Goal: Task Accomplishment & Management: Manage account settings

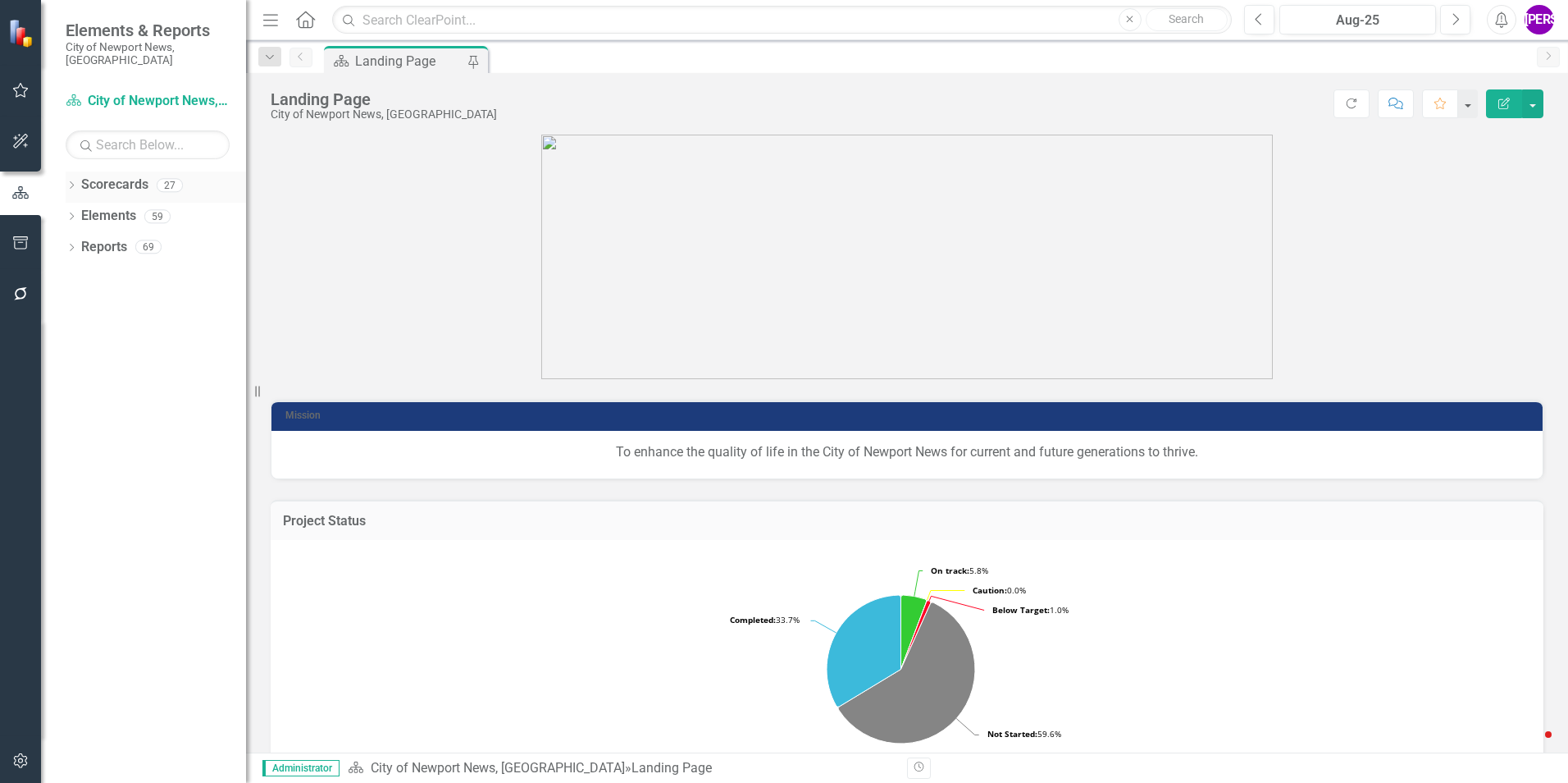
click at [73, 182] on icon "Dropdown" at bounding box center [71, 186] width 11 height 9
click at [74, 209] on div "Dropdown" at bounding box center [80, 217] width 12 height 14
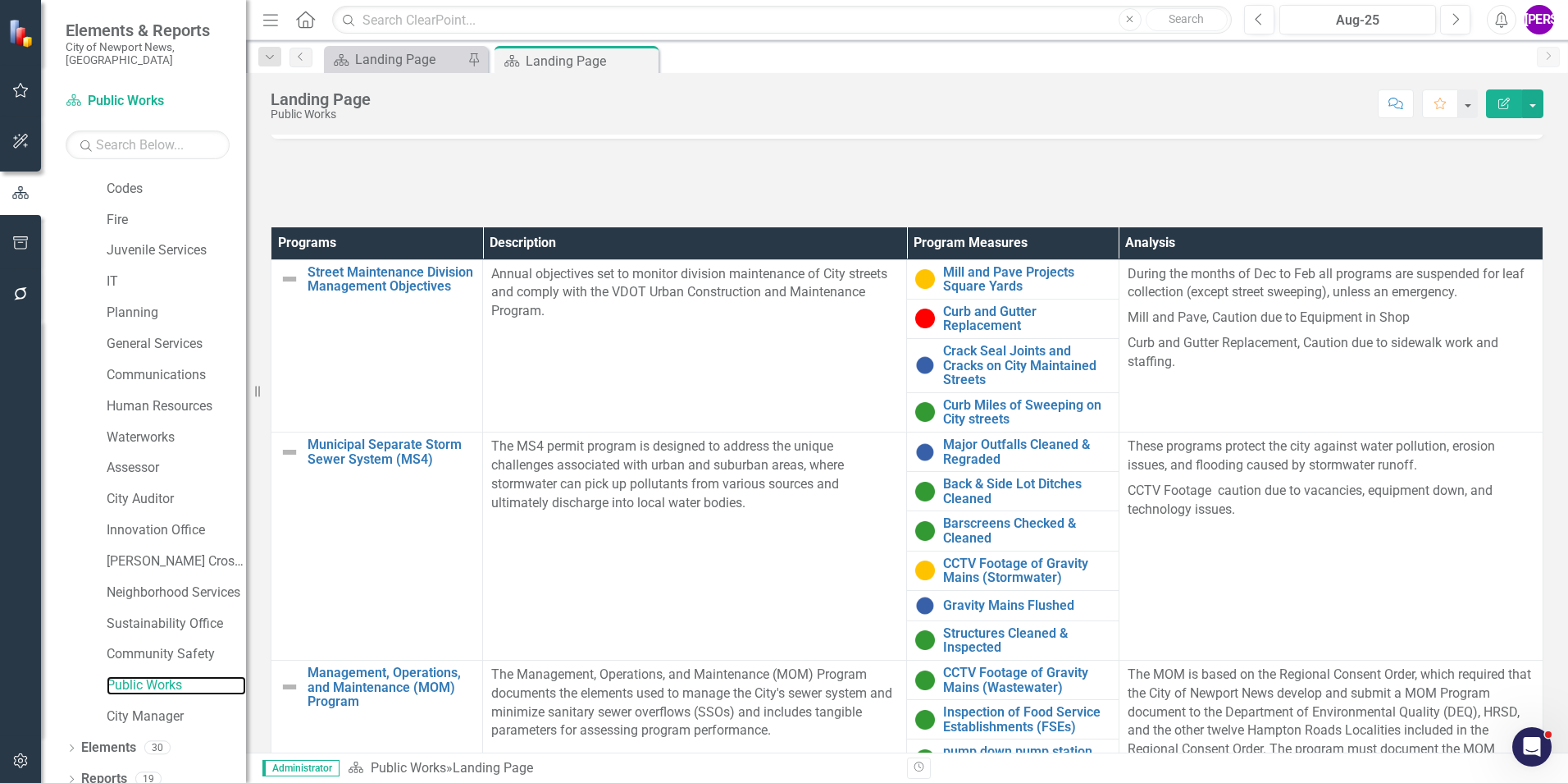
scroll to position [492, 0]
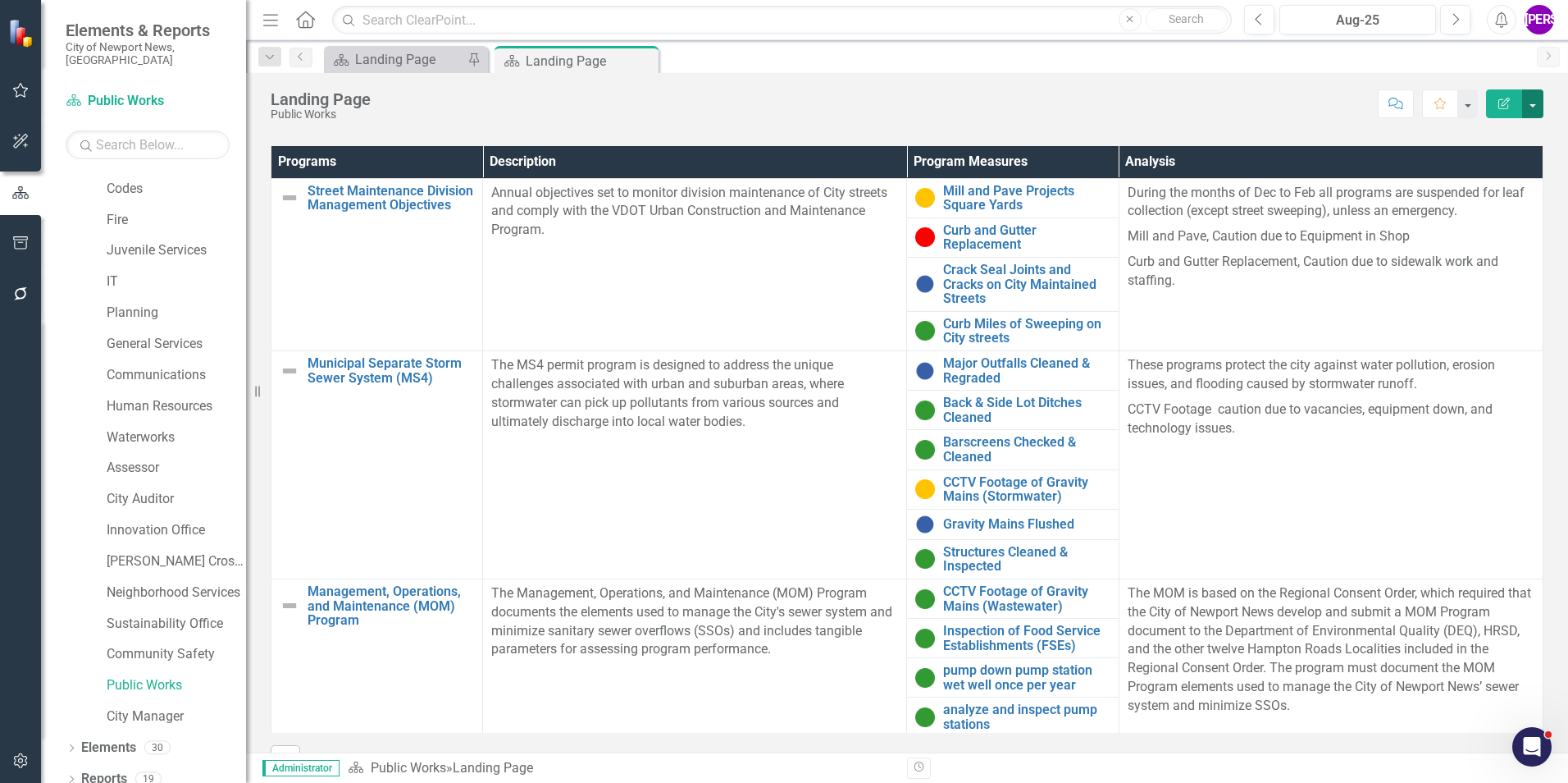
click at [1529, 117] on button "button" at bounding box center [1533, 103] width 21 height 28
click at [1555, 324] on div "Project Status Snapshot Loading... Chart Pie chart with 5 slices. Project Statu…" at bounding box center [907, 206] width 1322 height 1168
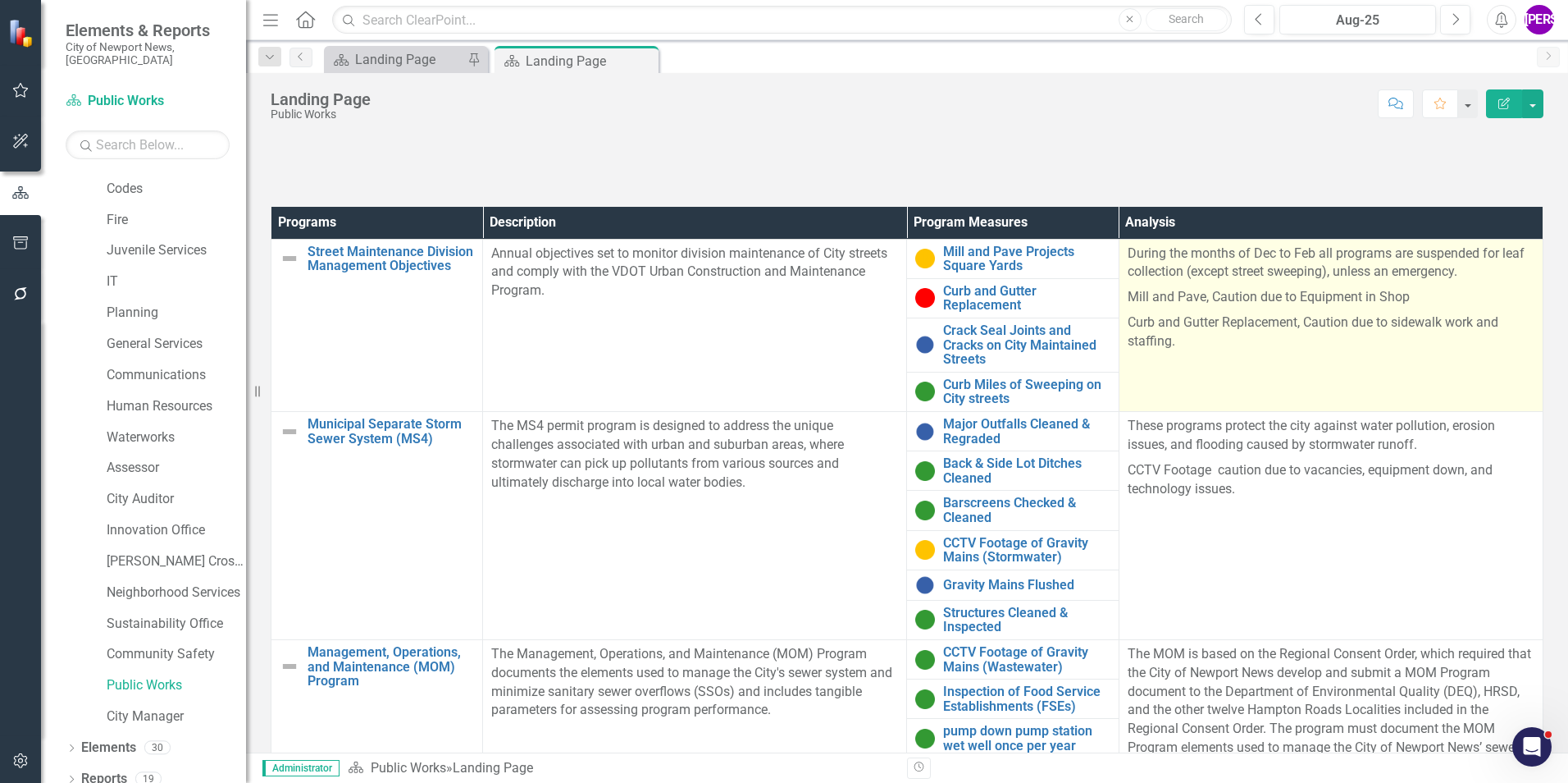
scroll to position [328, 0]
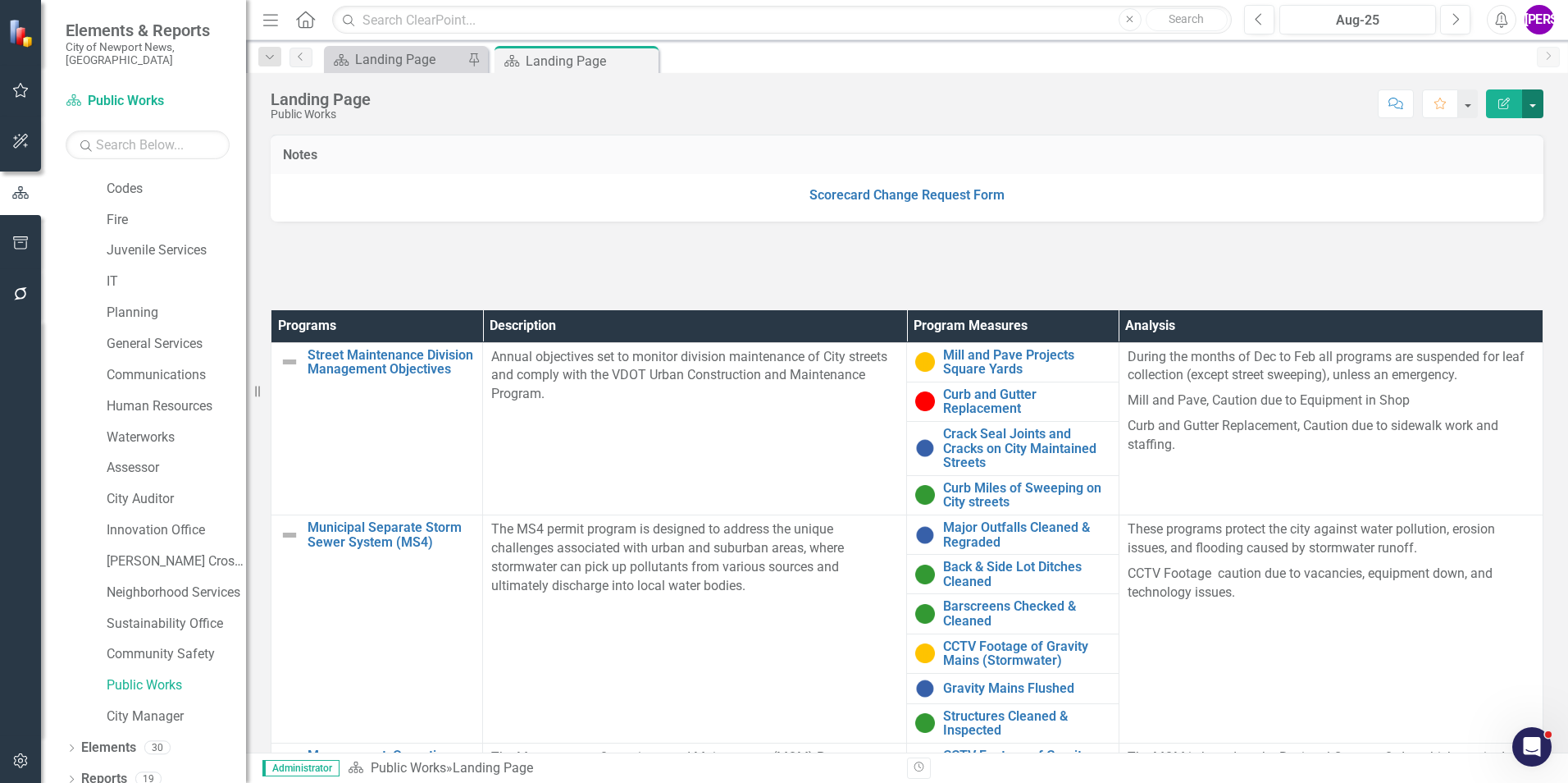
click at [1541, 107] on button "button" at bounding box center [1533, 103] width 21 height 28
click at [1508, 194] on link "Revision History Revision History" at bounding box center [1476, 197] width 133 height 30
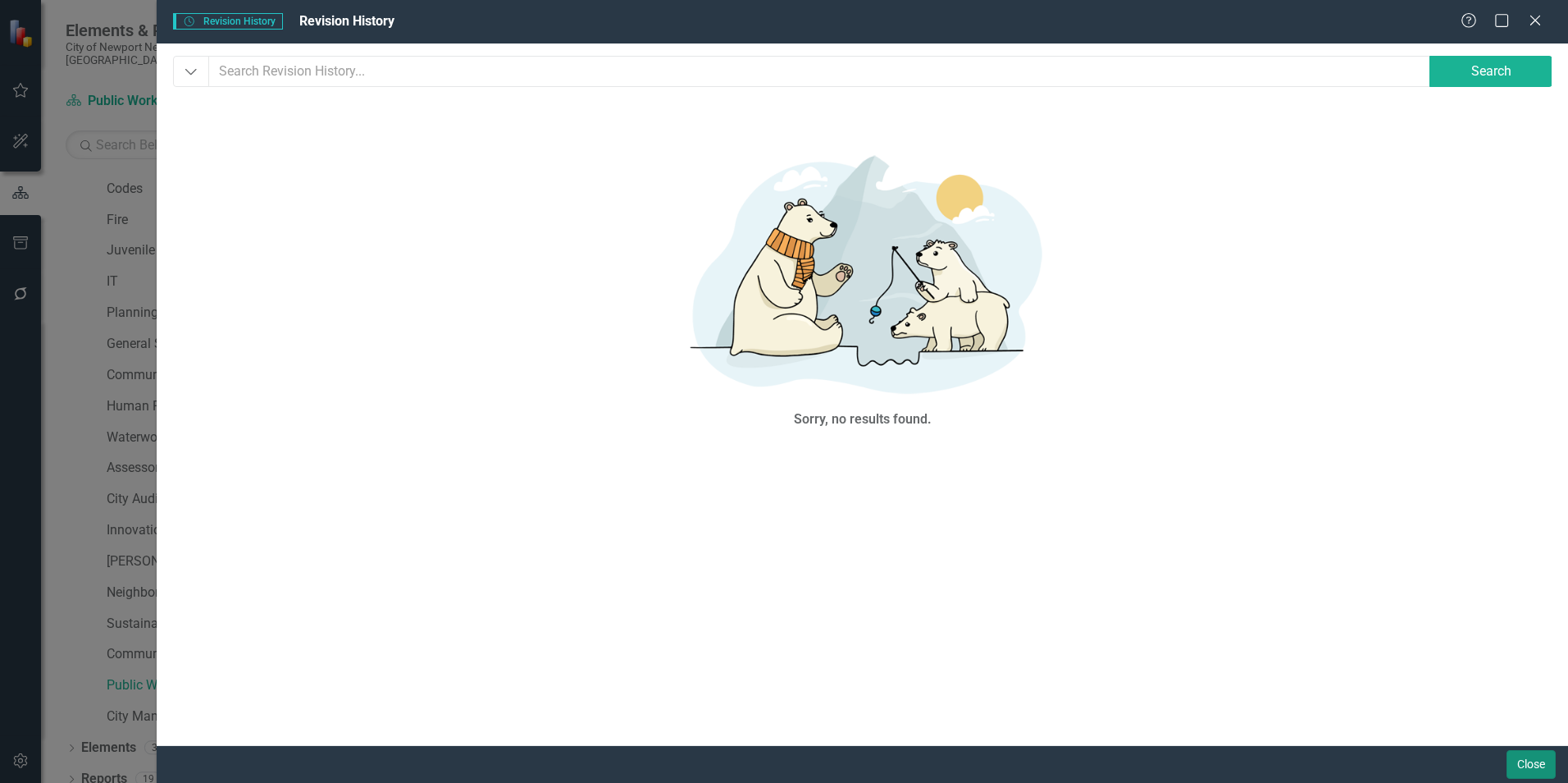
click at [1507, 757] on button "Close" at bounding box center [1532, 764] width 49 height 28
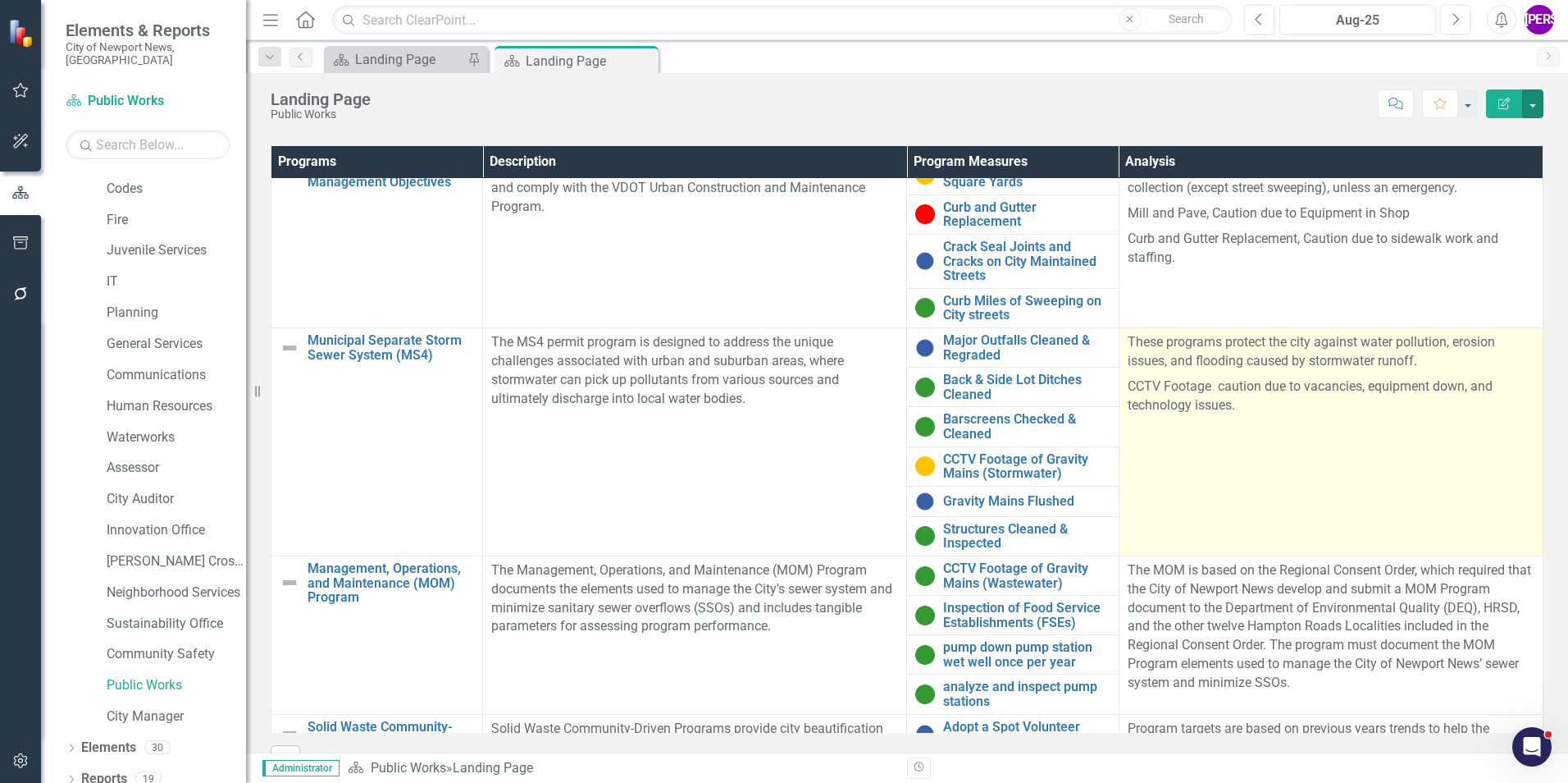
scroll to position [0, 0]
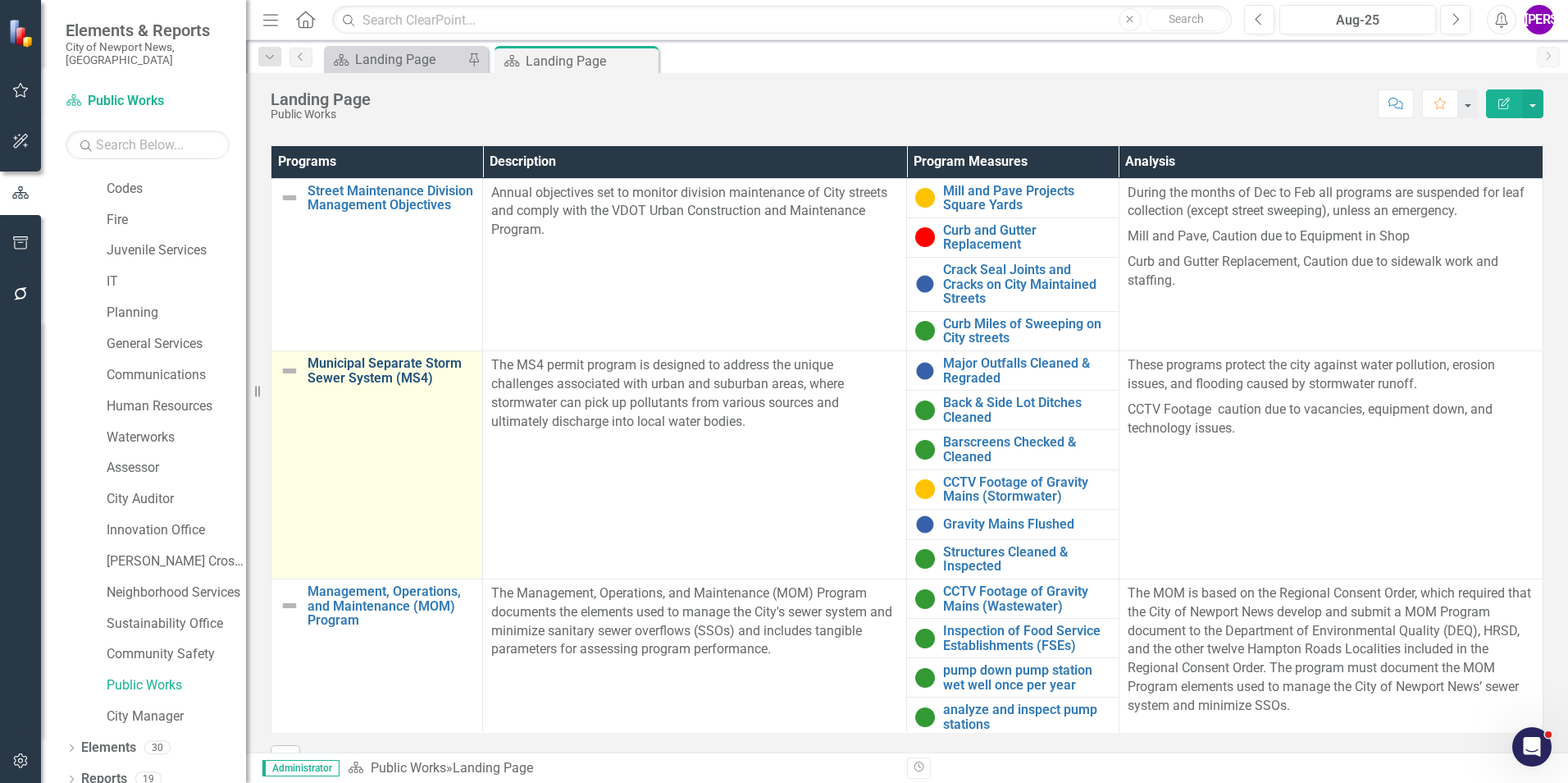
click at [386, 376] on link "Municipal Separate Storm Sewer System (MS4)" at bounding box center [390, 370] width 166 height 28
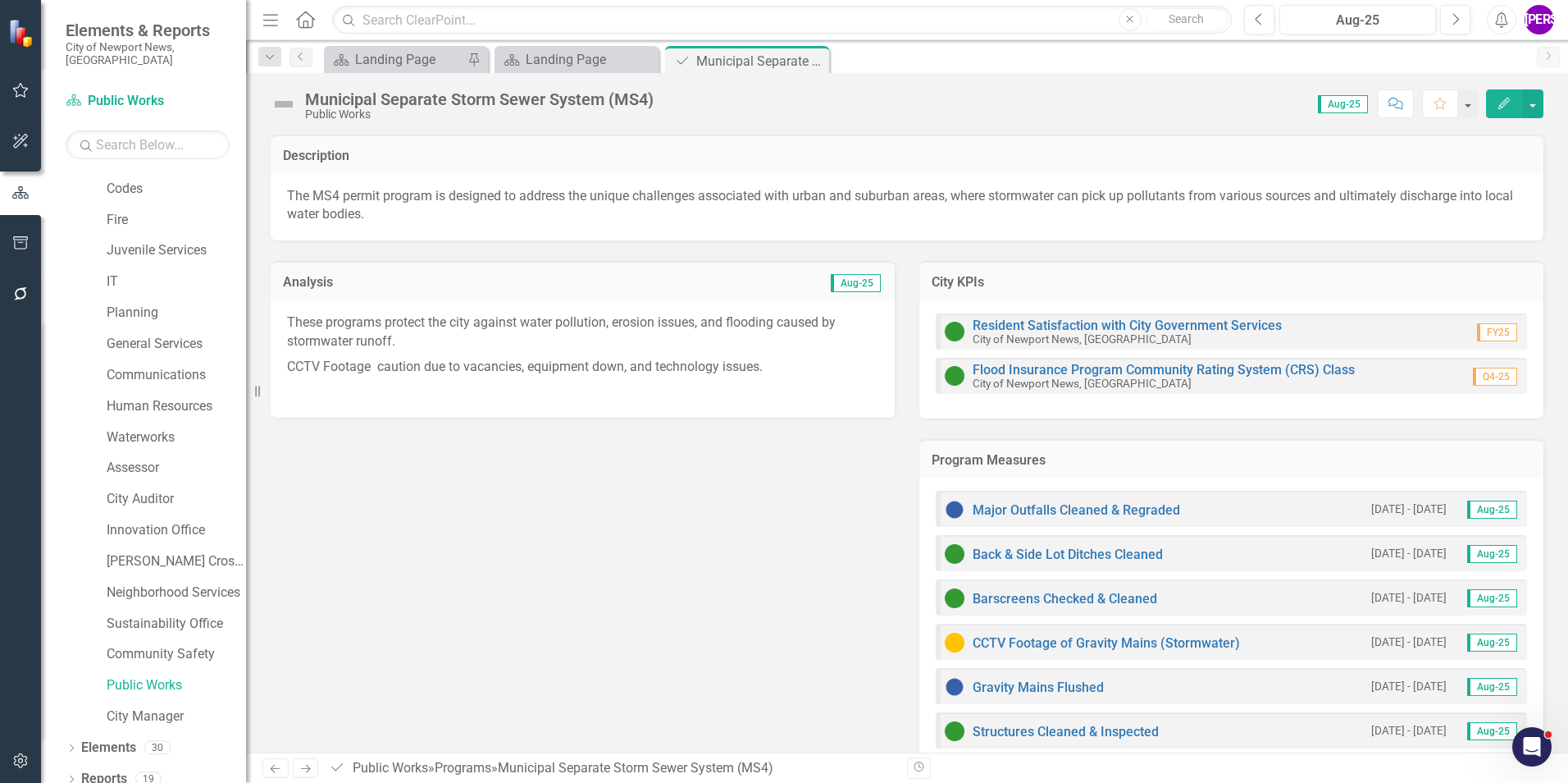
click at [1261, 467] on h3 "Program Measures" at bounding box center [1231, 460] width 600 height 15
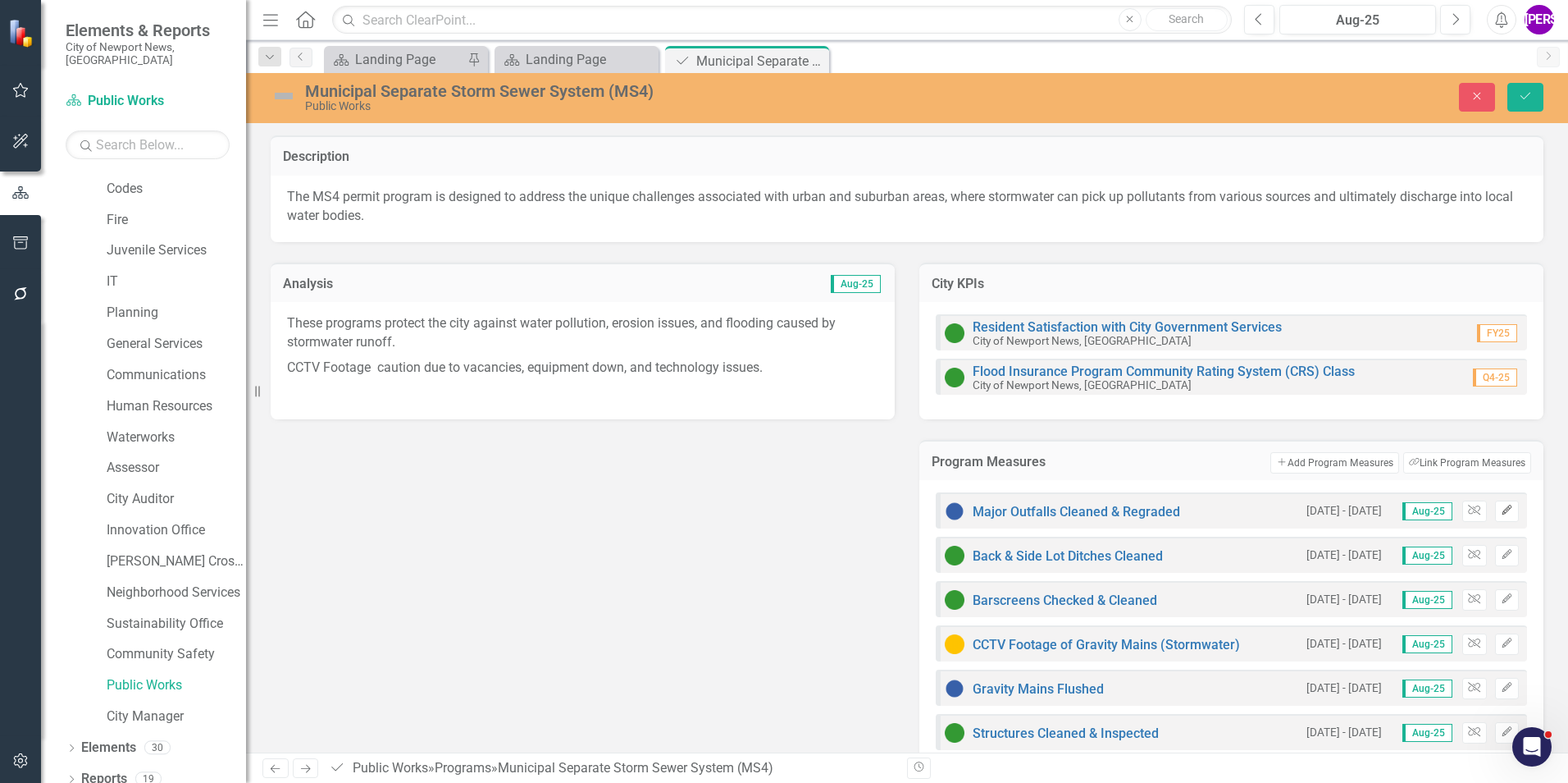
click at [1501, 514] on button "Edit" at bounding box center [1507, 511] width 24 height 21
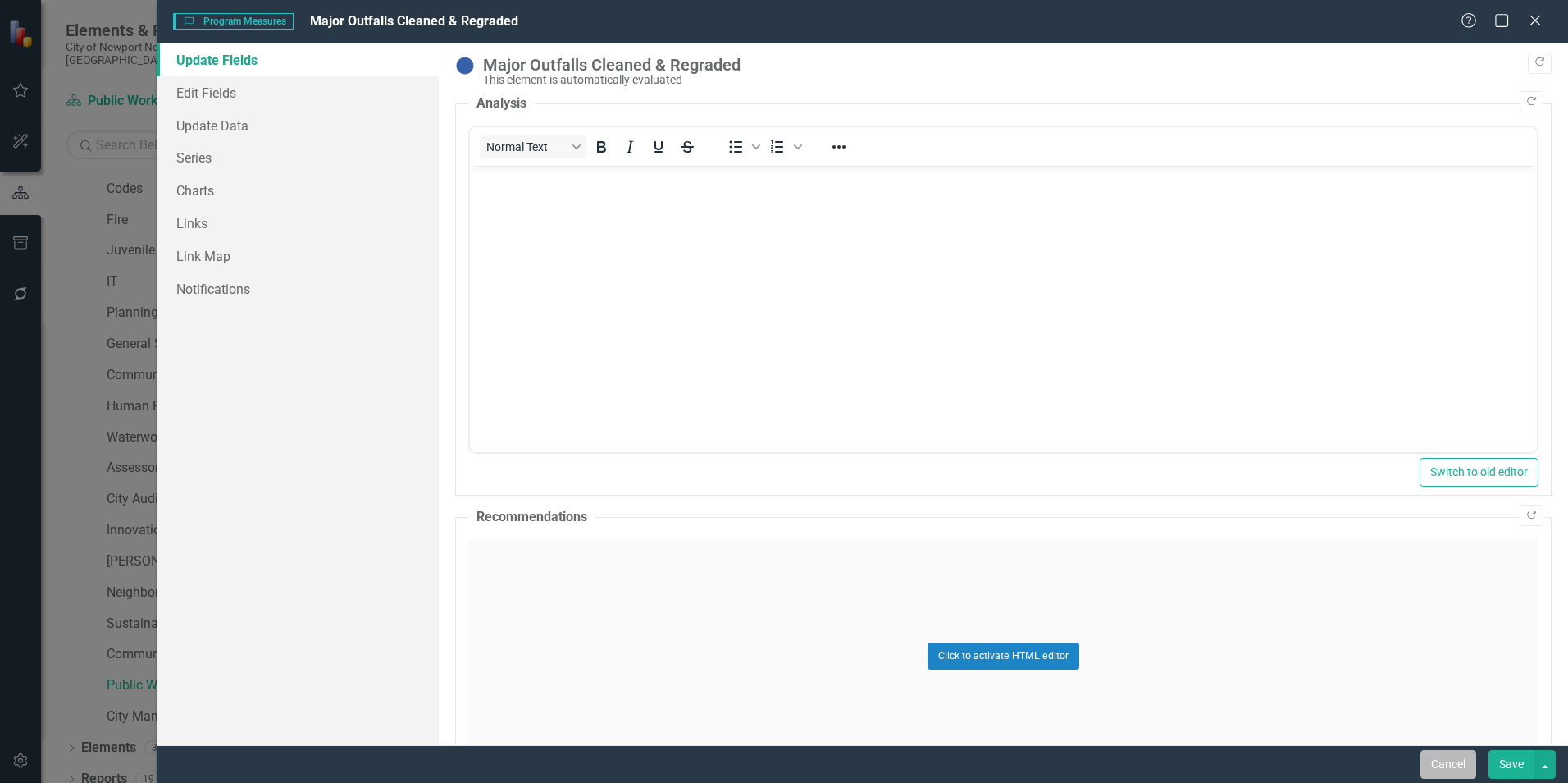
click at [1471, 767] on button "Cancel" at bounding box center [1448, 764] width 56 height 28
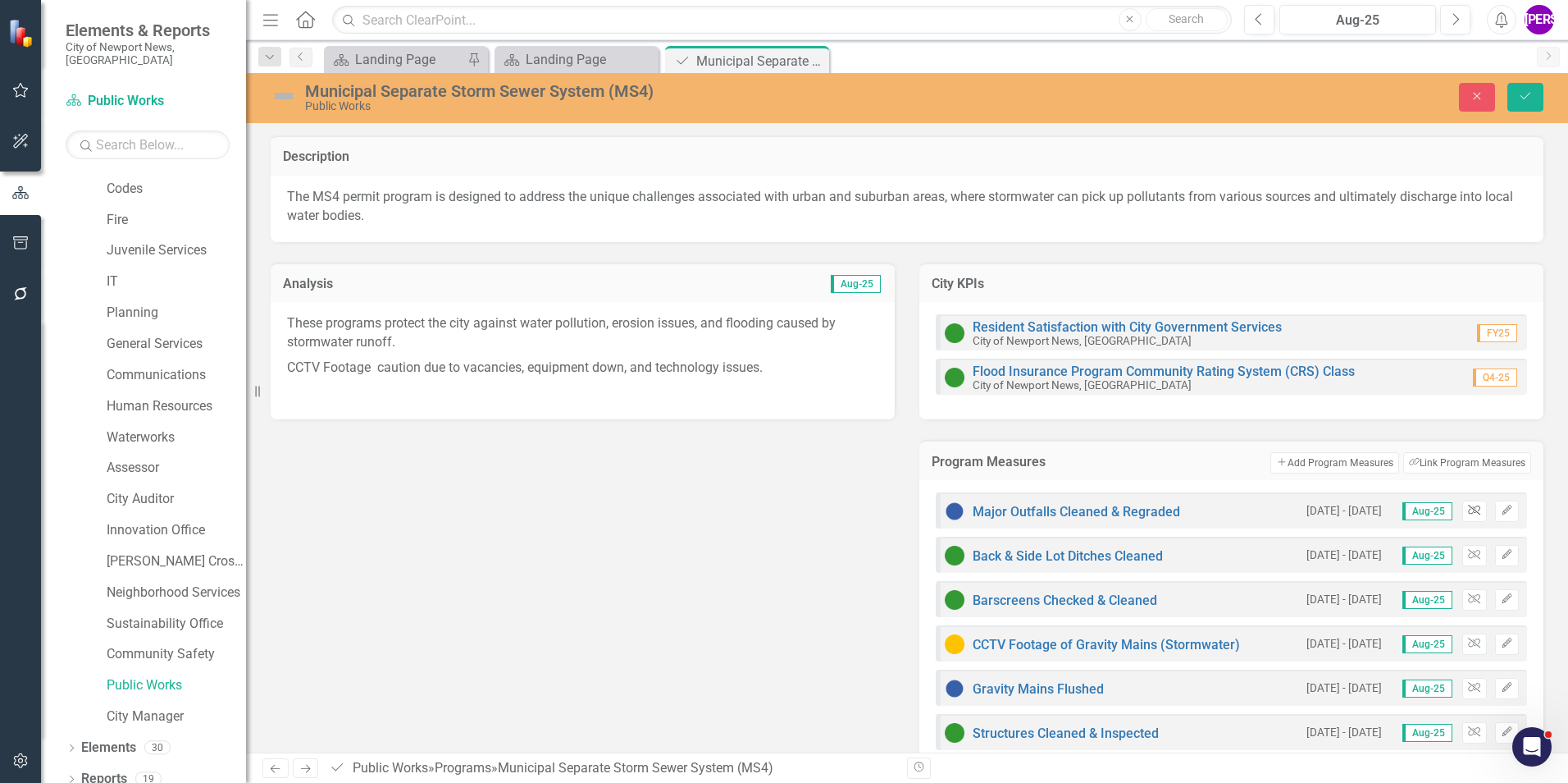
click at [1468, 512] on icon "Unlink" at bounding box center [1474, 510] width 12 height 10
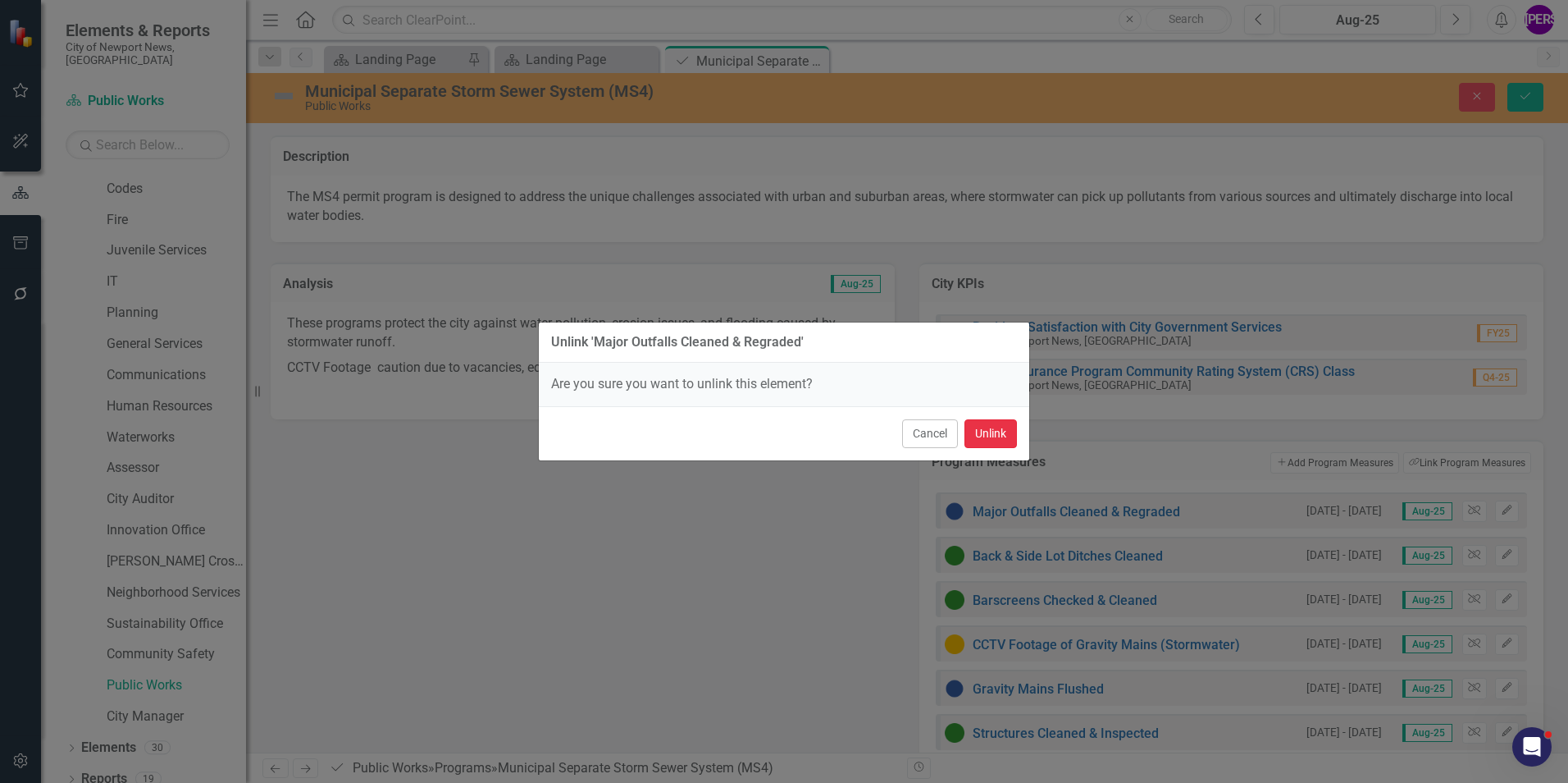
click at [989, 436] on button "Unlink" at bounding box center [990, 433] width 52 height 28
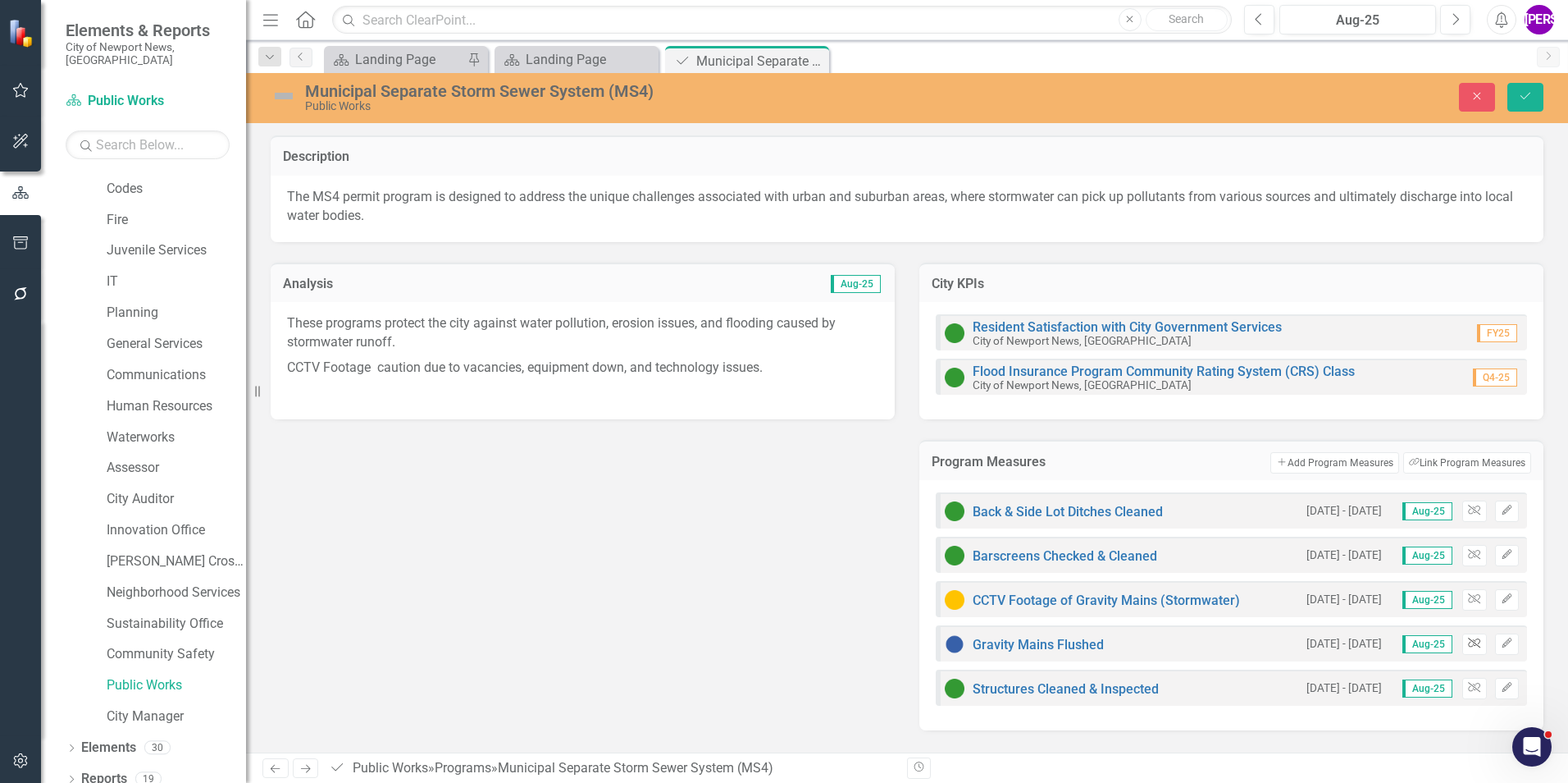
click at [1484, 643] on button "Unlink" at bounding box center [1474, 644] width 24 height 21
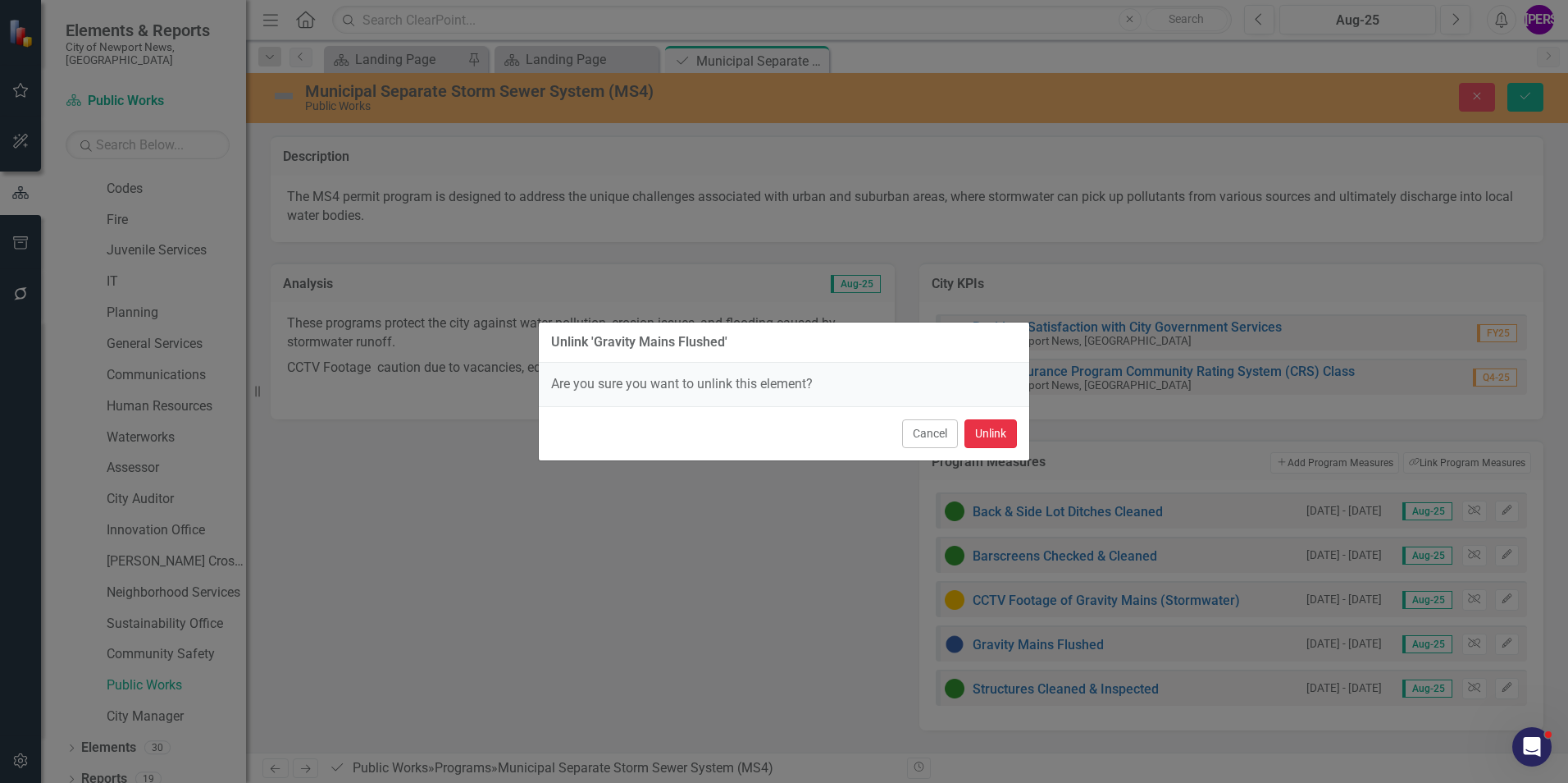
click at [1004, 438] on button "Unlink" at bounding box center [990, 433] width 52 height 28
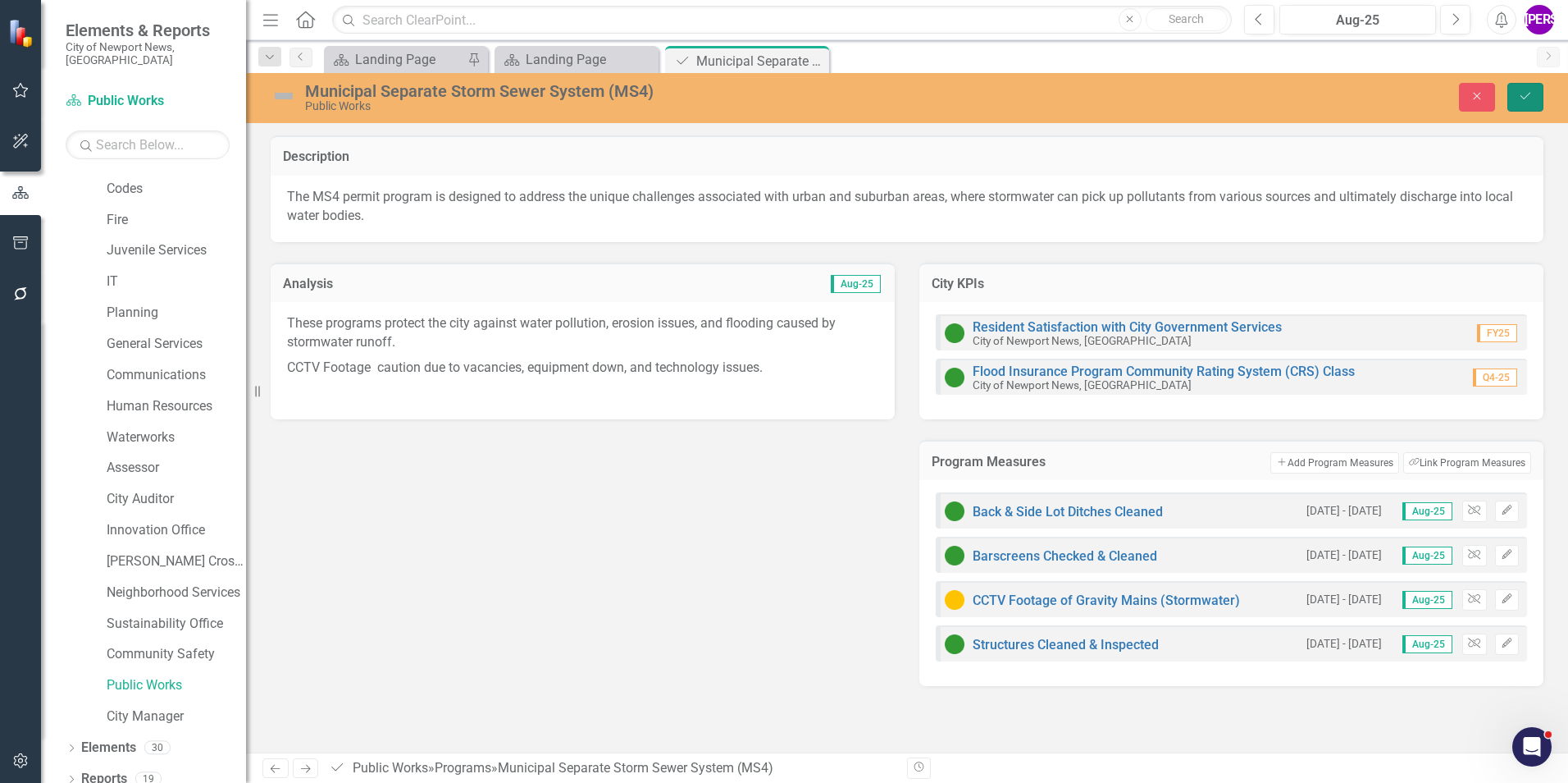
click at [1533, 108] on button "Save" at bounding box center [1526, 97] width 36 height 28
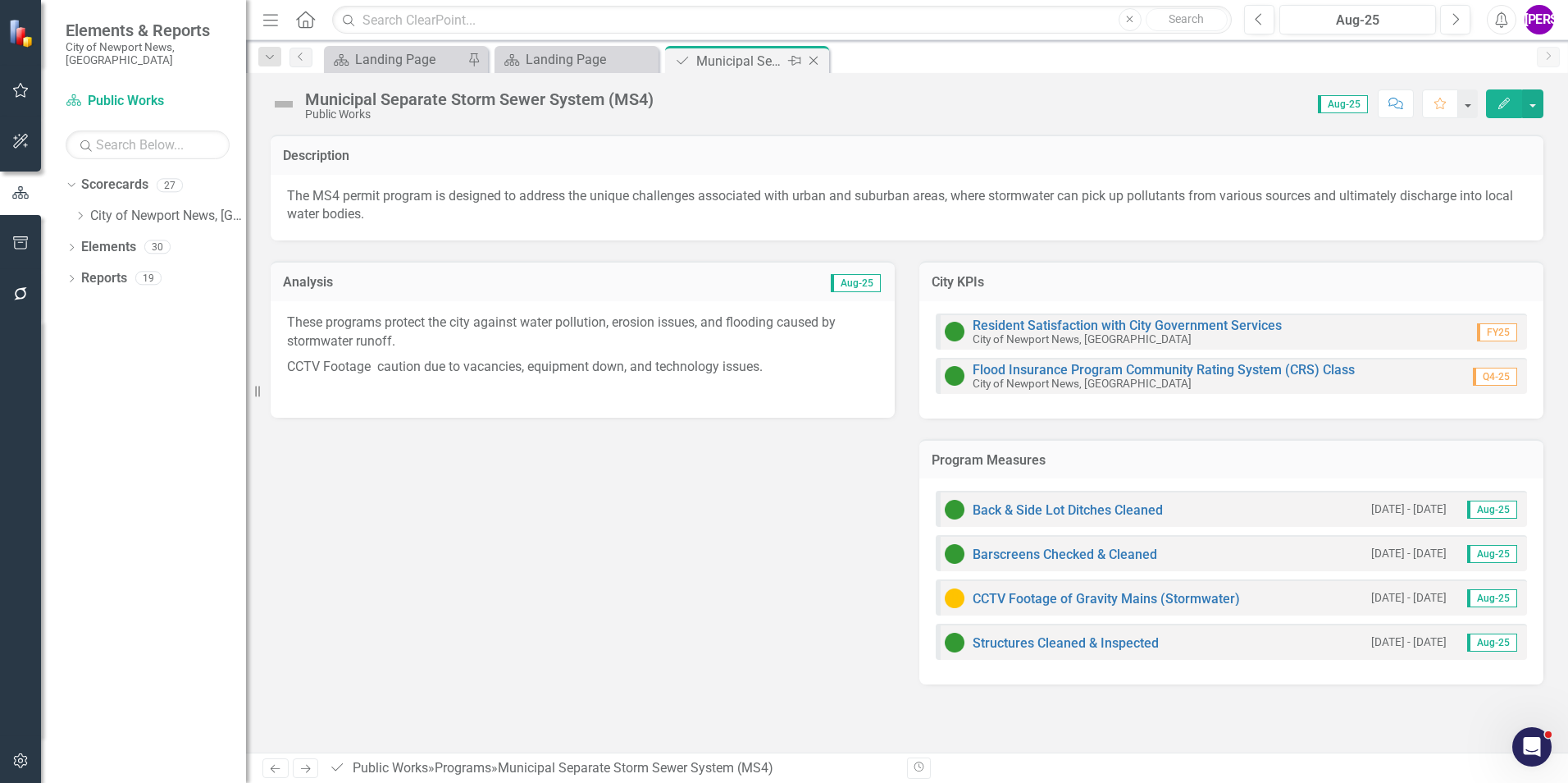
click at [814, 58] on icon "Close" at bounding box center [814, 60] width 17 height 13
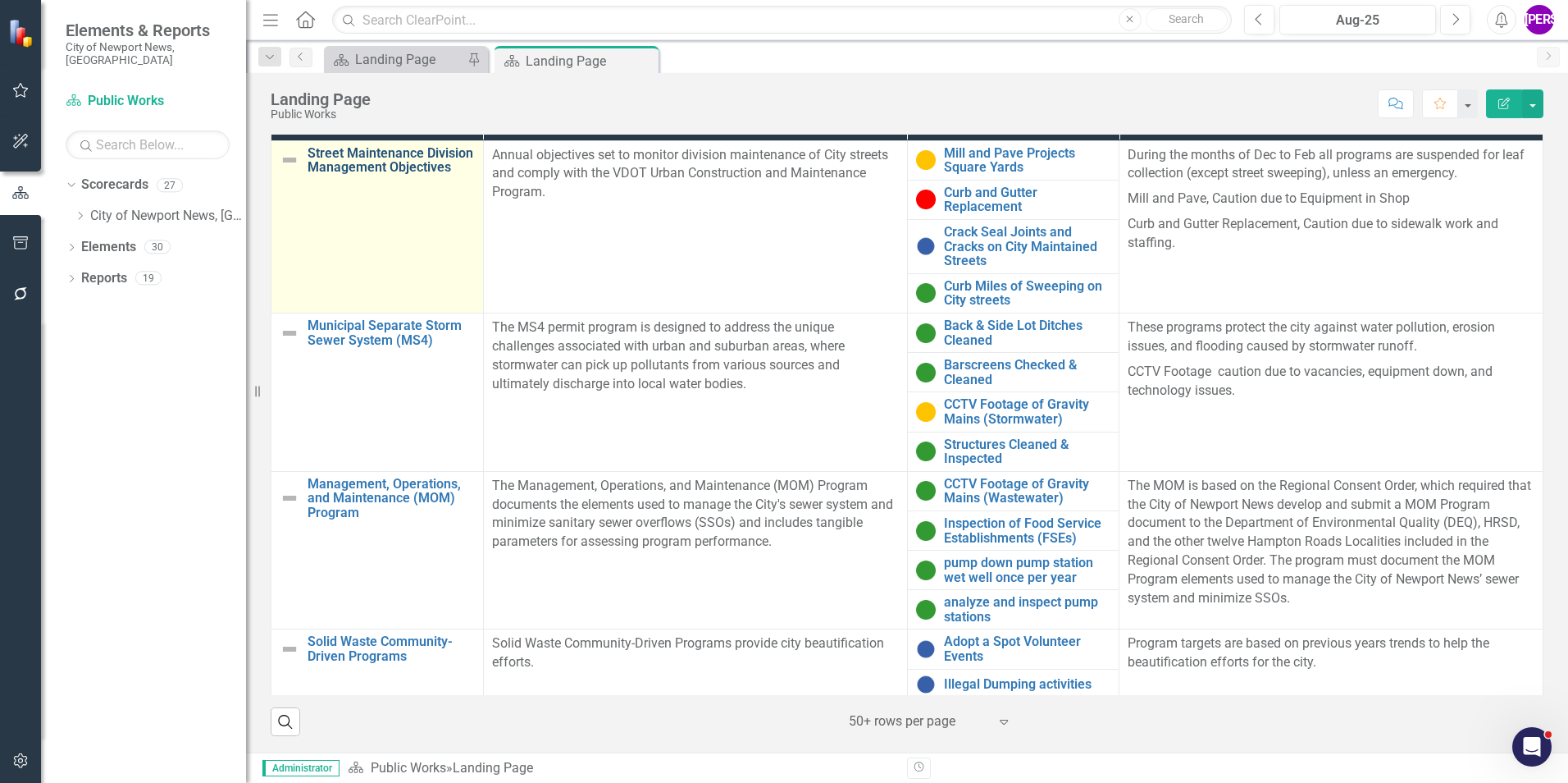
click at [373, 174] on link "Street Maintenance Division Management Objectives" at bounding box center [390, 160] width 167 height 28
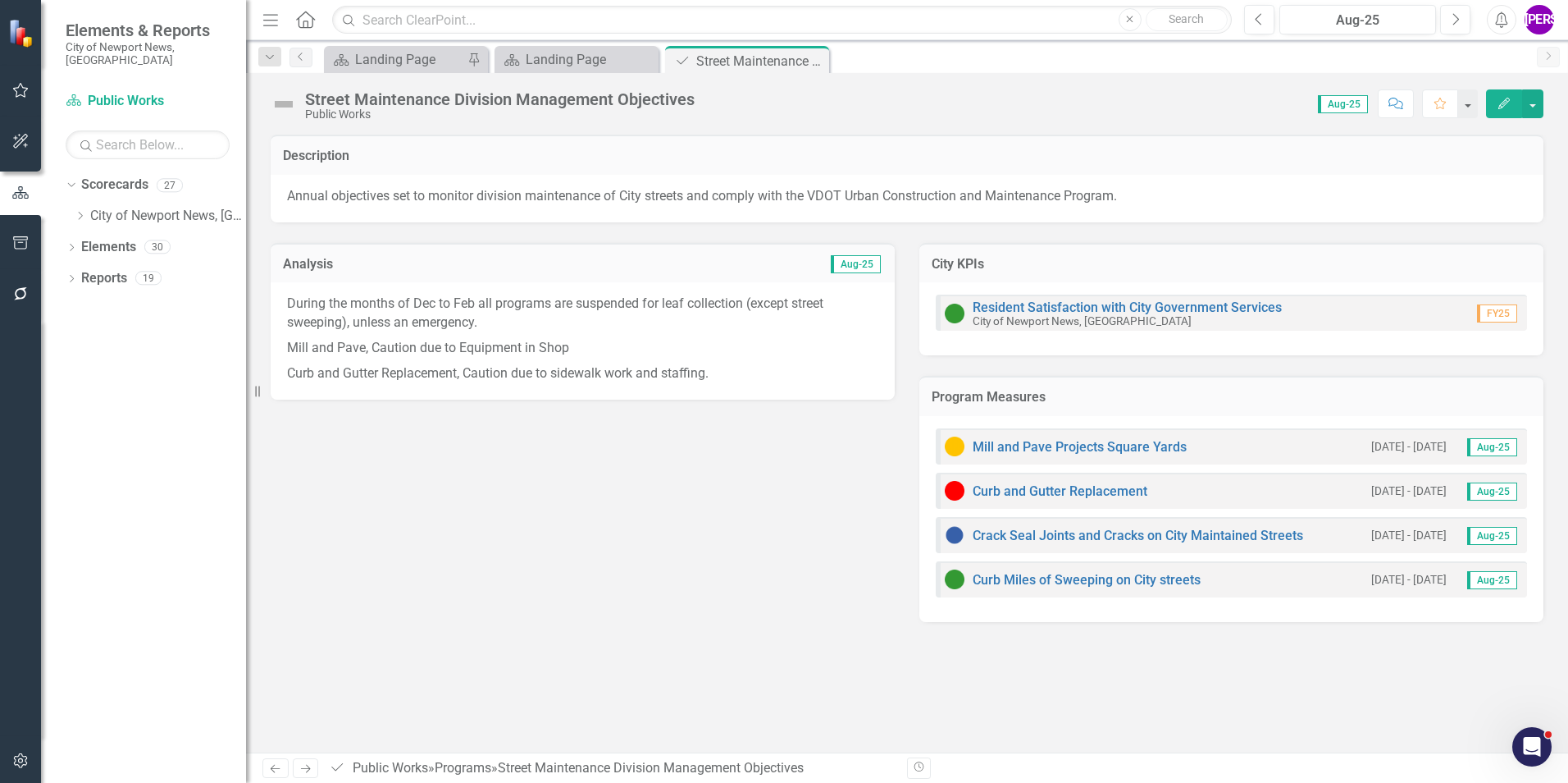
click at [1303, 399] on h3 "Program Measures" at bounding box center [1231, 397] width 600 height 15
click at [1303, 399] on h3 "Program Measures" at bounding box center [1231, 397] width 600 height 15
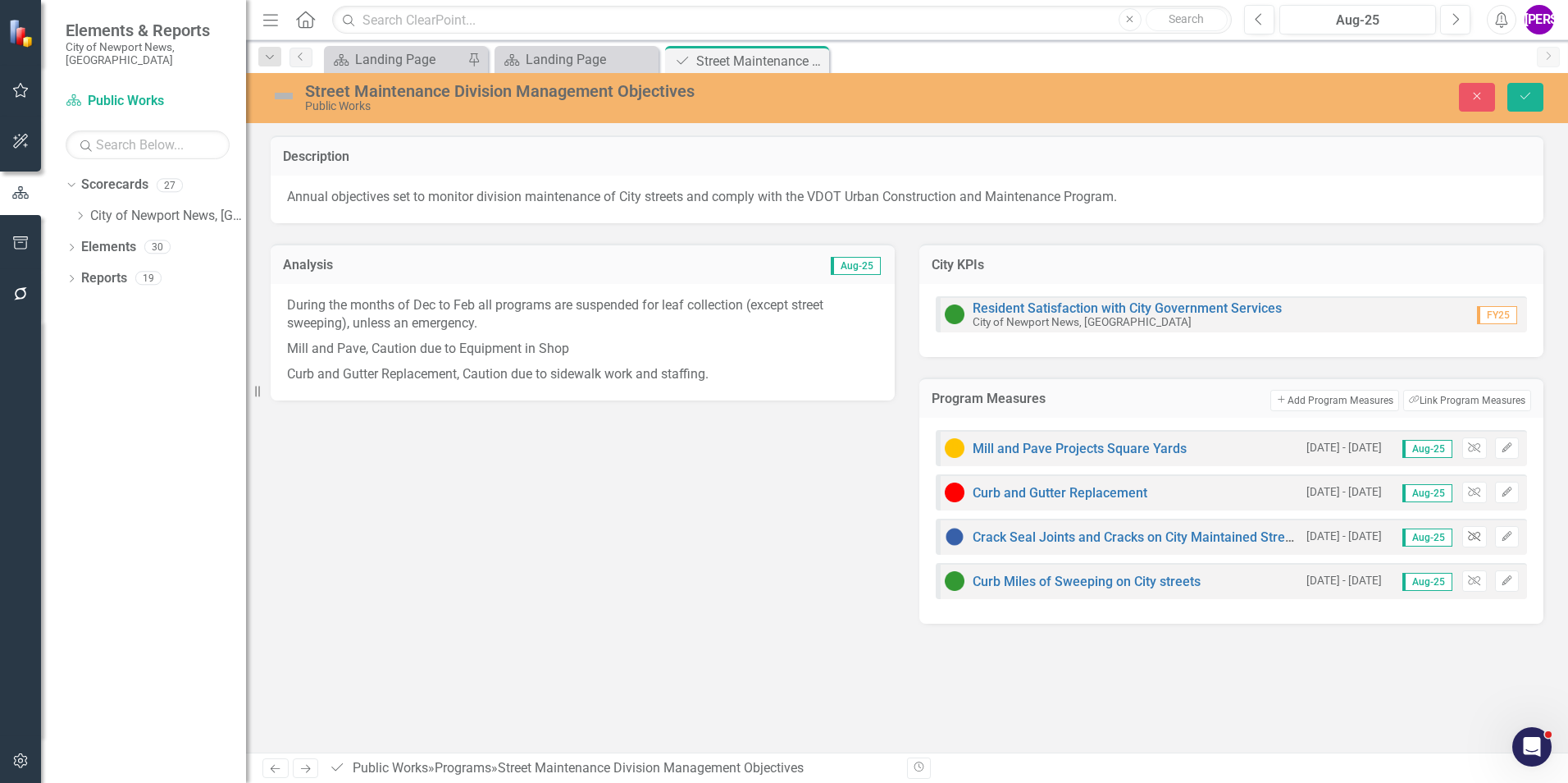
click at [1480, 538] on icon "Unlink" at bounding box center [1474, 536] width 12 height 10
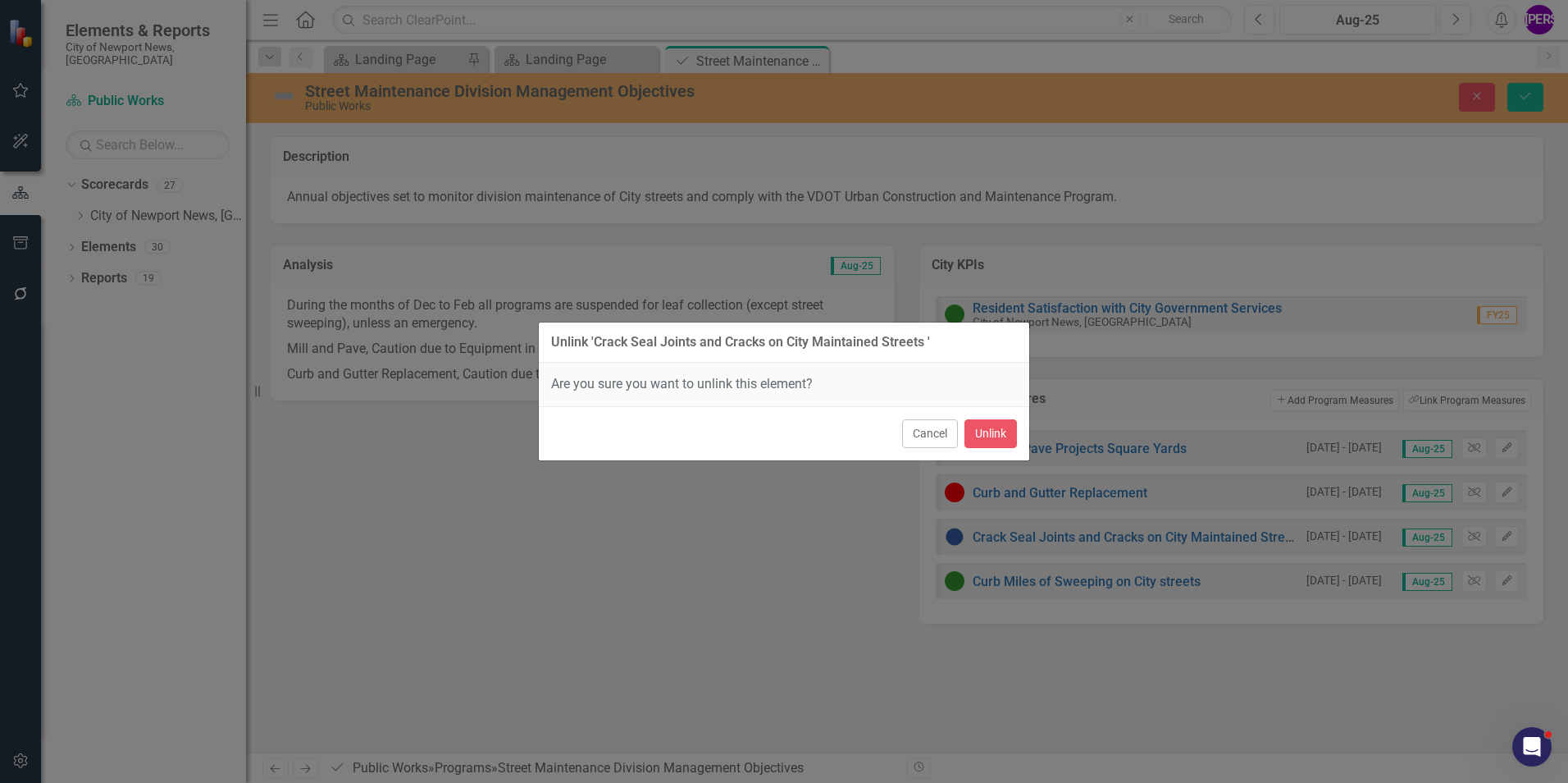
click at [989, 414] on div "Cancel Unlink" at bounding box center [784, 433] width 490 height 54
click at [1000, 430] on button "Unlink" at bounding box center [990, 433] width 52 height 28
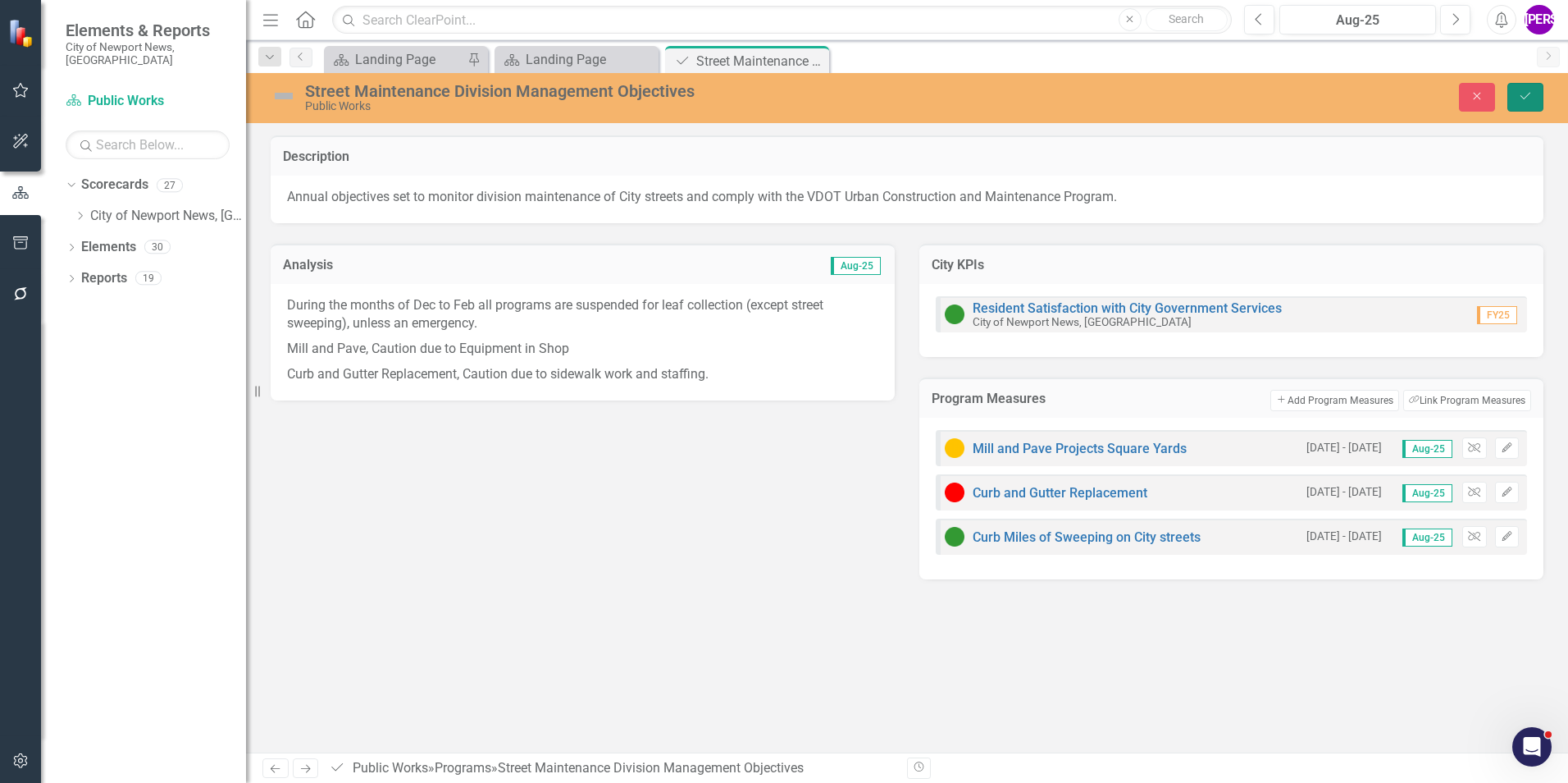
click at [1511, 94] on button "Save" at bounding box center [1526, 97] width 36 height 28
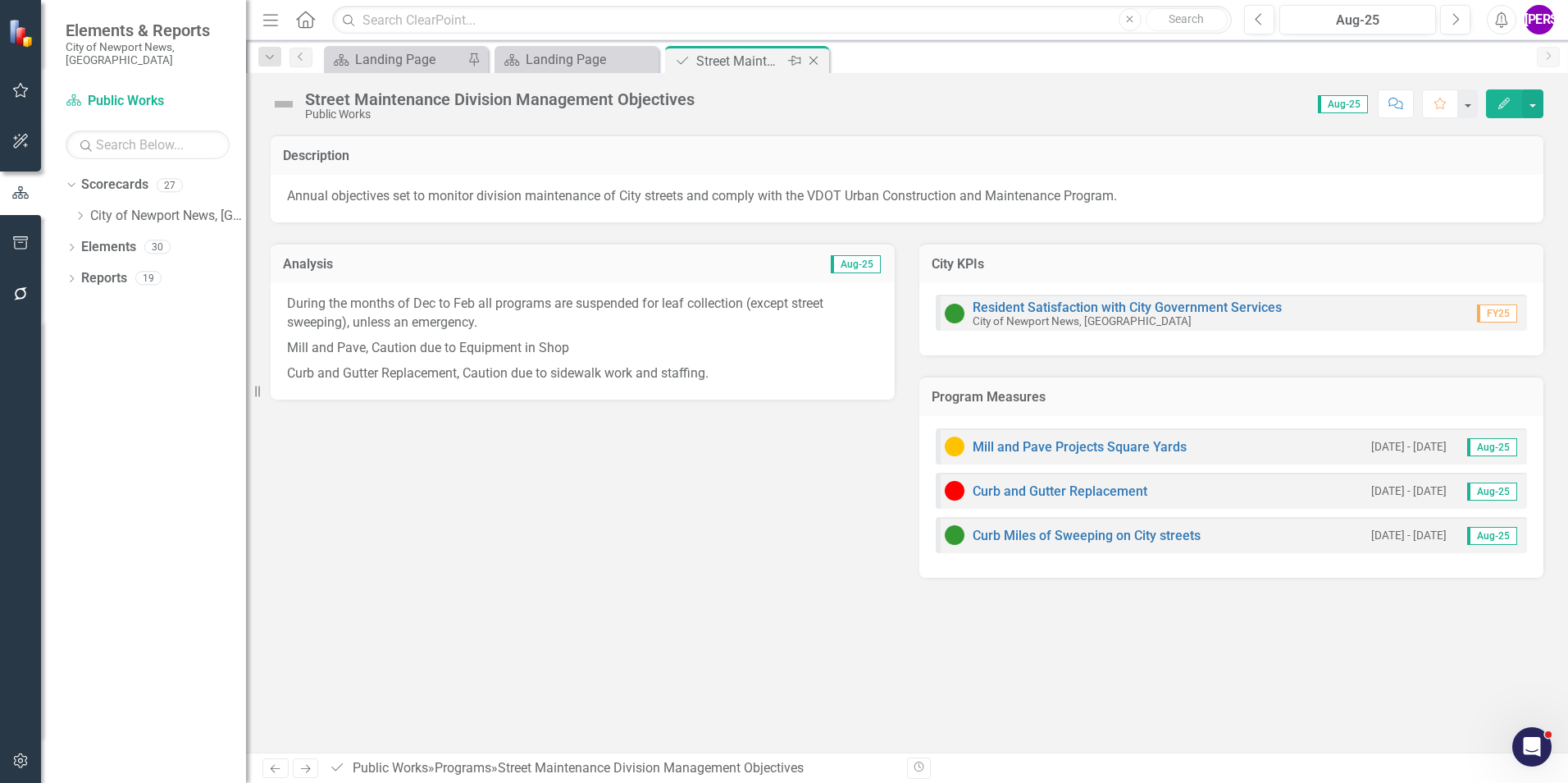
click at [817, 63] on icon "Close" at bounding box center [814, 60] width 17 height 13
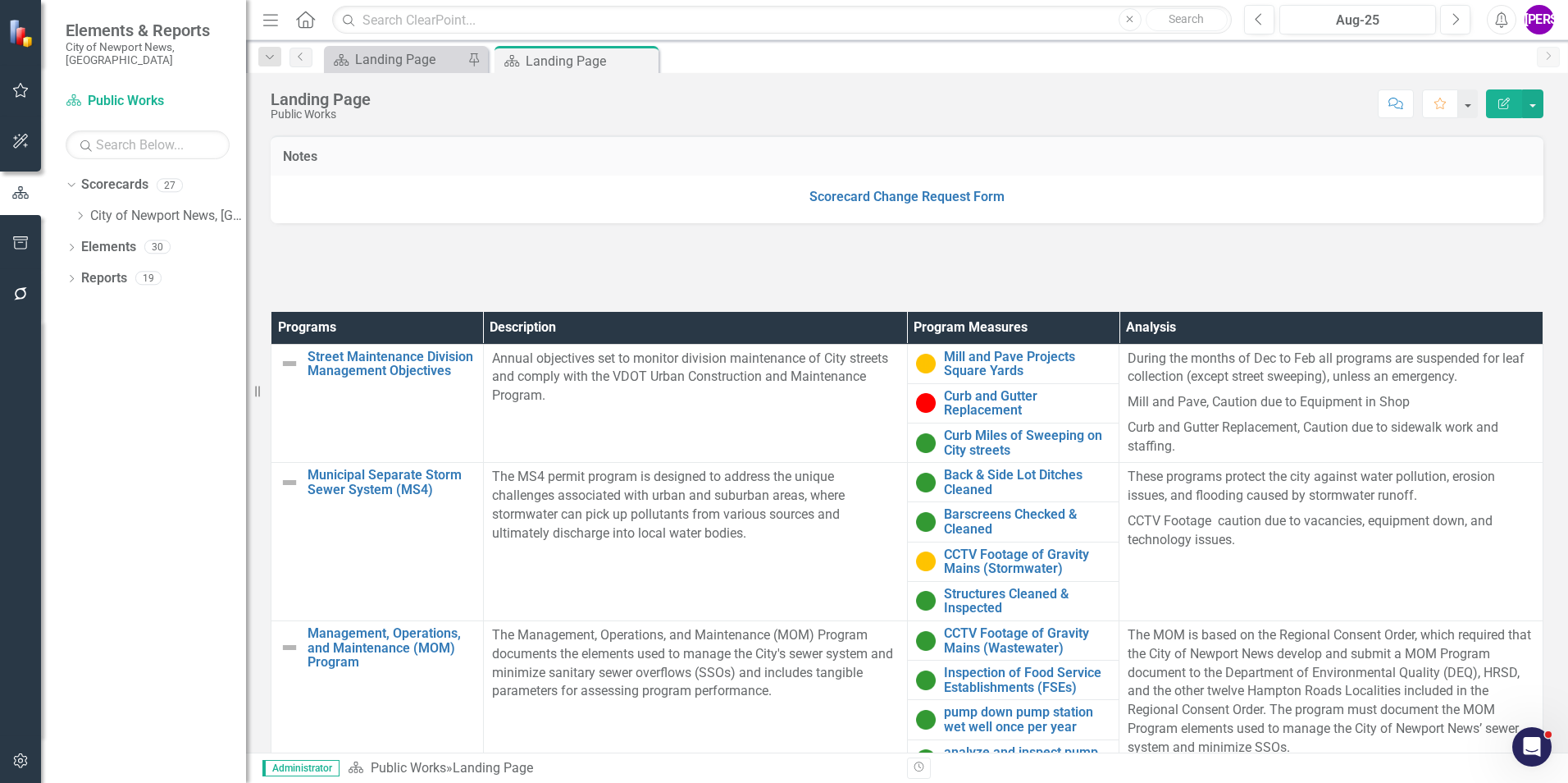
scroll to position [328, 0]
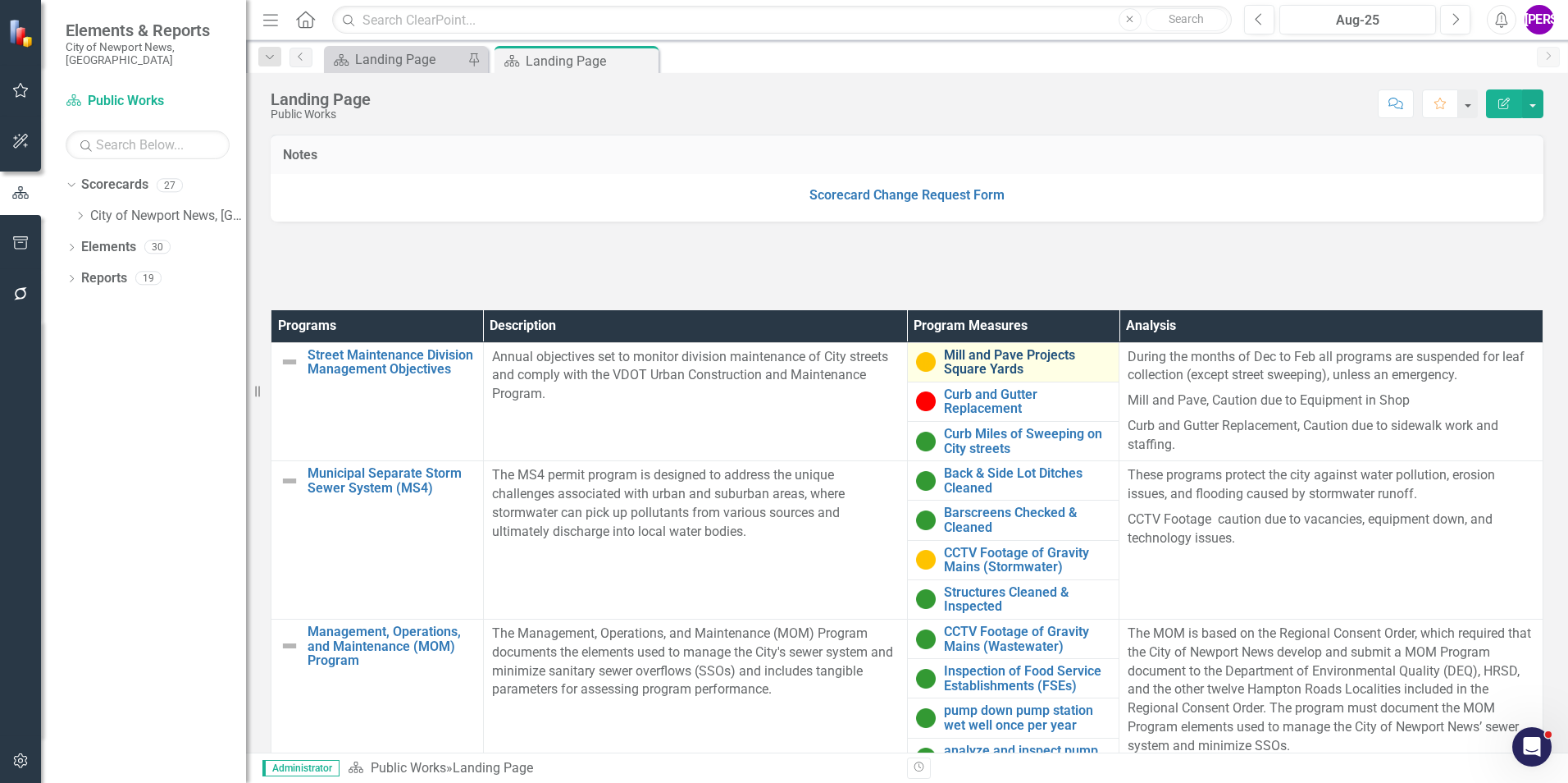
click at [974, 372] on link "Mill and Pave Projects Square Yards" at bounding box center [1027, 362] width 167 height 28
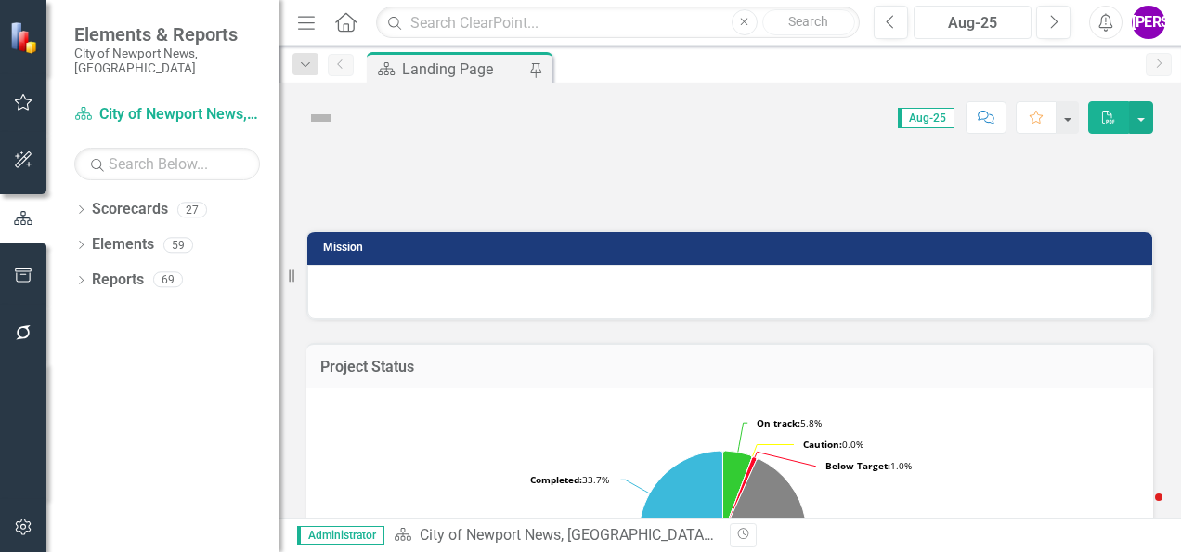
click at [955, 26] on div "Aug-25" at bounding box center [972, 23] width 105 height 22
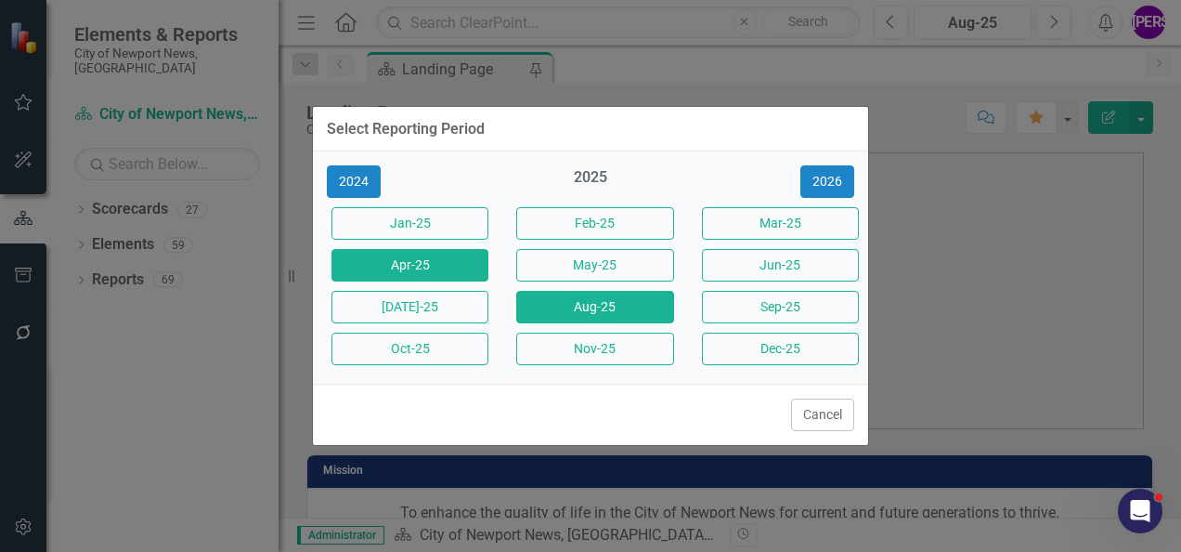
click at [476, 269] on button "Apr-25" at bounding box center [409, 265] width 157 height 32
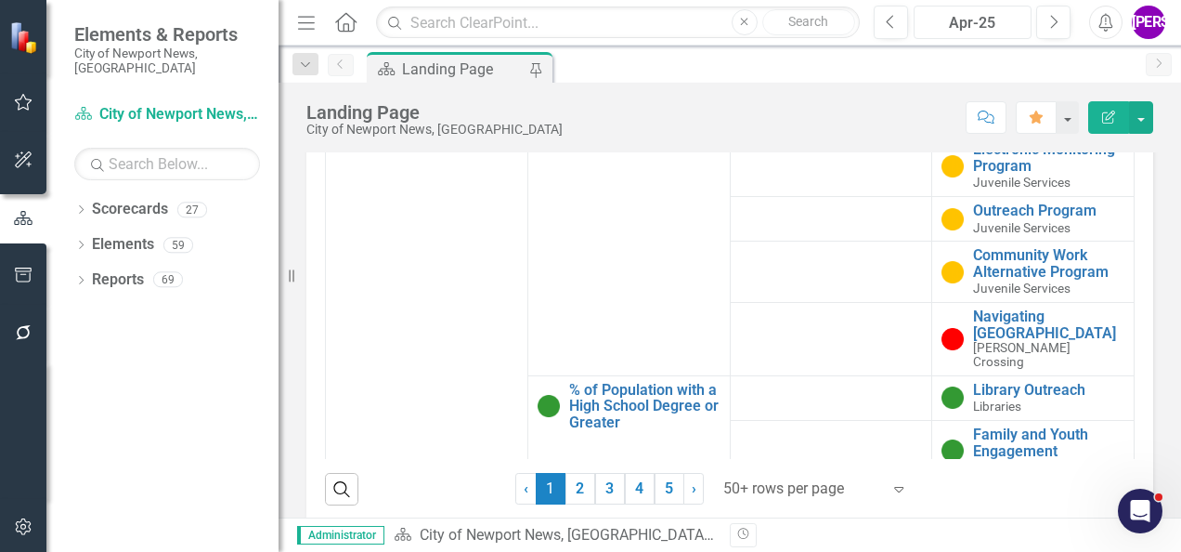
scroll to position [1954, 0]
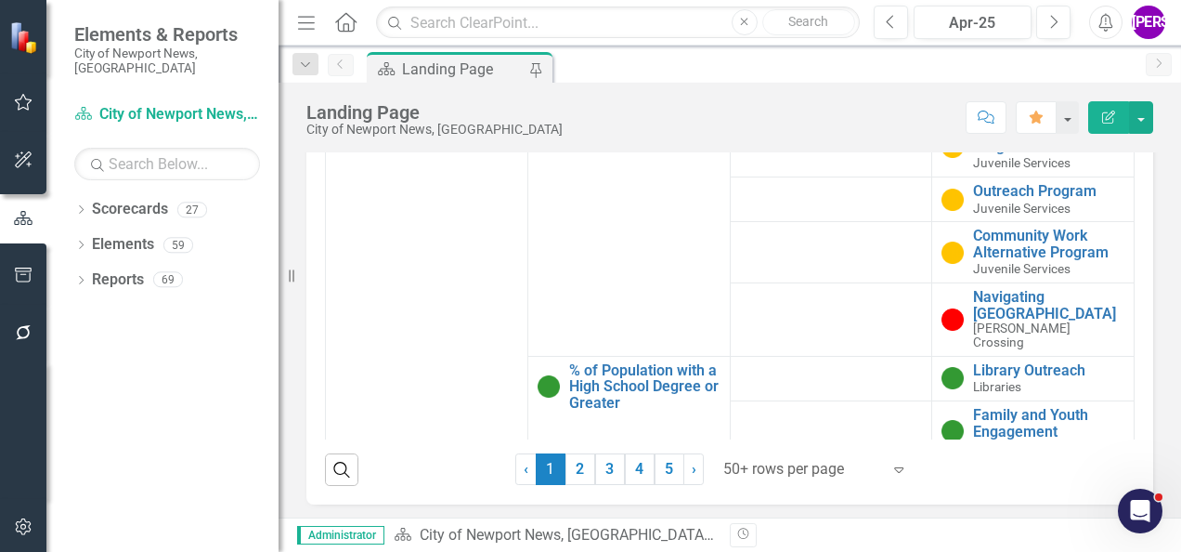
click at [857, 469] on div at bounding box center [802, 469] width 158 height 25
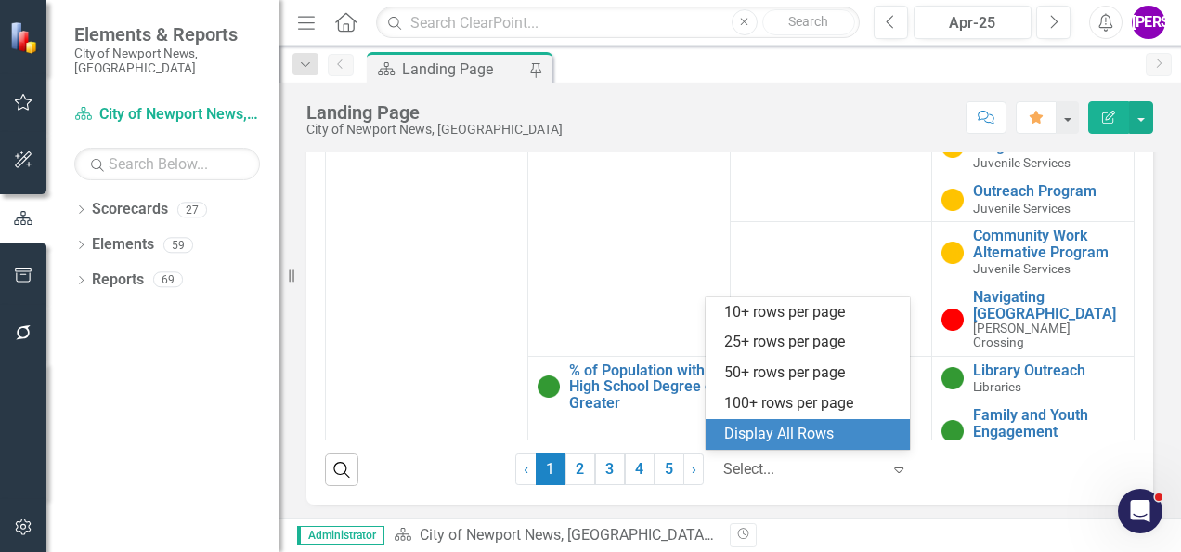
click at [798, 426] on div "Display All Rows" at bounding box center [811, 433] width 175 height 21
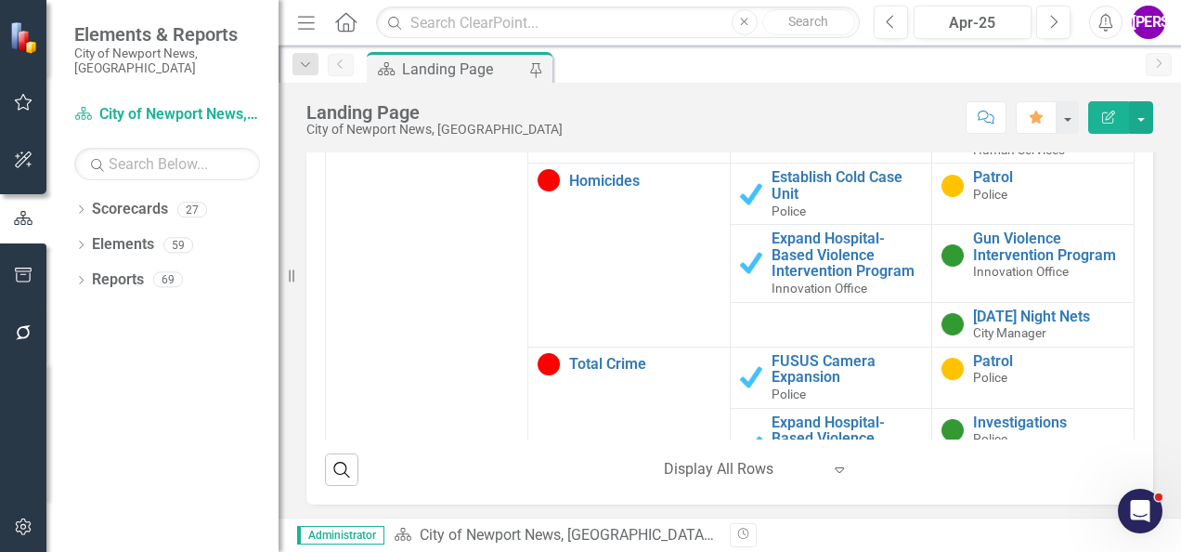
scroll to position [567, 0]
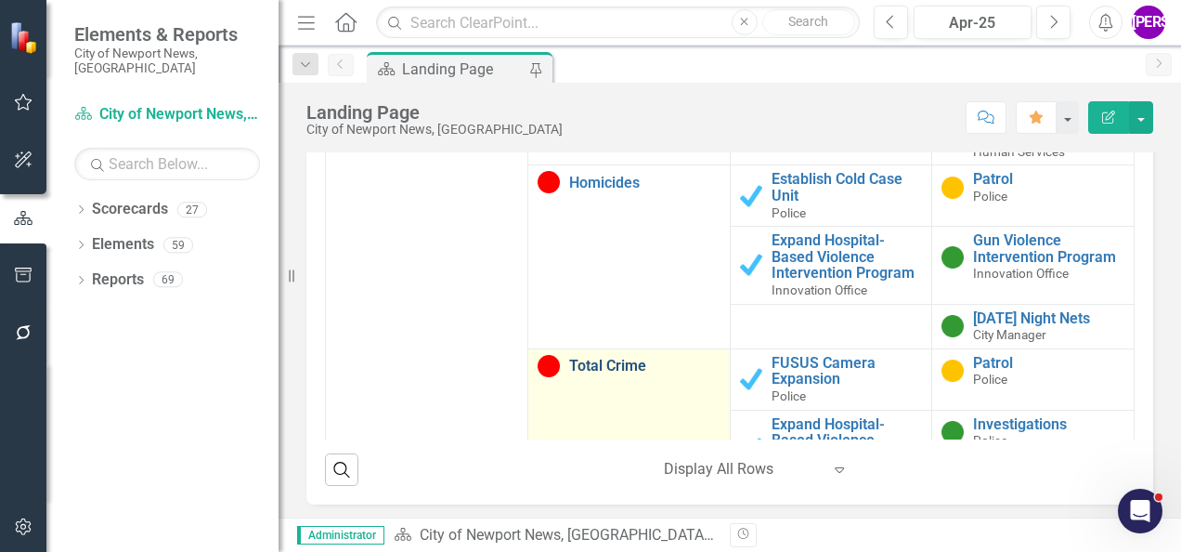
click at [609, 374] on link "Total Crime" at bounding box center [644, 365] width 151 height 17
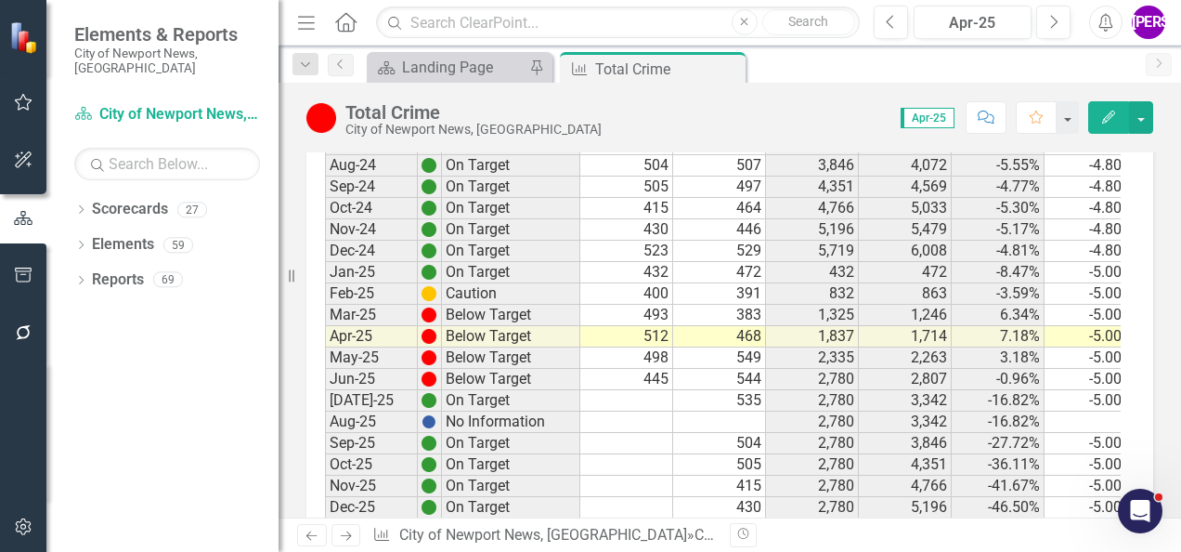
scroll to position [2528, 0]
click at [1074, 412] on td at bounding box center [1091, 422] width 93 height 21
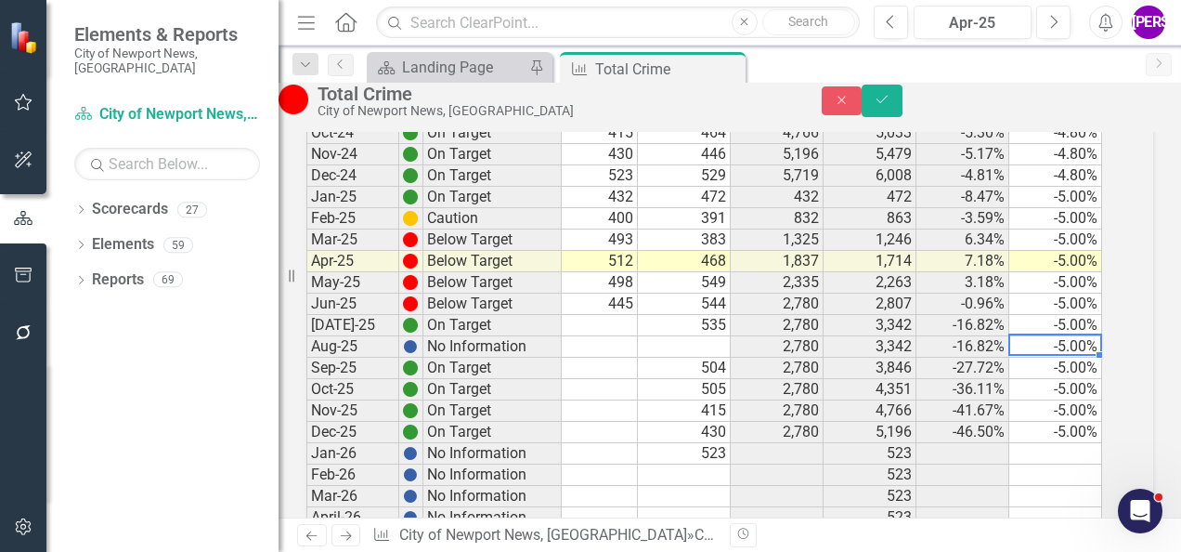
scroll to position [2570, 0]
type textarea "-5"
click at [982, 337] on td "-16.82%" at bounding box center [962, 326] width 93 height 21
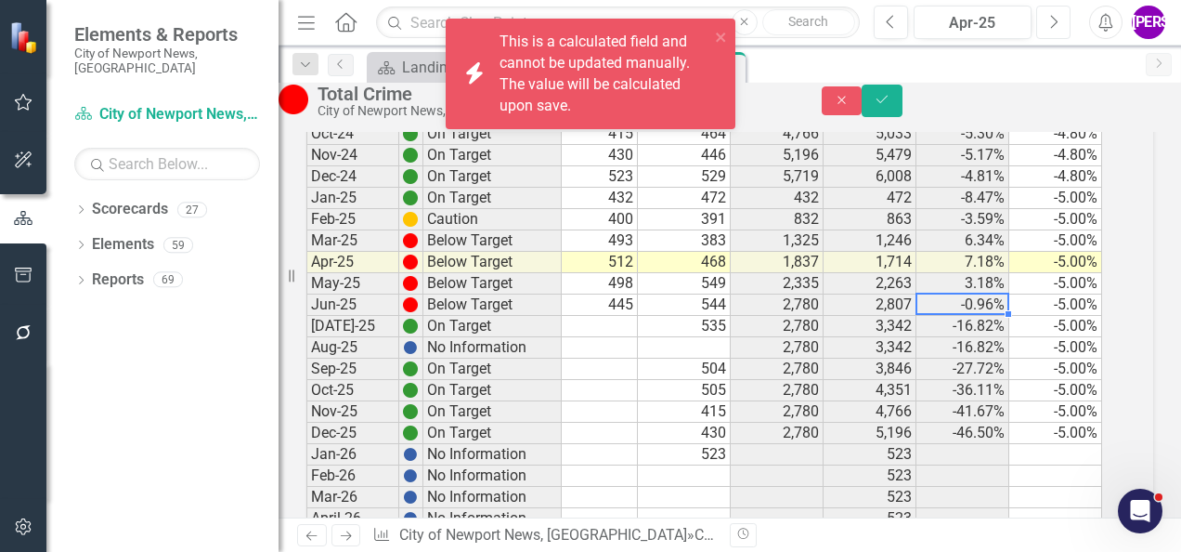
click at [1057, 22] on icon "button" at bounding box center [1054, 21] width 7 height 13
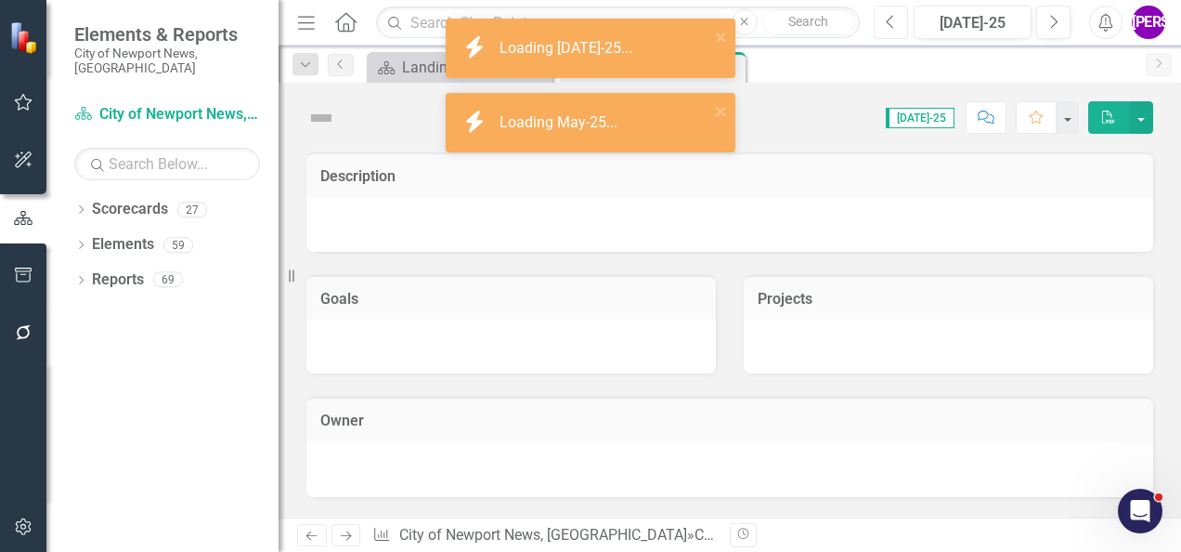
click at [885, 19] on button "Previous" at bounding box center [891, 22] width 34 height 33
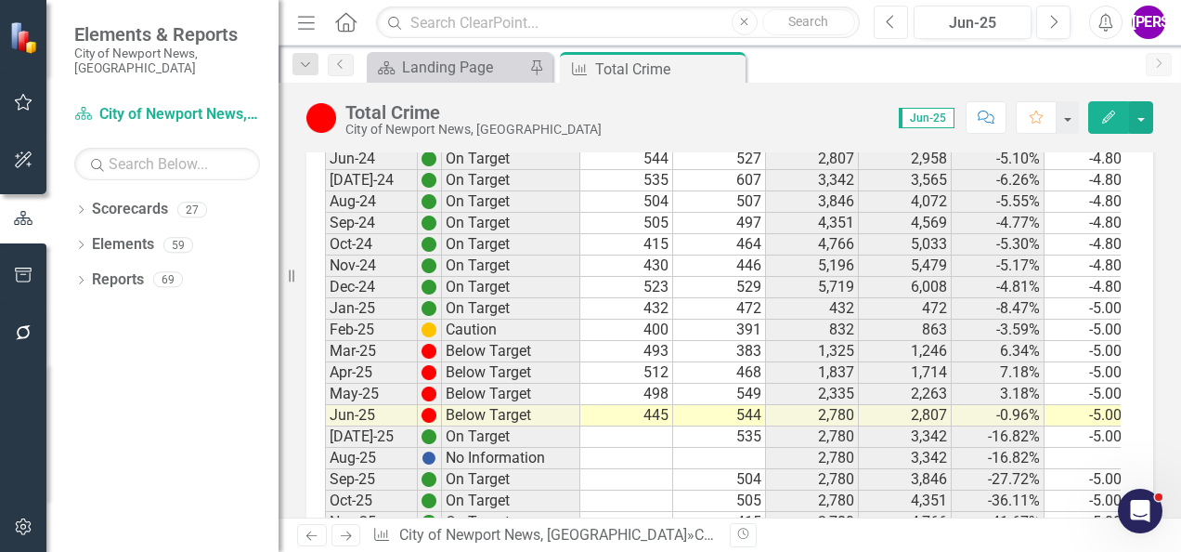
scroll to position [2492, 0]
click at [1001, 363] on td "7.18%" at bounding box center [998, 373] width 93 height 21
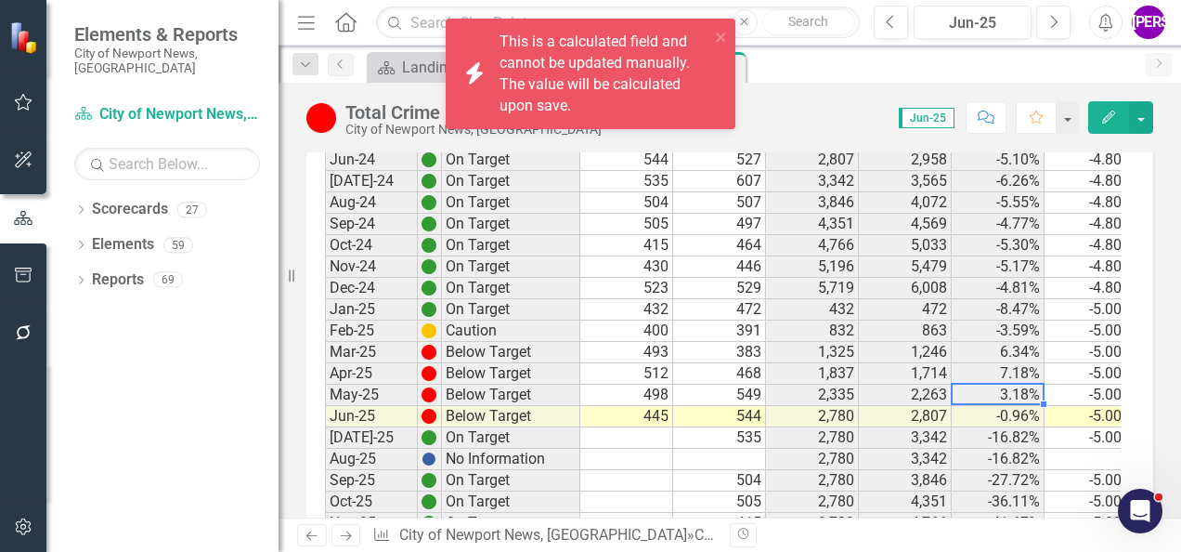
click at [1003, 406] on td "-0.96%" at bounding box center [998, 416] width 93 height 21
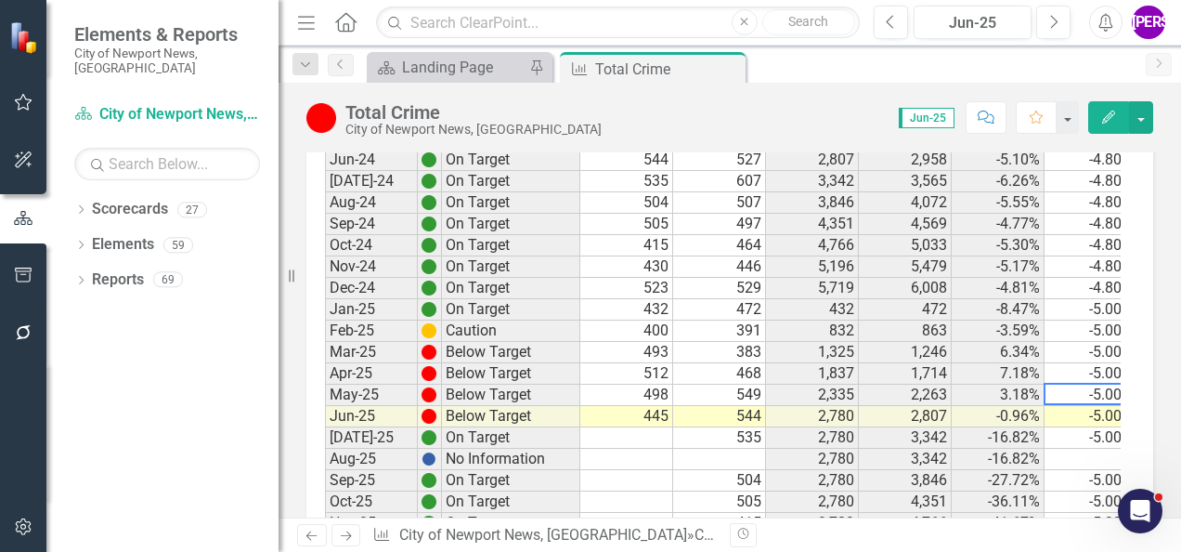
click at [1098, 406] on td "-5.00%" at bounding box center [1091, 416] width 93 height 21
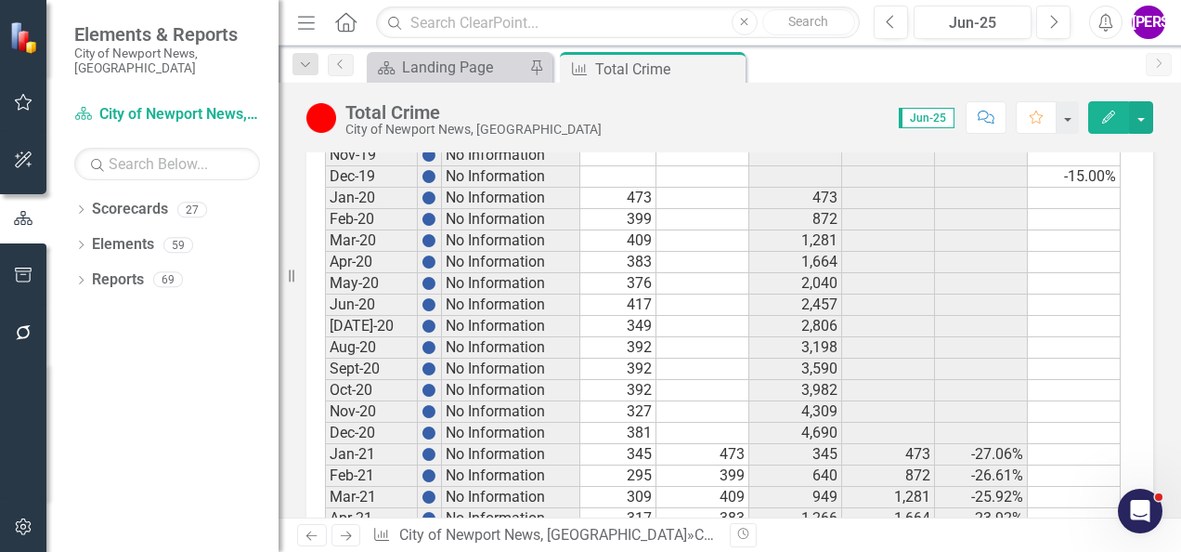
scroll to position [1224, 0]
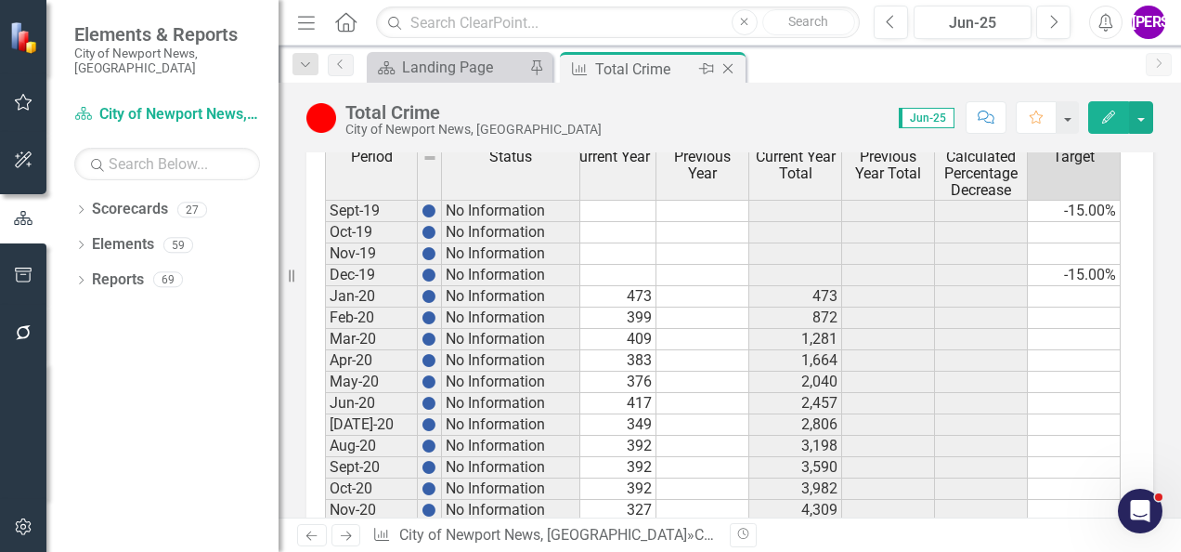
click at [727, 69] on icon at bounding box center [728, 69] width 10 height 10
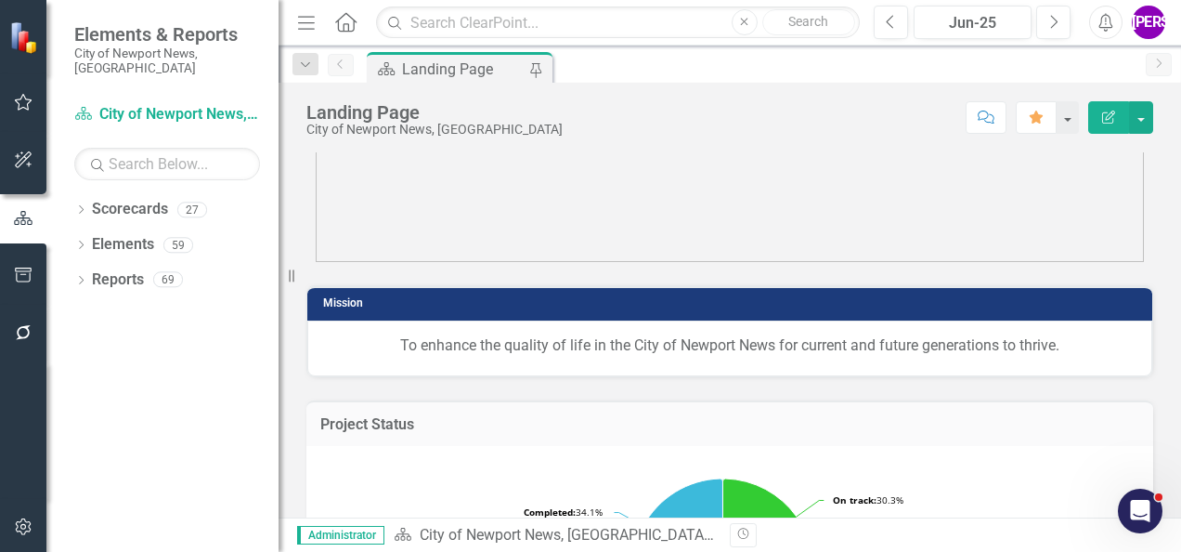
scroll to position [253, 0]
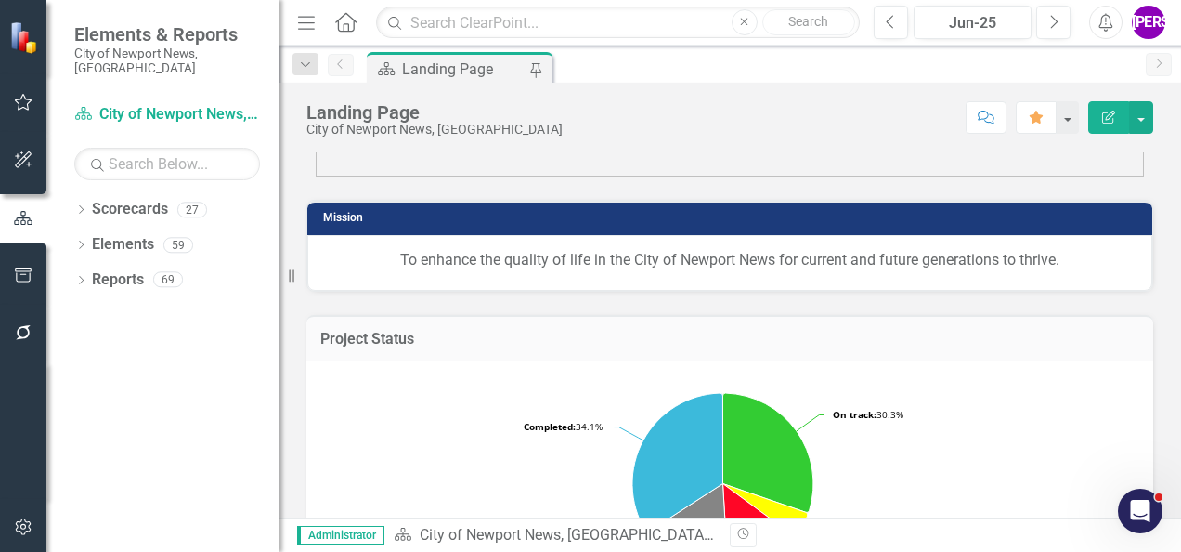
click at [840, 382] on rect "Interactive chart" at bounding box center [723, 513] width 796 height 279
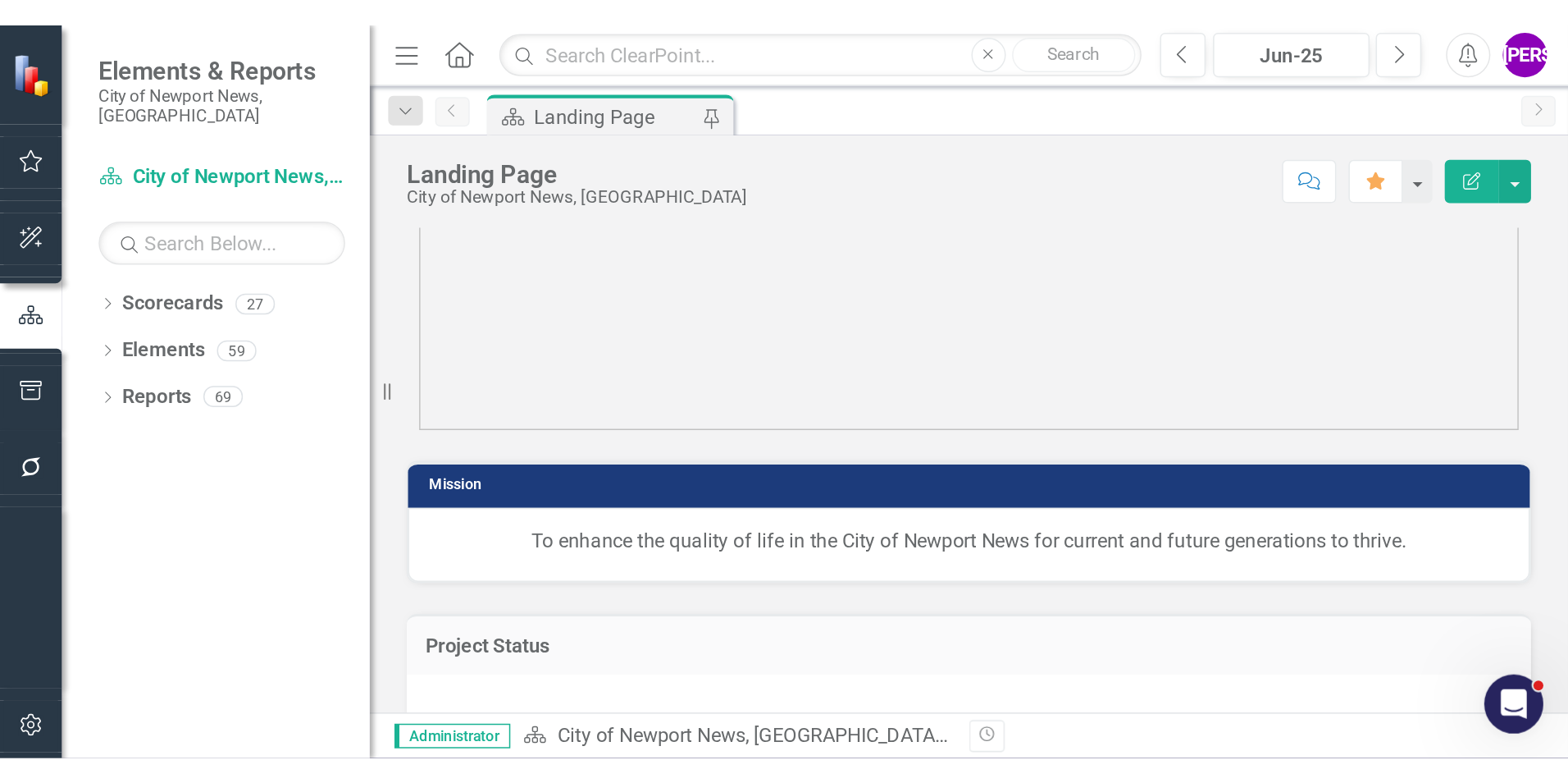
scroll to position [0, 0]
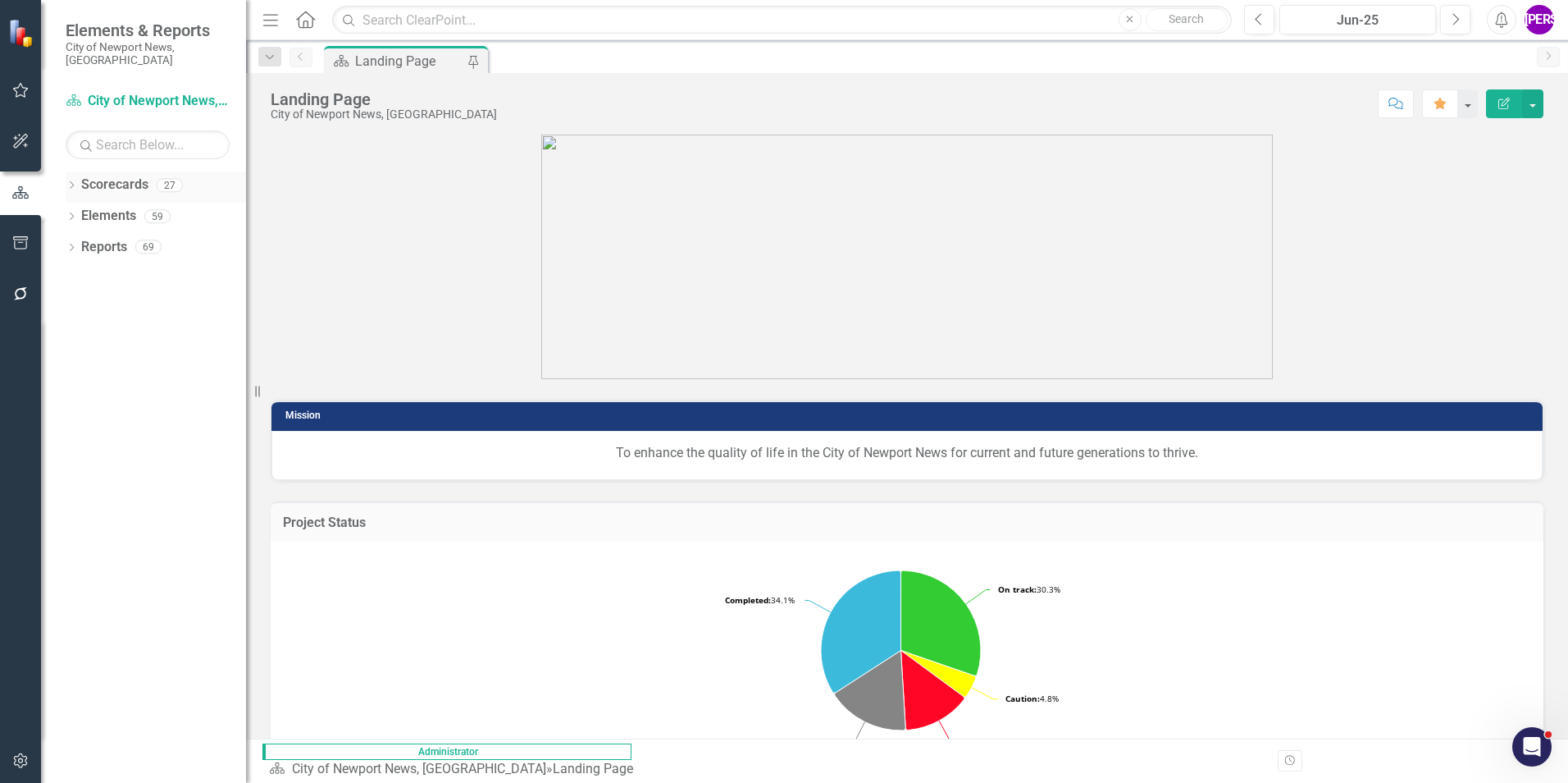
click at [78, 176] on div "Dropdown Scorecards 27" at bounding box center [155, 186] width 180 height 31
click at [74, 171] on div "Dropdown Scorecards 27" at bounding box center [155, 186] width 180 height 31
click at [72, 182] on icon "Dropdown" at bounding box center [71, 186] width 11 height 9
click at [62, 211] on icon "Dropdown" at bounding box center [56, 216] width 12 height 10
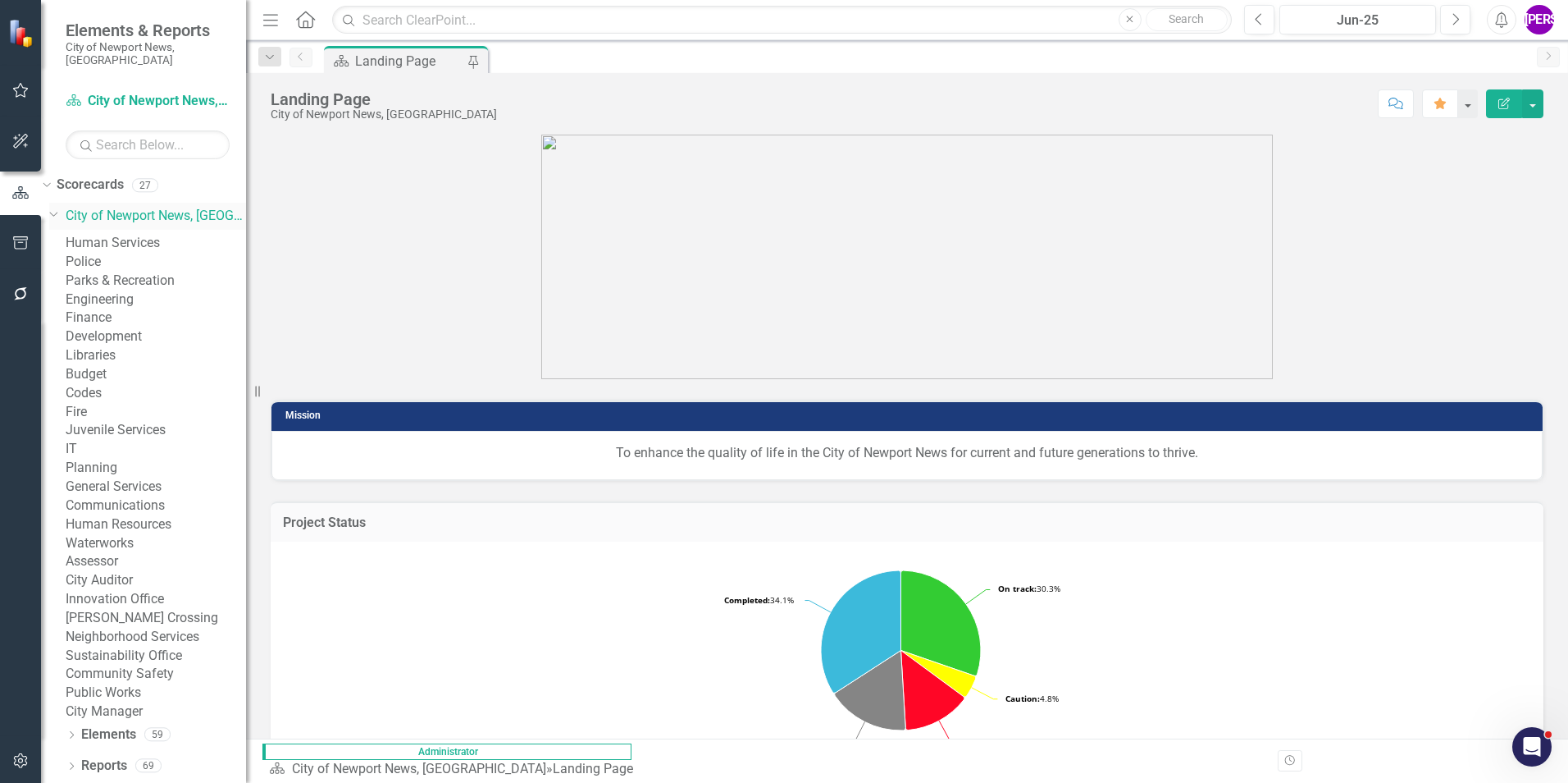
click at [59, 207] on icon "Dropdown" at bounding box center [54, 213] width 10 height 12
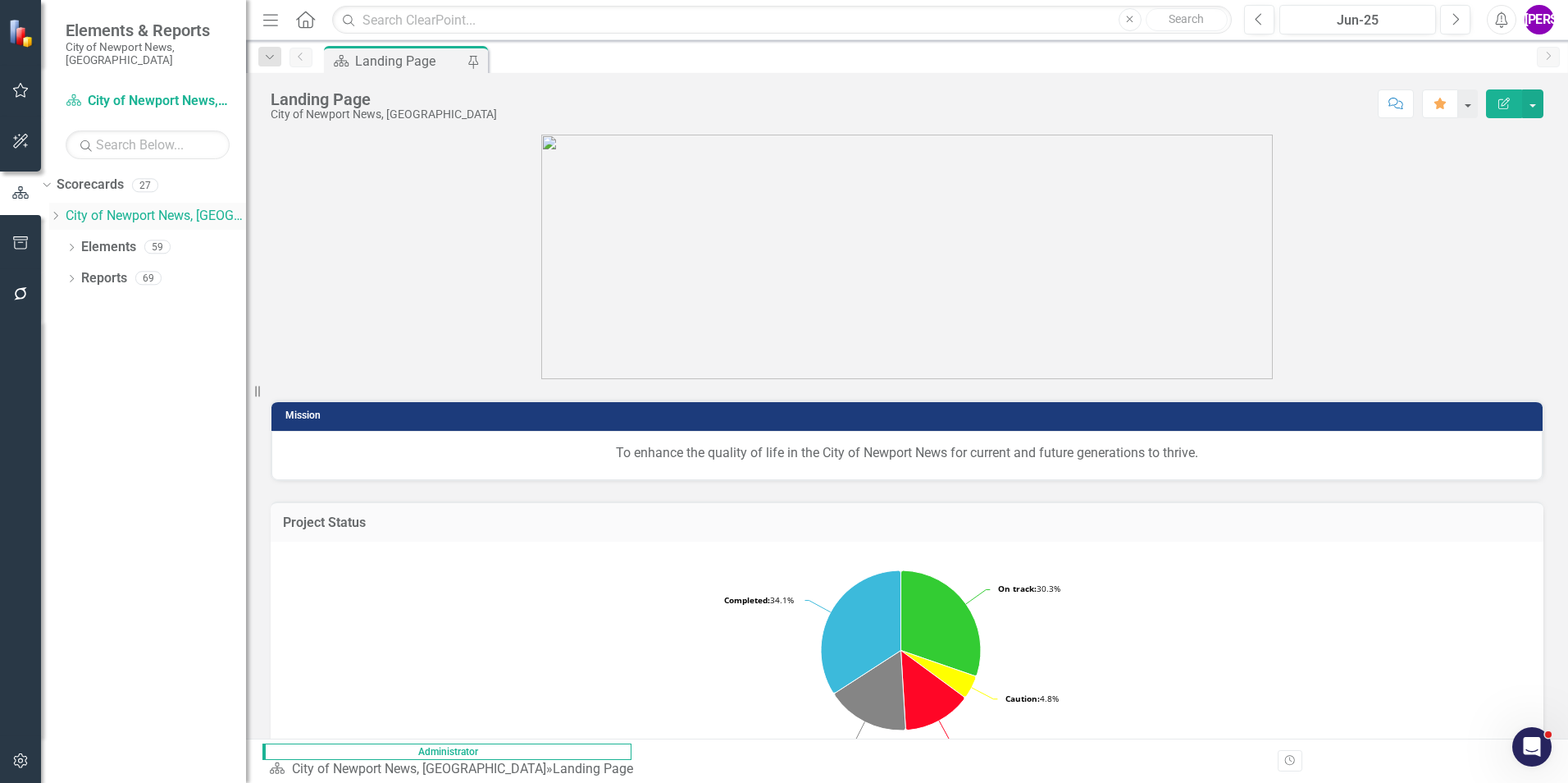
click at [62, 211] on icon "Dropdown" at bounding box center [56, 216] width 12 height 10
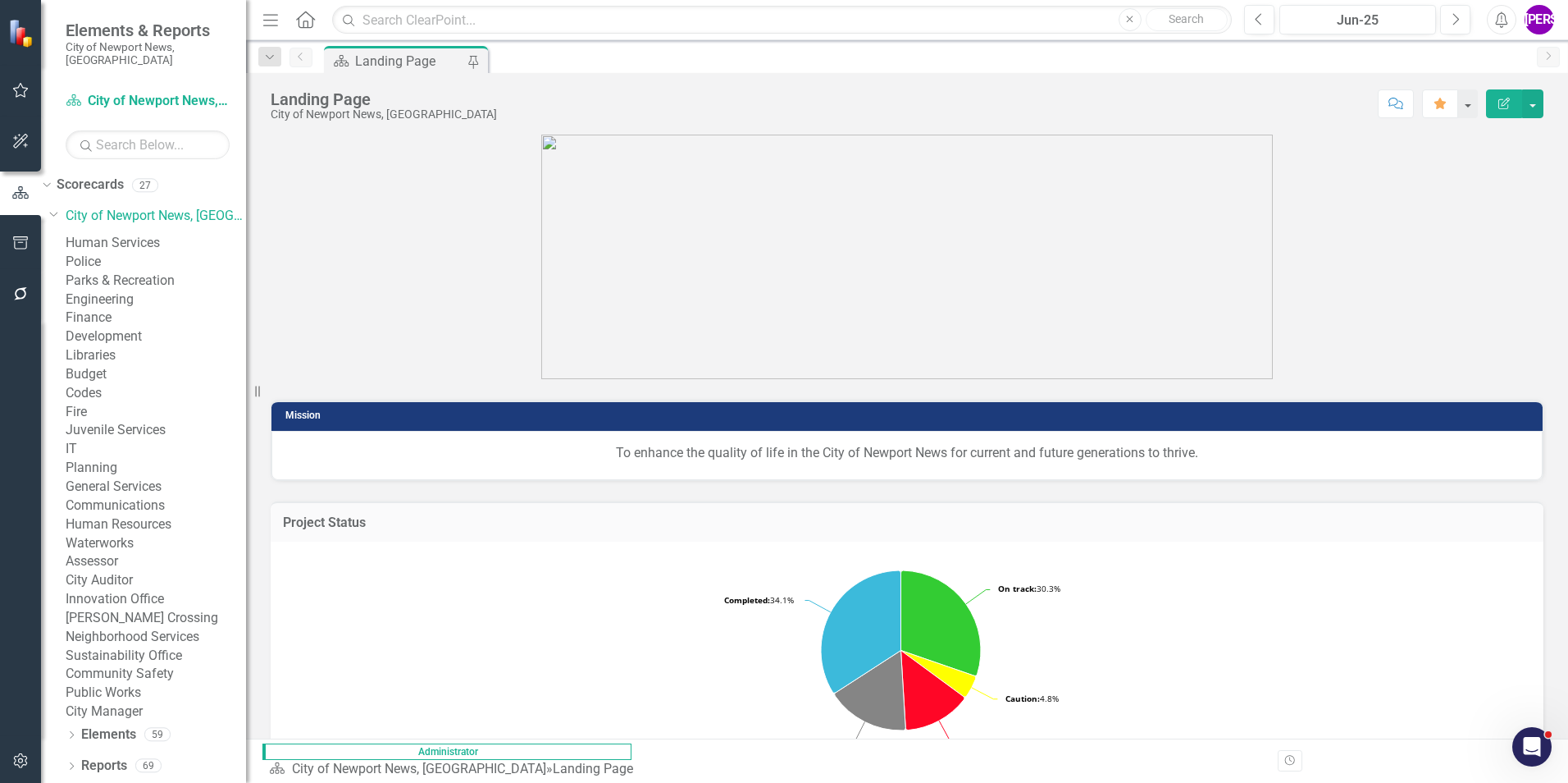
scroll to position [307, 0]
click at [155, 487] on link "[PERSON_NAME] Crossing" at bounding box center [155, 618] width 180 height 19
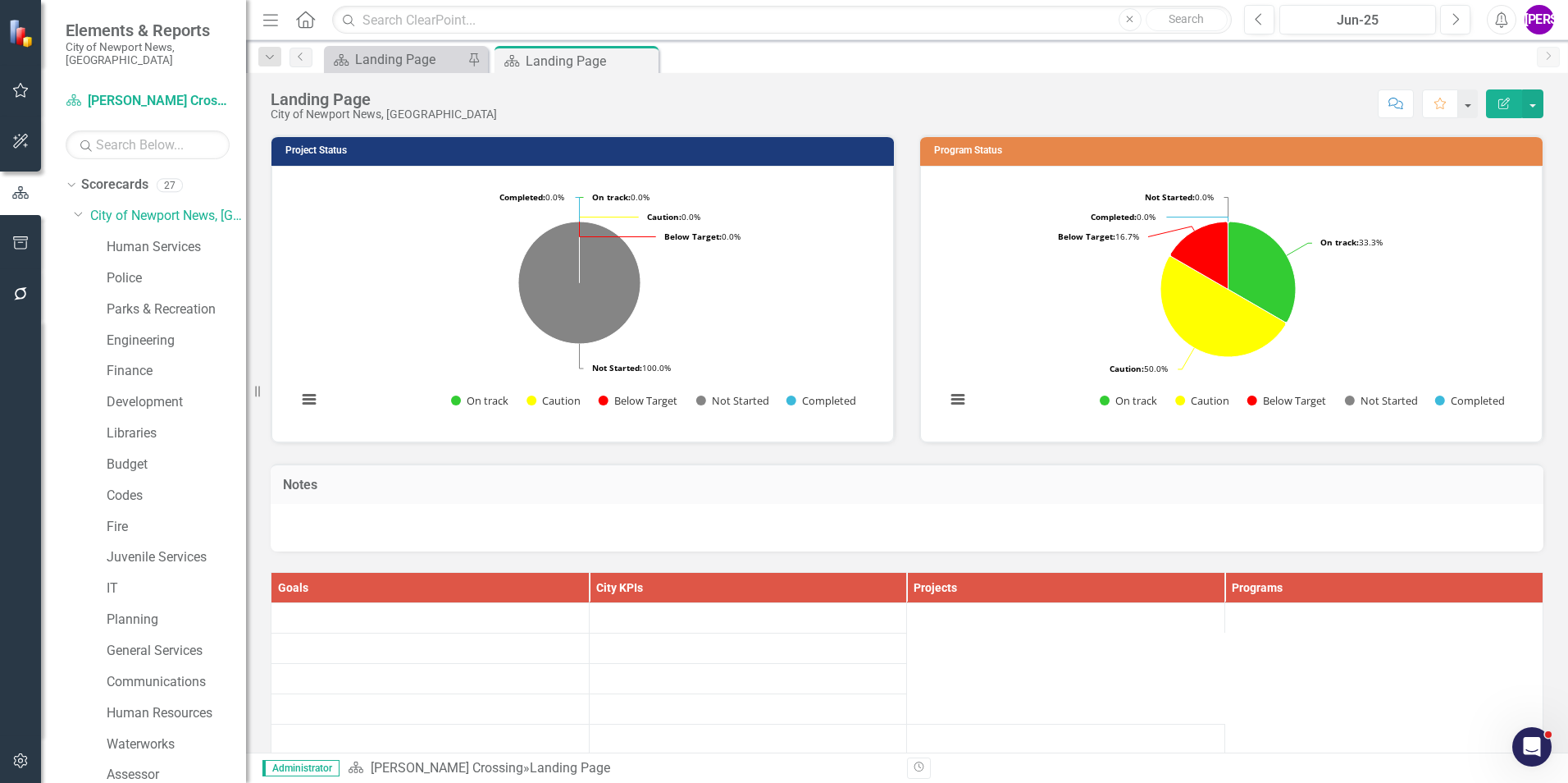
scroll to position [307, 0]
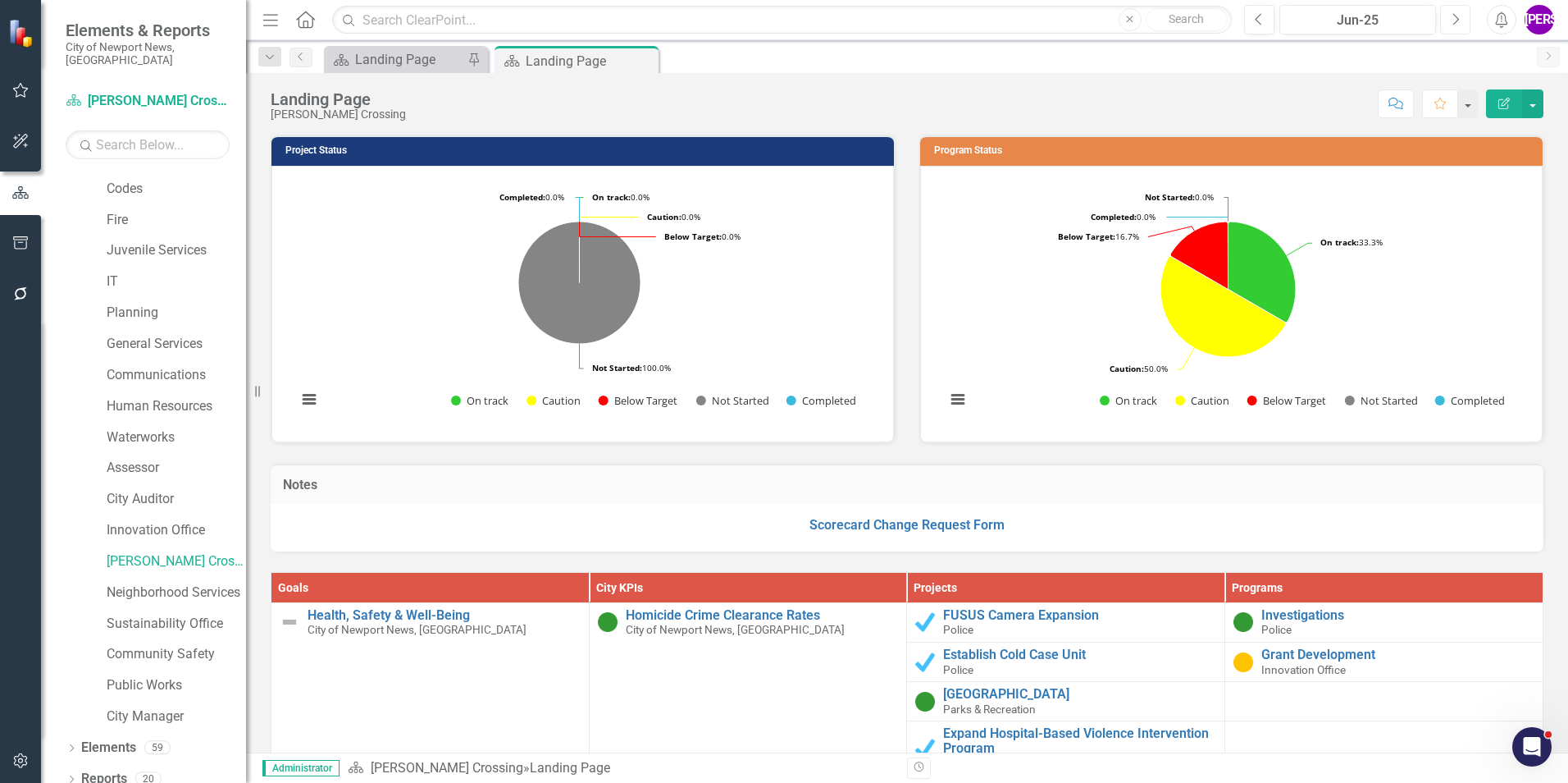
click at [1451, 17] on icon "Next" at bounding box center [1456, 19] width 9 height 15
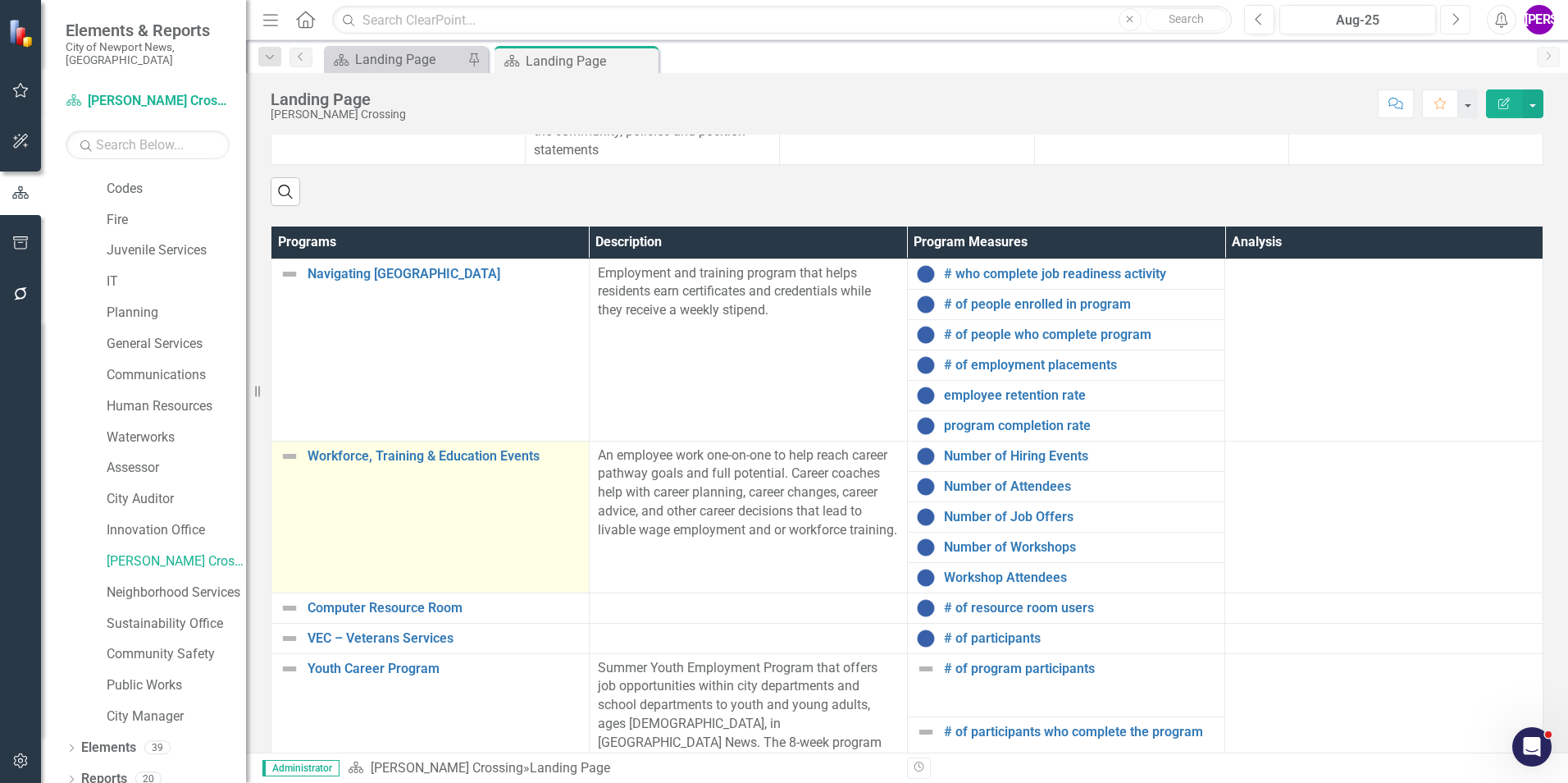
scroll to position [673, 0]
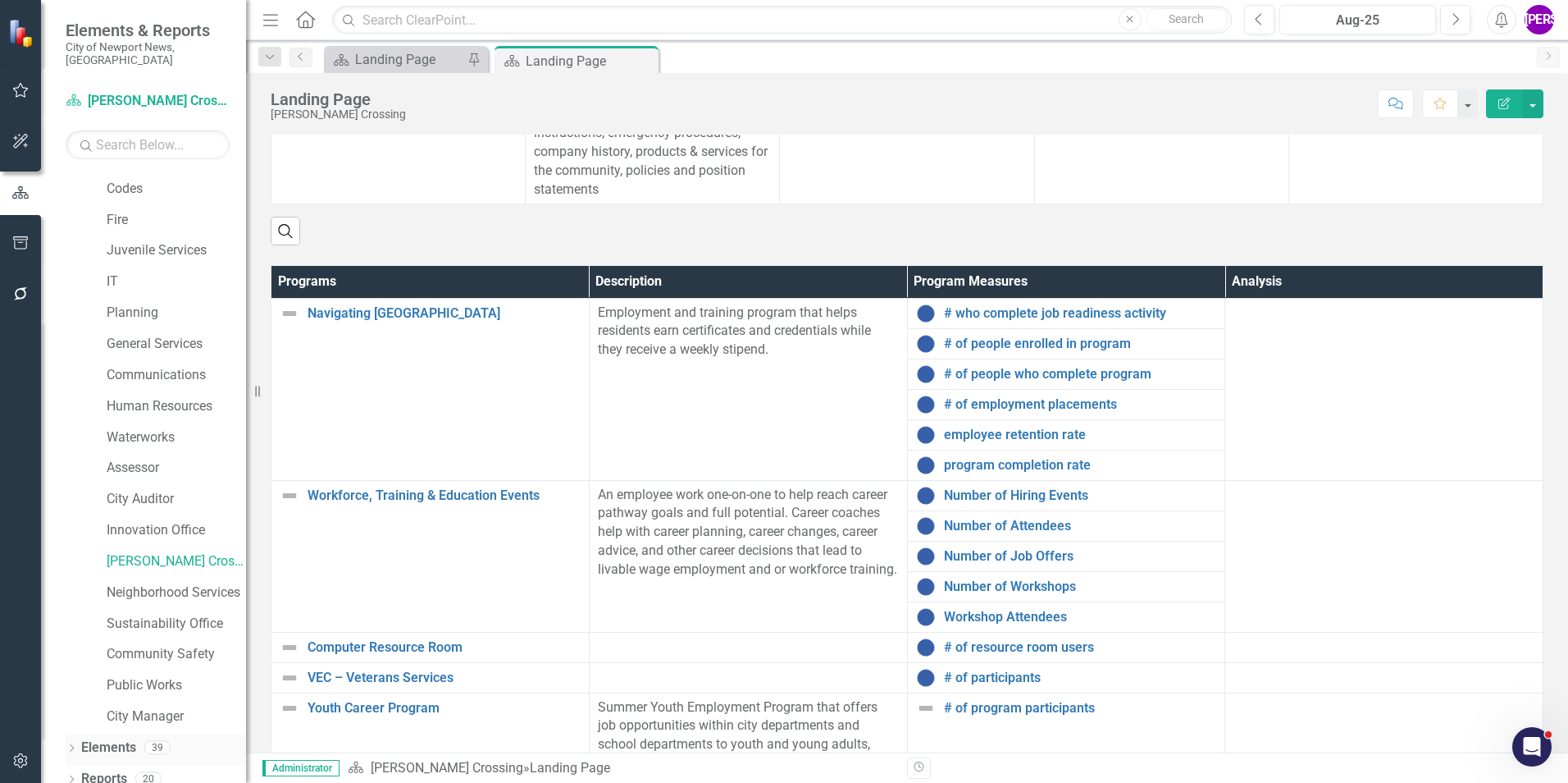
click at [120, 740] on link "Elements" at bounding box center [109, 748] width 55 height 19
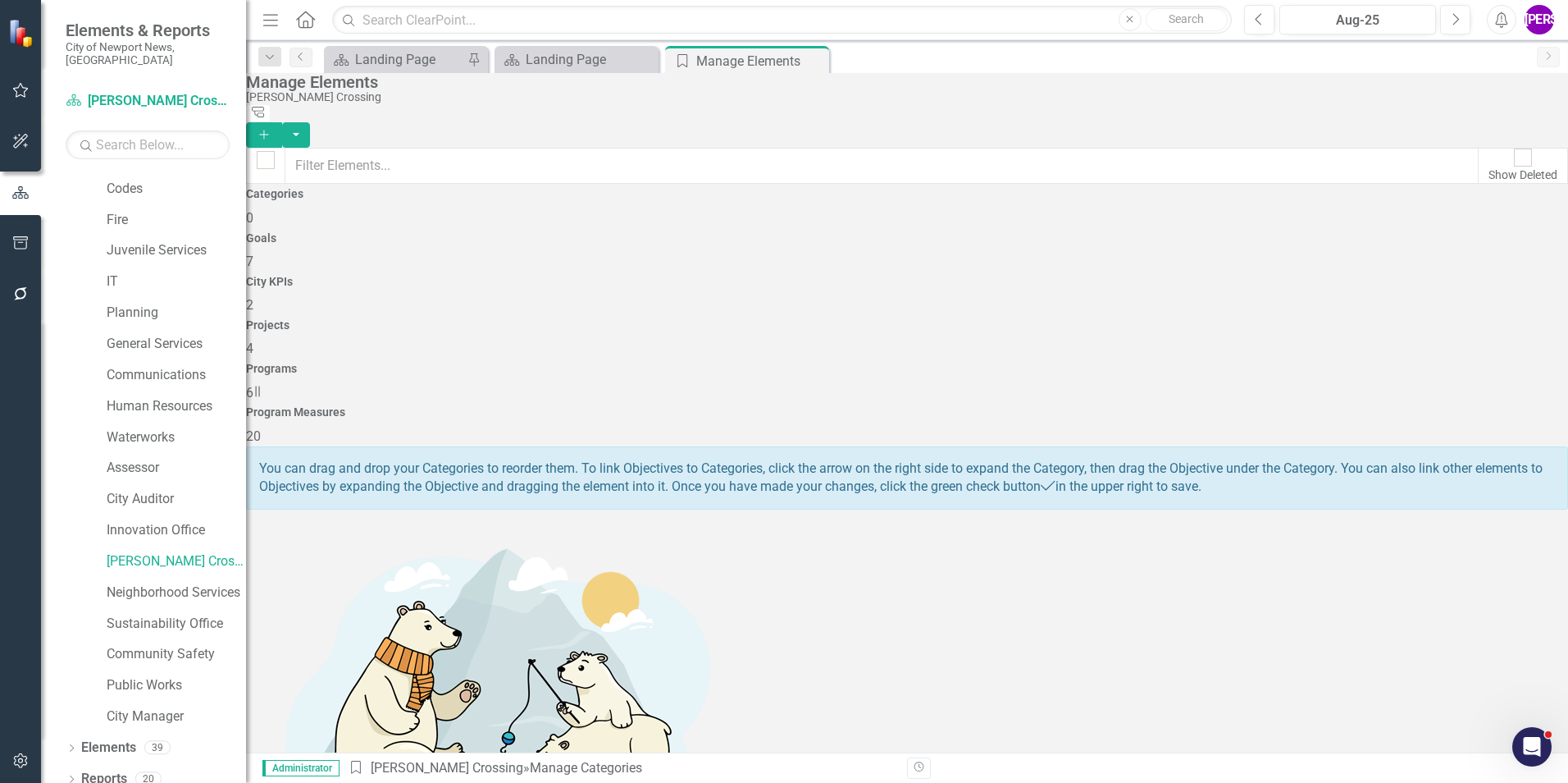
click at [1242, 362] on h4 "Programs" at bounding box center [907, 369] width 1322 height 12
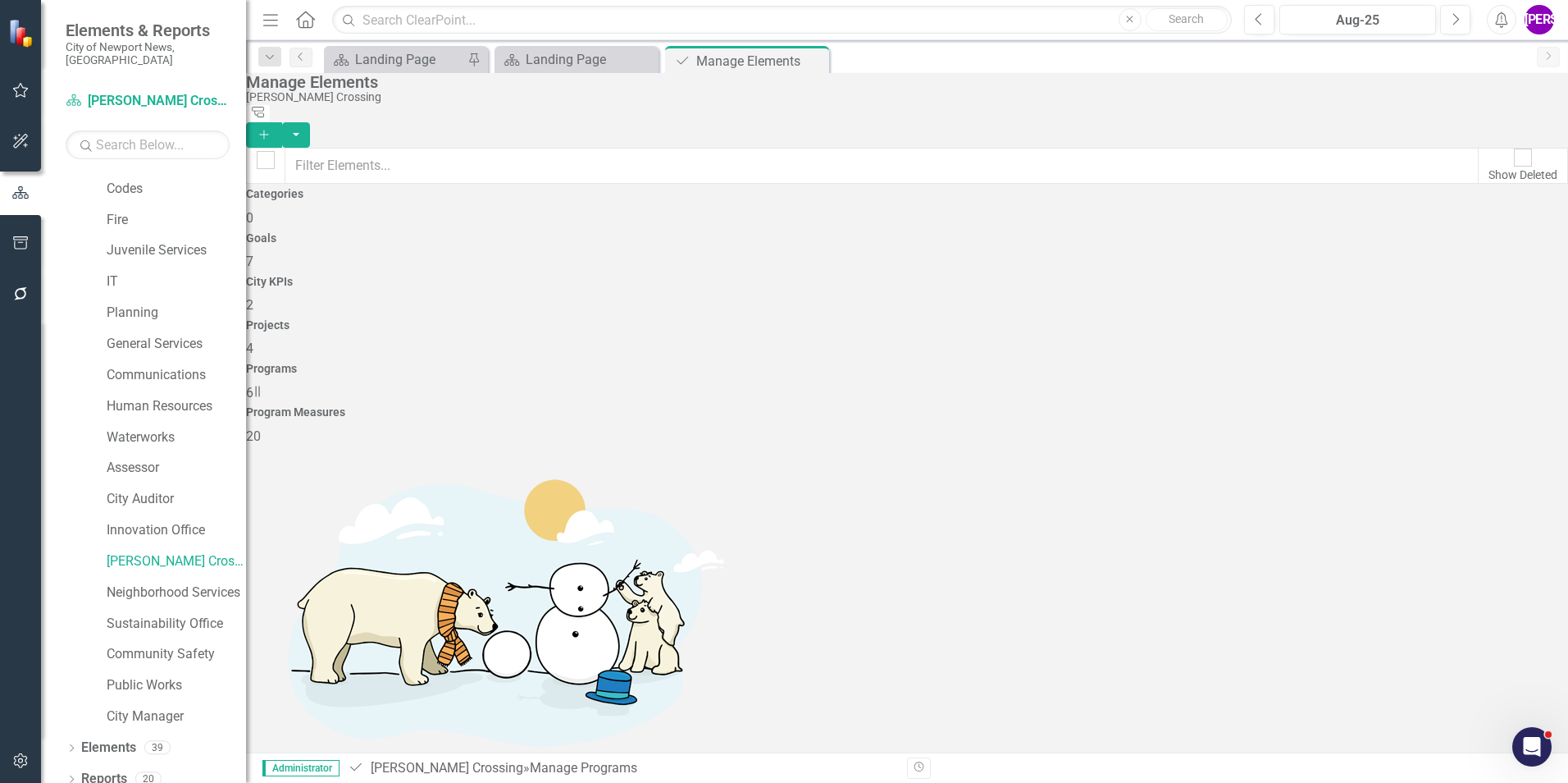
checkbox input "true"
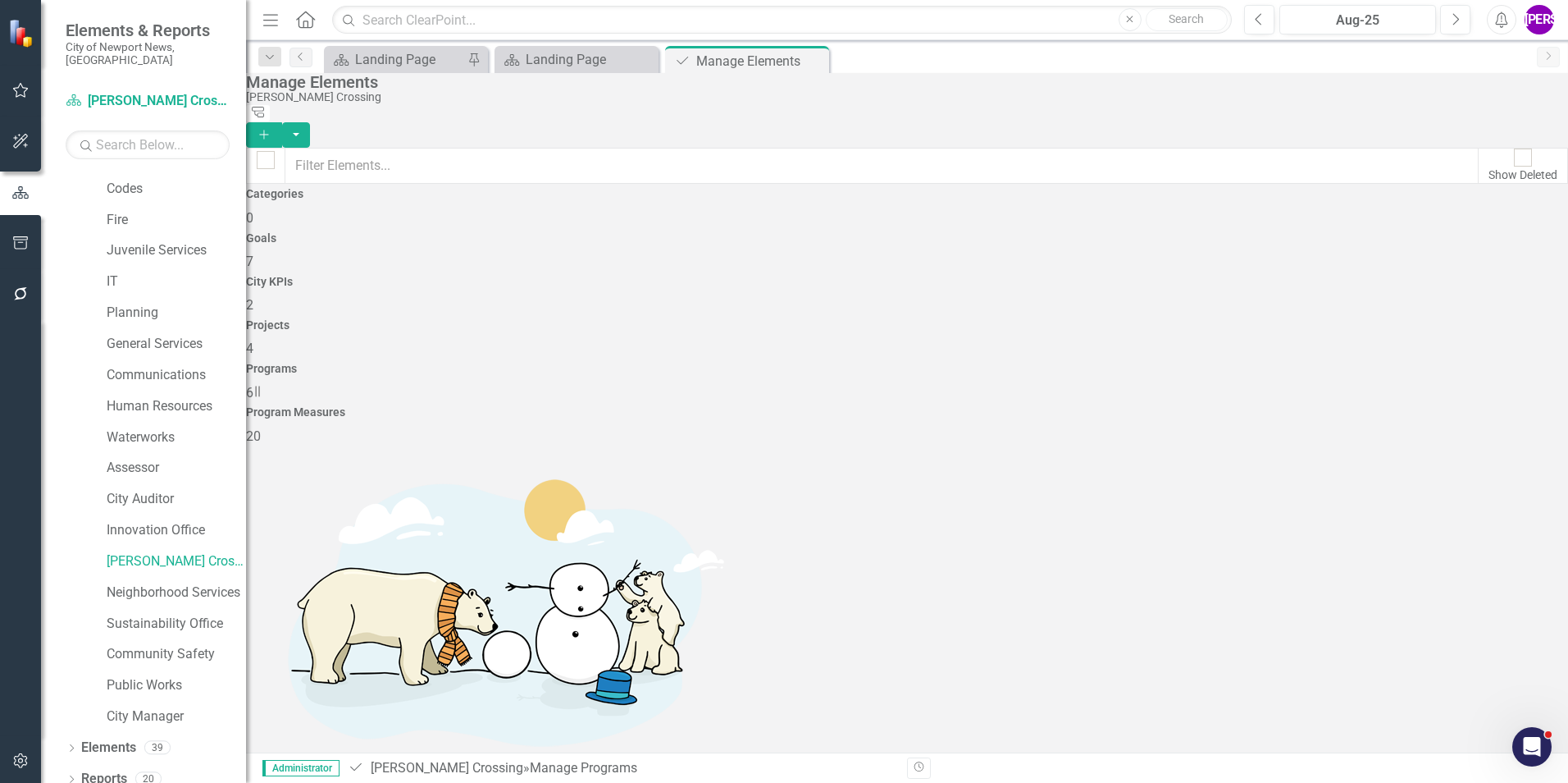
checkbox input "true"
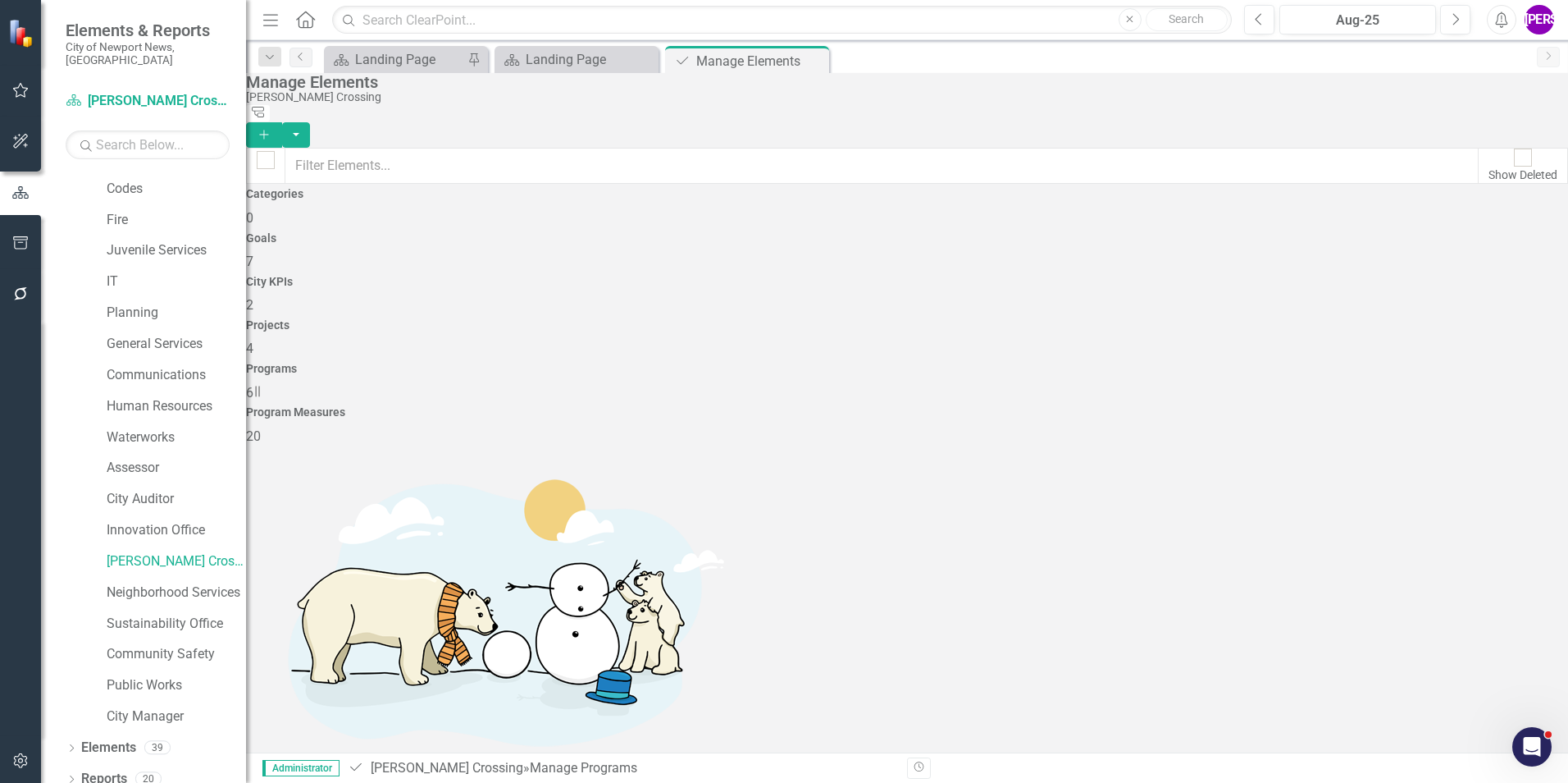
checkbox input "true"
click at [310, 122] on button "button" at bounding box center [296, 134] width 28 height 26
click at [1471, 219] on link "Trash Delete Multiple" at bounding box center [1478, 224] width 130 height 30
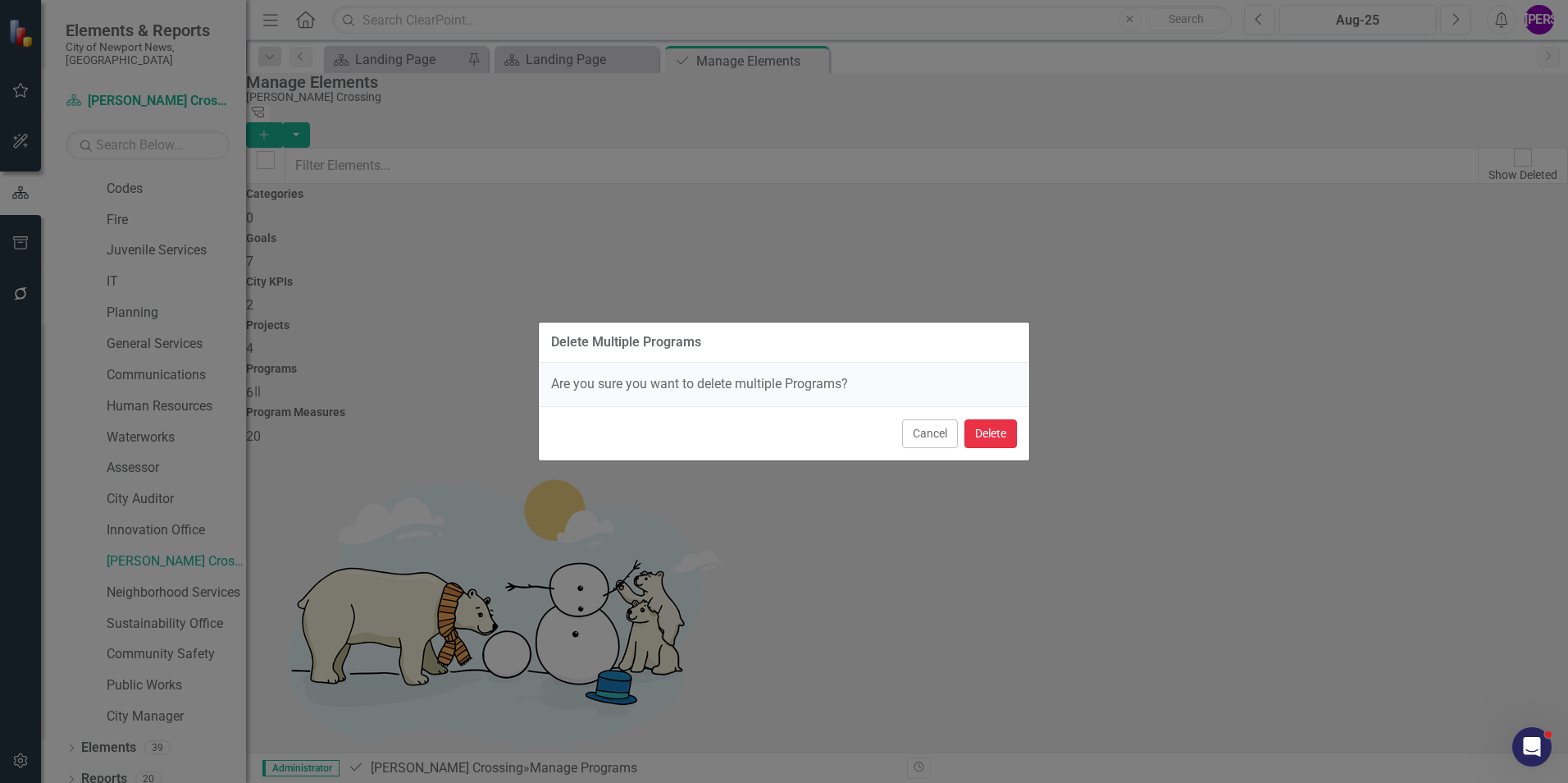
click at [993, 447] on button "Delete" at bounding box center [990, 433] width 52 height 28
checkbox input "false"
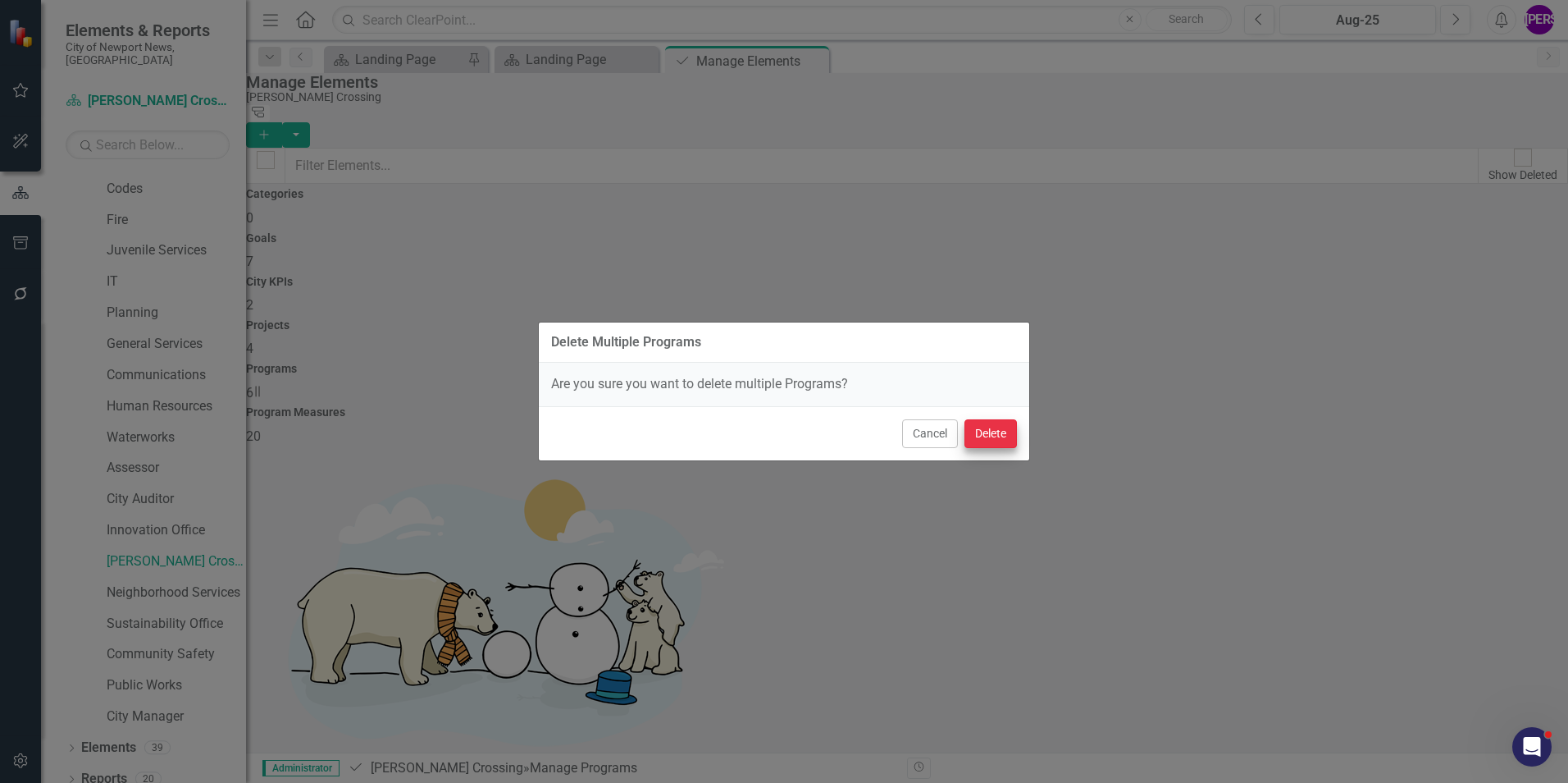
checkbox input "false"
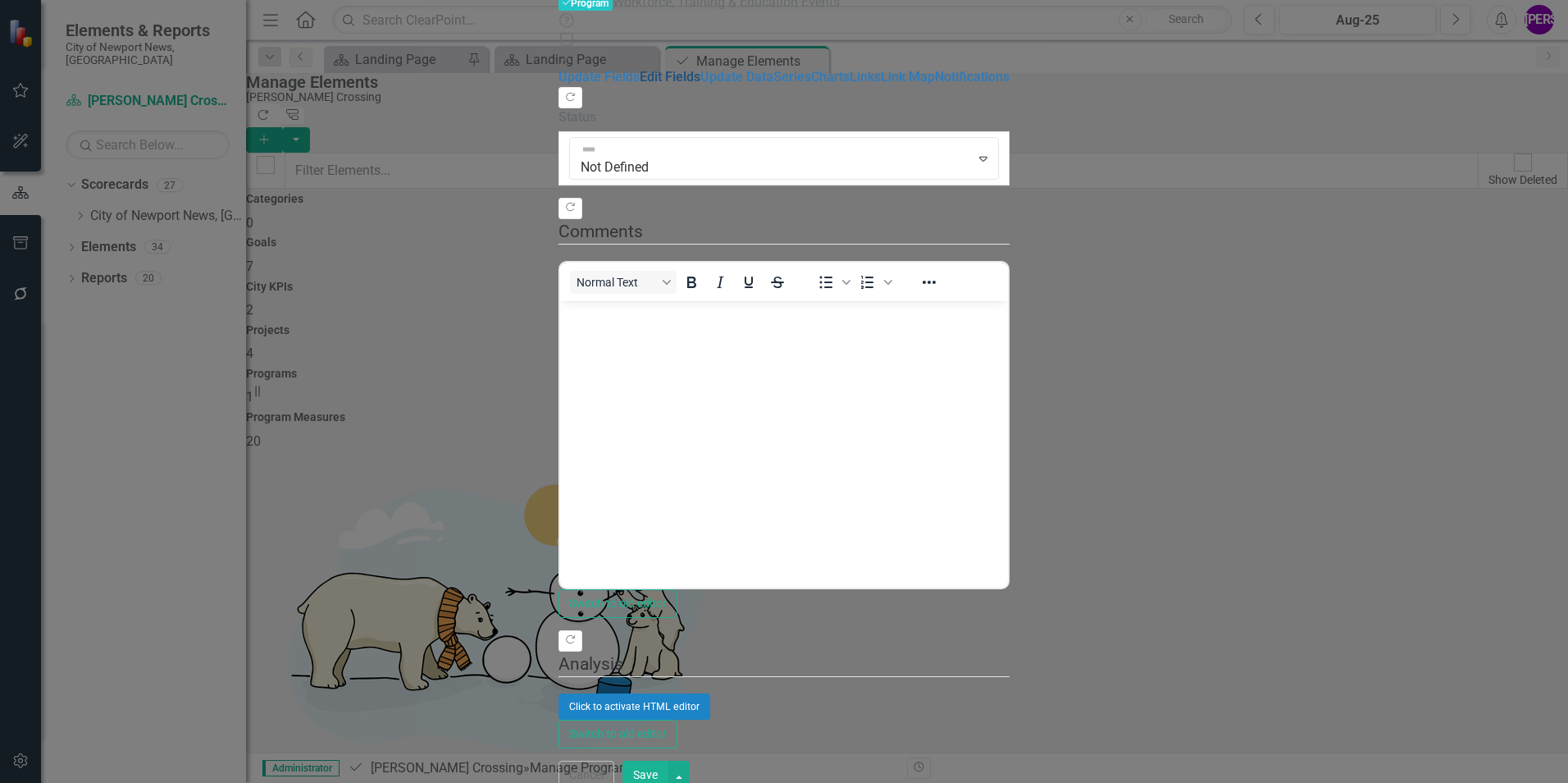
click at [640, 85] on link "Edit Fields" at bounding box center [670, 77] width 61 height 16
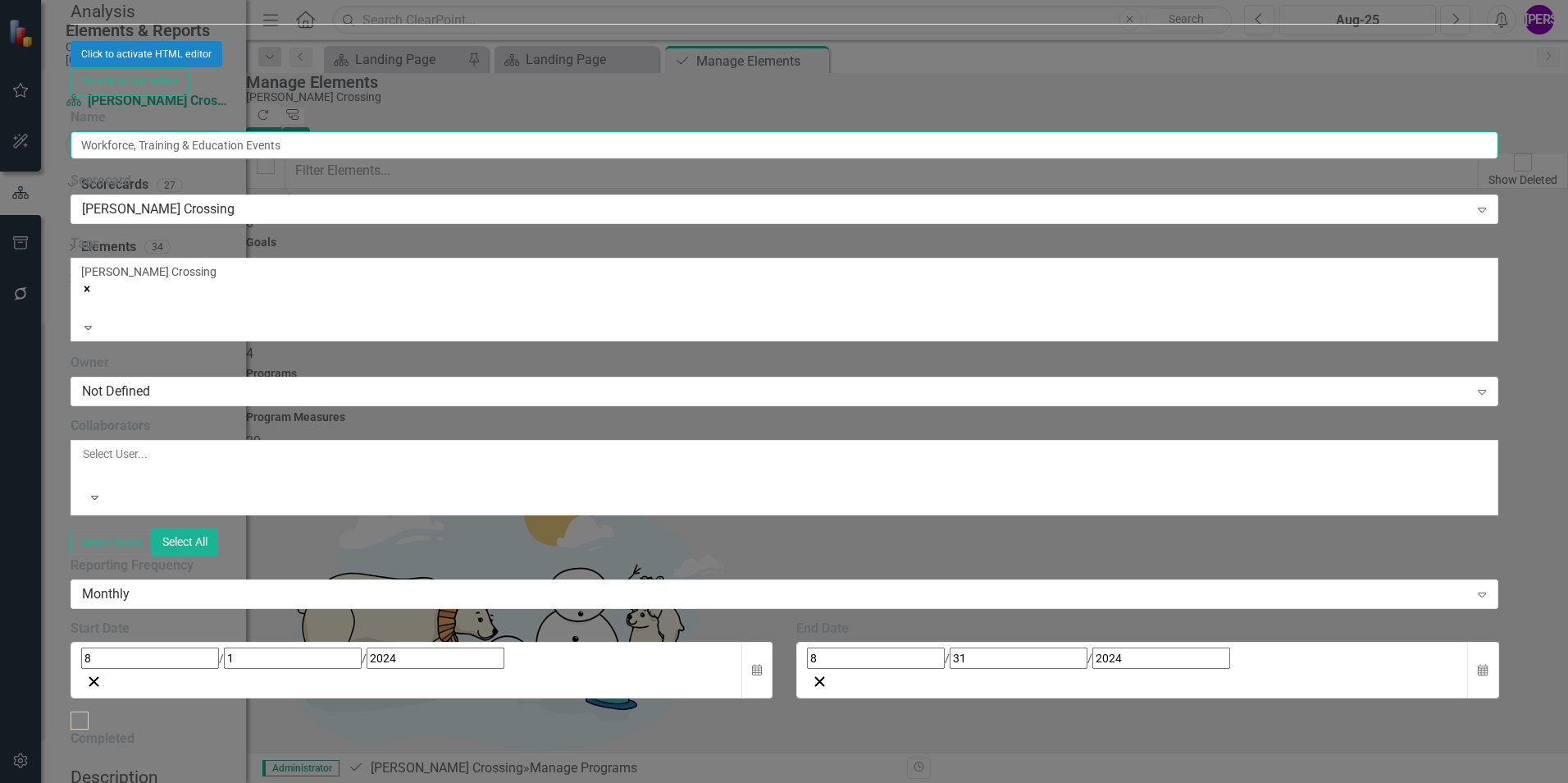
drag, startPoint x: 717, startPoint y: 103, endPoint x: 655, endPoint y: 100, distance: 62.1
click at [655, 132] on input "Workforce, Training & Education Events" at bounding box center [784, 146] width 1428 height 28
type input "Workforce, Training & Education"
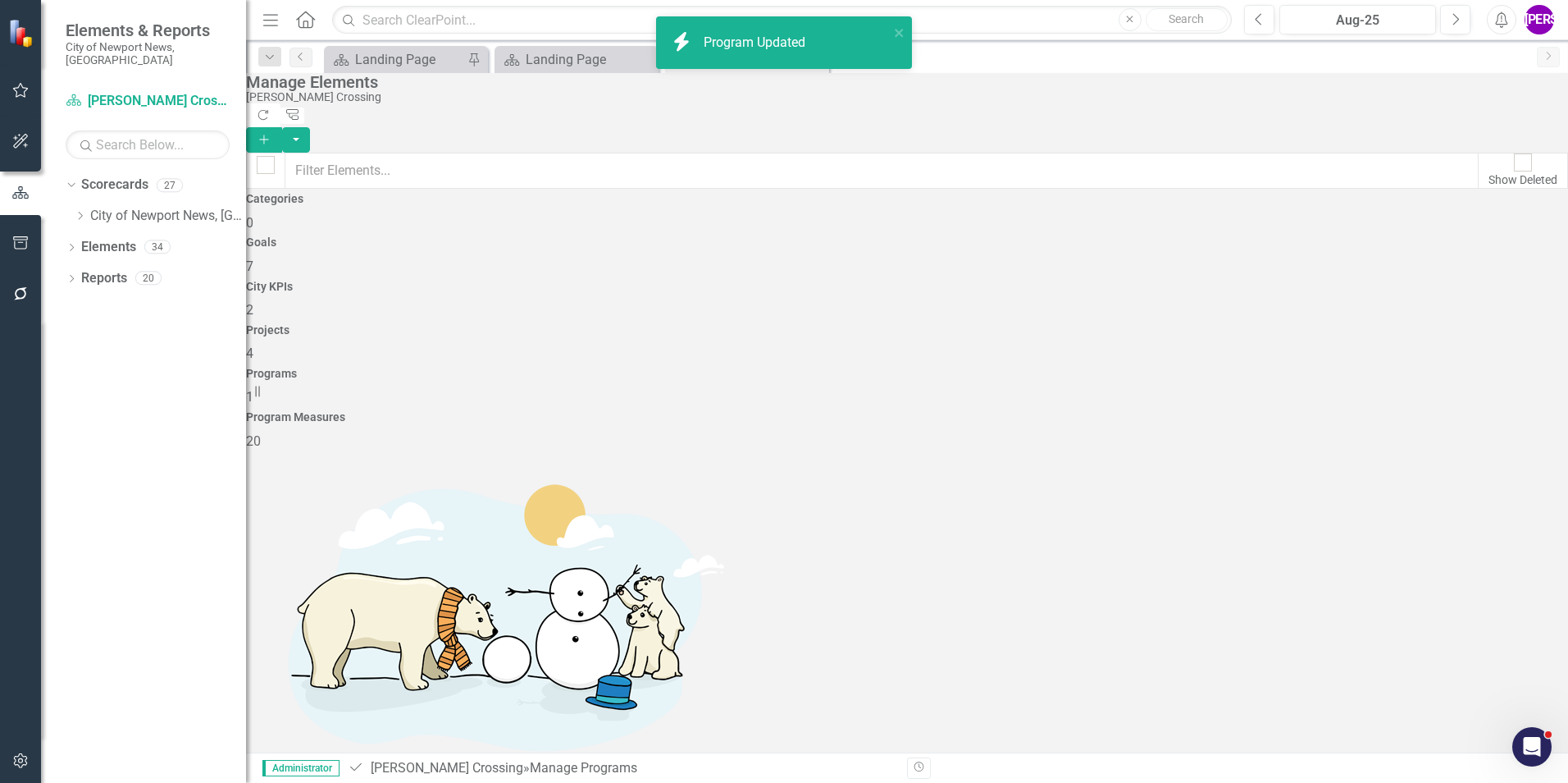
click at [1443, 411] on h4 "Program Measures" at bounding box center [907, 417] width 1322 height 12
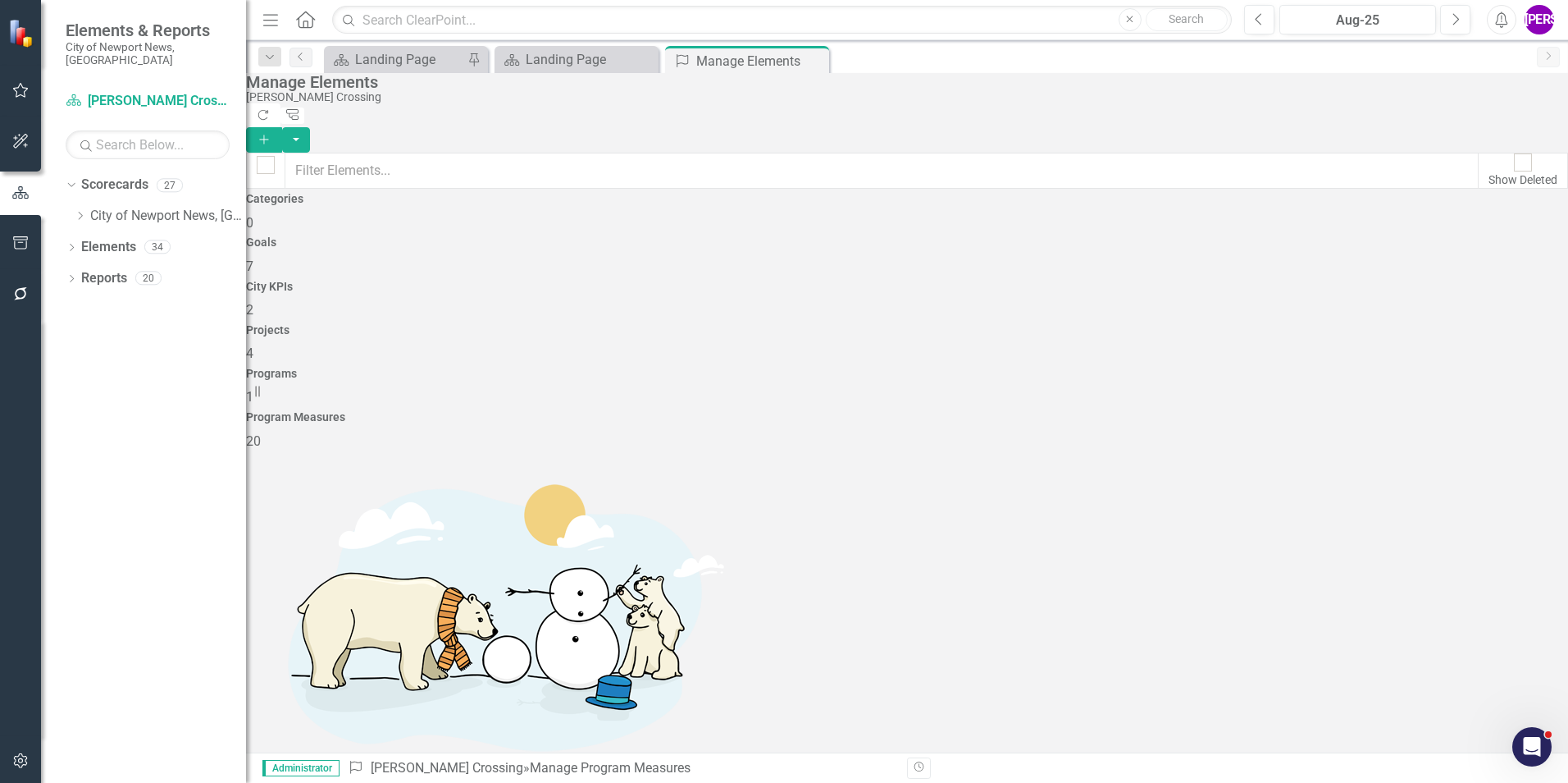
scroll to position [578, 0]
click at [572, 71] on div "Scorecard Landing Page Close" at bounding box center [577, 59] width 164 height 27
click at [573, 65] on div "Landing Page" at bounding box center [579, 59] width 109 height 20
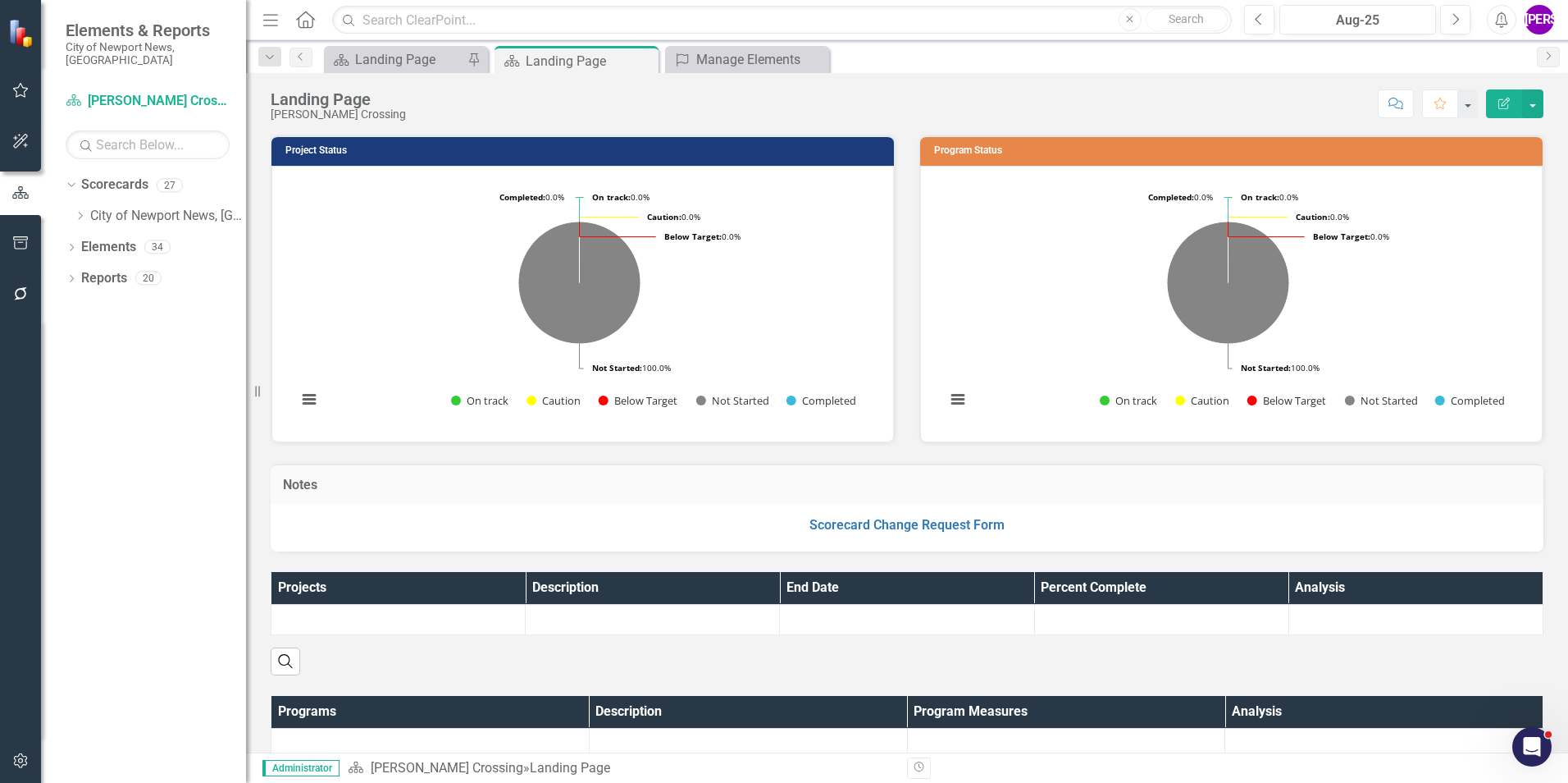
scroll to position [352, 0]
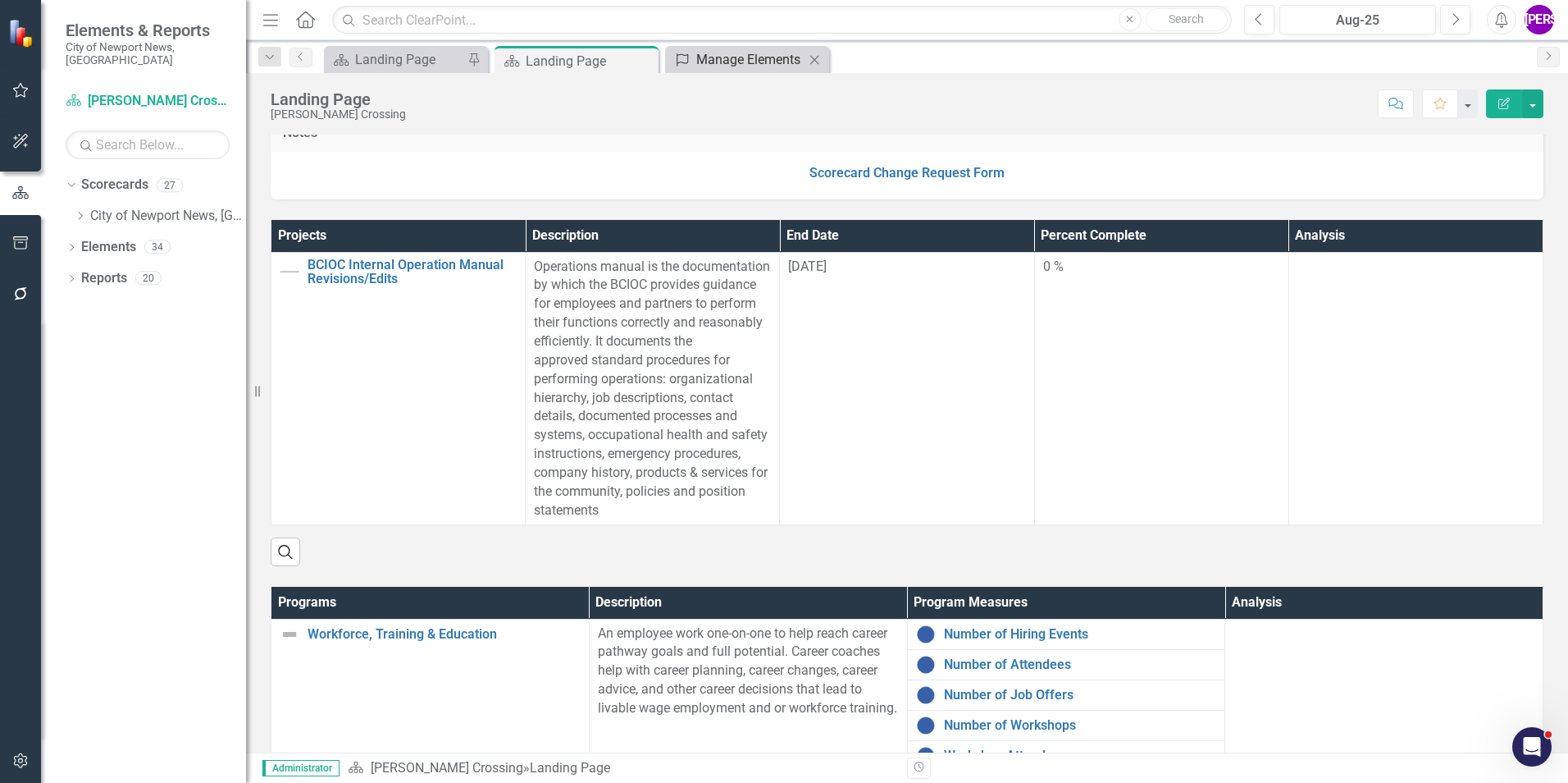
click at [740, 56] on div "Manage Elements" at bounding box center [750, 59] width 109 height 20
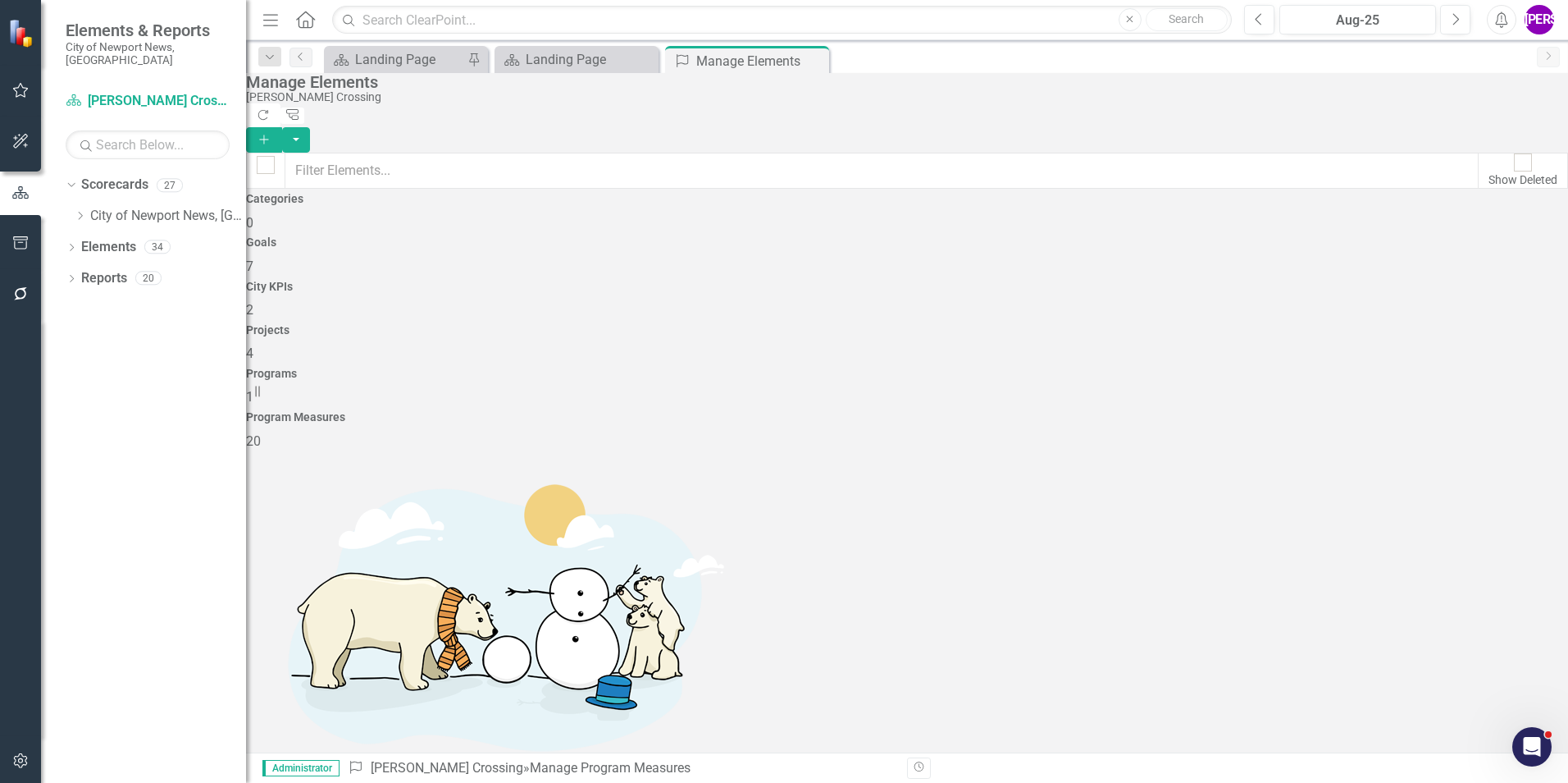
checkbox input "false"
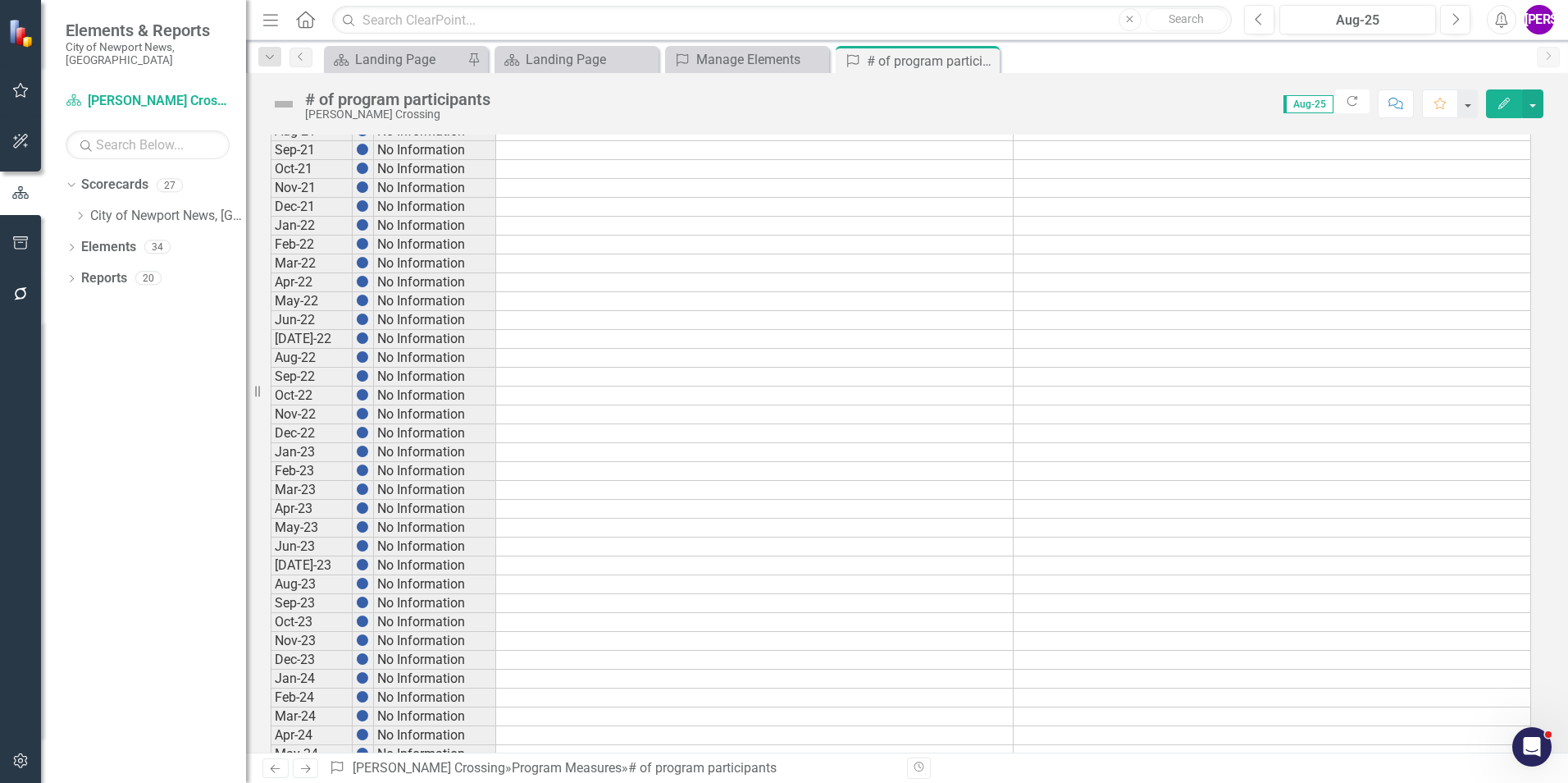
scroll to position [164, 0]
click at [983, 63] on icon "Close" at bounding box center [984, 60] width 17 height 13
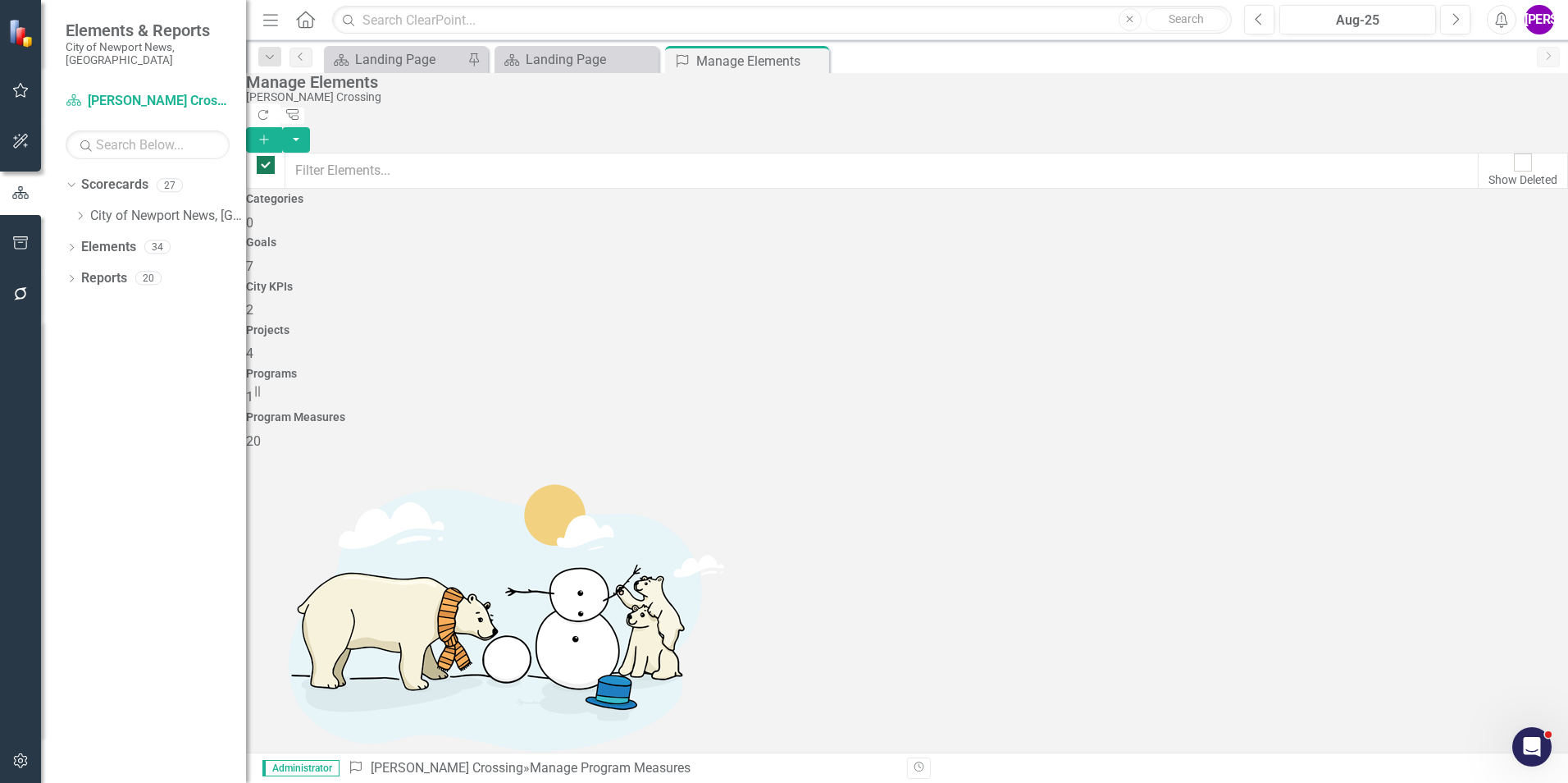
checkbox input "false"
click at [1192, 368] on div "Programs 1" at bounding box center [907, 387] width 1322 height 40
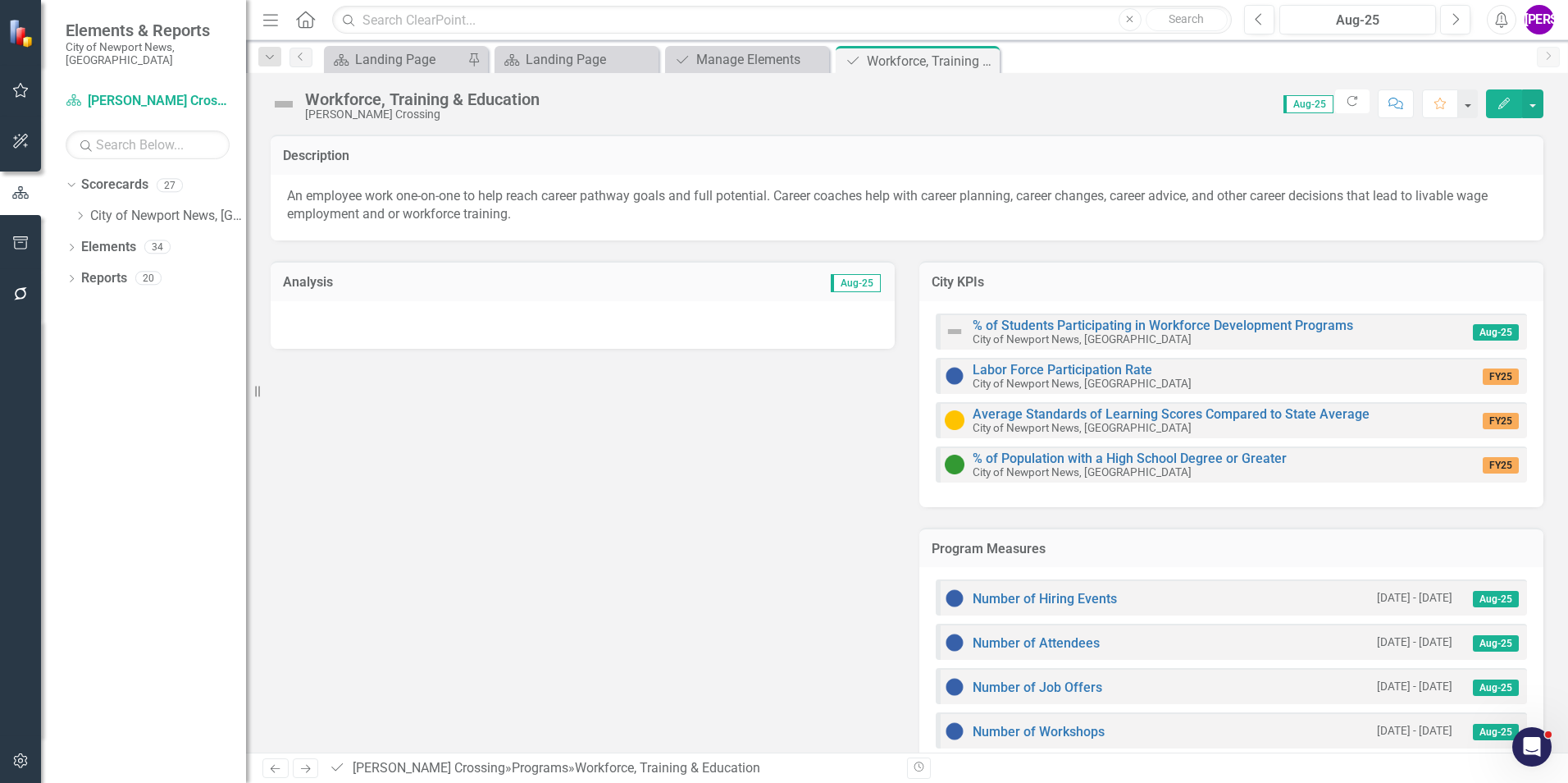
click at [1120, 544] on h3 "Program Measures" at bounding box center [1231, 549] width 600 height 15
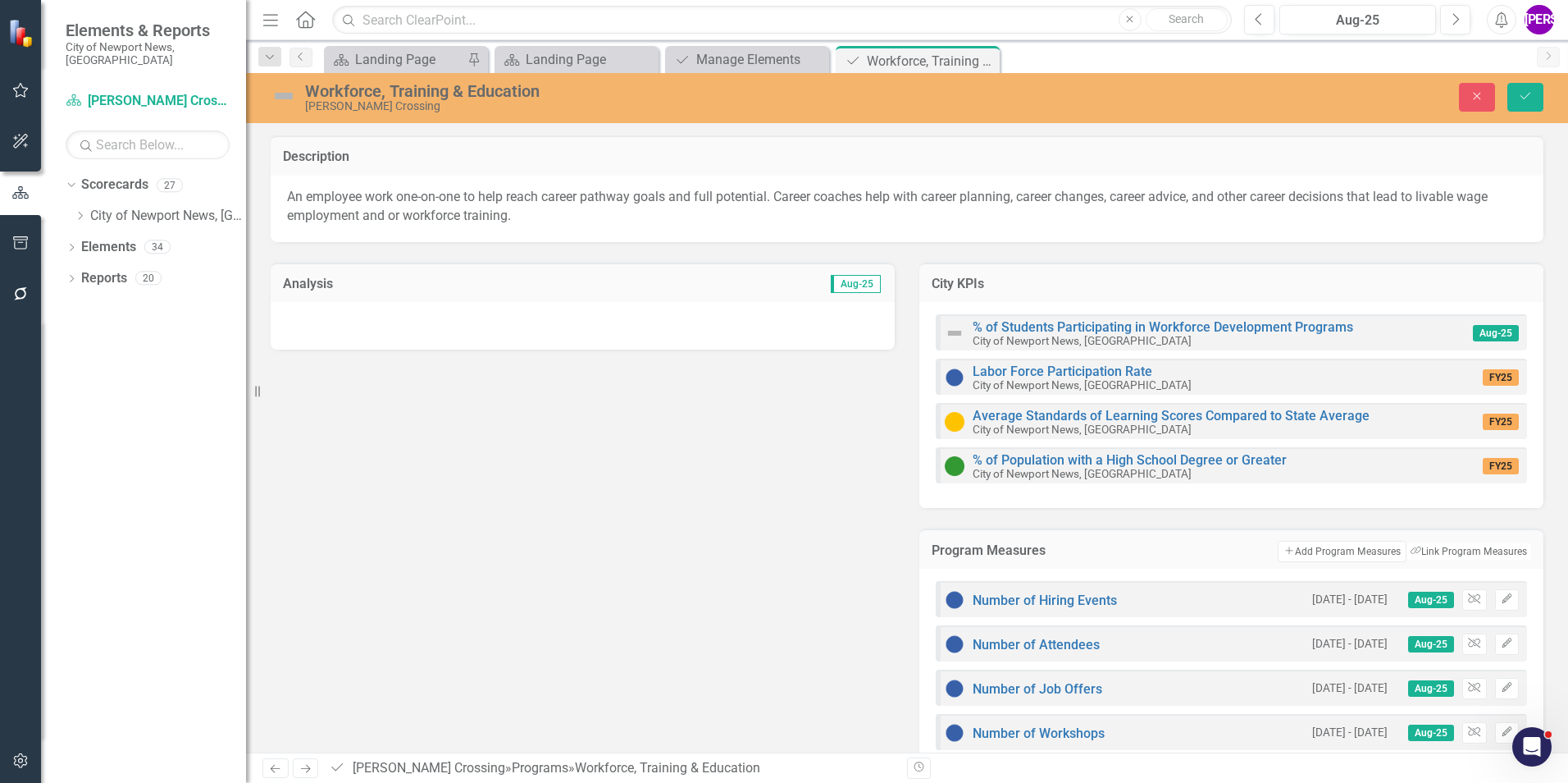
scroll to position [82, 0]
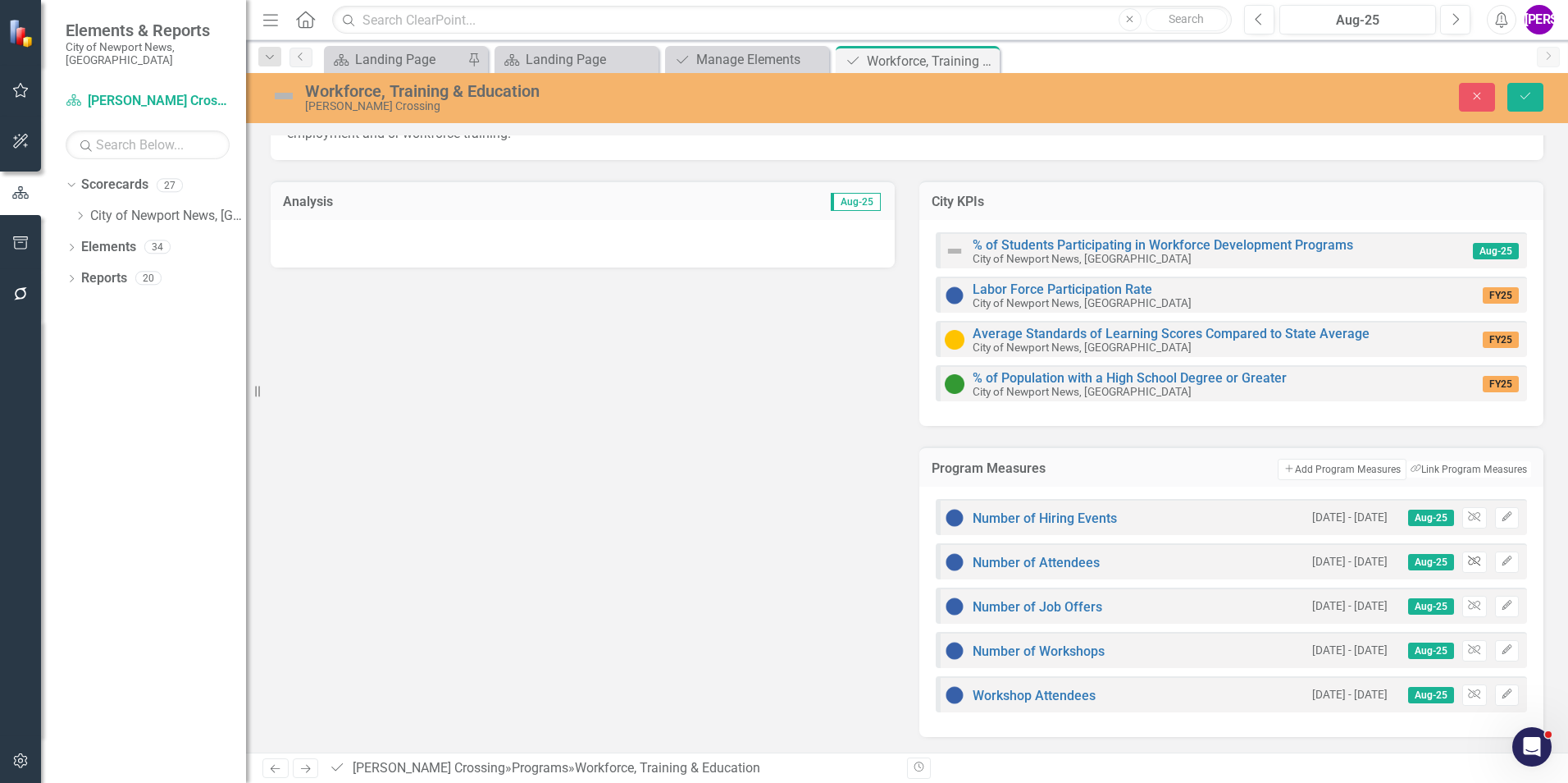
click at [1468, 563] on icon "button" at bounding box center [1474, 561] width 12 height 10
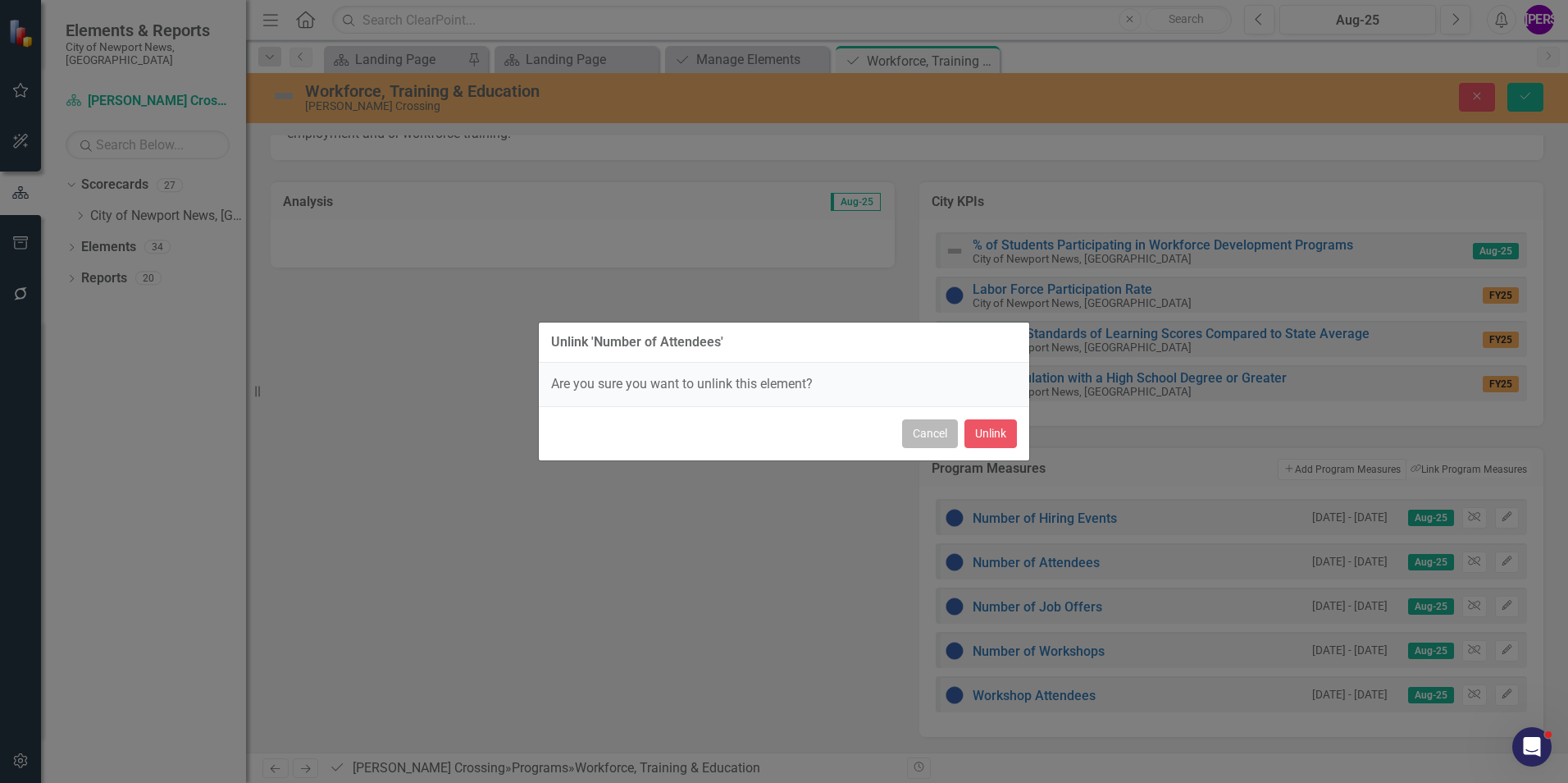
click at [928, 430] on button "Cancel" at bounding box center [929, 433] width 56 height 28
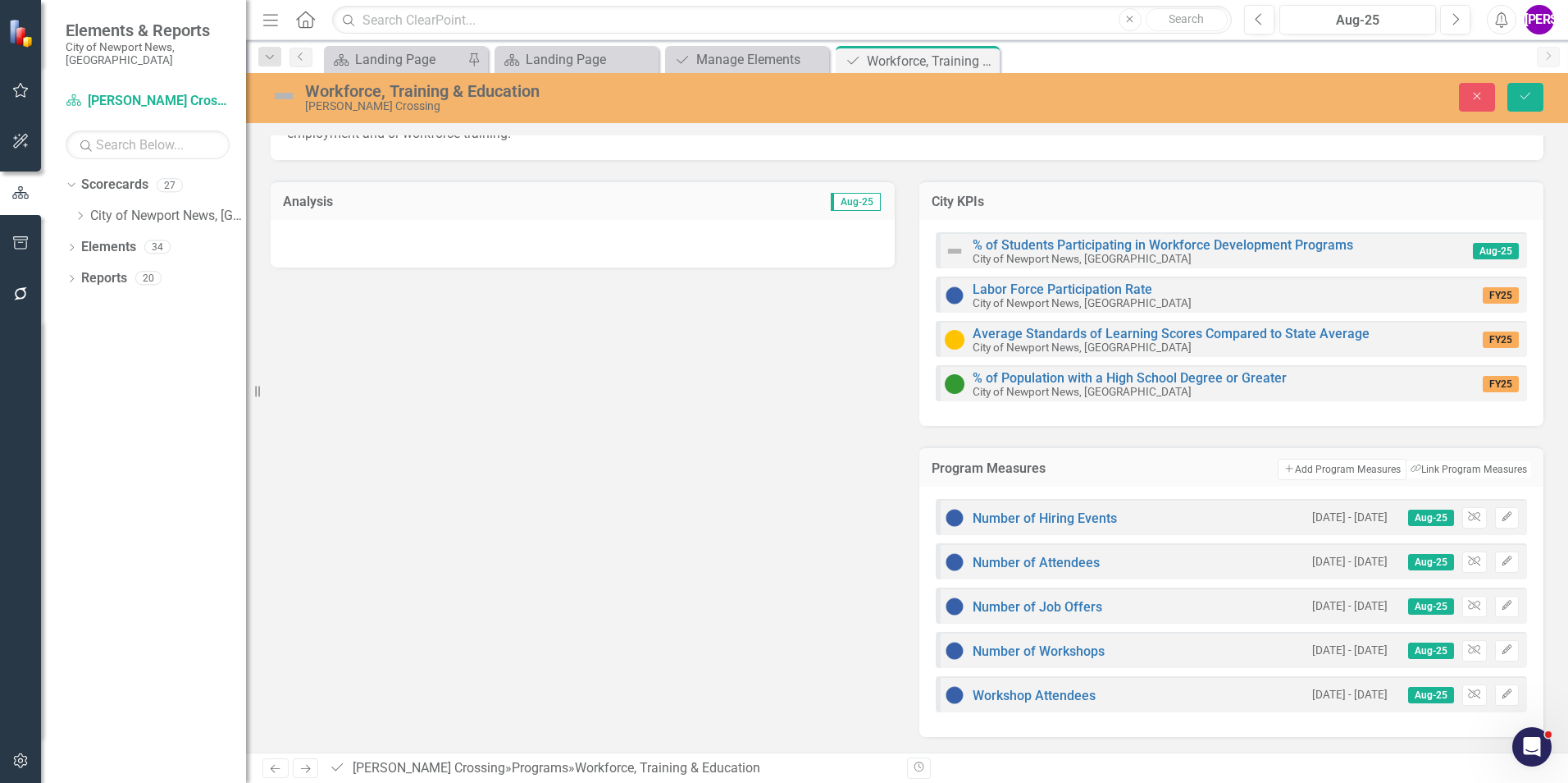
click at [801, 483] on div "Analysis Aug-25 City KPIs % of Students Participating in Workforce Development …" at bounding box center [906, 449] width 1298 height 578
click at [1485, 111] on div "Workforce, Training & Education [PERSON_NAME][GEOGRAPHIC_DATA] Close Save" at bounding box center [907, 96] width 1322 height 31
click at [1486, 108] on button "Close" at bounding box center [1477, 97] width 36 height 28
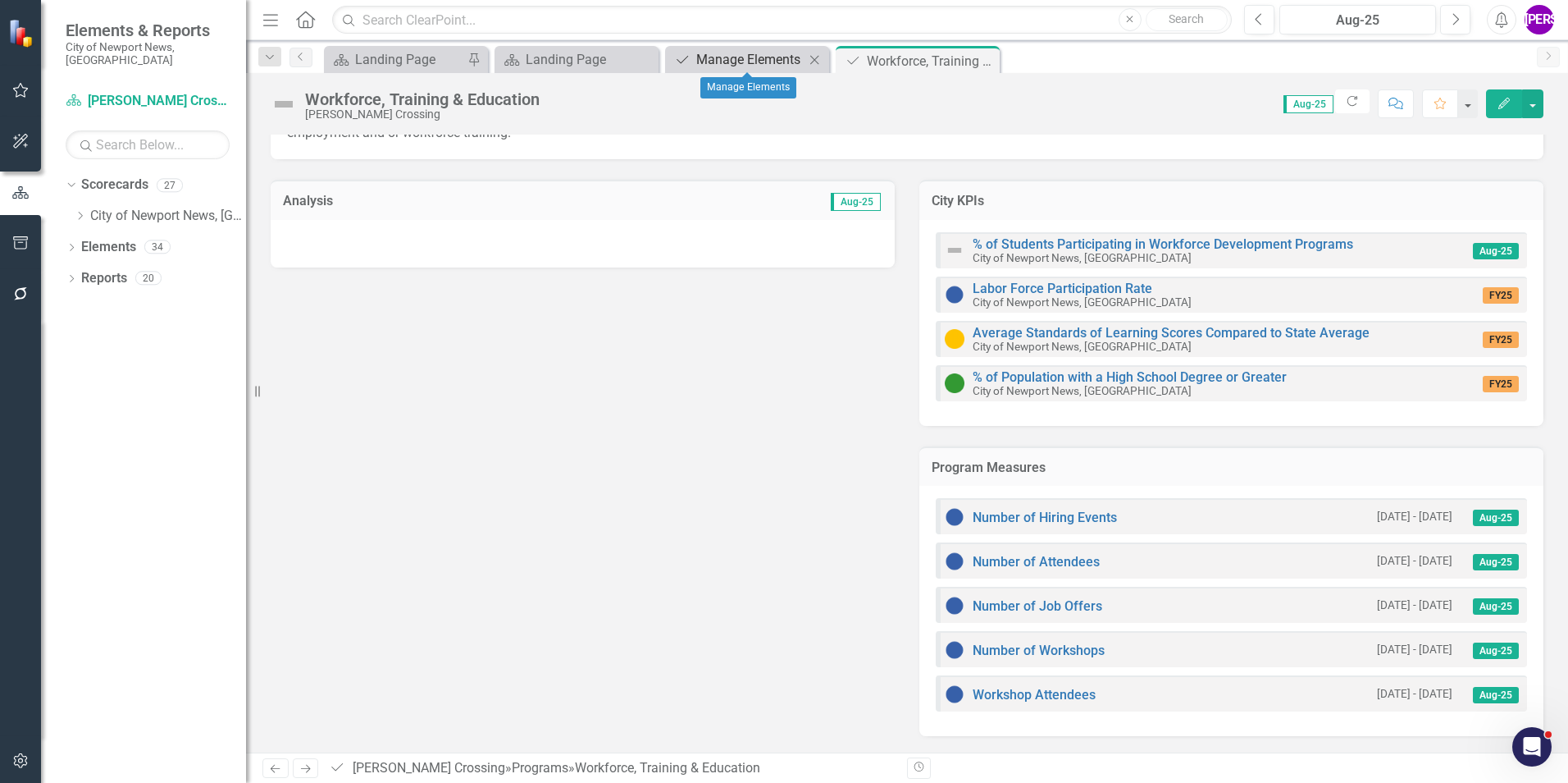
click at [775, 57] on div "Manage Elements" at bounding box center [750, 59] width 109 height 20
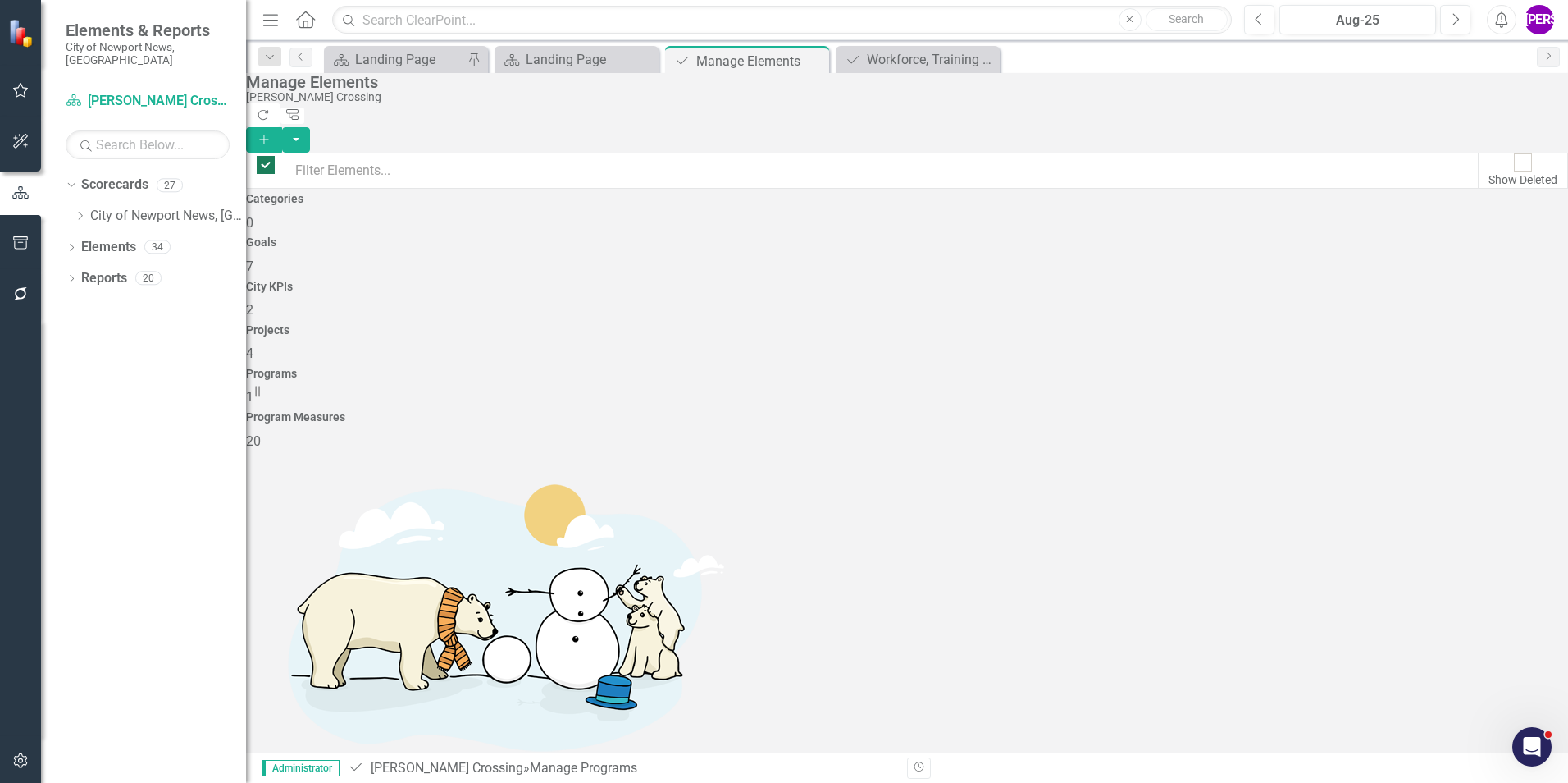
checkbox input "false"
click at [1430, 411] on div "Program Measures 20" at bounding box center [907, 430] width 1322 height 40
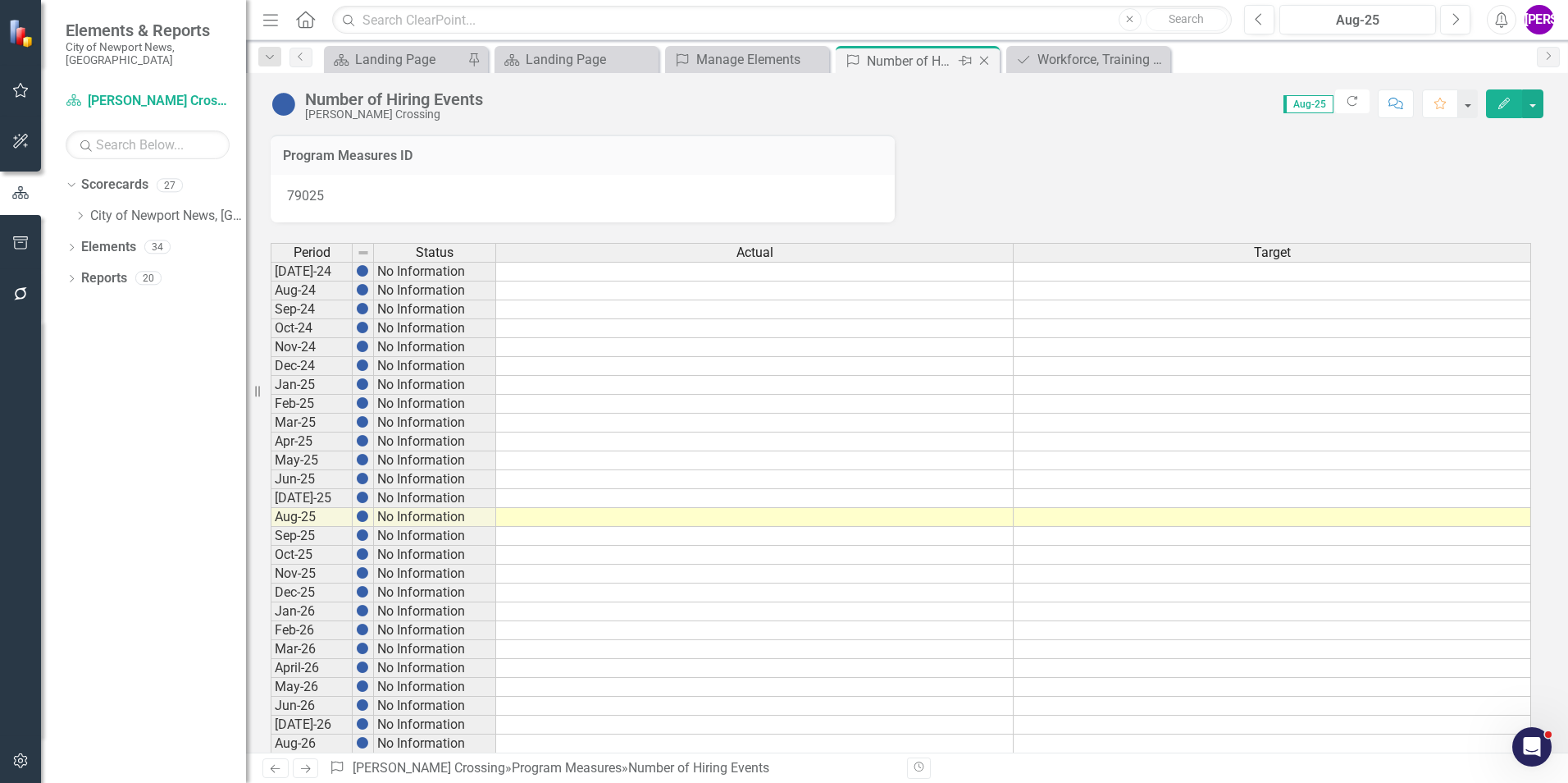
click at [988, 61] on icon "Close" at bounding box center [984, 60] width 17 height 13
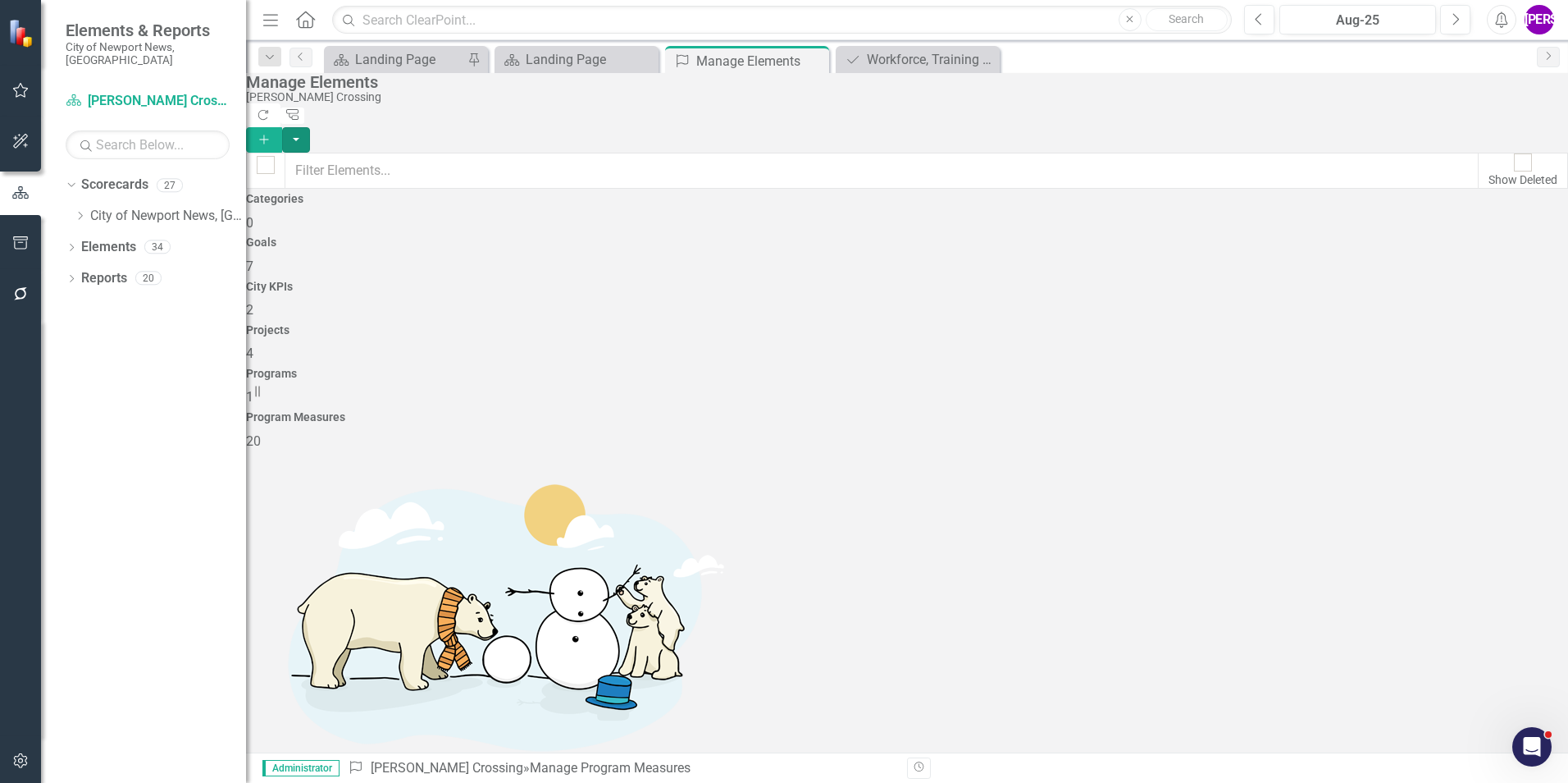
click at [310, 127] on button "button" at bounding box center [296, 140] width 28 height 26
click at [1233, 127] on div "Manage Elements [PERSON_NAME] Crossing Refresh Tree Explorer Add" at bounding box center [907, 113] width 1322 height 80
click at [275, 156] on div at bounding box center [266, 164] width 18 height 18
click at [279, 156] on input "checkbox" at bounding box center [266, 164] width 26 height 26
checkbox input "true"
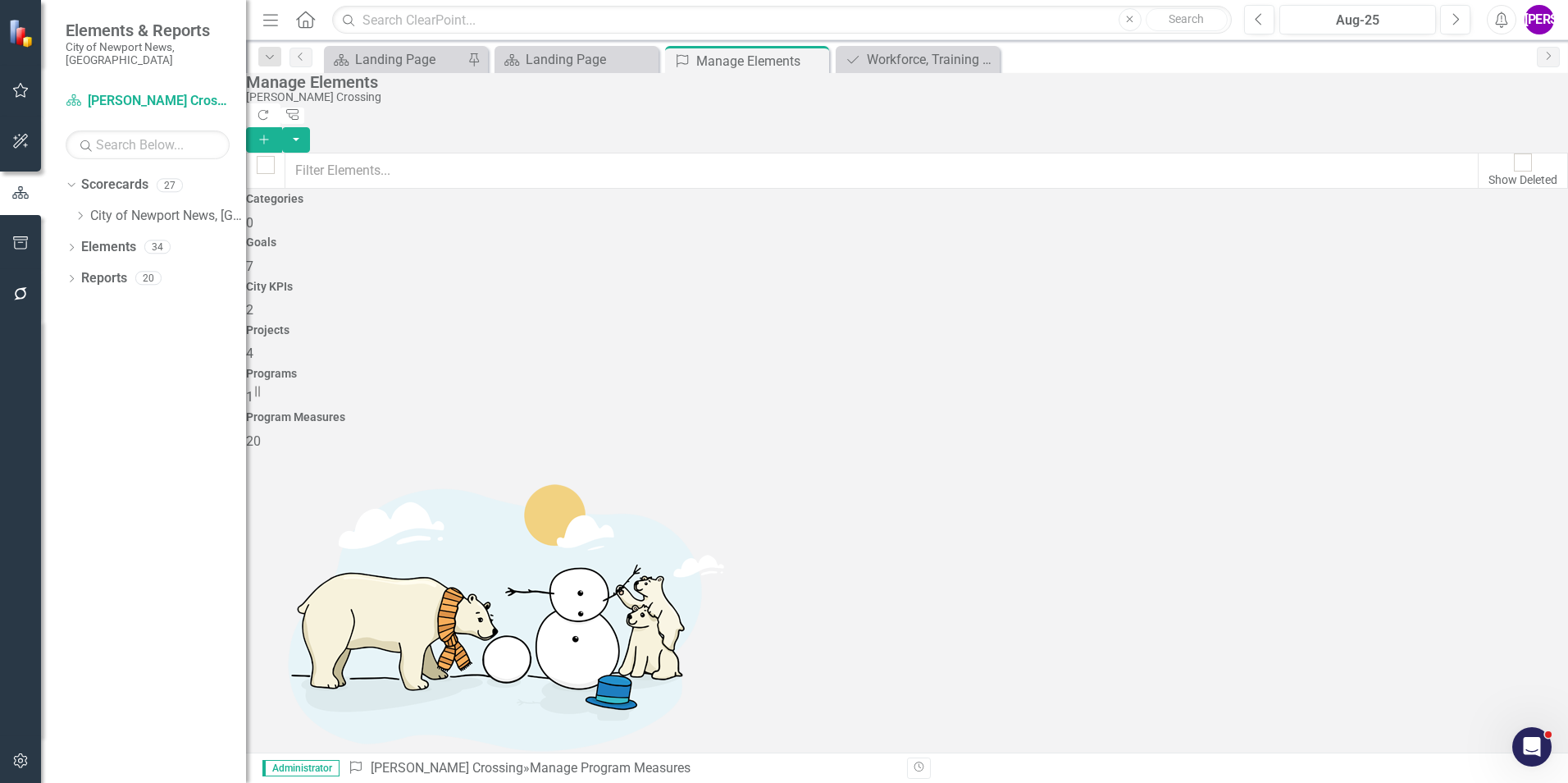
checkbox input "true"
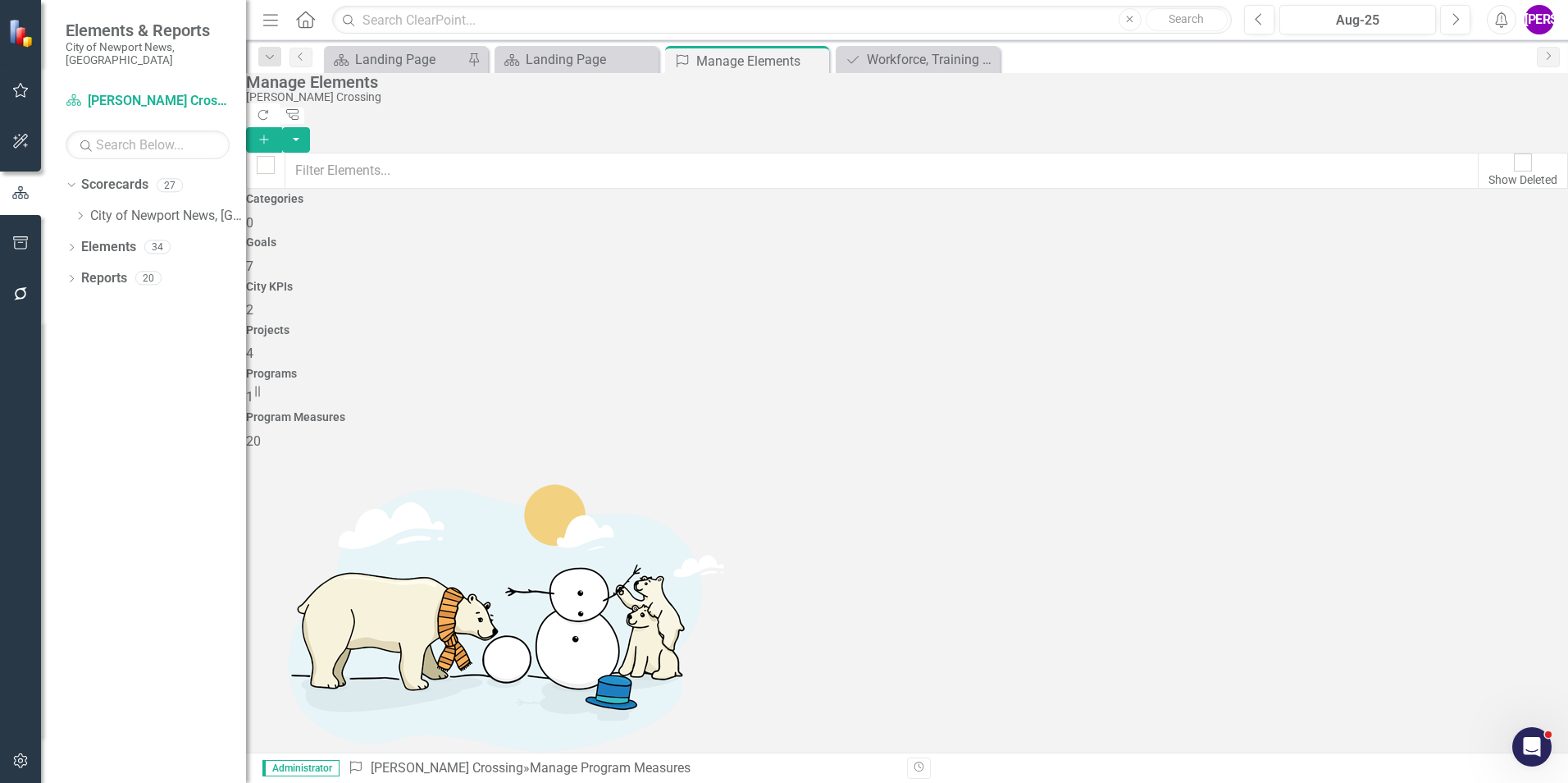
checkbox input "true"
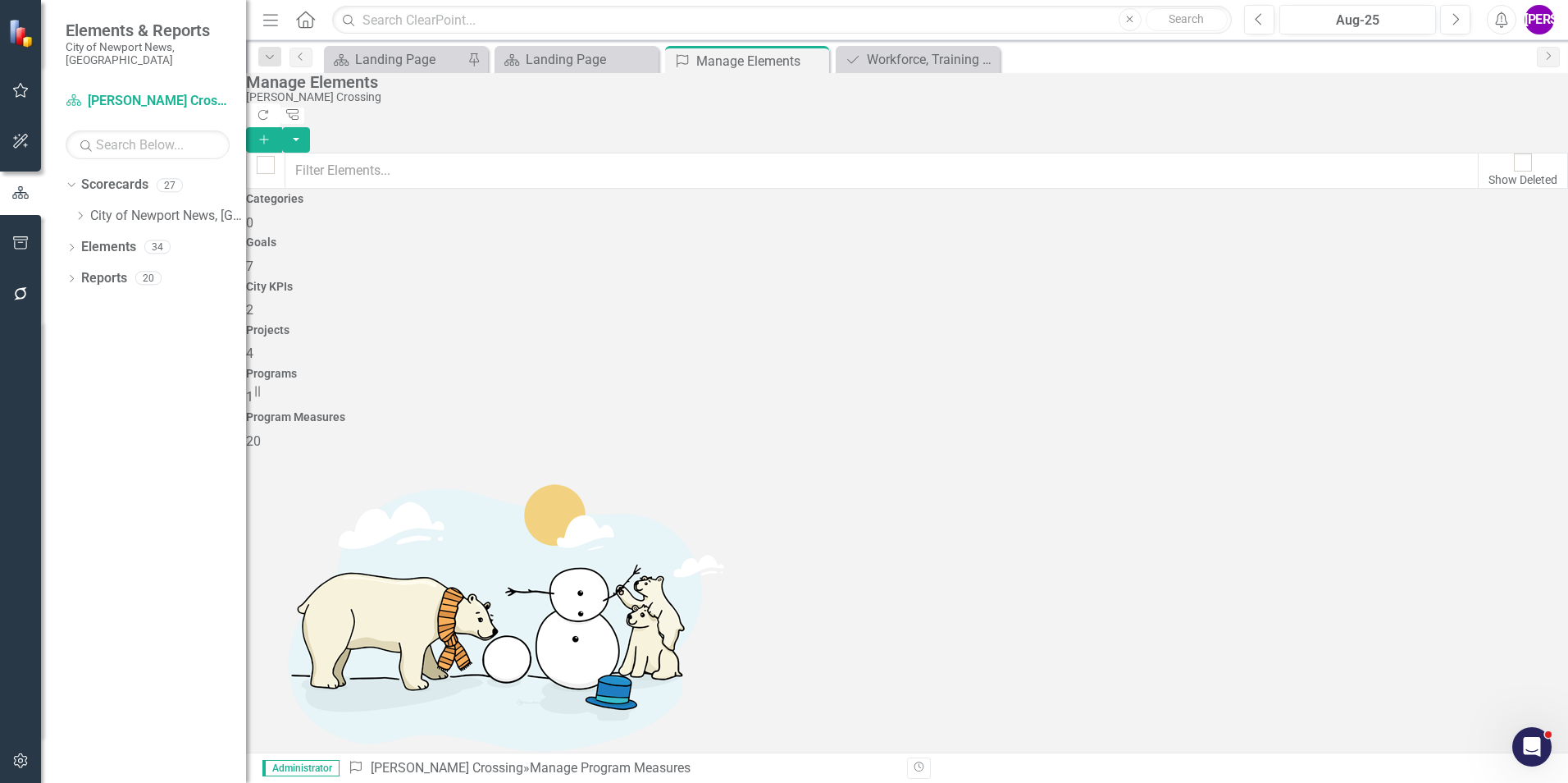
checkbox input "true"
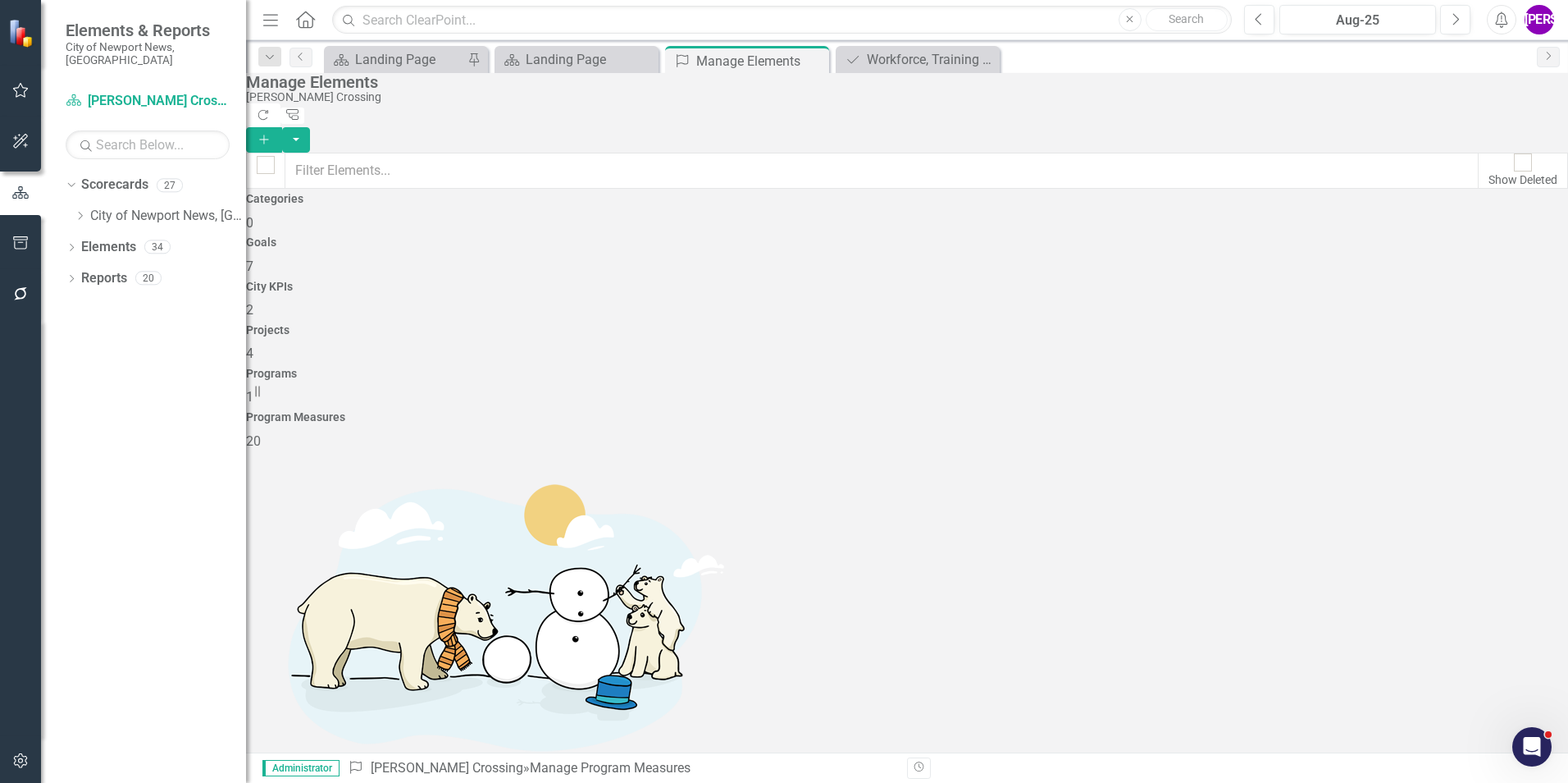
checkbox input "true"
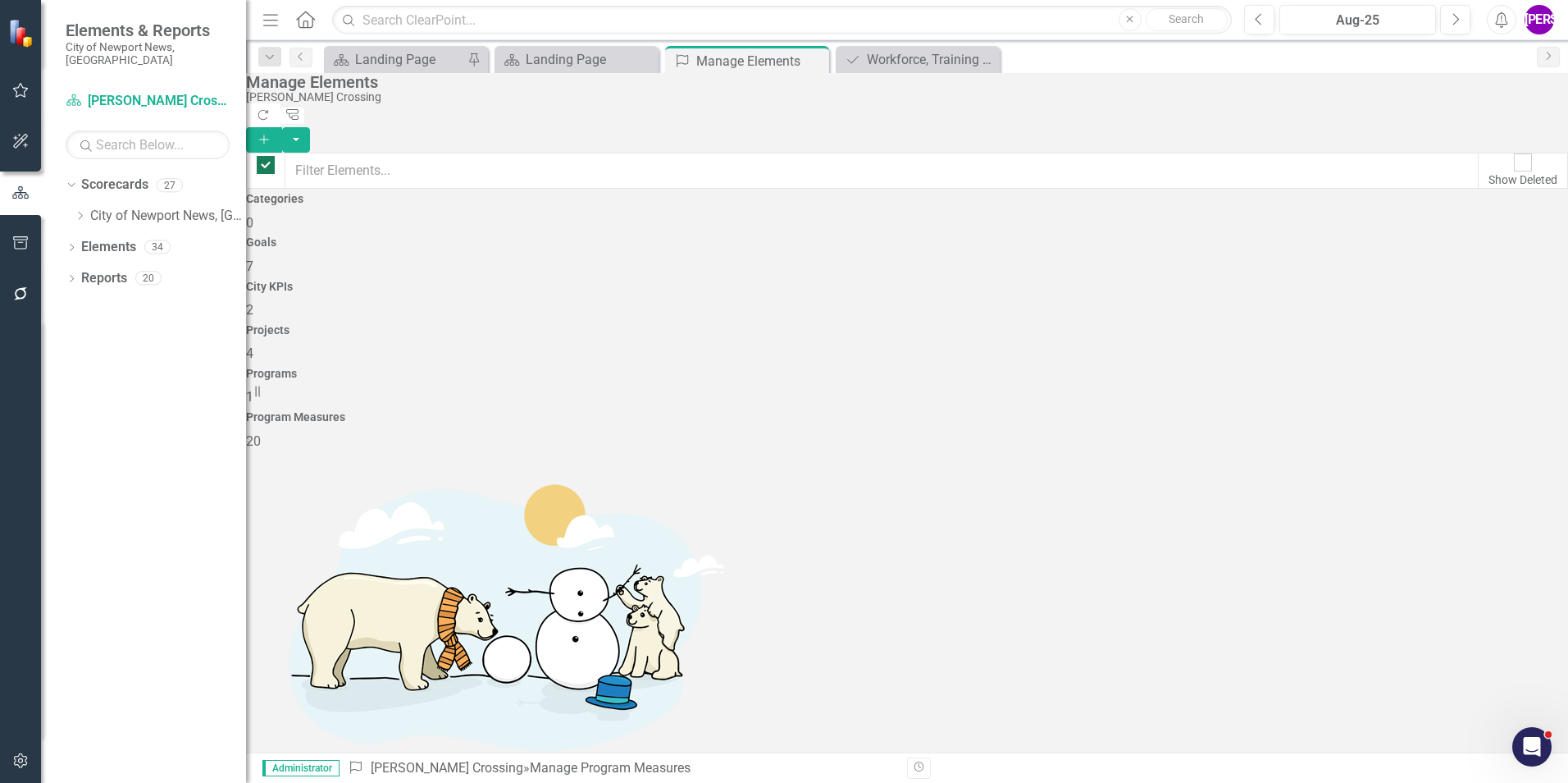
scroll to position [4, 0]
click at [310, 127] on button "button" at bounding box center [296, 140] width 28 height 26
click at [1477, 224] on link "Trash Delete Multiple" at bounding box center [1455, 224] width 176 height 30
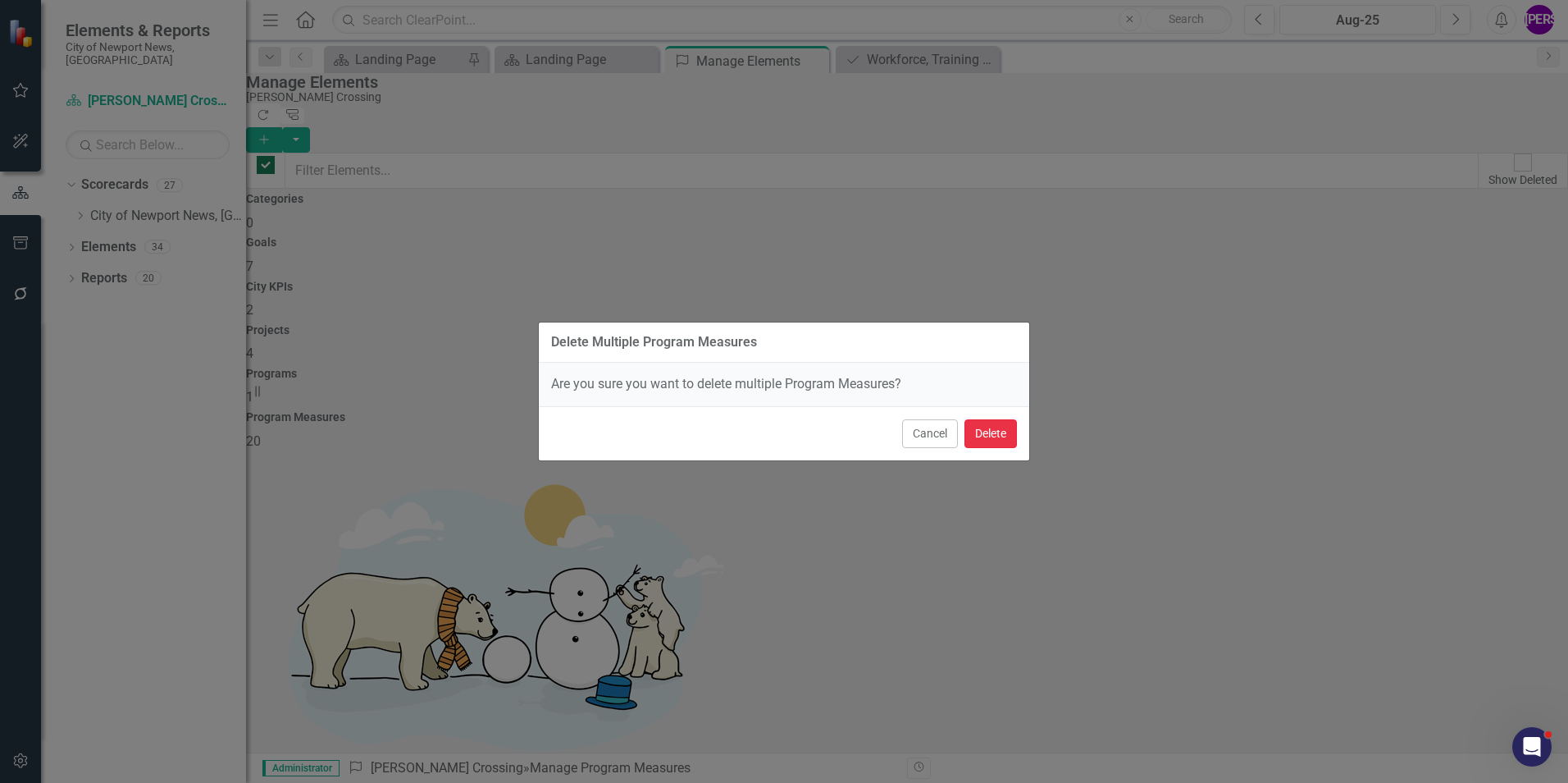
click at [989, 447] on button "Delete" at bounding box center [990, 433] width 52 height 28
checkbox input "false"
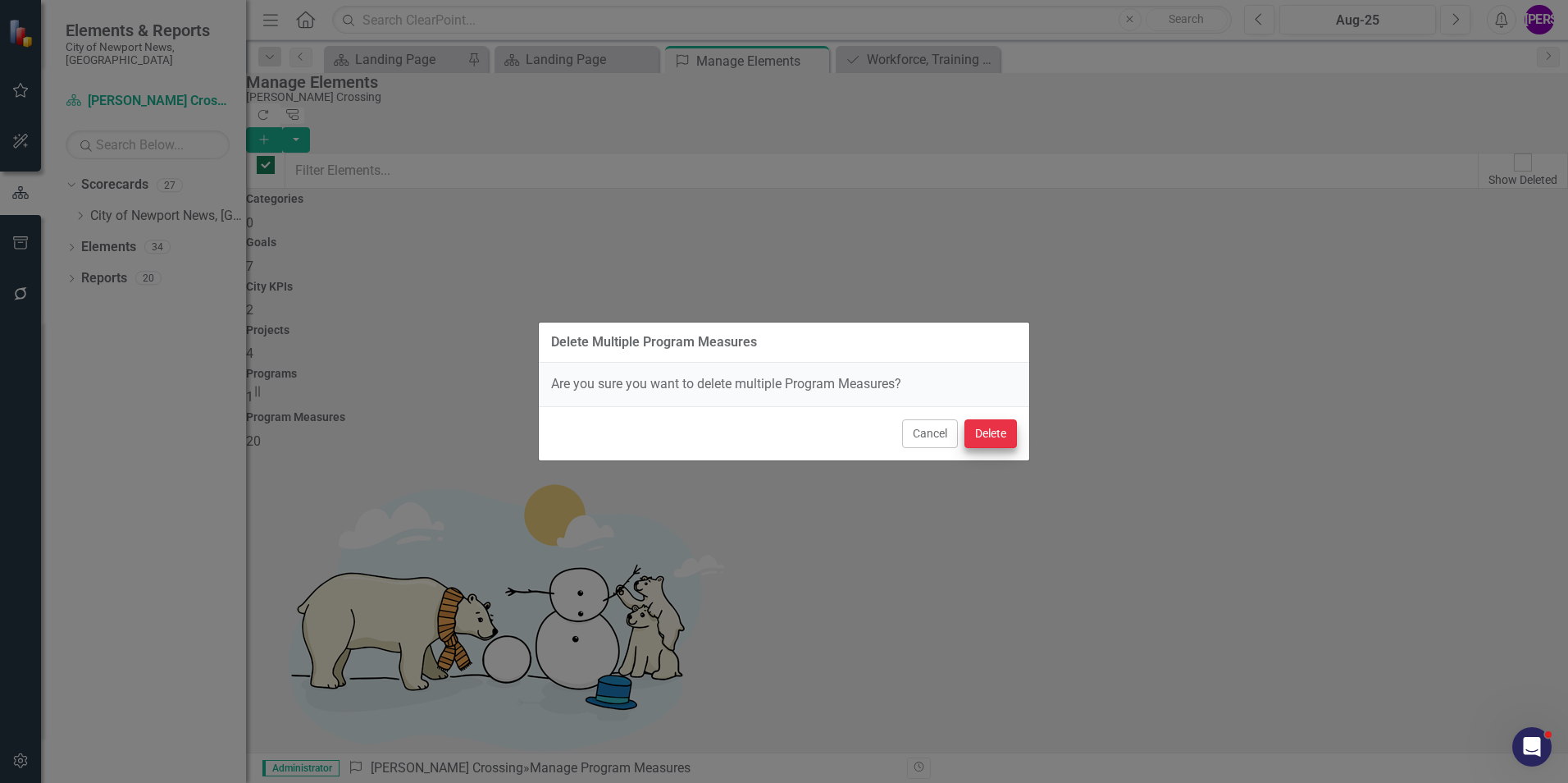
checkbox input "false"
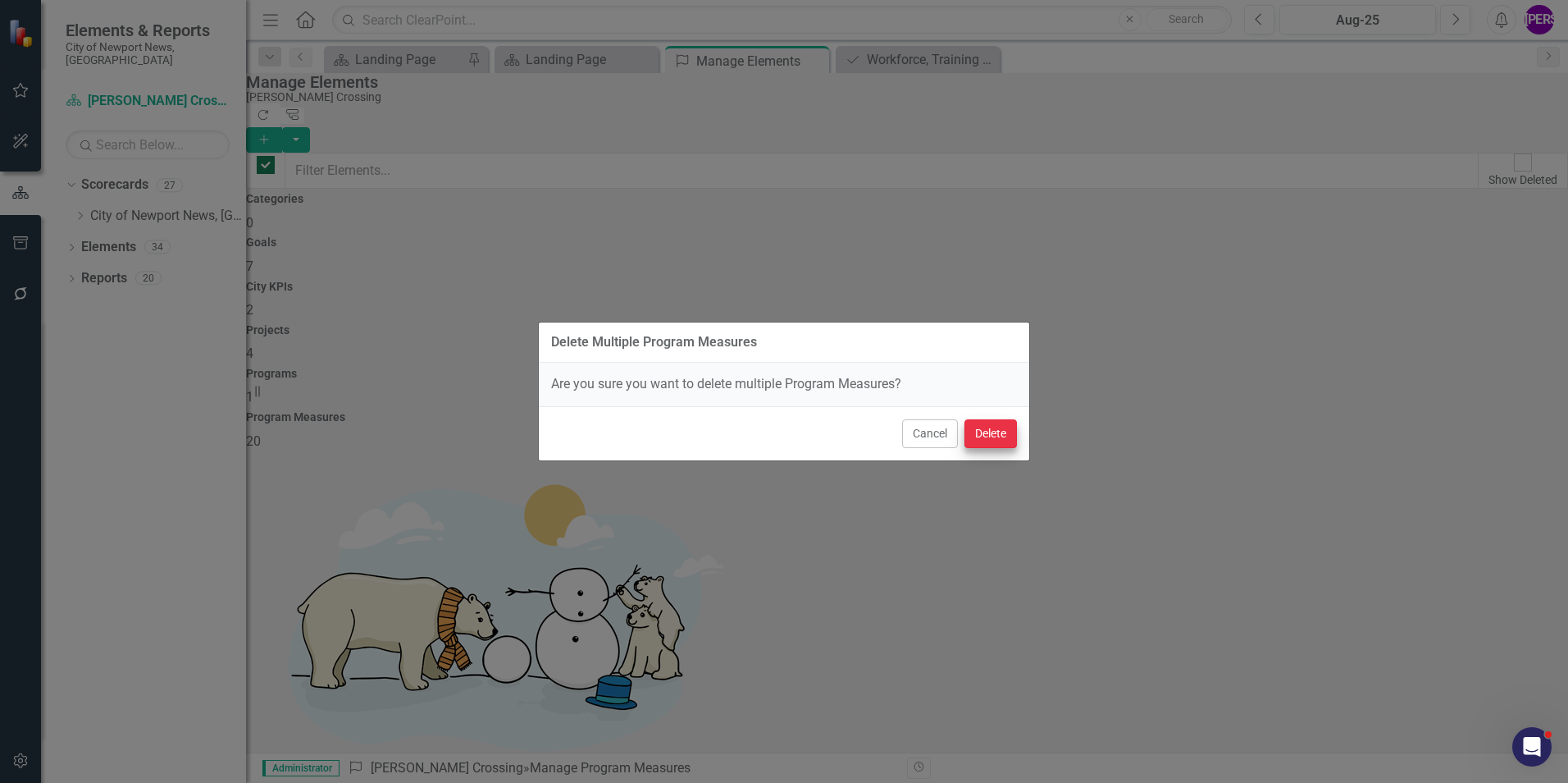
checkbox input "false"
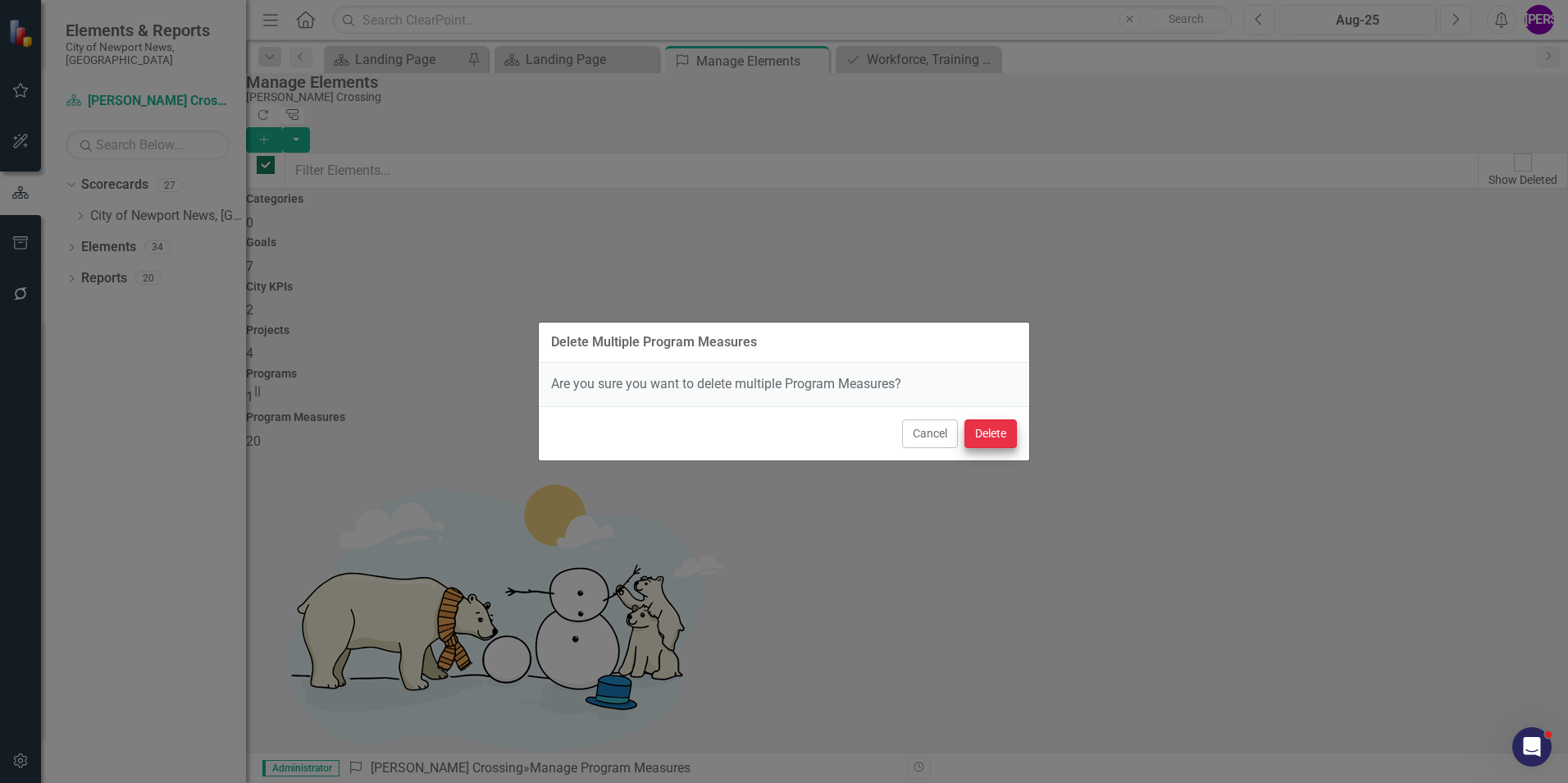
checkbox input "false"
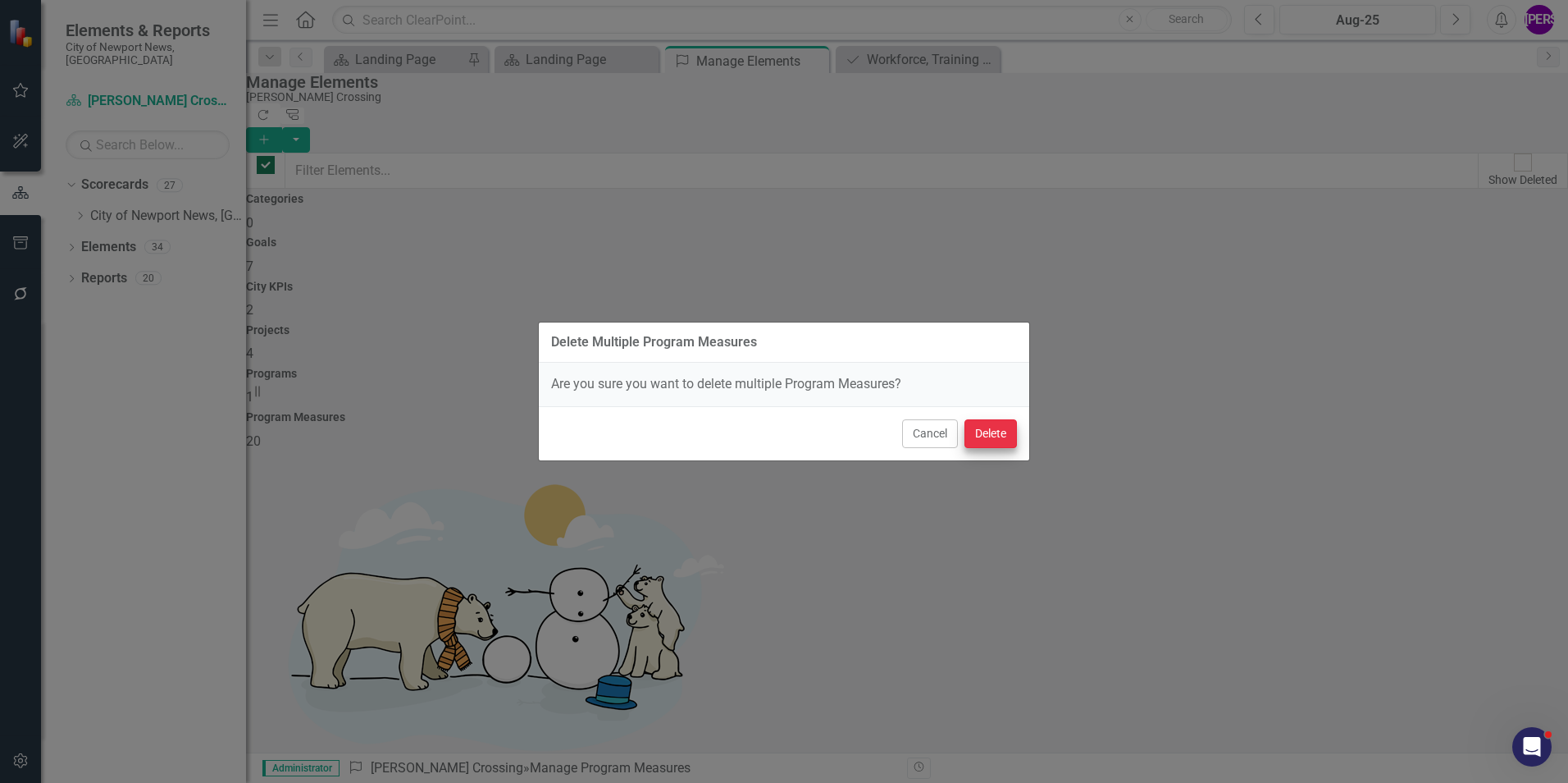
checkbox input "false"
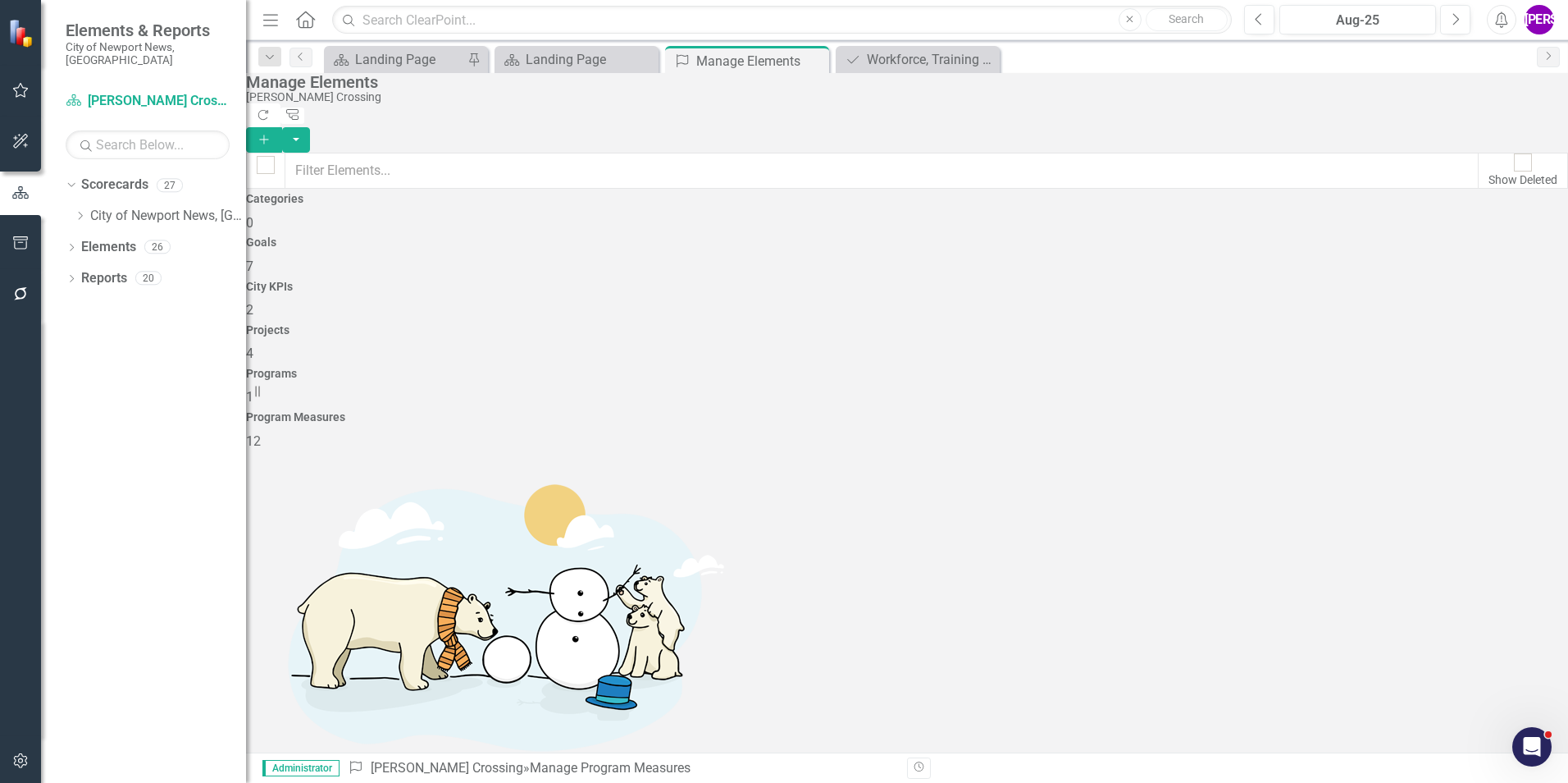
scroll to position [0, 0]
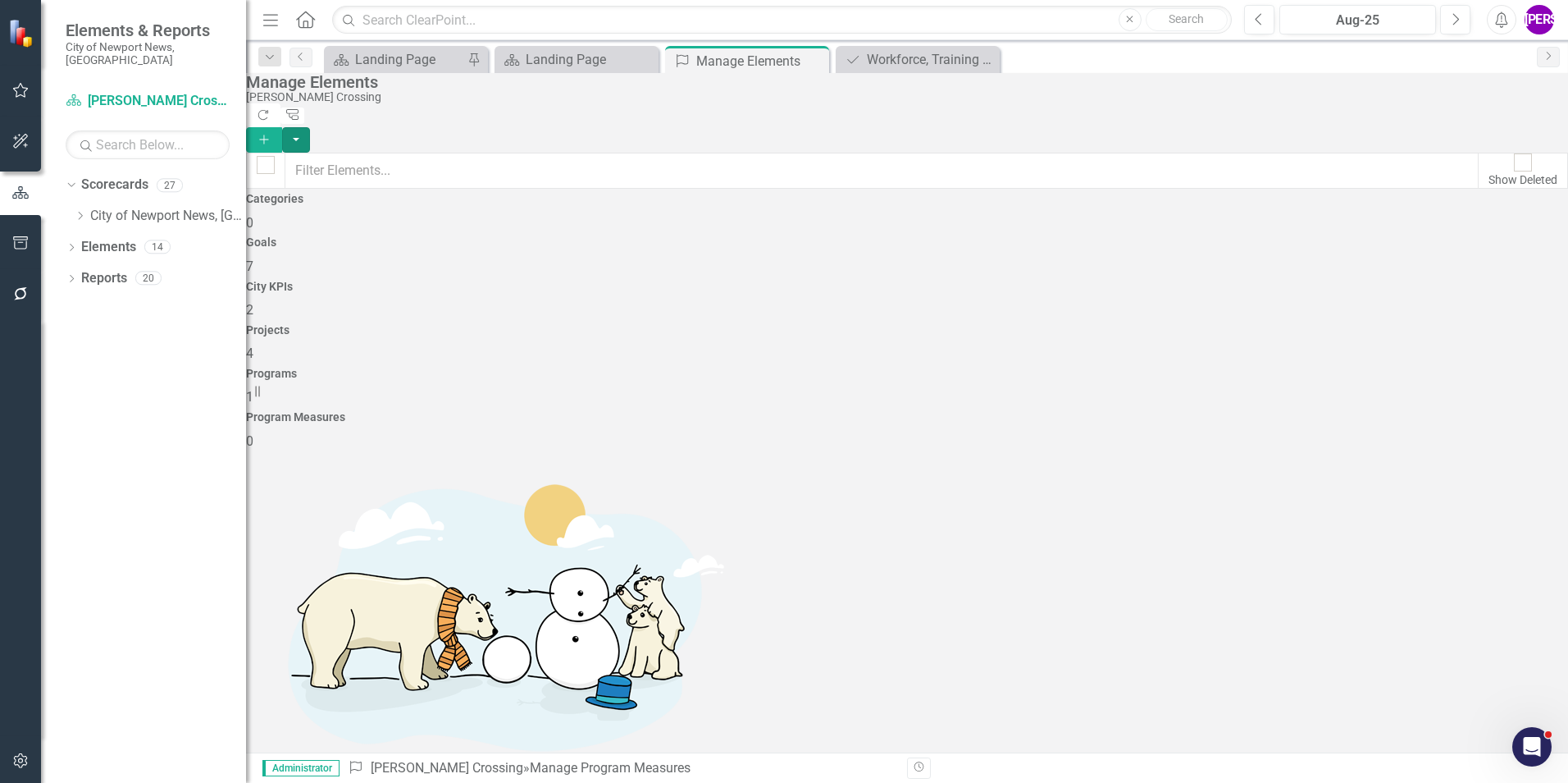
click at [310, 127] on button "button" at bounding box center [296, 140] width 28 height 26
click at [1509, 152] on link "Add Multiple Add Multiple" at bounding box center [1455, 163] width 176 height 30
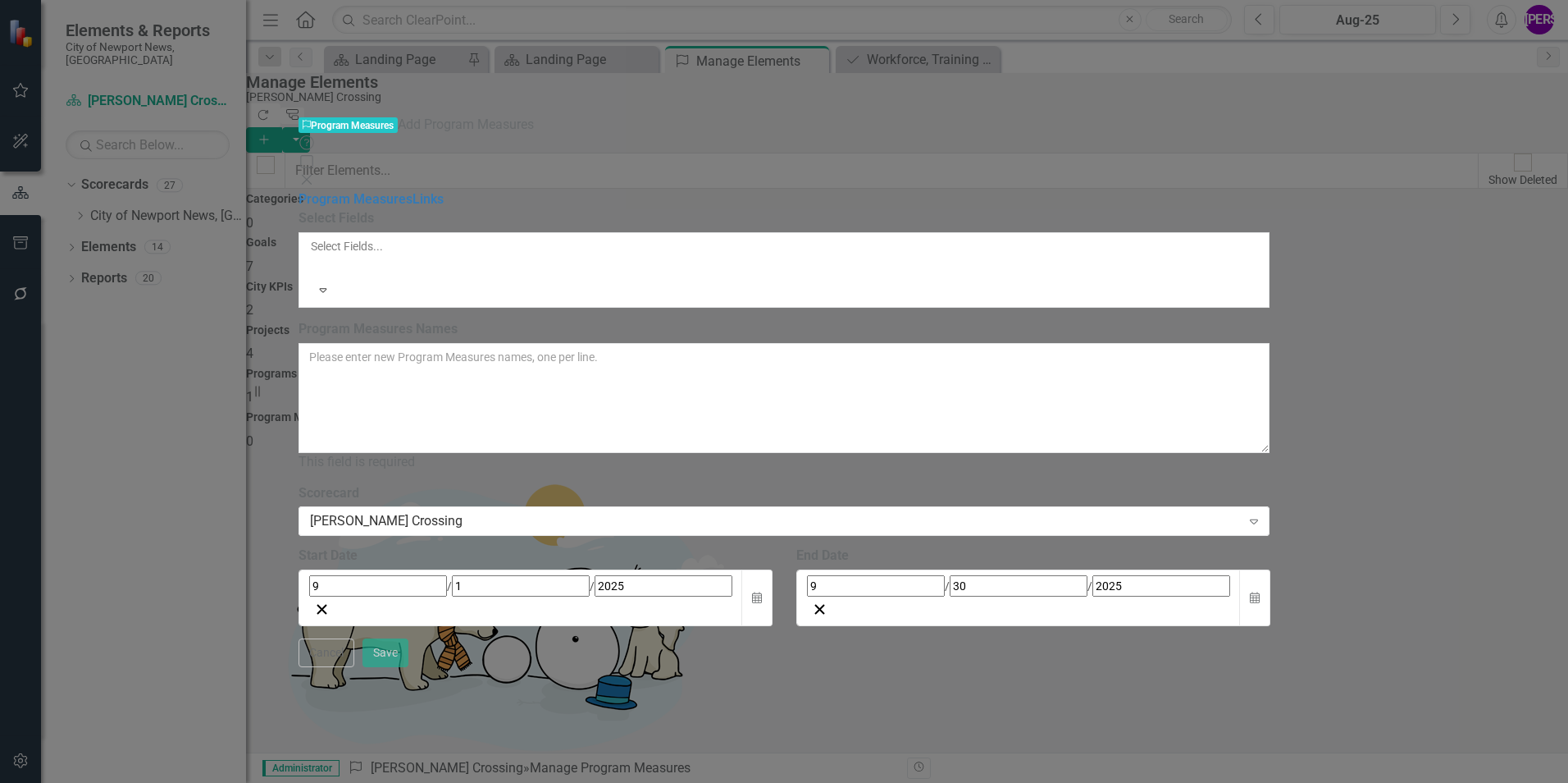
click at [314, 256] on div at bounding box center [312, 266] width 3 height 19
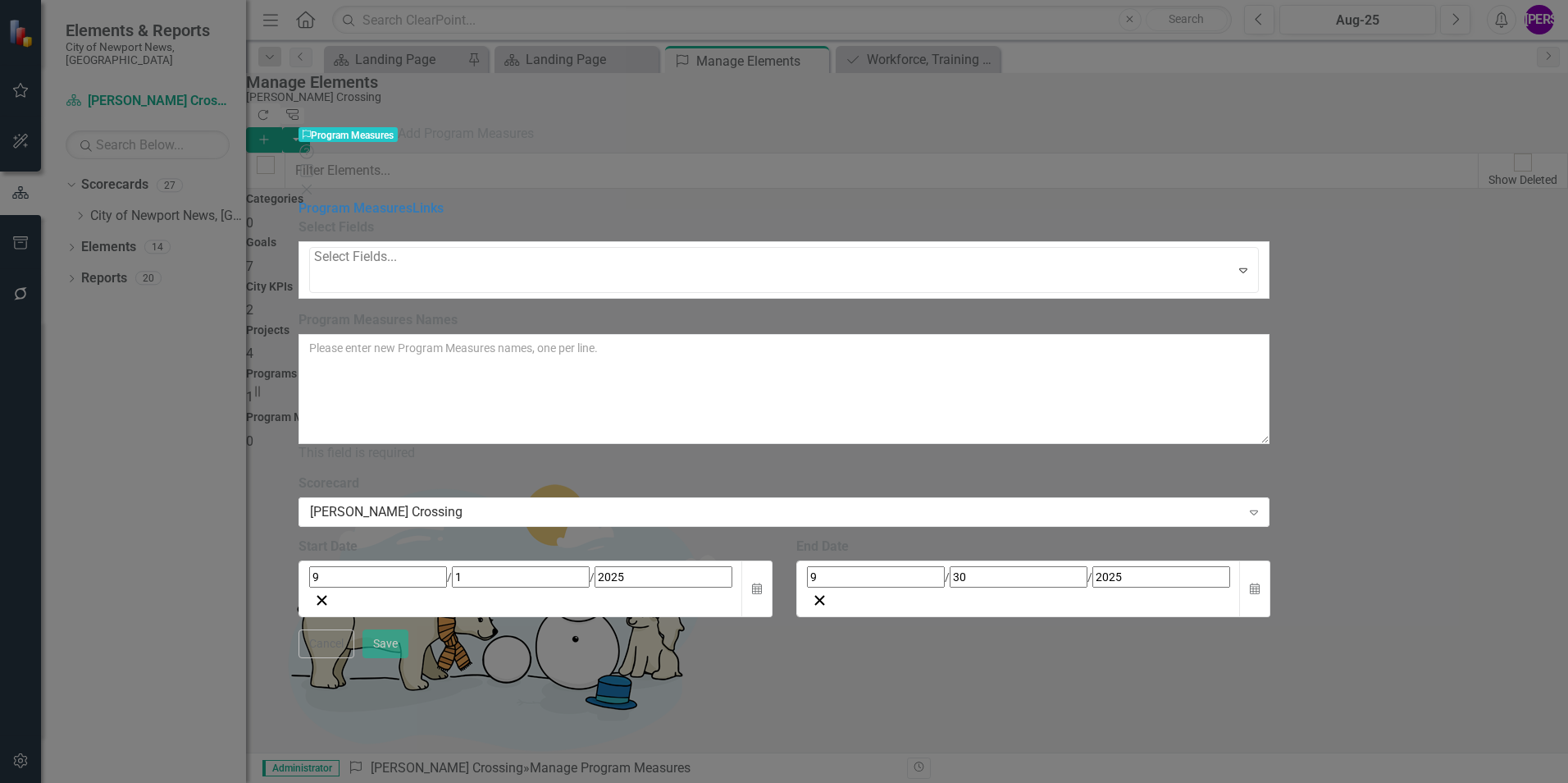
click at [576, 629] on div "Select Fields 6 results available. Use Up and Down to choose options, press Ent…" at bounding box center [784, 423] width 972 height 411
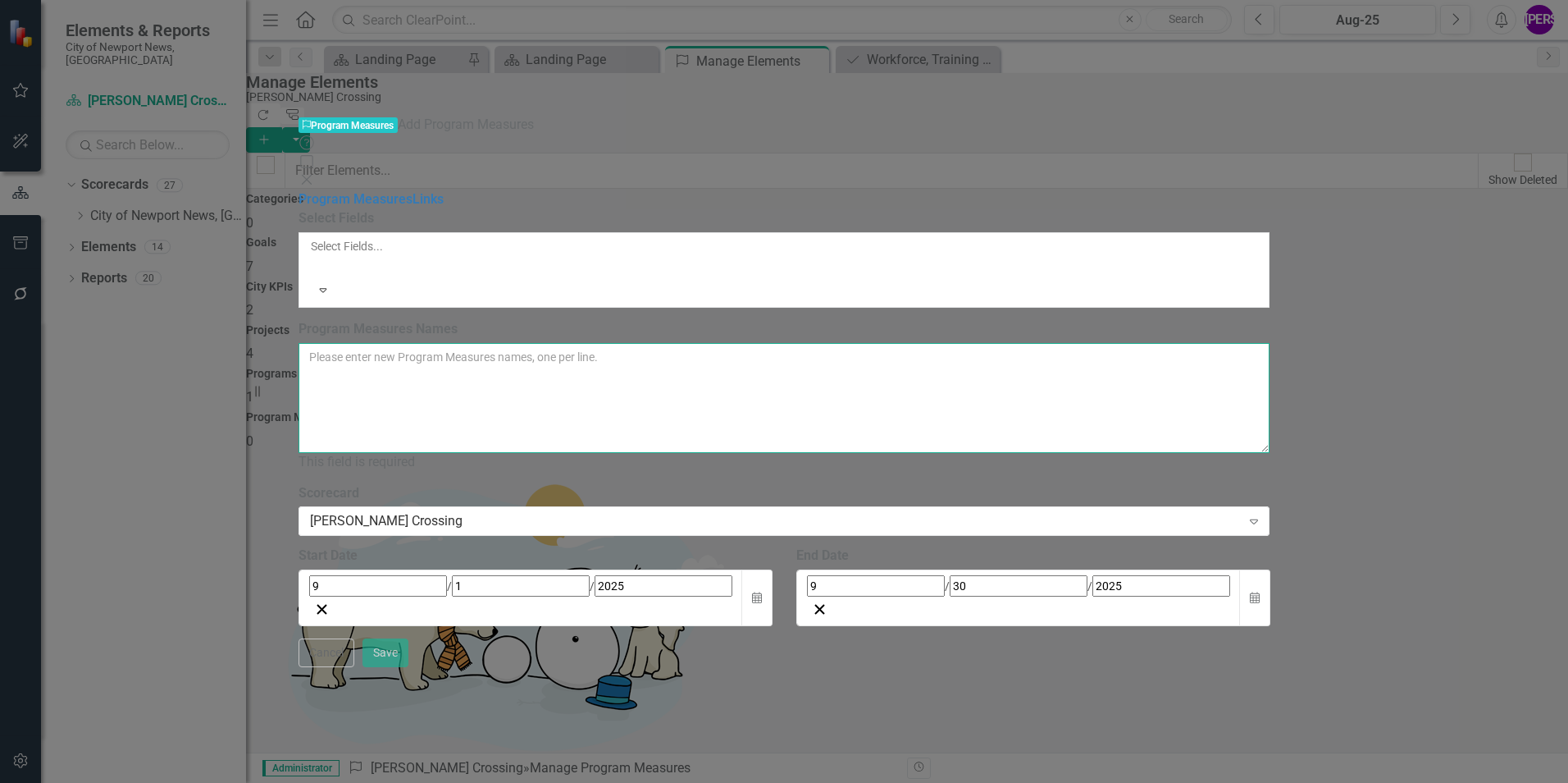
click at [632, 343] on textarea "Program Measures Names" at bounding box center [784, 398] width 972 height 110
paste textarea ""# of hiring events # of program participants # of ""quality"" employer partner…"
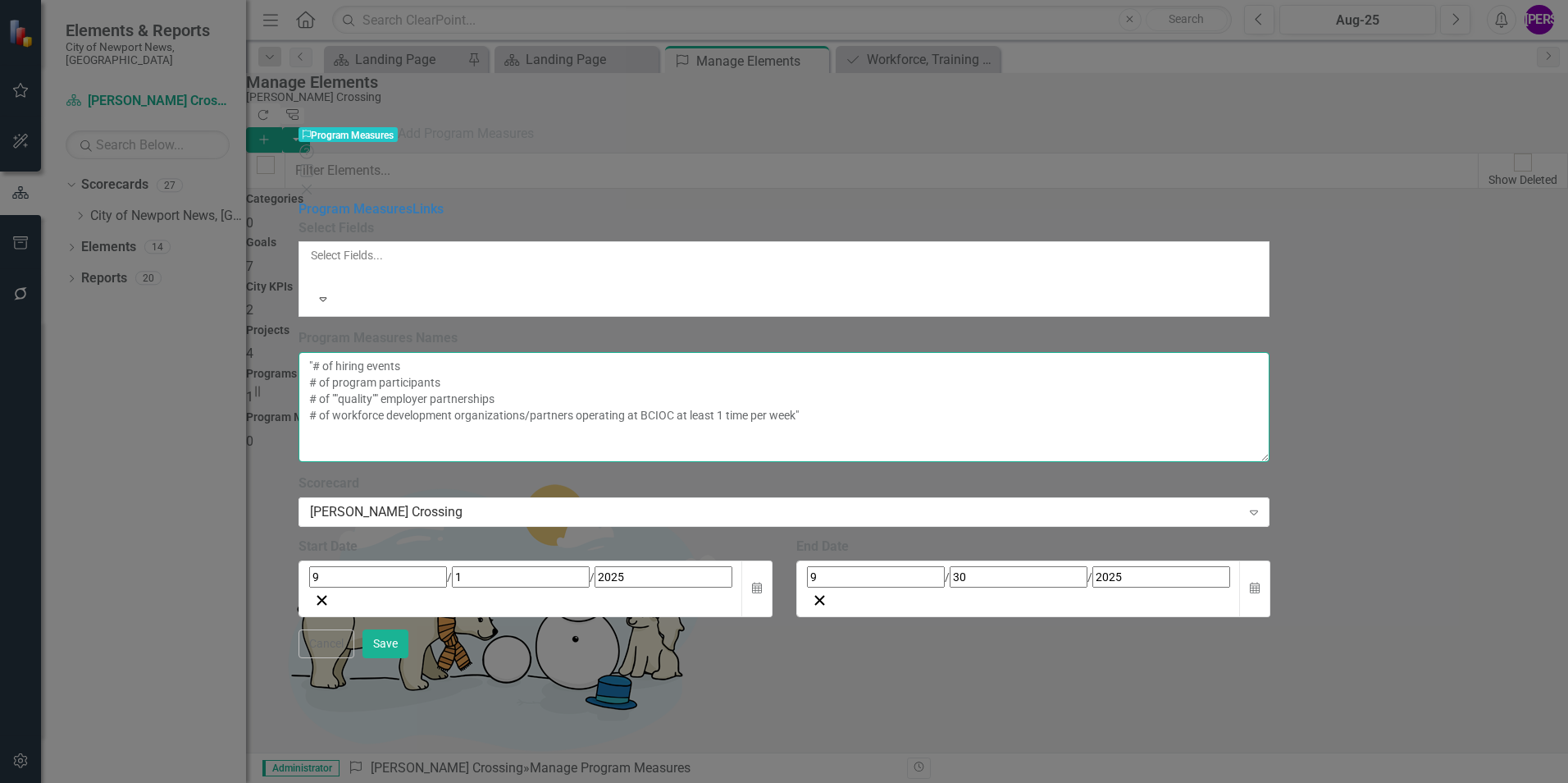
click at [470, 352] on textarea ""# of hiring events # of program participants # of ""quality"" employer partner…" at bounding box center [784, 407] width 972 height 110
click at [1039, 352] on textarea "# of hiring events # of program participants # of ""quality"" employer partners…" at bounding box center [784, 407] width 972 height 110
type textarea "# of hiring events # of program participants # of ""quality"" employer partners…"
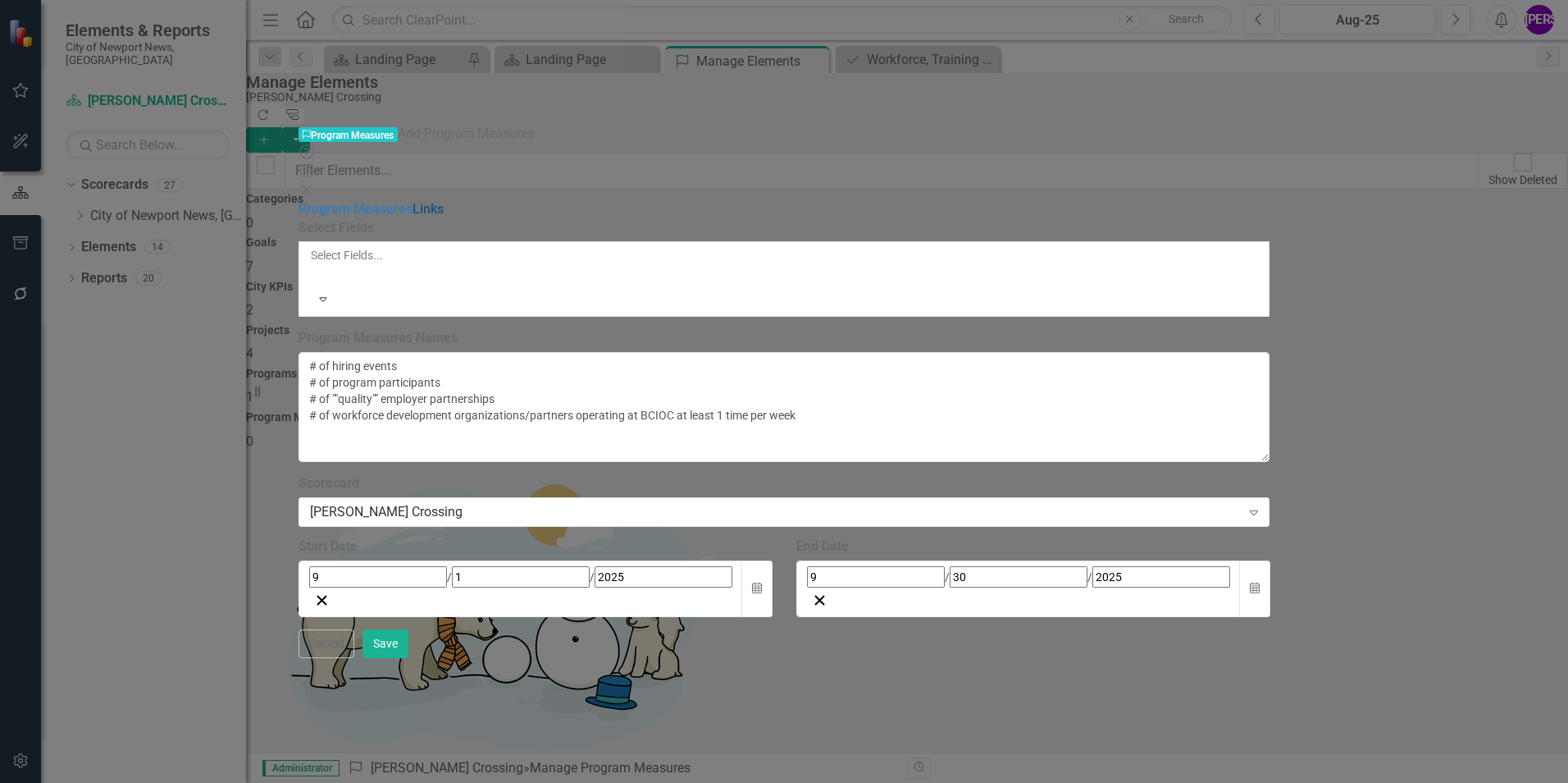
click at [413, 201] on link "Links" at bounding box center [428, 209] width 31 height 16
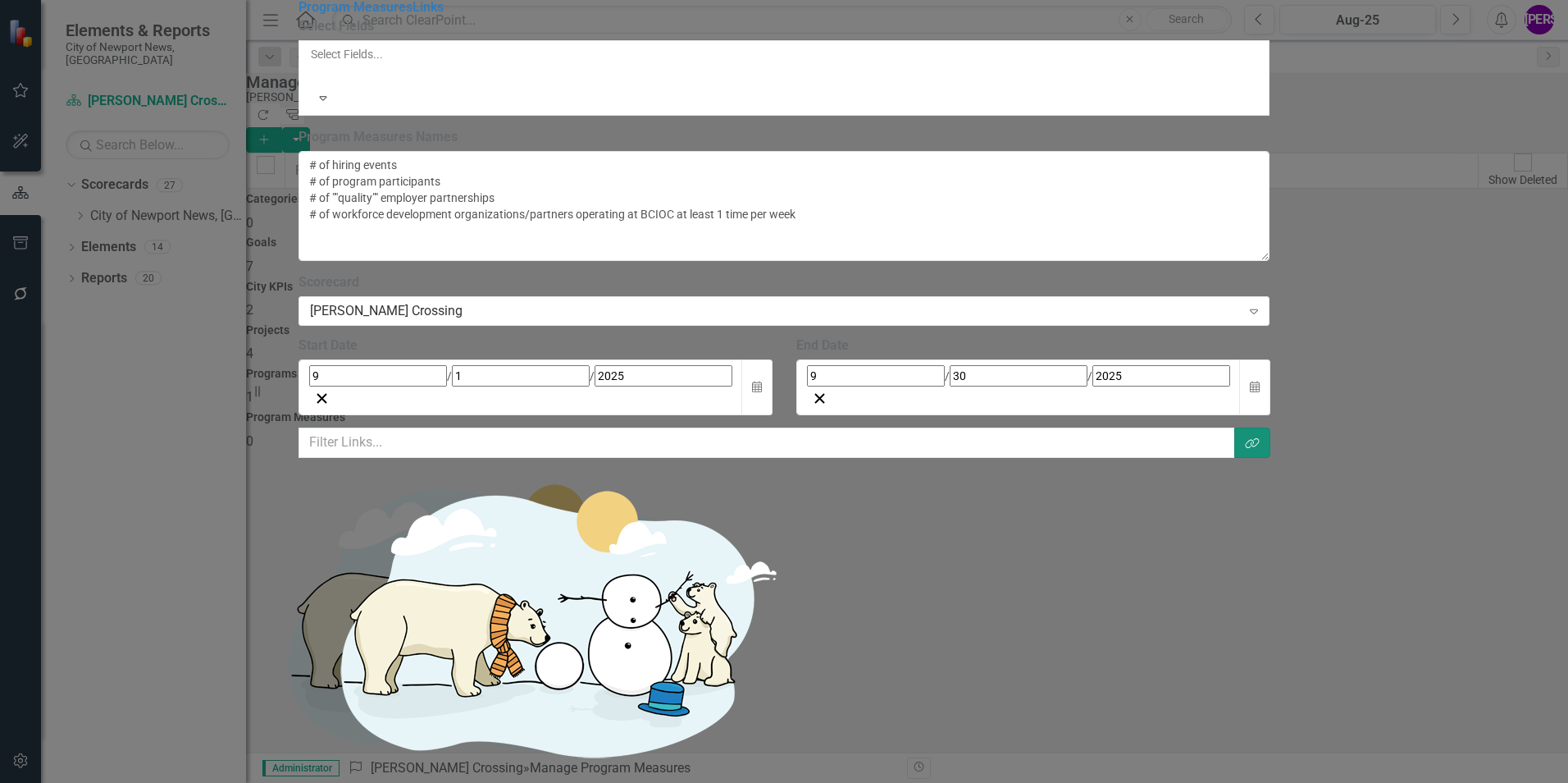
click at [1260, 437] on icon "Link Tag" at bounding box center [1252, 443] width 15 height 11
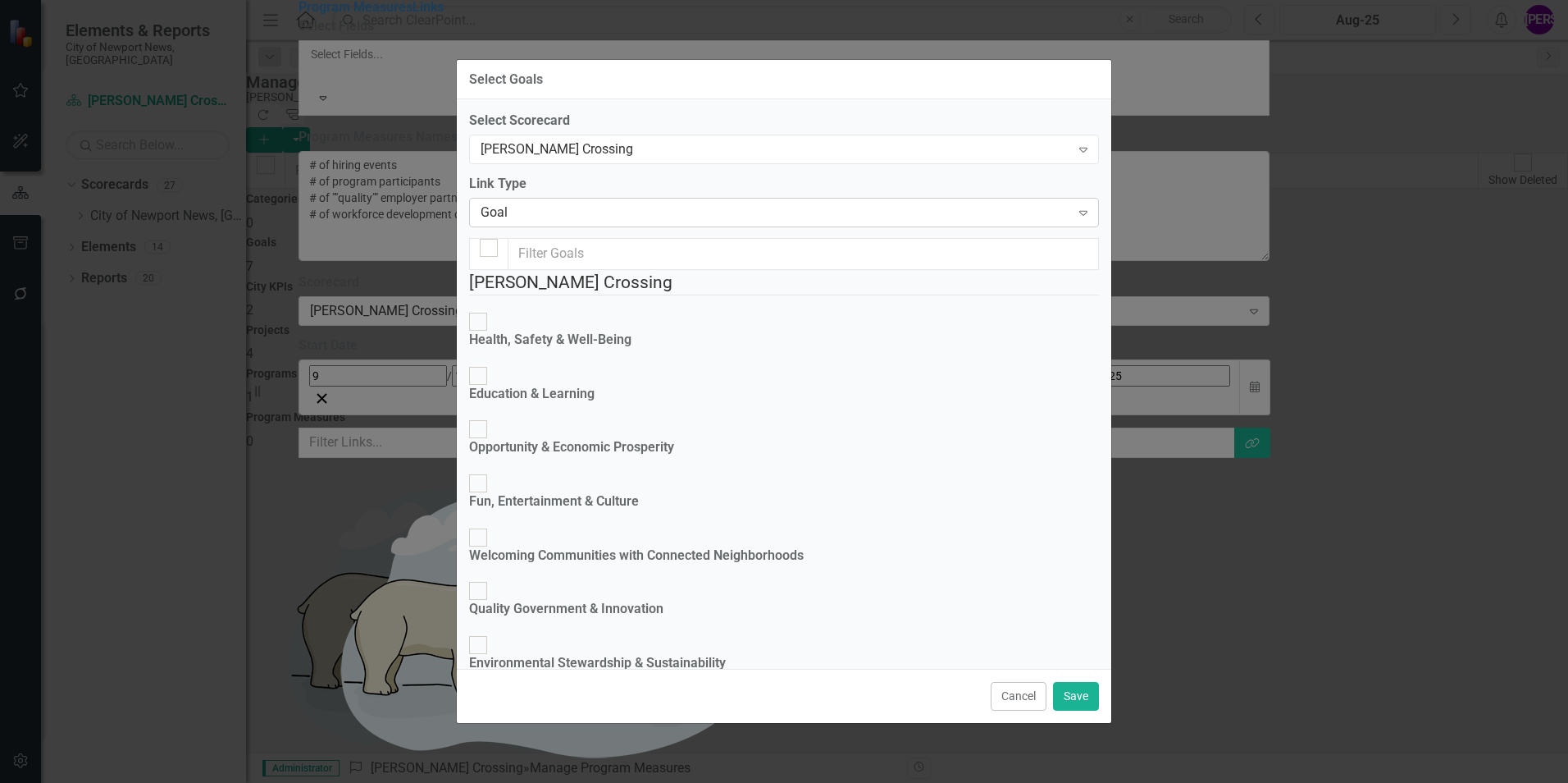
click at [581, 215] on div "Goal" at bounding box center [776, 211] width 590 height 19
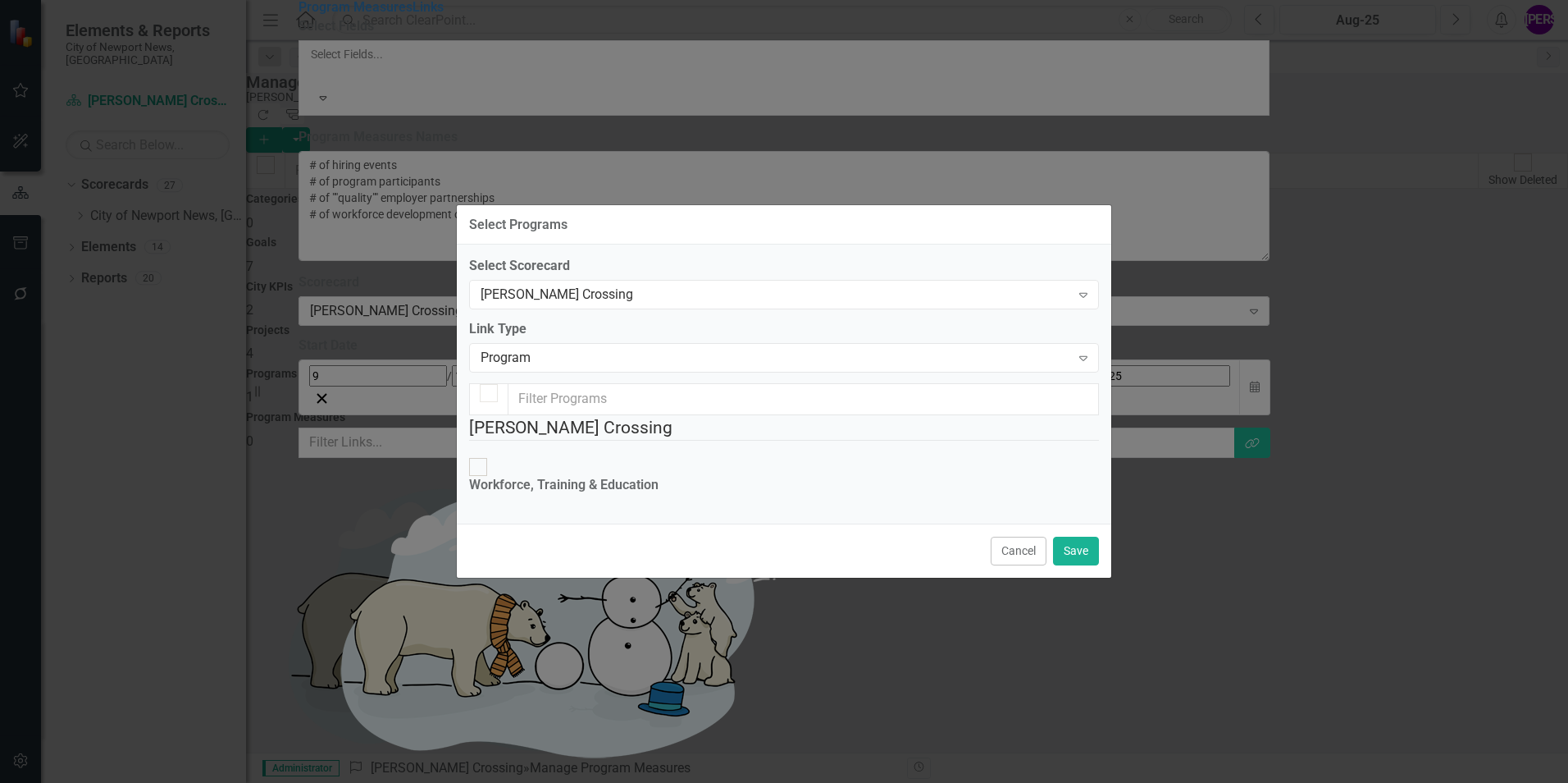
checkbox input "false"
click at [525, 476] on div "Workforce, Training & Education" at bounding box center [564, 485] width 189 height 19
click at [491, 454] on input "Workforce, Training & Education" at bounding box center [478, 467] width 26 height 26
checkbox input "true"
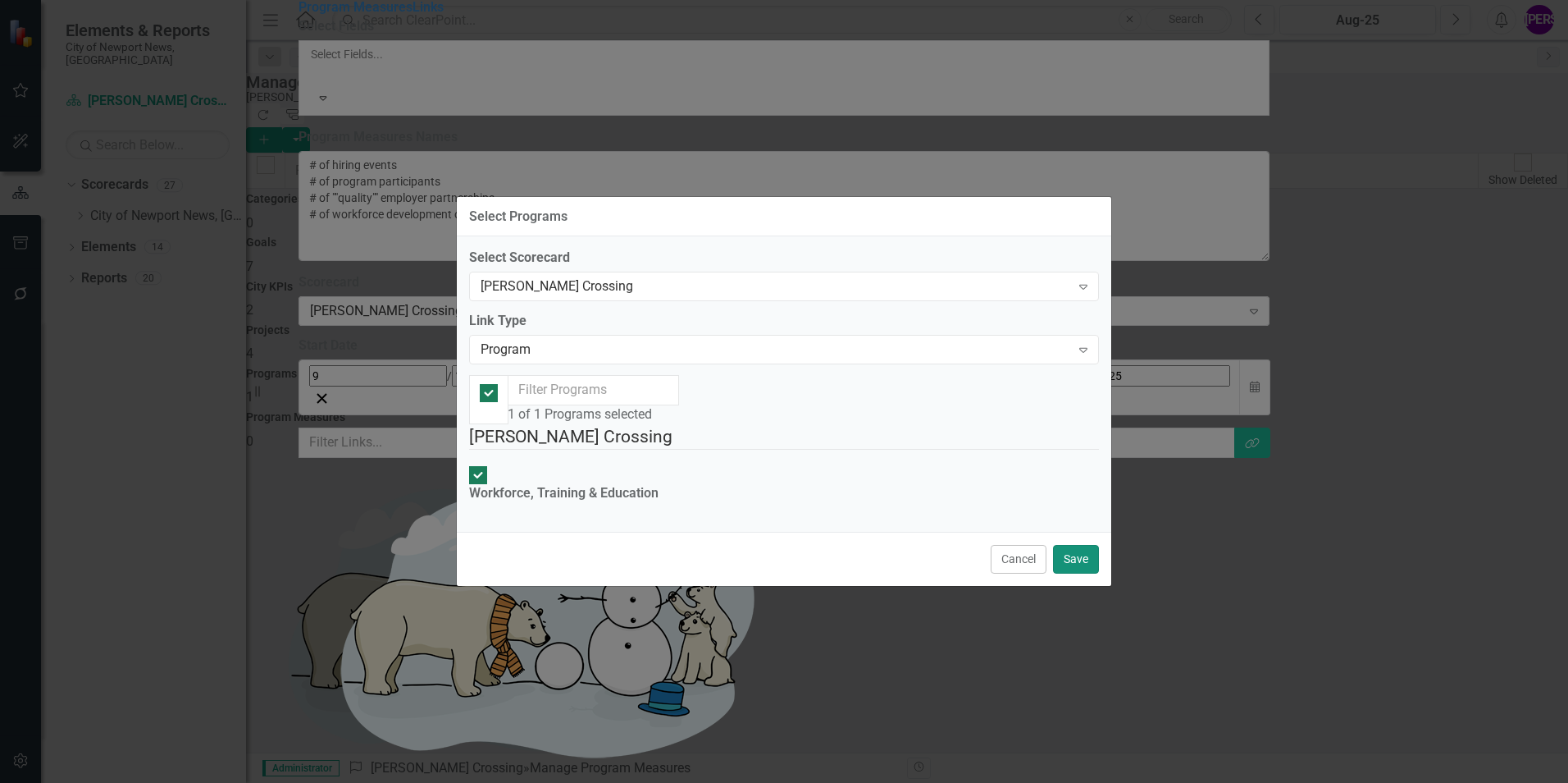
click at [1072, 574] on button "Save" at bounding box center [1076, 559] width 46 height 28
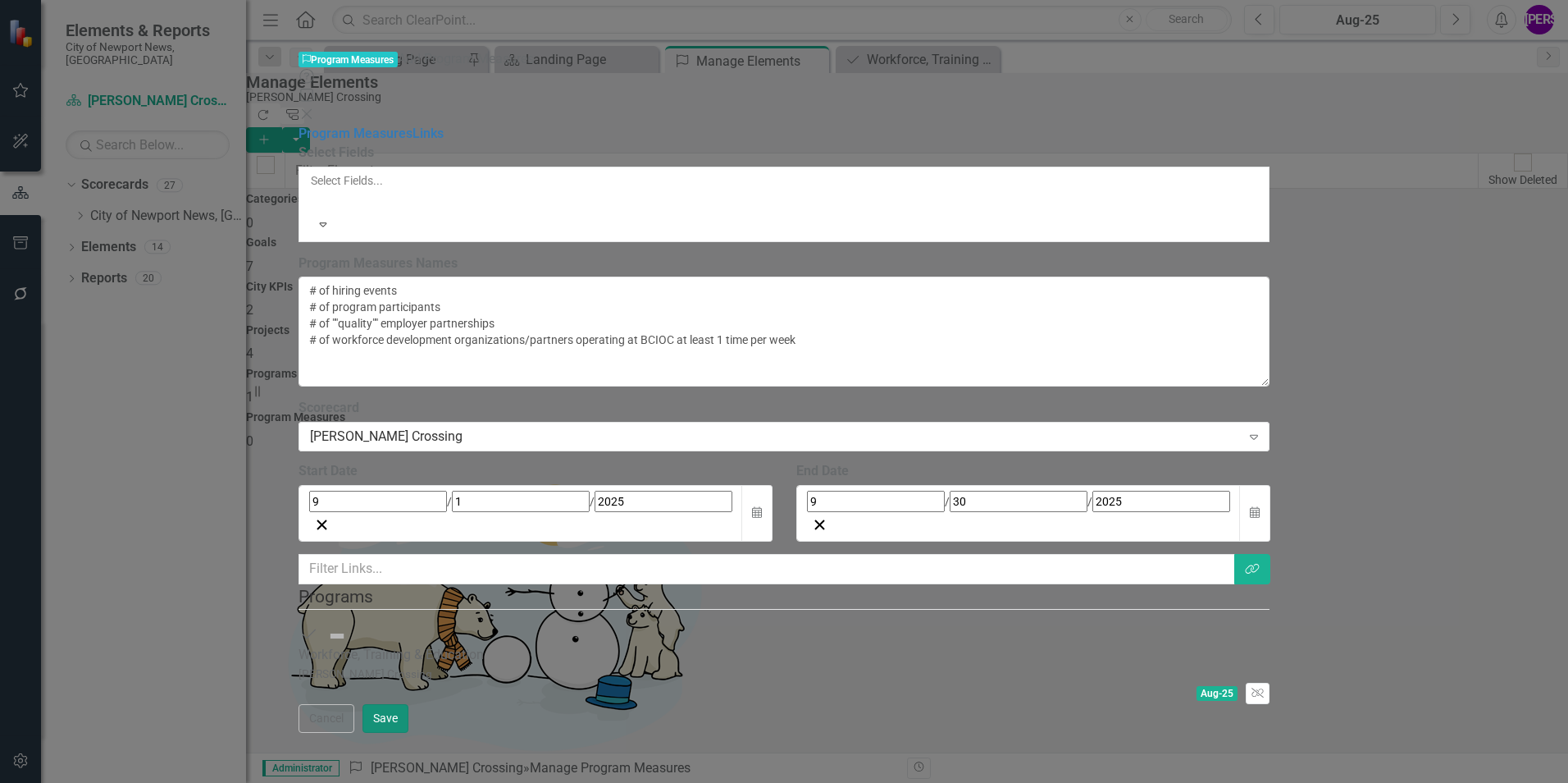
click at [408, 733] on button "Save" at bounding box center [385, 718] width 46 height 28
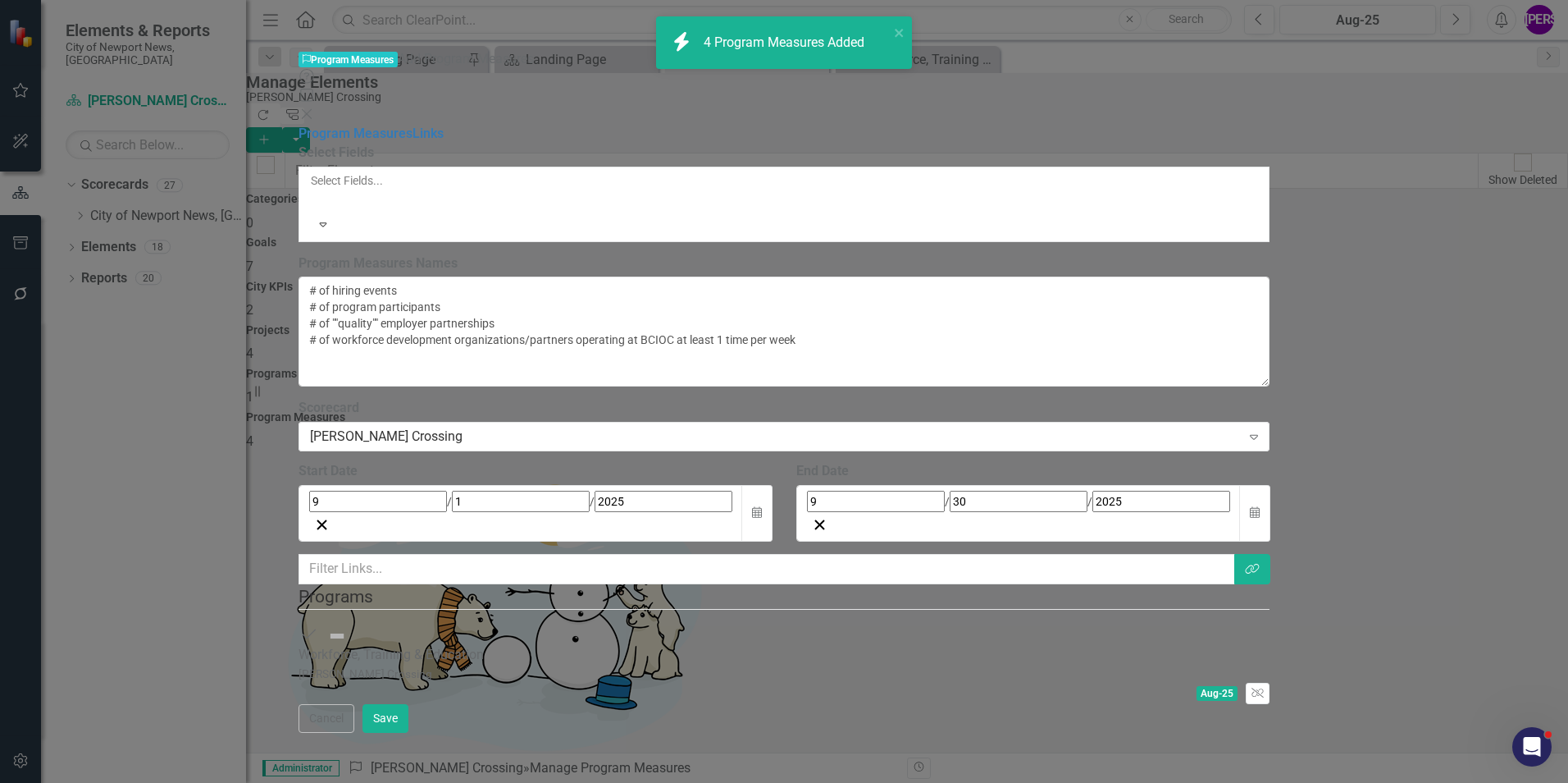
checkbox input "false"
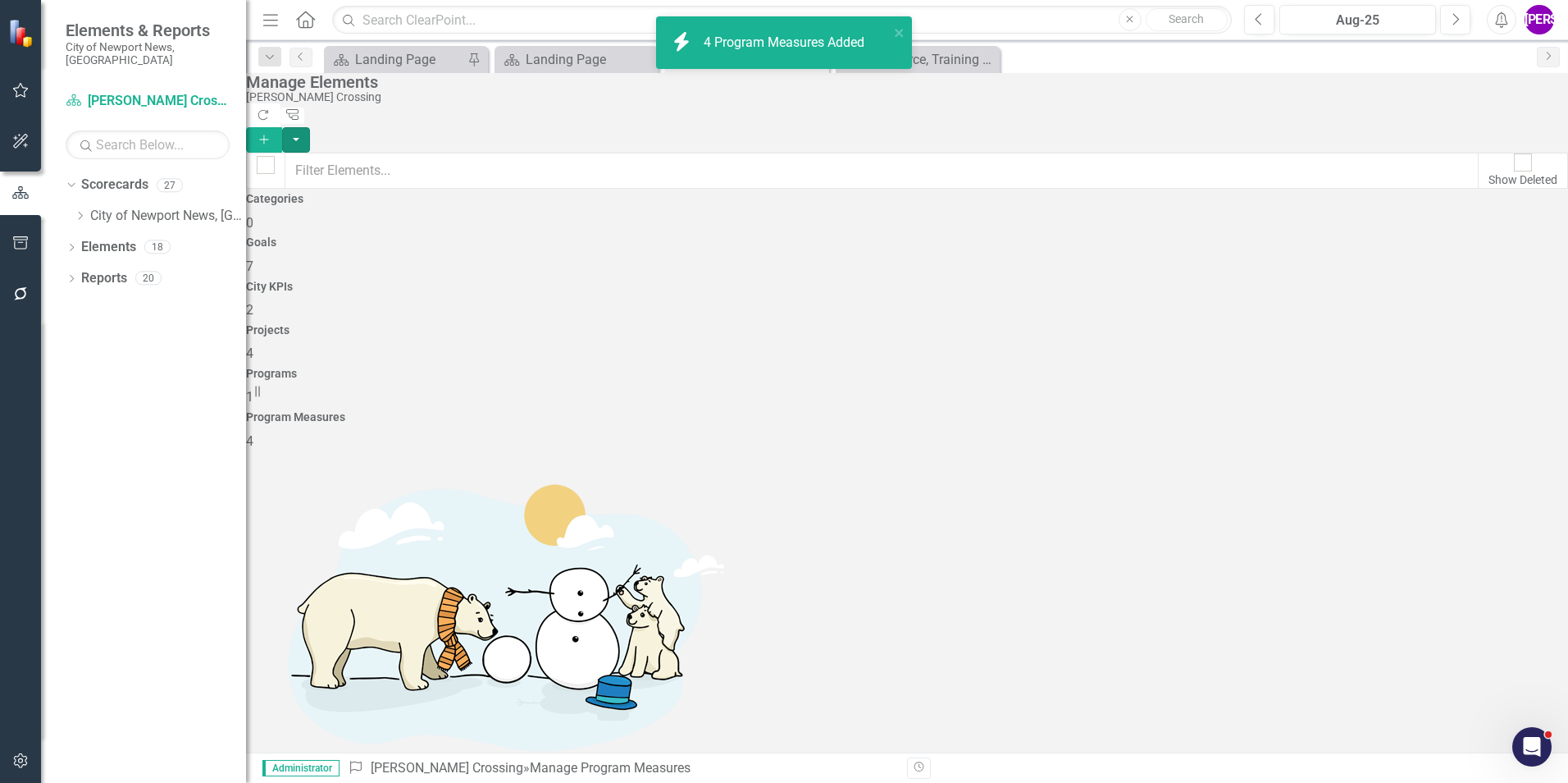
click at [310, 127] on button "button" at bounding box center [296, 140] width 28 height 26
click at [1473, 165] on link "Add Multiple Add Multiple" at bounding box center [1455, 163] width 176 height 30
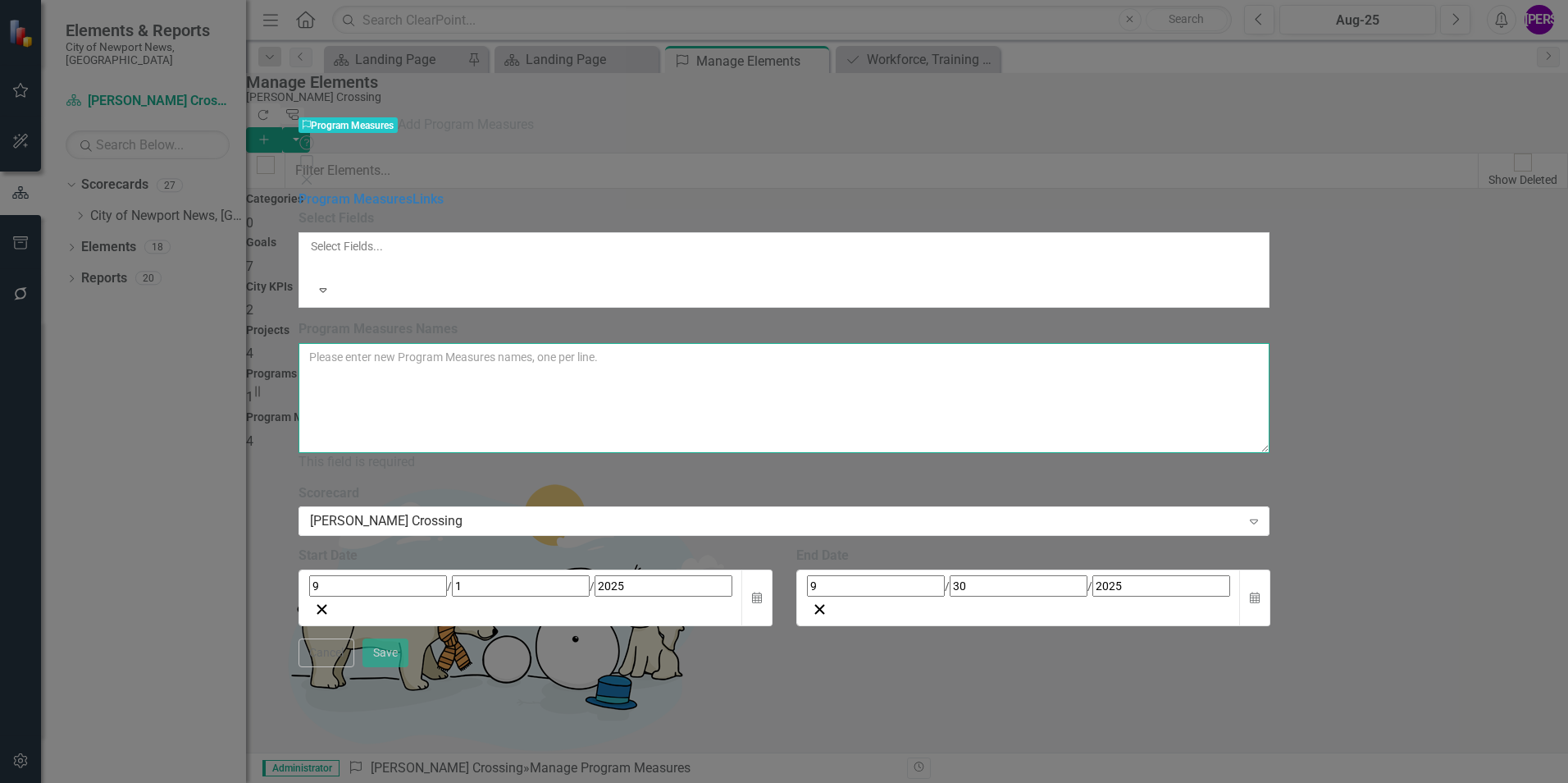
click at [534, 343] on textarea "Program Measures Names" at bounding box center [784, 398] width 972 height 110
paste textarea "Cost Per Program/program participant"
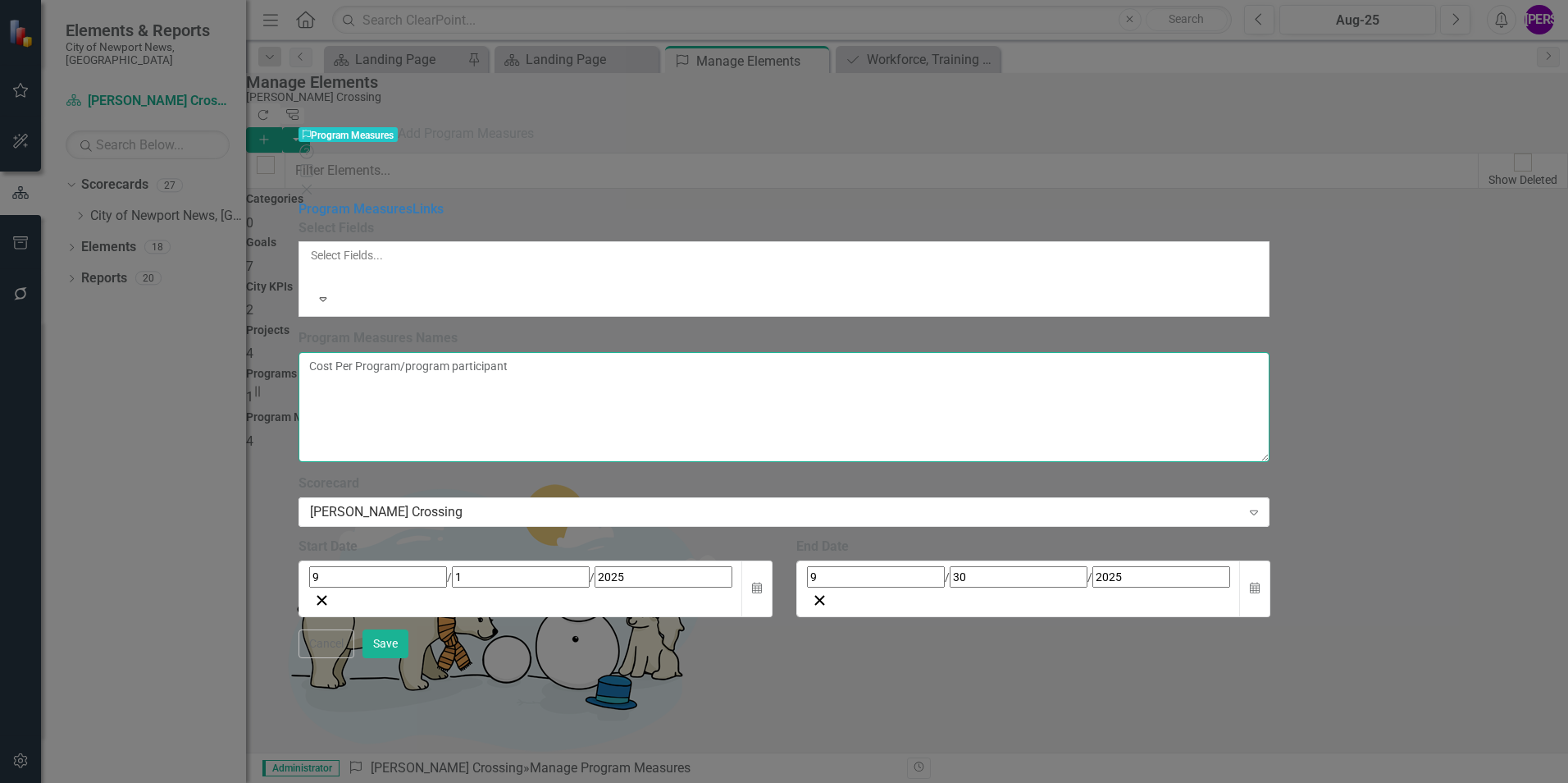
click at [765, 352] on textarea "Cost Per Program/program participant" at bounding box center [784, 407] width 972 height 110
paste textarea ""% of particpants completing programs # of job placements % of individuals main…"
click at [469, 352] on textarea "Cost Per Program/program participant "% of particpants completing programs # of…" at bounding box center [784, 407] width 972 height 110
click at [780, 352] on textarea "Cost Per Program/program participant % of particpants completing programs # of …" at bounding box center [784, 407] width 972 height 110
click at [655, 352] on textarea "Cost Per Program/program participant % of particpants completing programs # of …" at bounding box center [784, 407] width 972 height 110
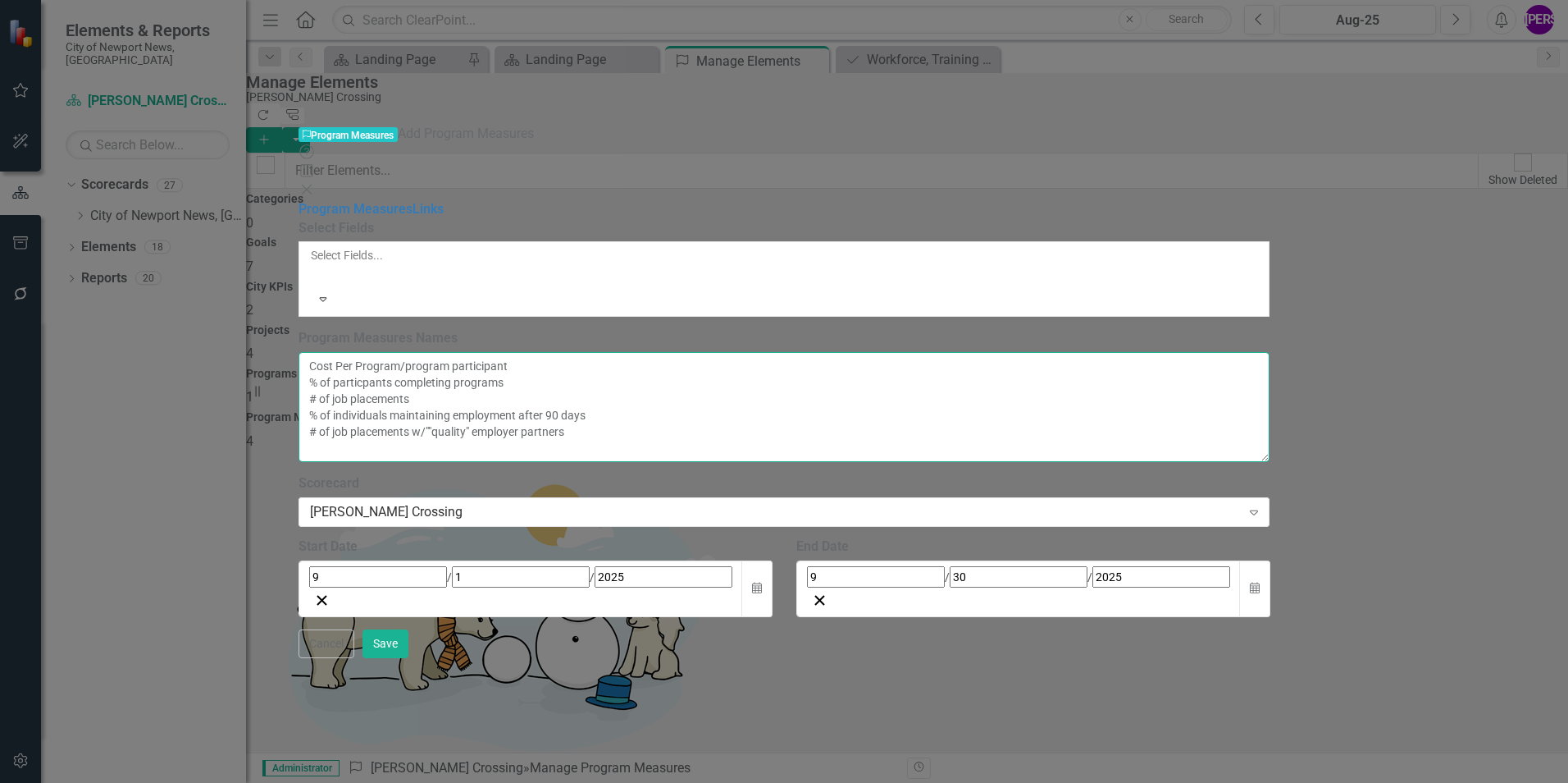
click at [604, 352] on textarea "Cost Per Program/program participant % of particpants completing programs # of …" at bounding box center [784, 407] width 972 height 110
click at [785, 352] on textarea "Cost Per Program/program participant % of particpants completing programs # of …" at bounding box center [784, 407] width 972 height 110
type textarea "Cost Per Program/program participant % of particpants completing programs # of …"
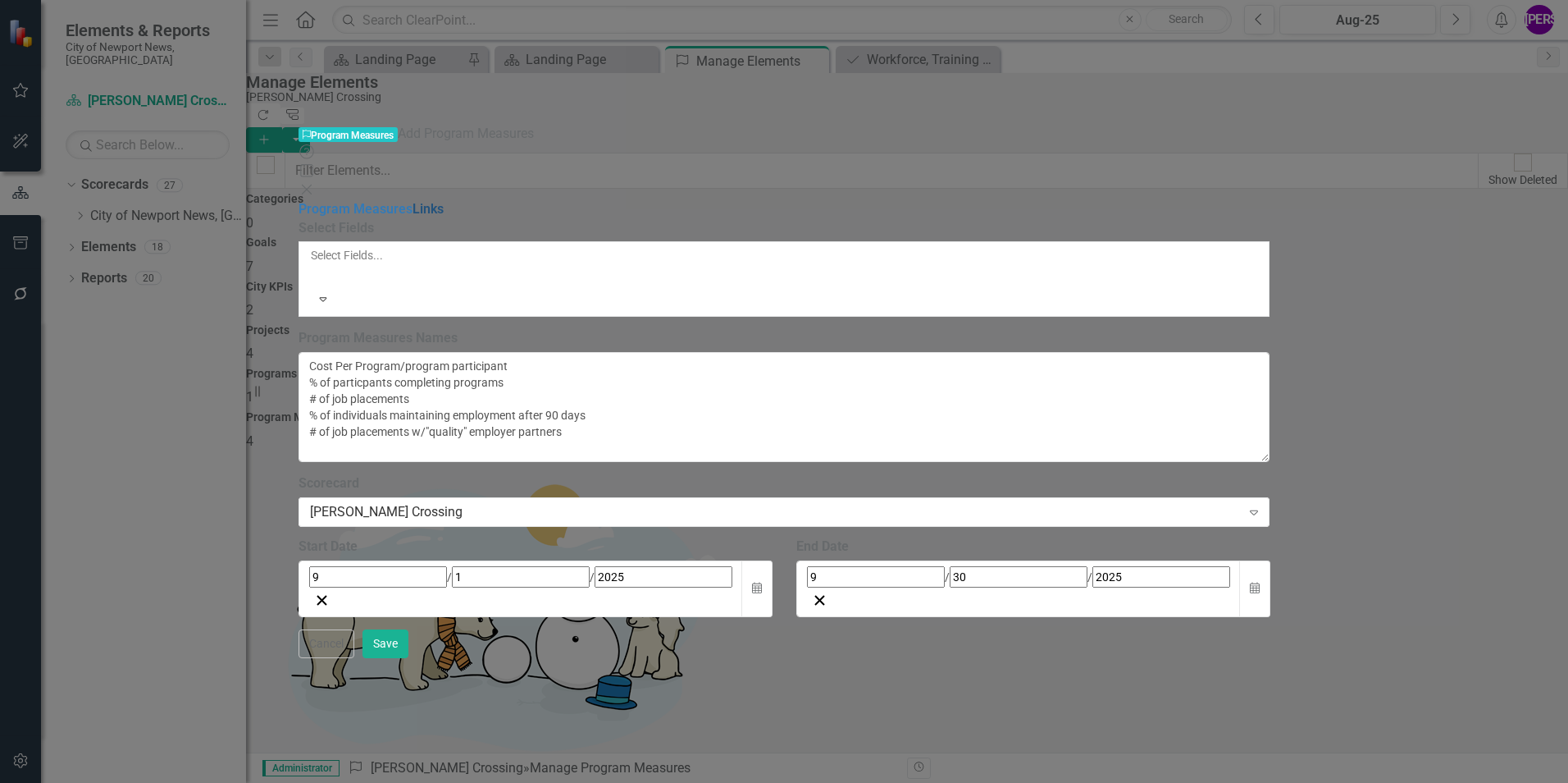
click at [413, 201] on link "Links" at bounding box center [428, 209] width 31 height 16
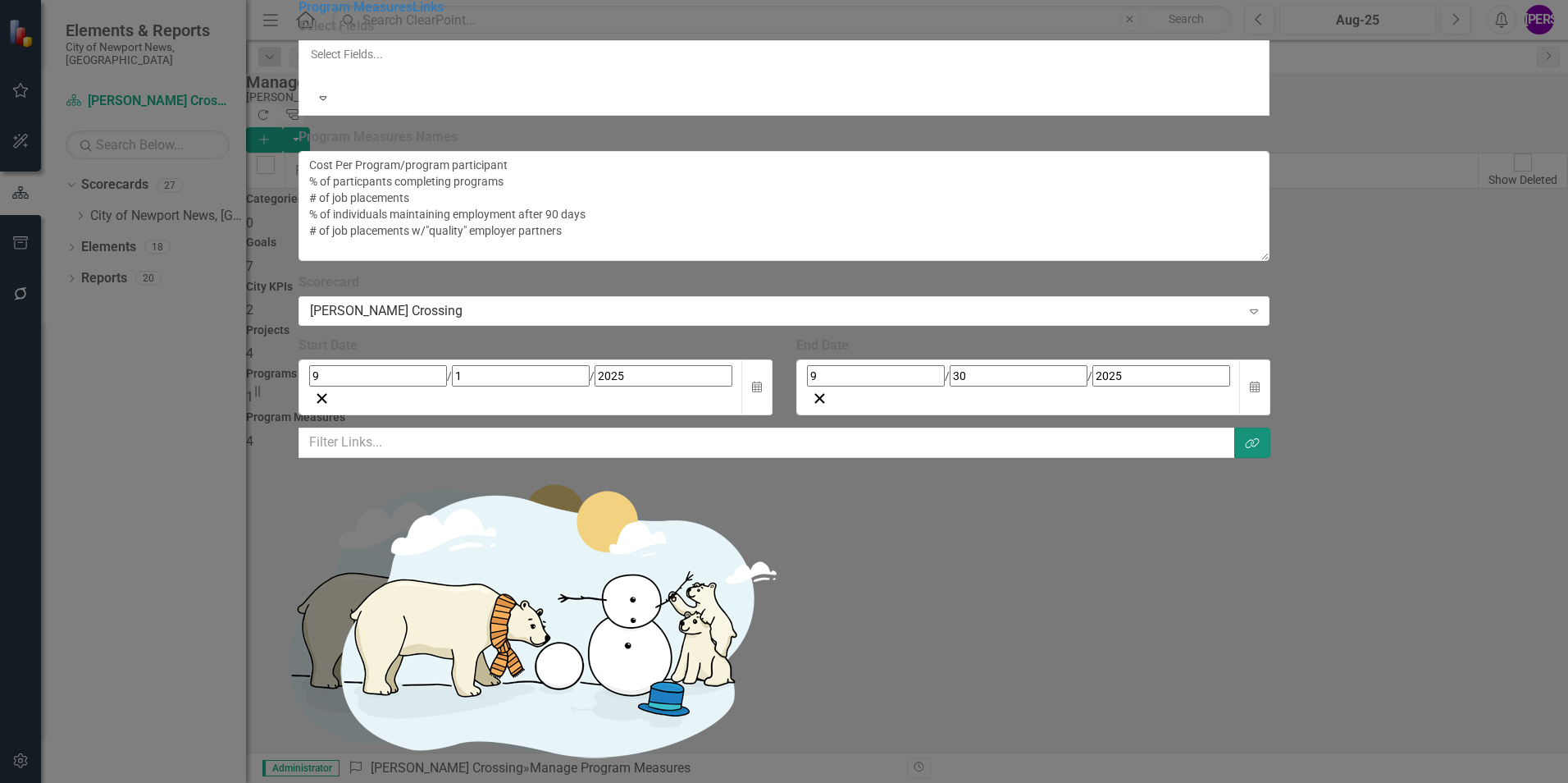
click at [1260, 437] on icon "Link Tag" at bounding box center [1252, 443] width 15 height 11
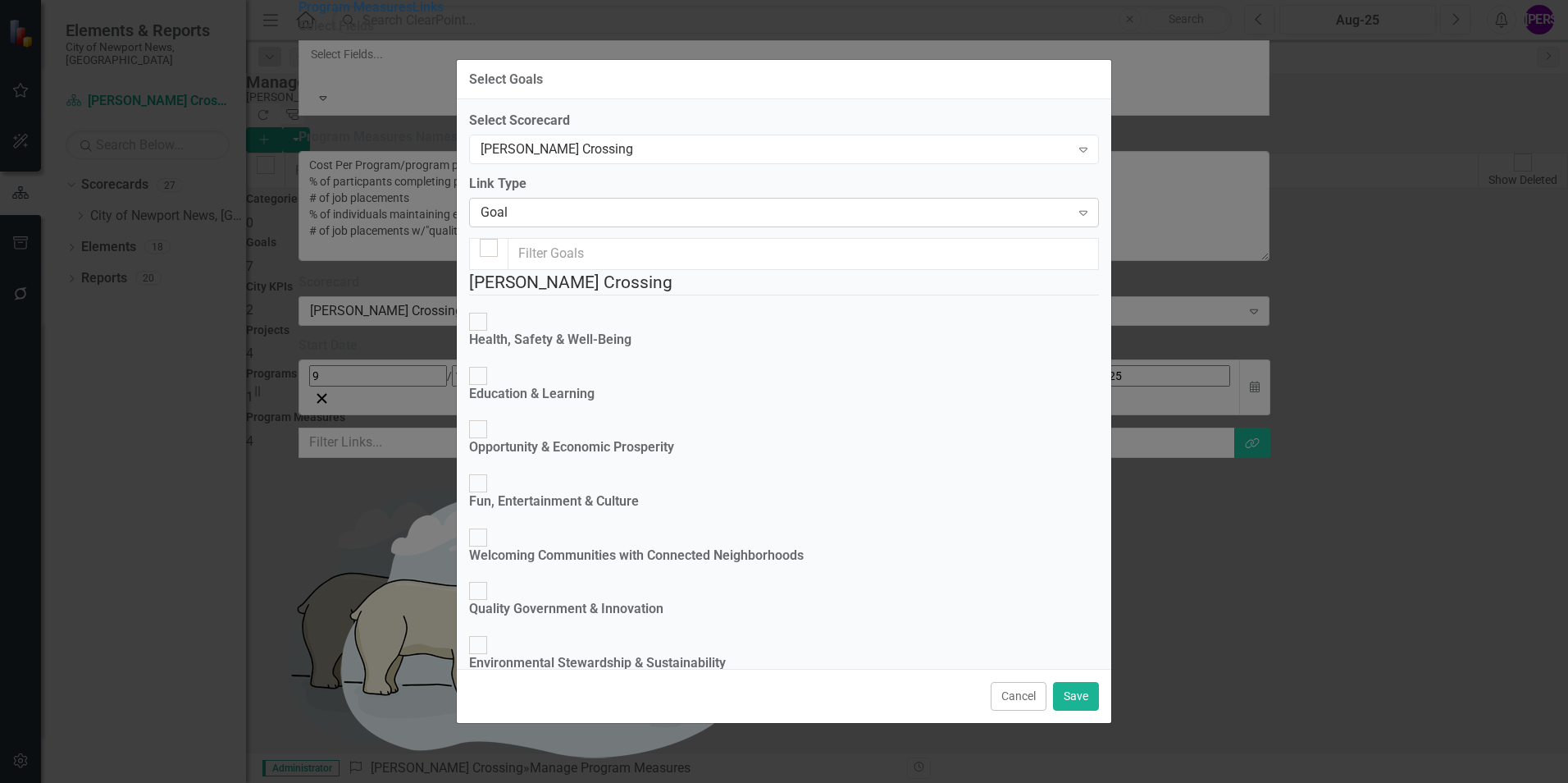
click at [626, 217] on div "Goal" at bounding box center [776, 211] width 590 height 19
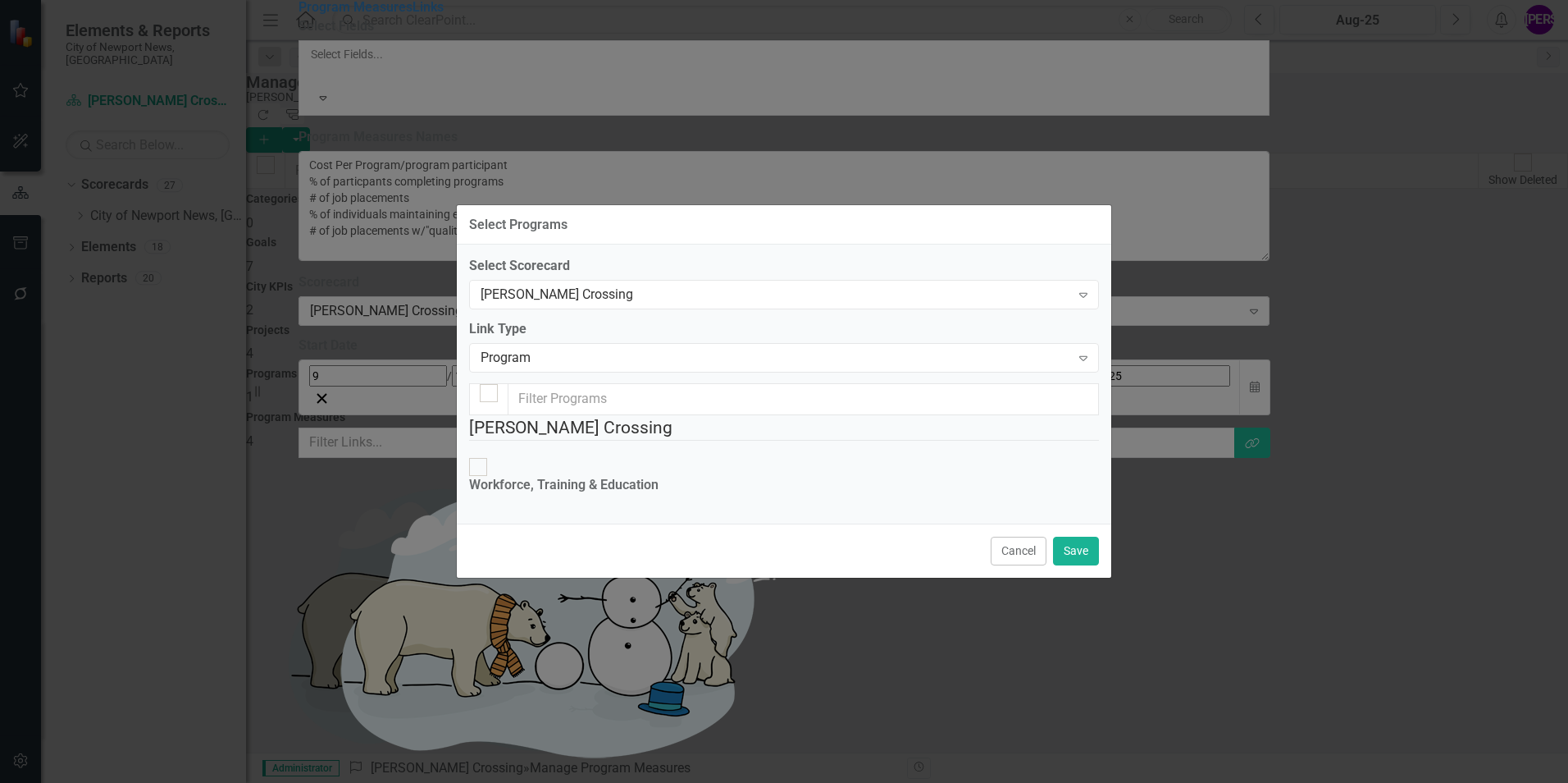
click at [592, 476] on div "Workforce, Training & Education" at bounding box center [564, 485] width 189 height 19
click at [491, 454] on input "Workforce, Training & Education" at bounding box center [478, 467] width 26 height 26
checkbox input "true"
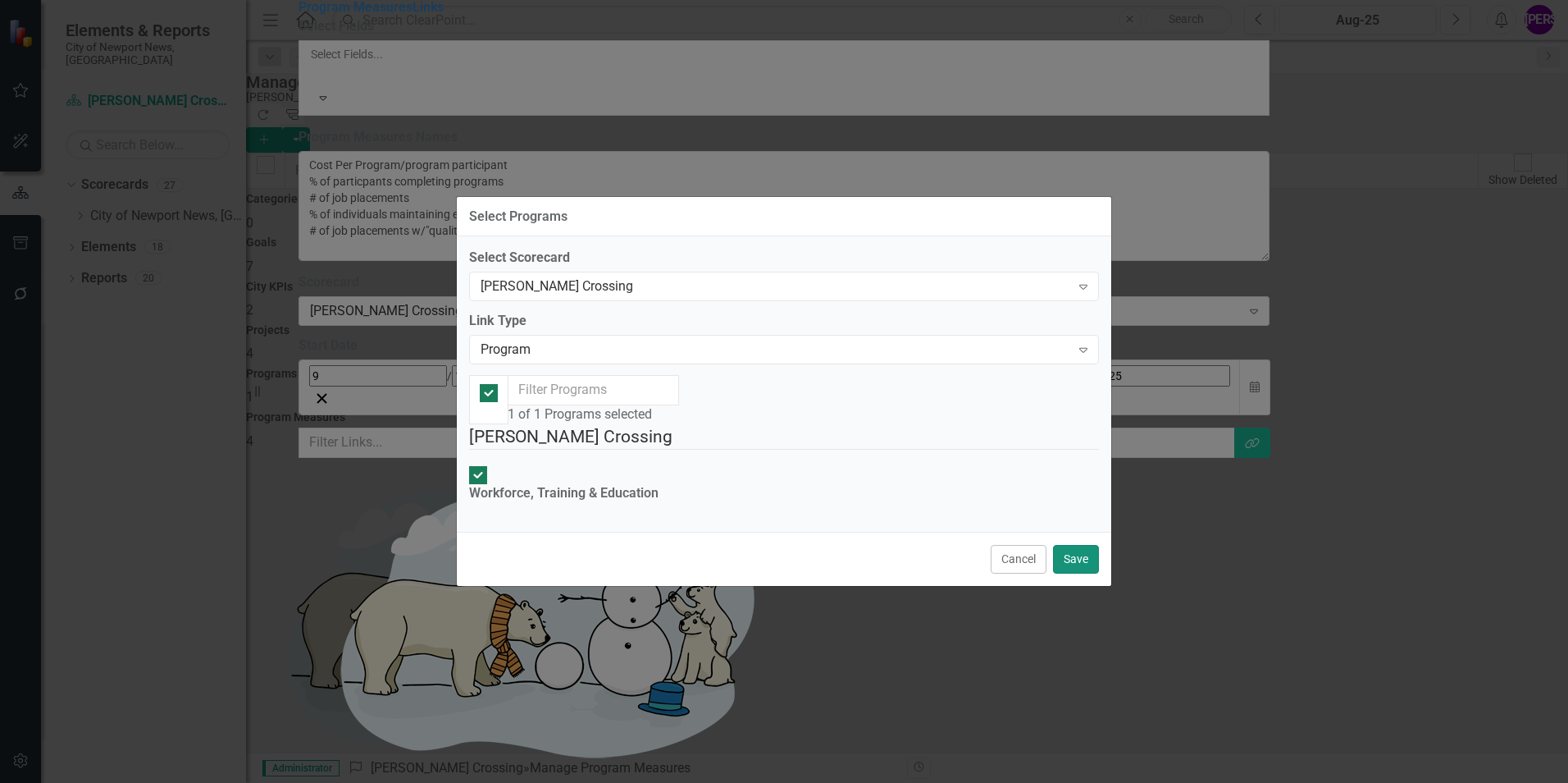
click at [1095, 574] on button "Save" at bounding box center [1076, 559] width 46 height 28
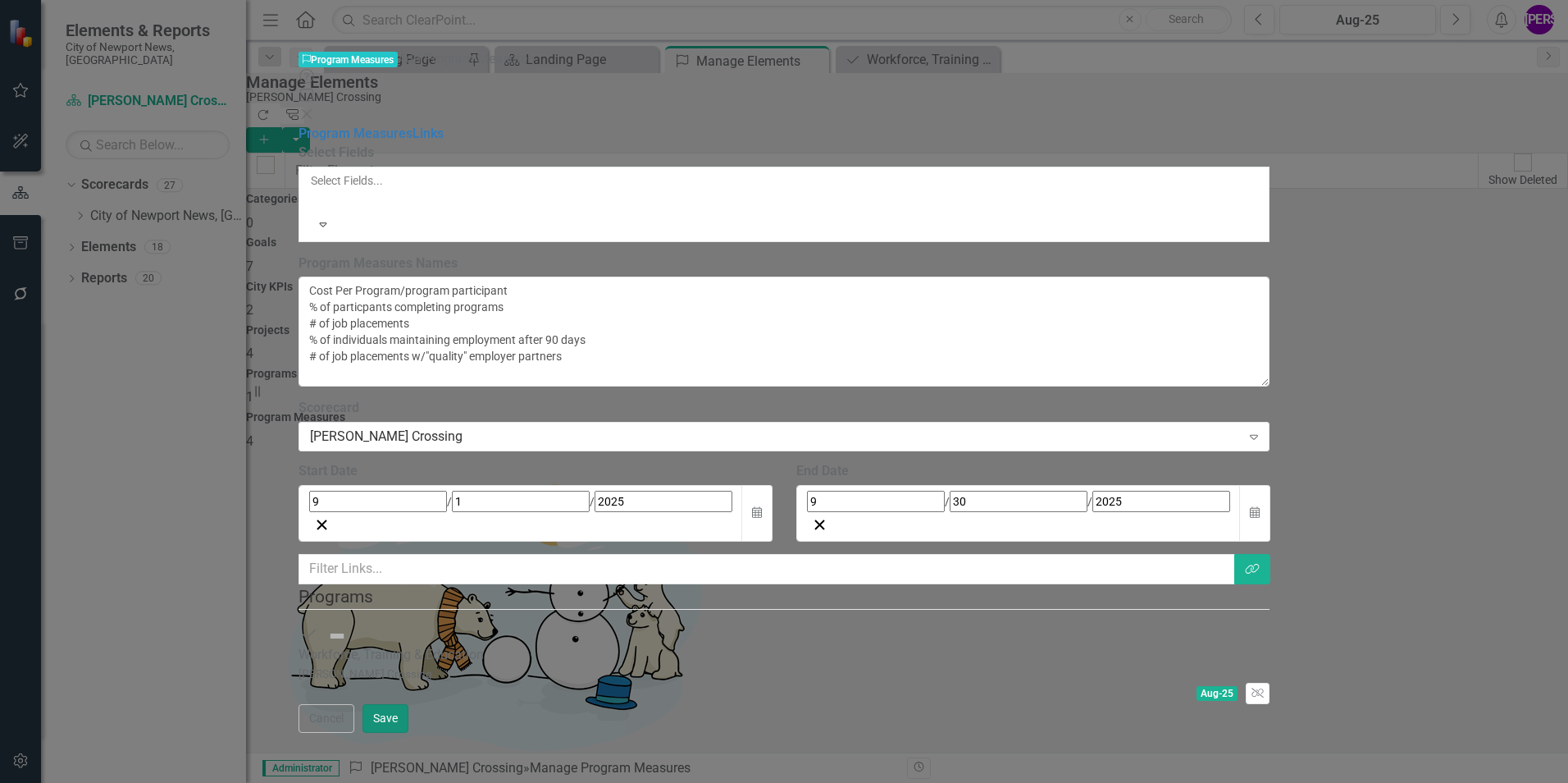
click at [408, 733] on button "Save" at bounding box center [385, 718] width 46 height 28
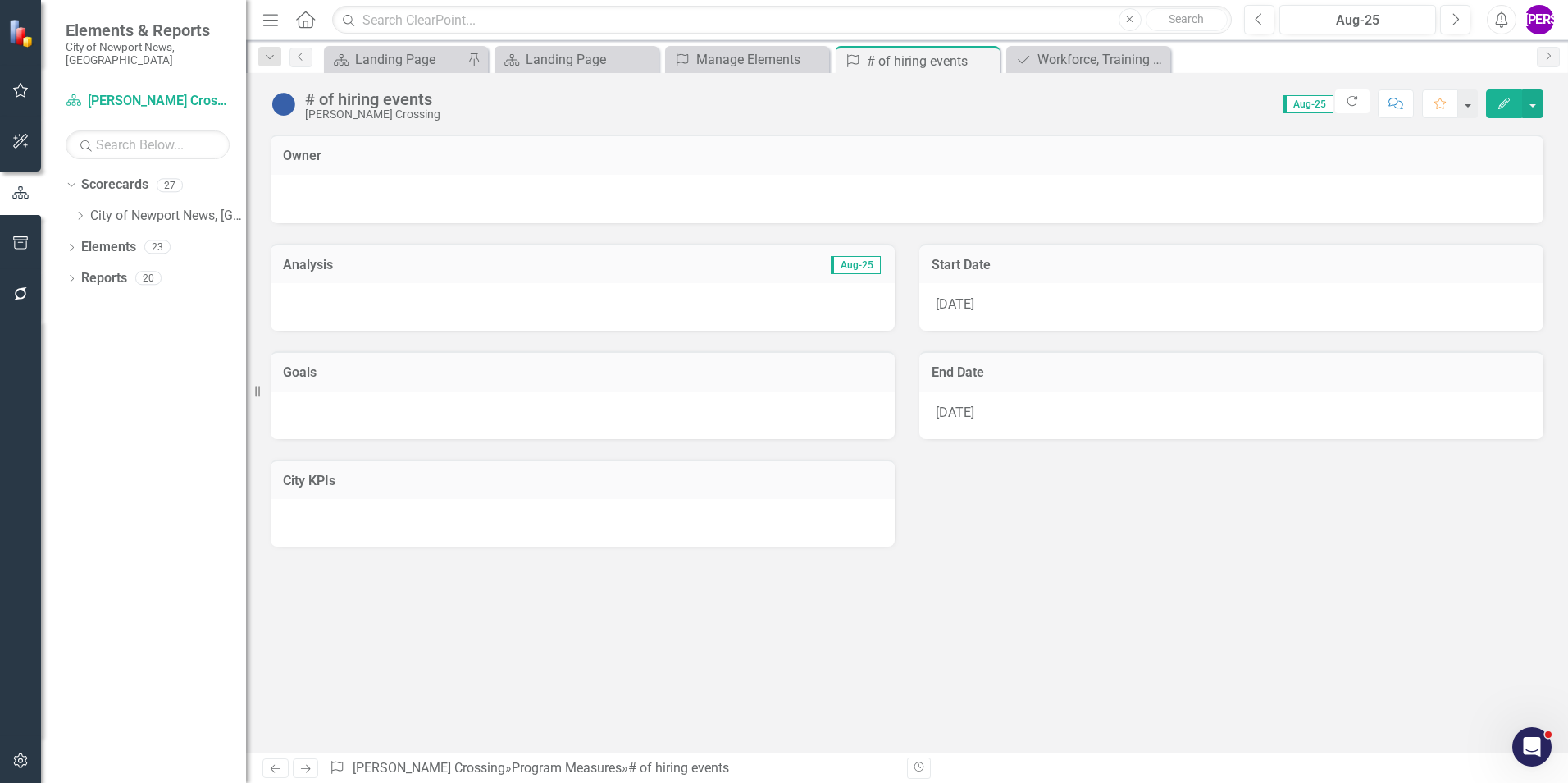
click at [1515, 108] on button "Edit" at bounding box center [1504, 103] width 36 height 28
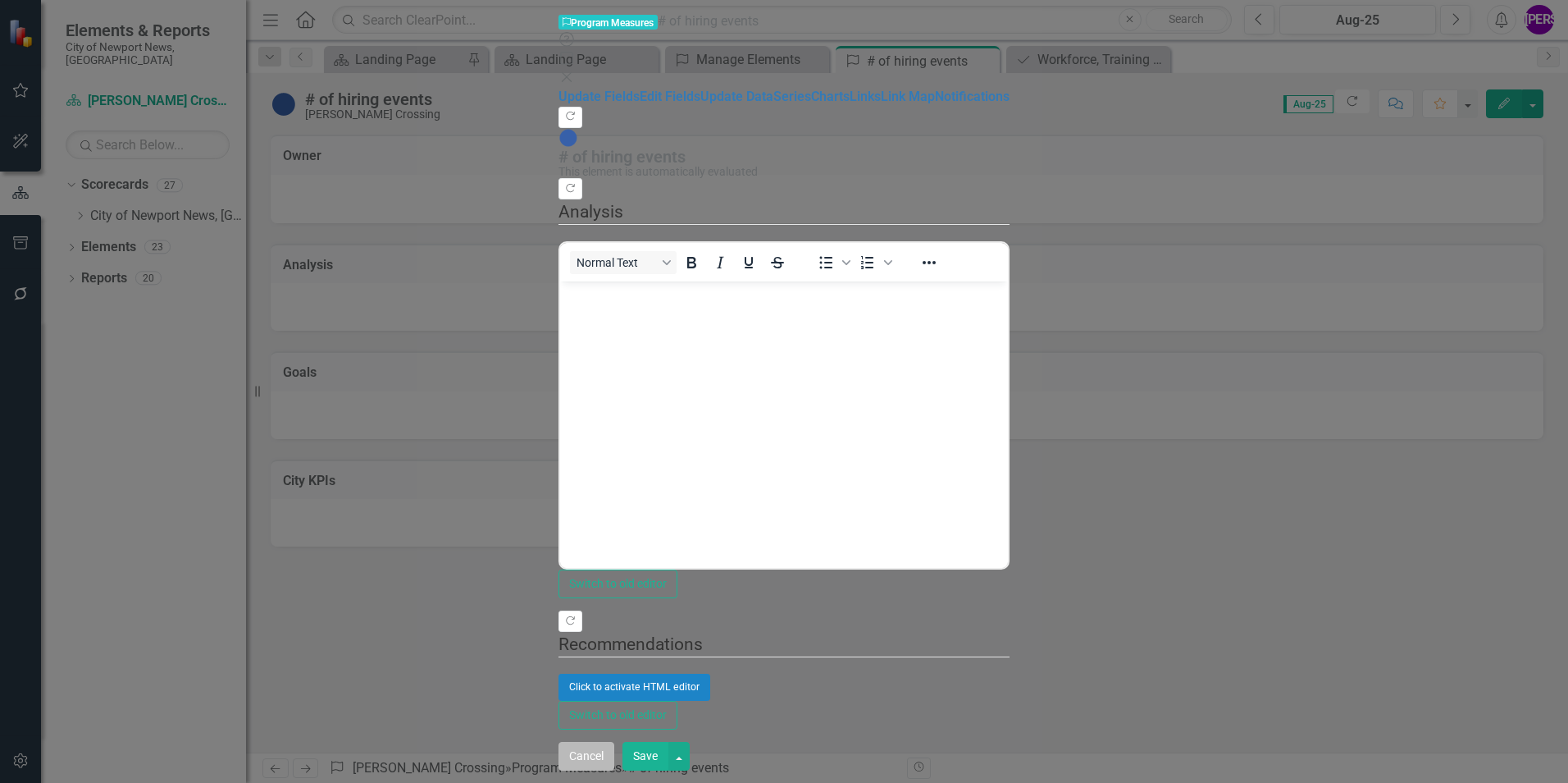
click at [614, 756] on button "Cancel" at bounding box center [586, 756] width 56 height 28
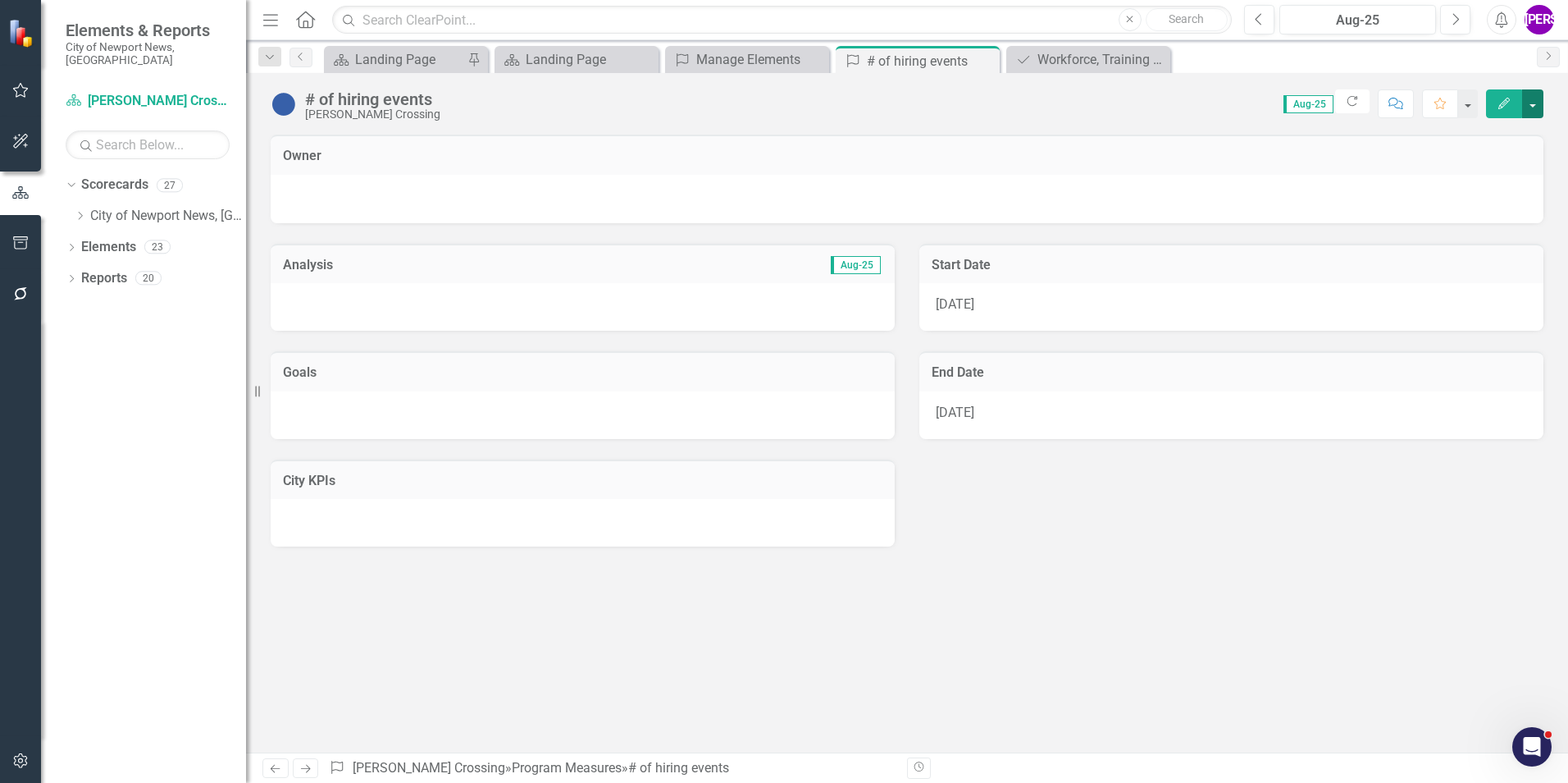
click at [1539, 110] on button "button" at bounding box center [1533, 103] width 21 height 28
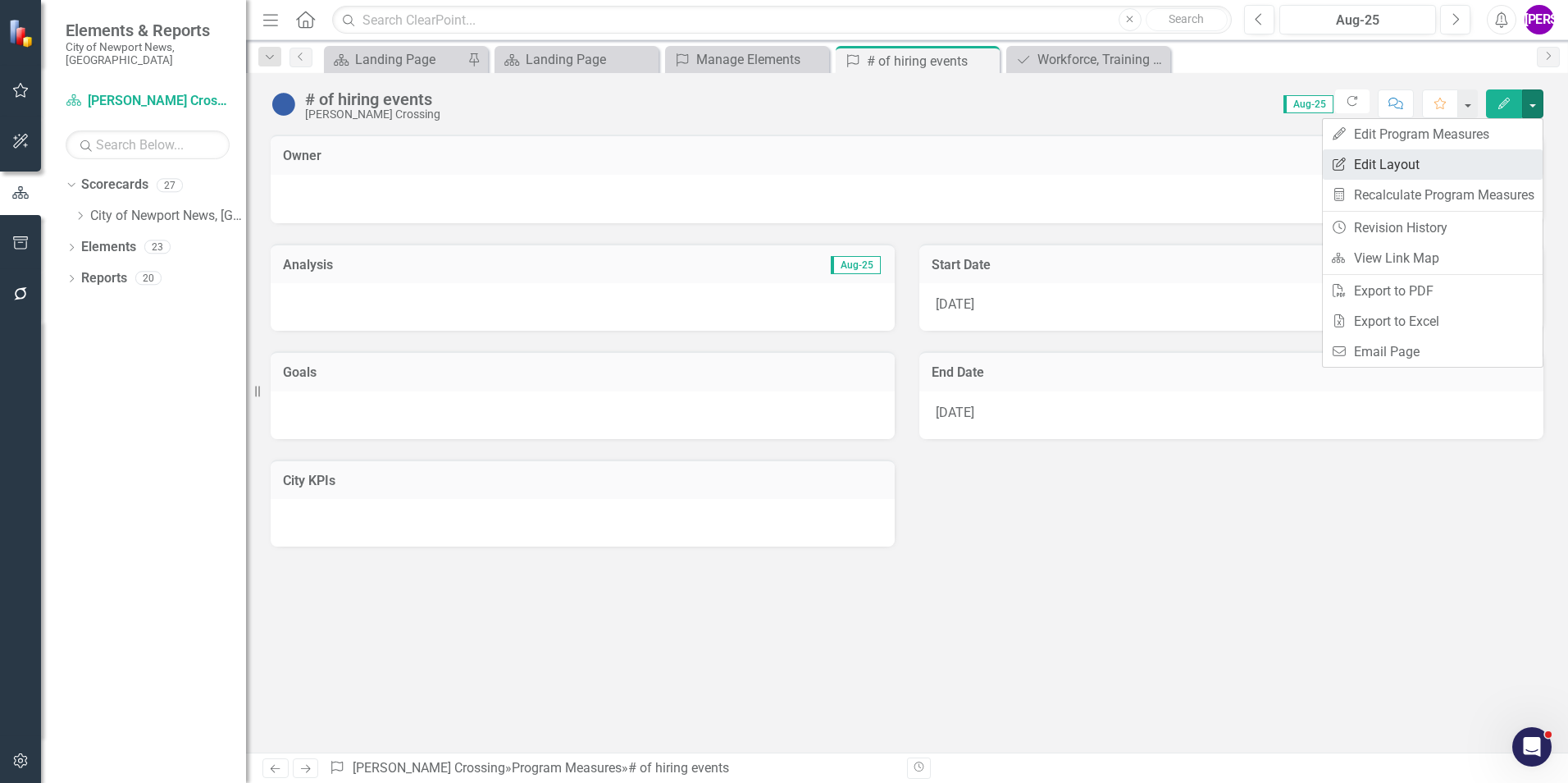
click at [1471, 165] on link "Edit Report Edit Layout" at bounding box center [1433, 164] width 220 height 30
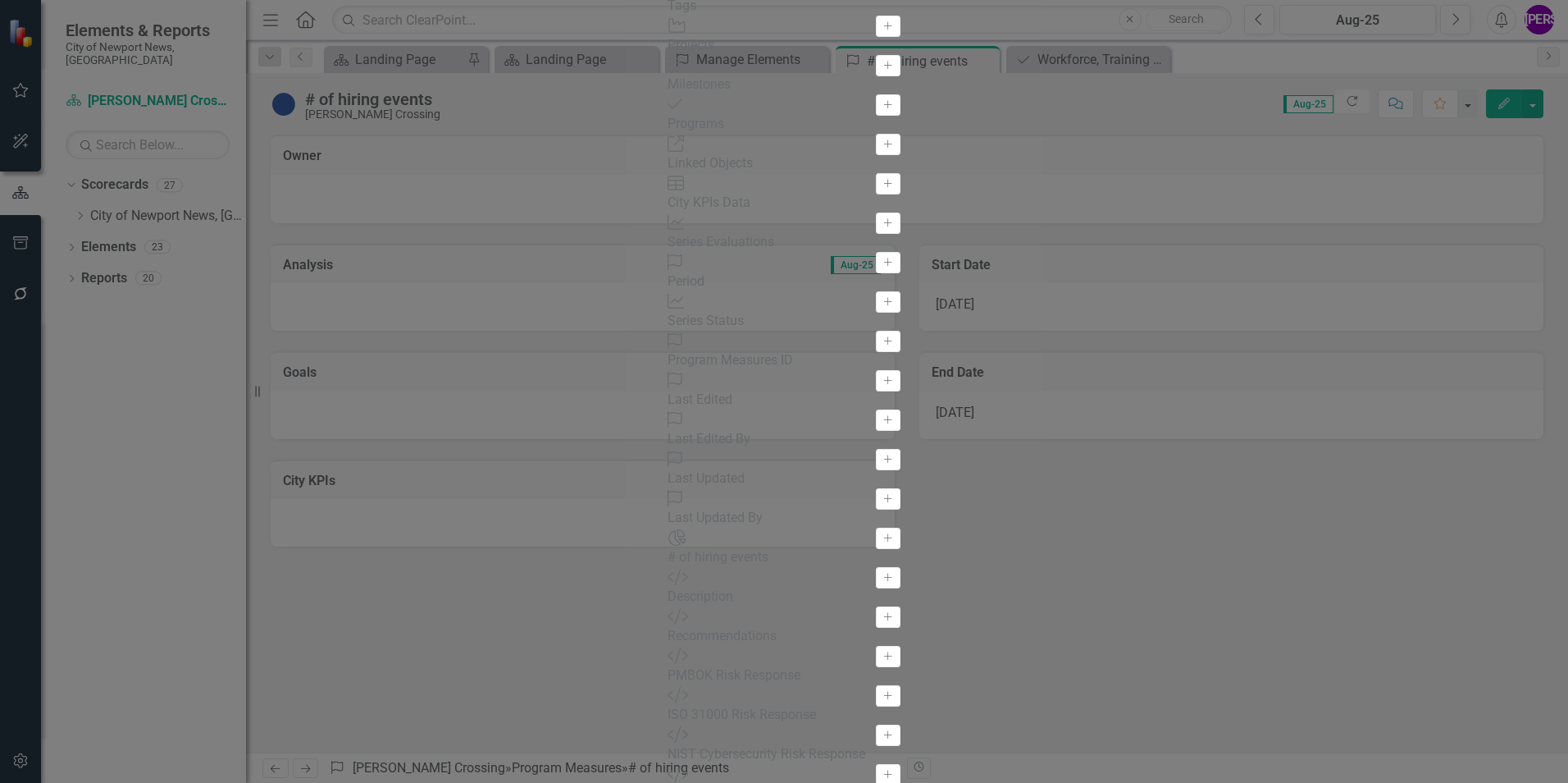
scroll to position [462, 0]
click at [882, 228] on icon "Add" at bounding box center [888, 223] width 12 height 10
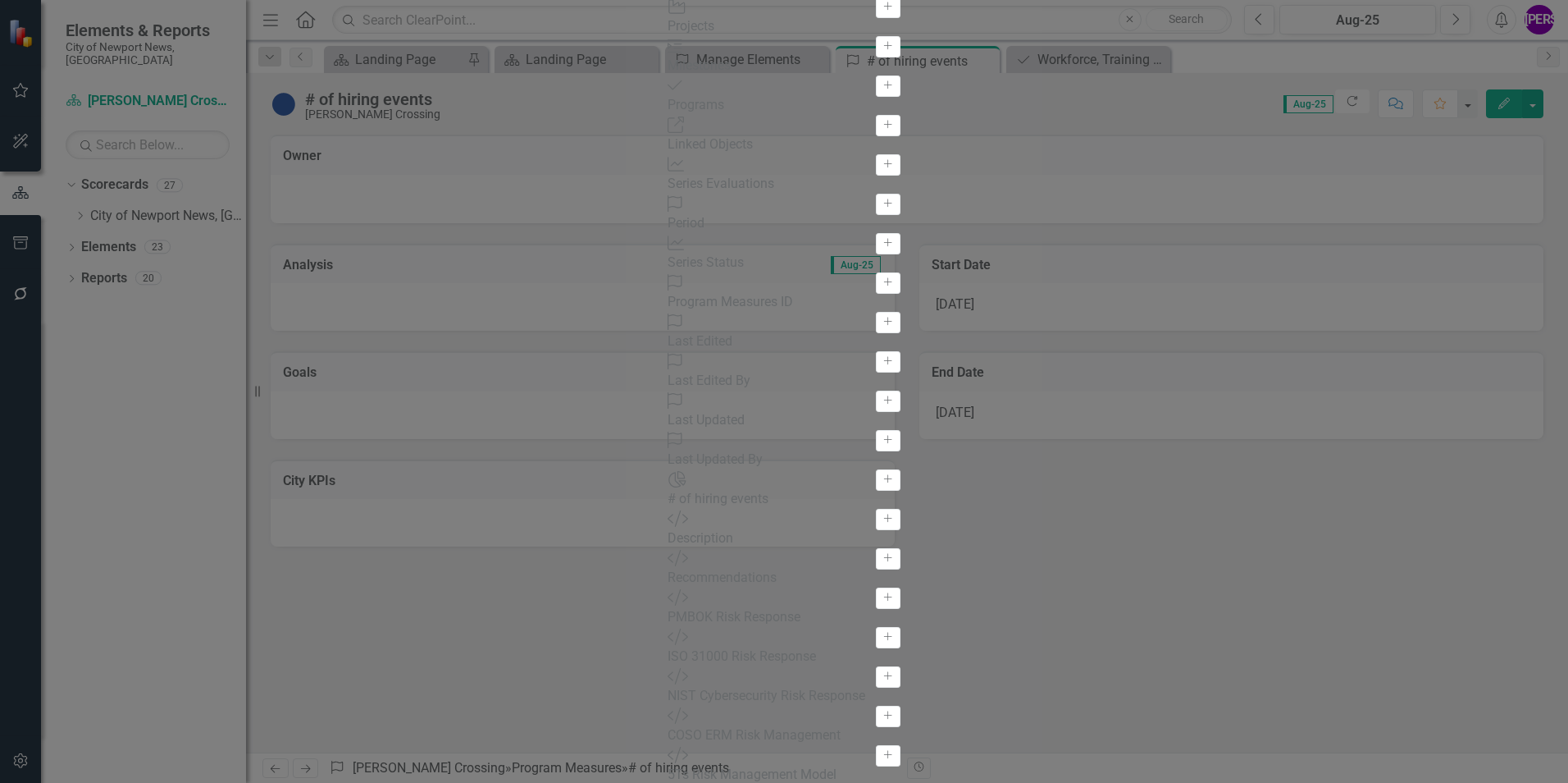
drag, startPoint x: 556, startPoint y: 108, endPoint x: 564, endPoint y: 103, distance: 9.4
drag, startPoint x: 564, startPoint y: 103, endPoint x: 618, endPoint y: 425, distance: 326.5
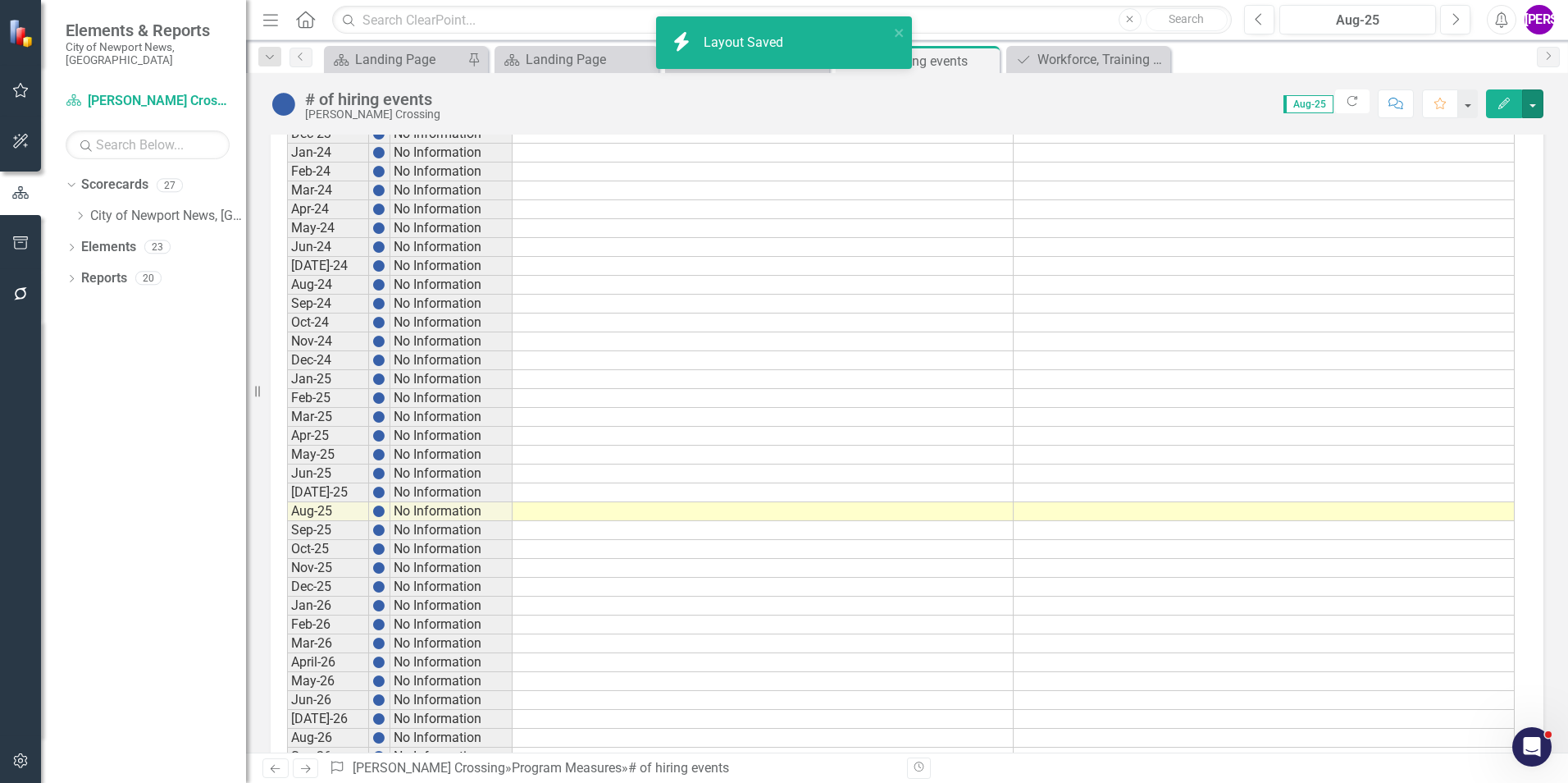
scroll to position [902, 0]
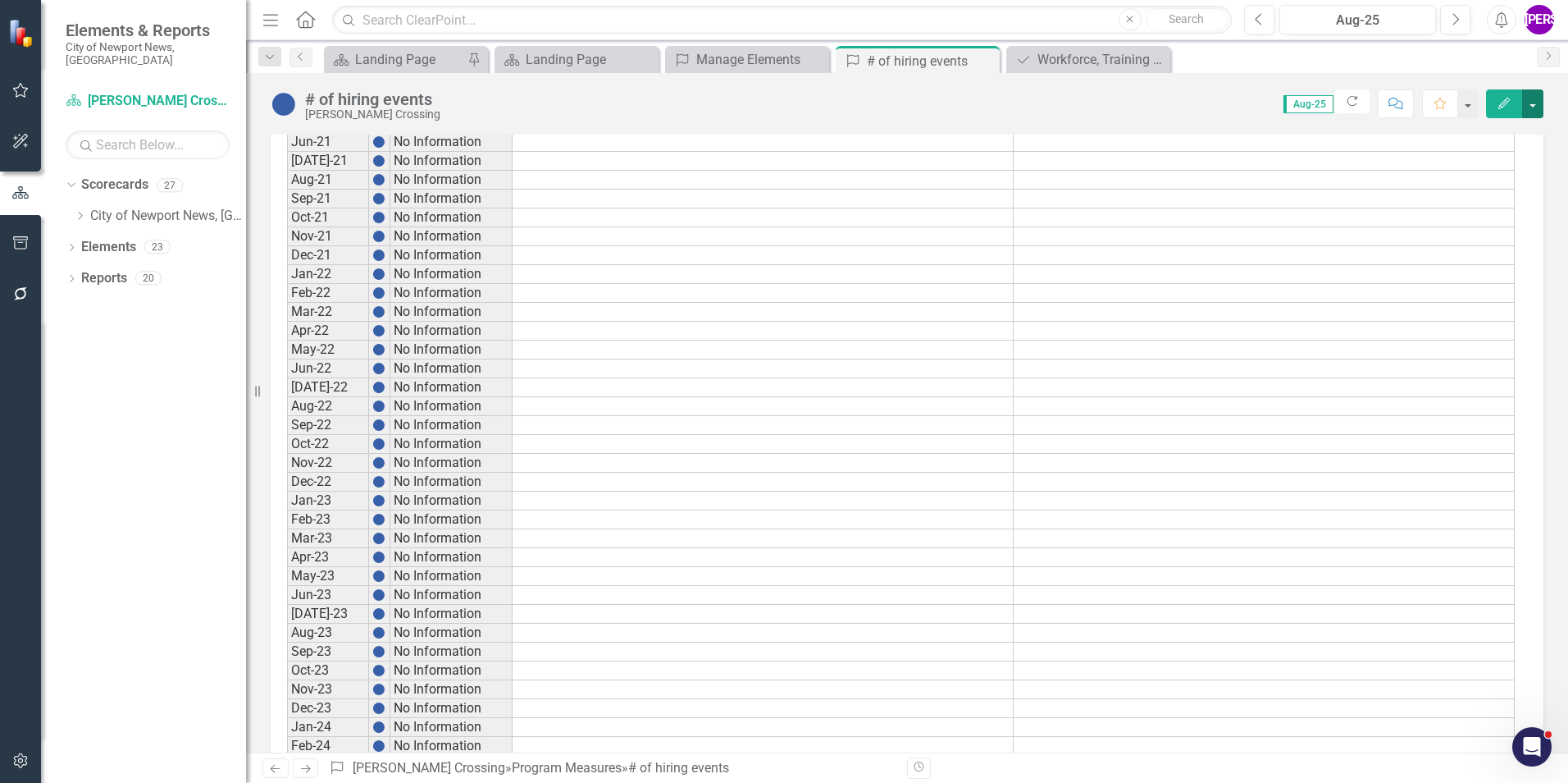
click at [1534, 109] on button "button" at bounding box center [1533, 103] width 21 height 28
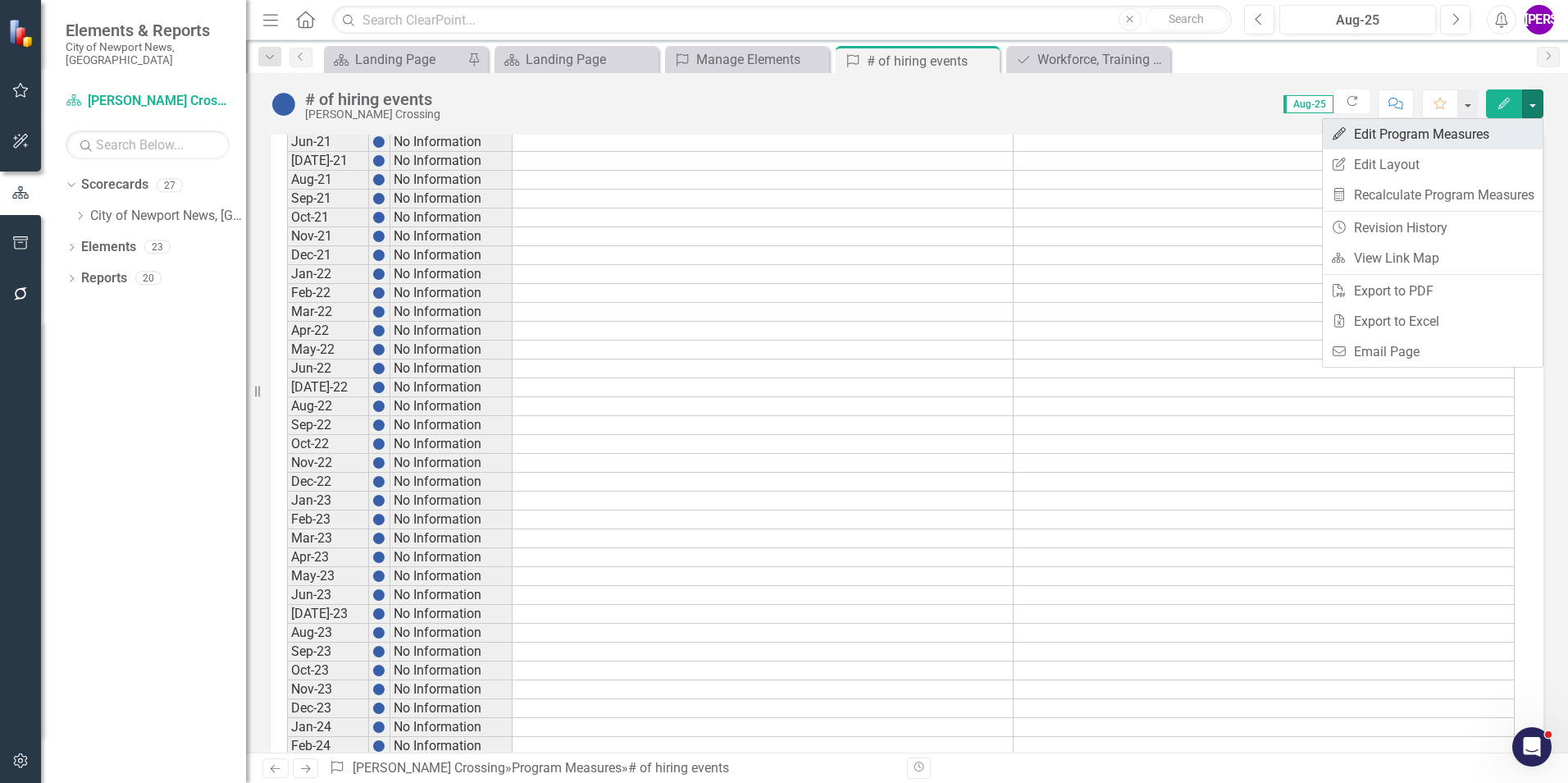
click at [1418, 135] on link "Edit Edit Program Measures" at bounding box center [1433, 134] width 220 height 30
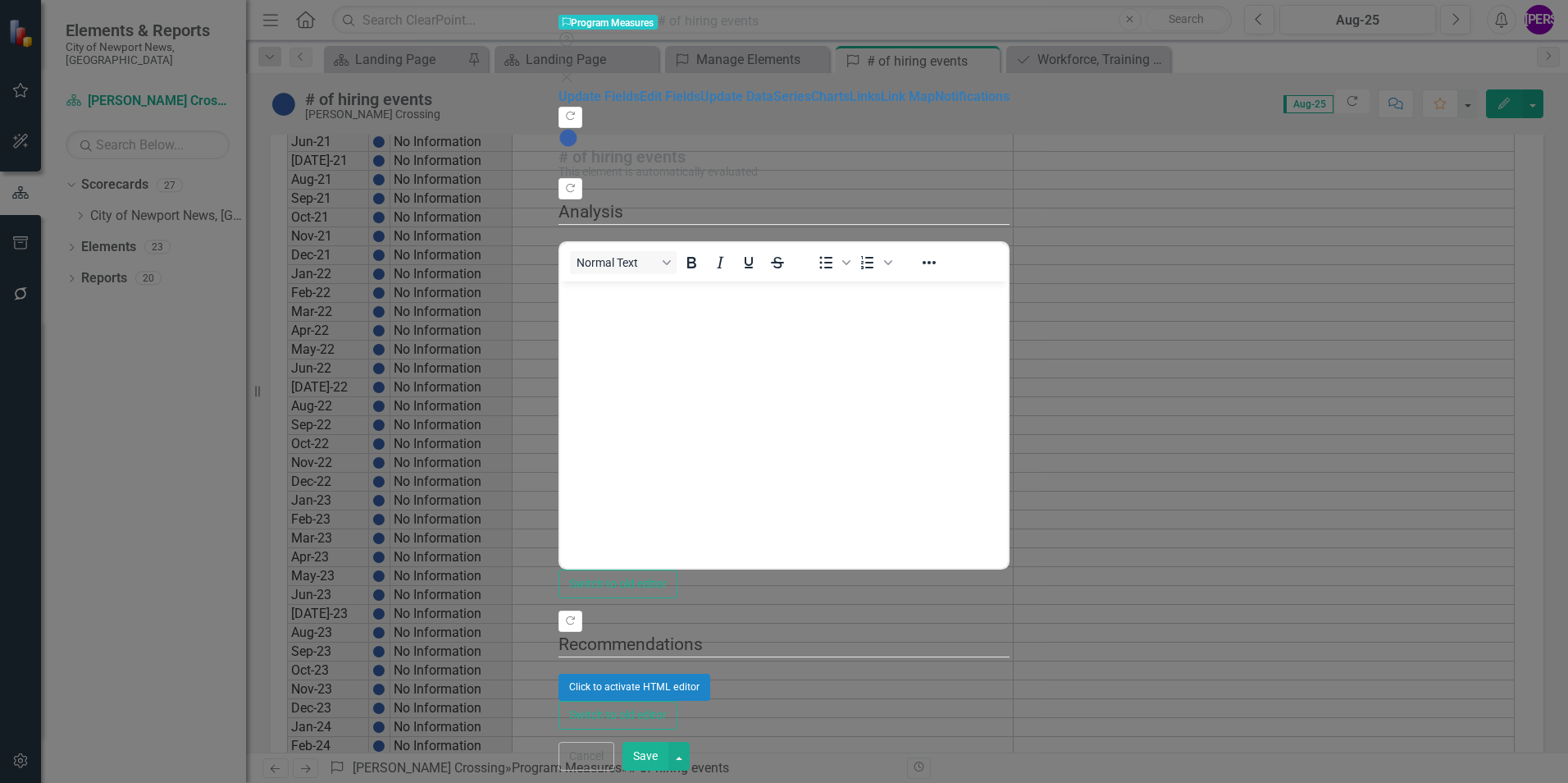
scroll to position [0, 0]
click at [614, 760] on button "Cancel" at bounding box center [586, 756] width 56 height 28
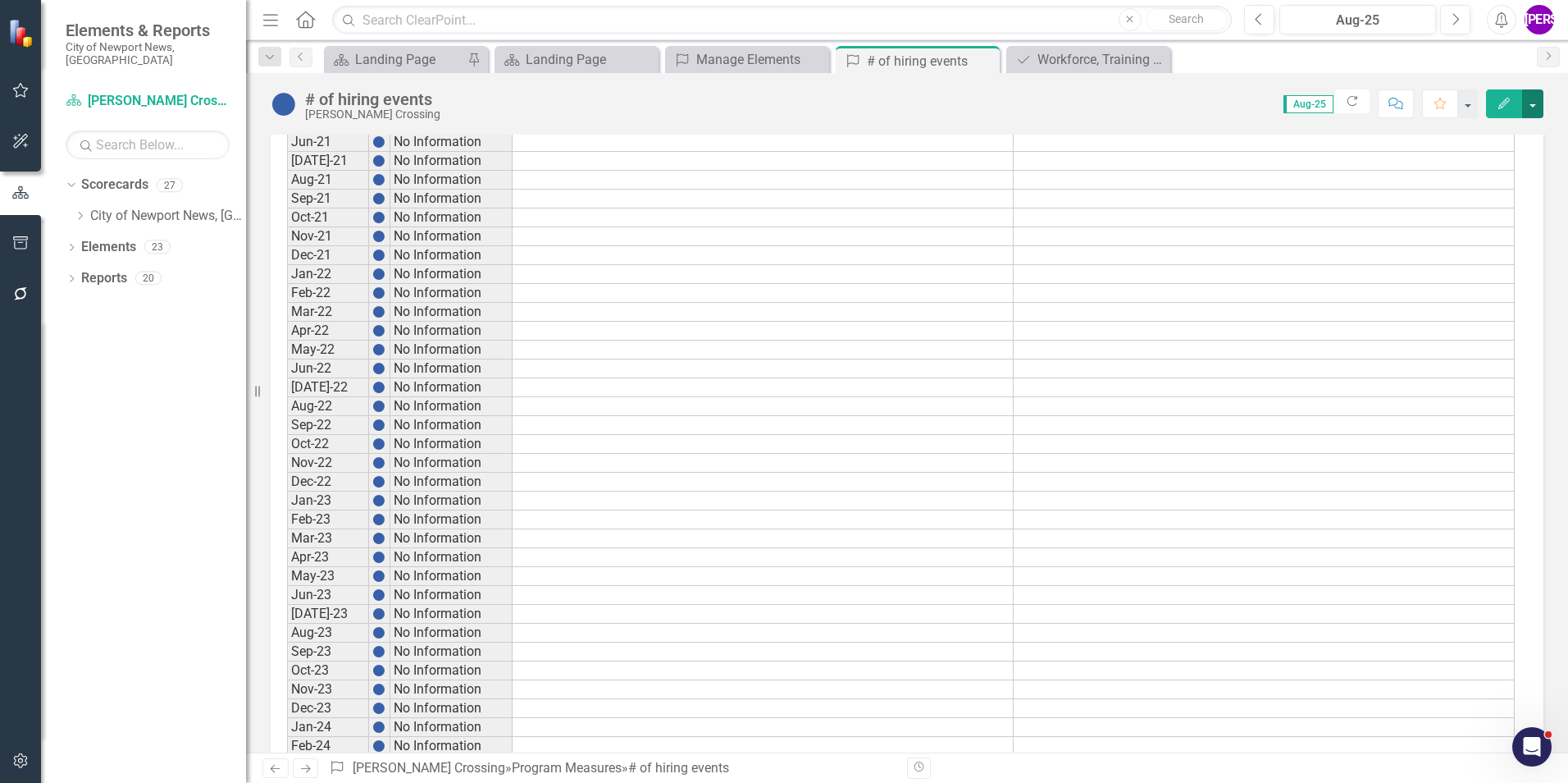
click at [1530, 116] on button "button" at bounding box center [1533, 103] width 21 height 28
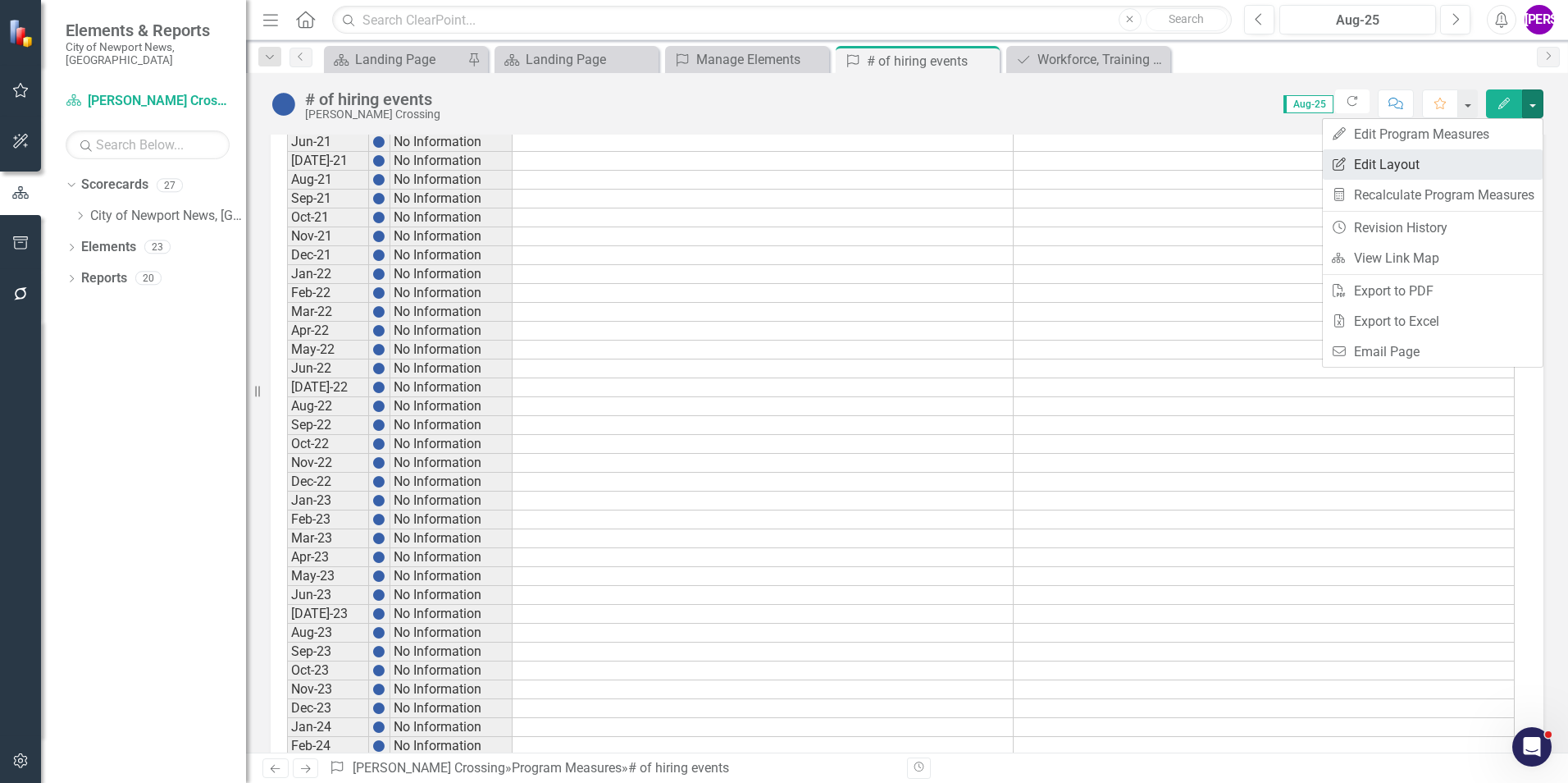
click at [1503, 163] on link "Edit Report Edit Layout" at bounding box center [1433, 164] width 220 height 30
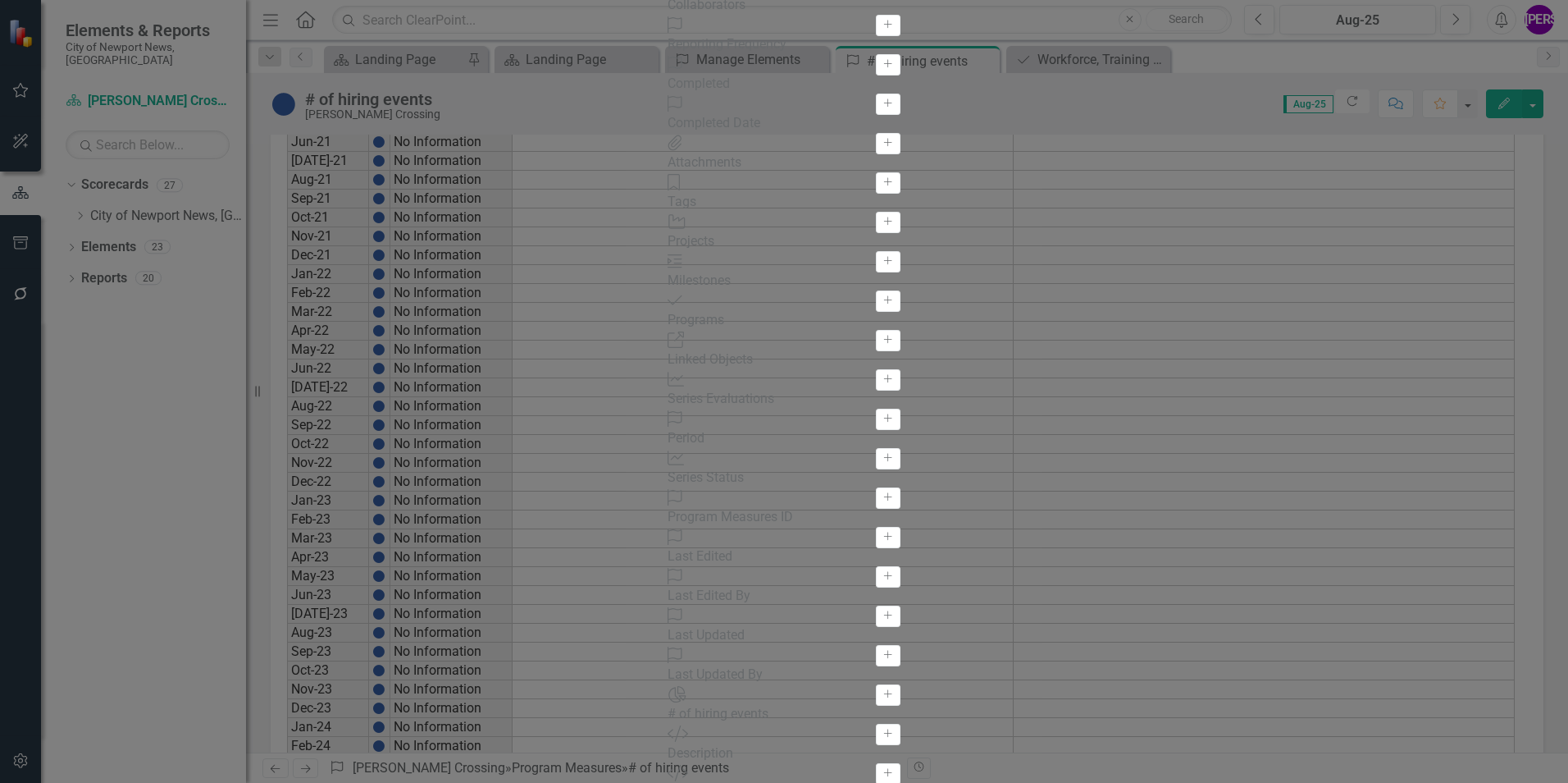
scroll to position [739, 0]
click at [876, 527] on button "Add" at bounding box center [888, 537] width 24 height 21
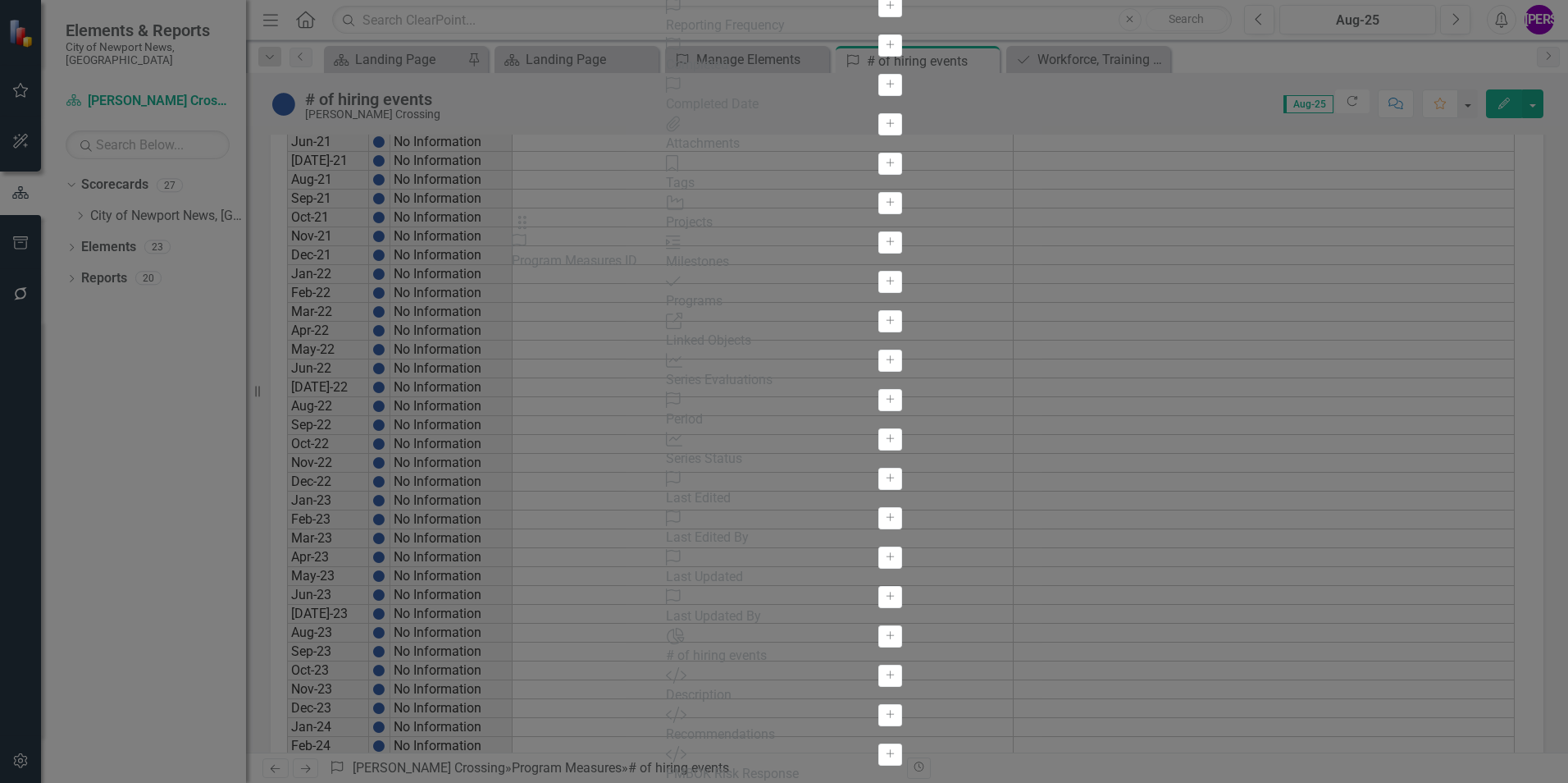
drag, startPoint x: 568, startPoint y: 115, endPoint x: 550, endPoint y: 240, distance: 126.3
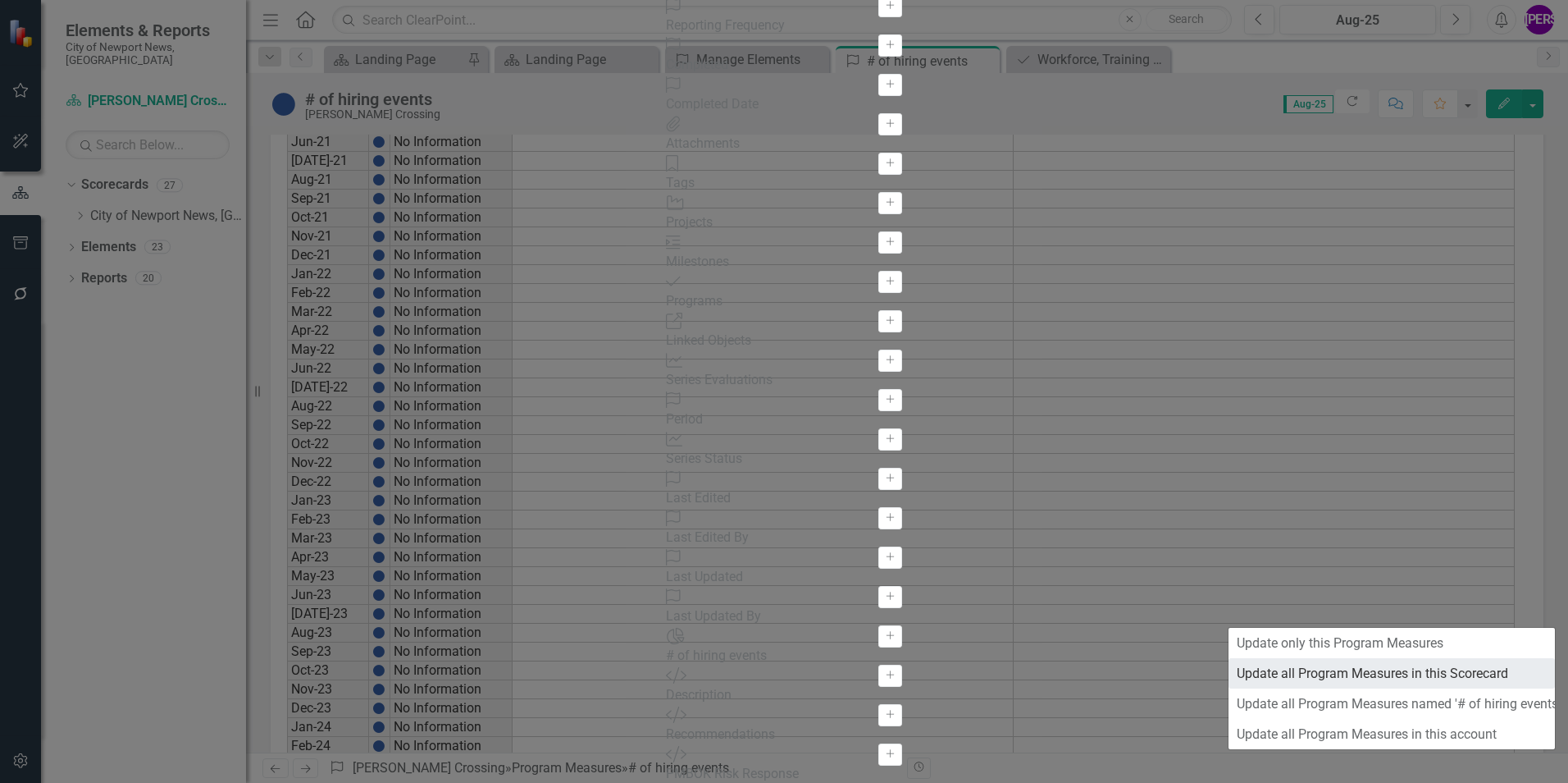
click at [1398, 676] on link "Update all Program Measures in this Scorecard" at bounding box center [1392, 673] width 327 height 30
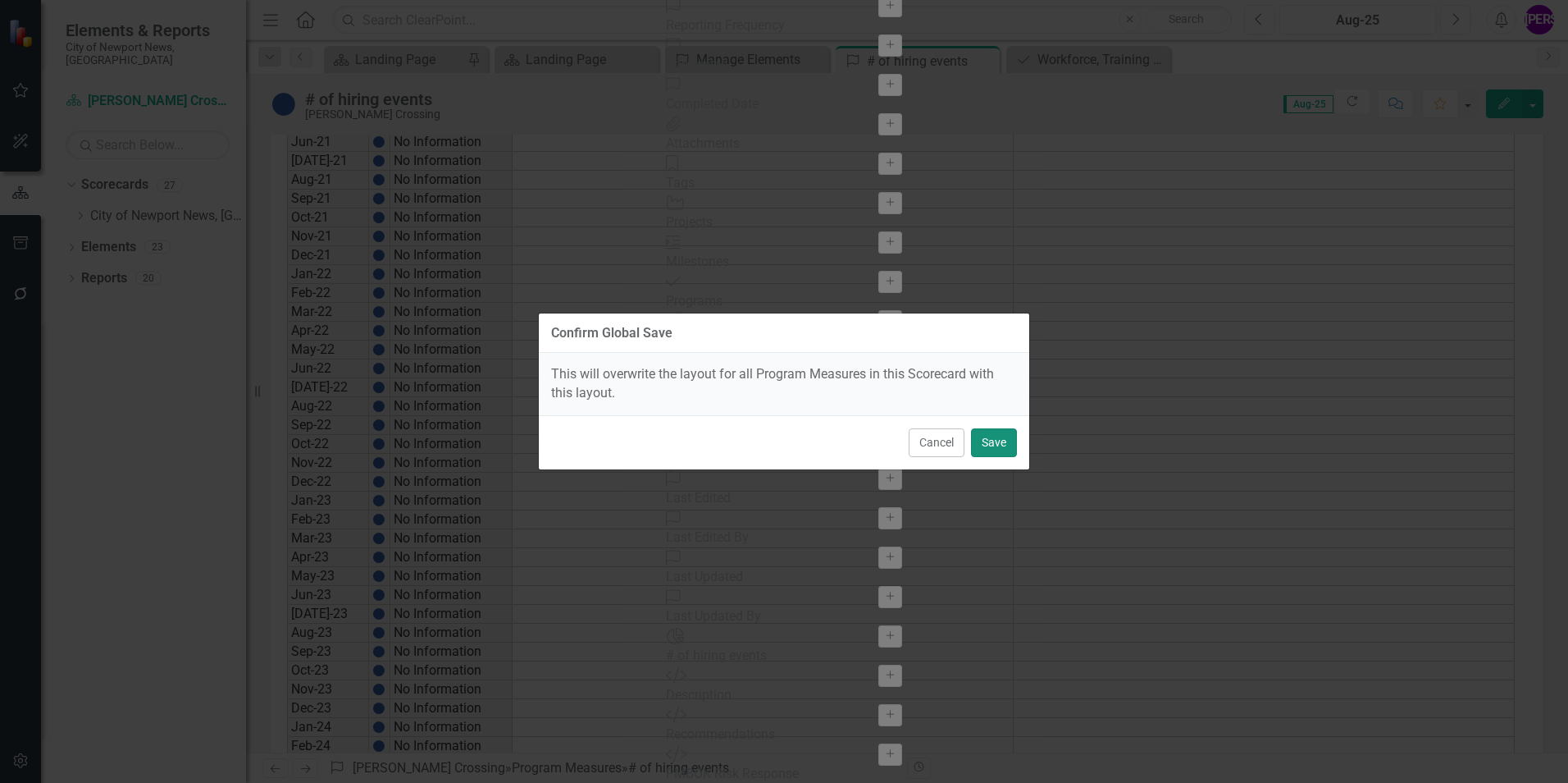
click at [995, 446] on button "Save" at bounding box center [994, 443] width 46 height 28
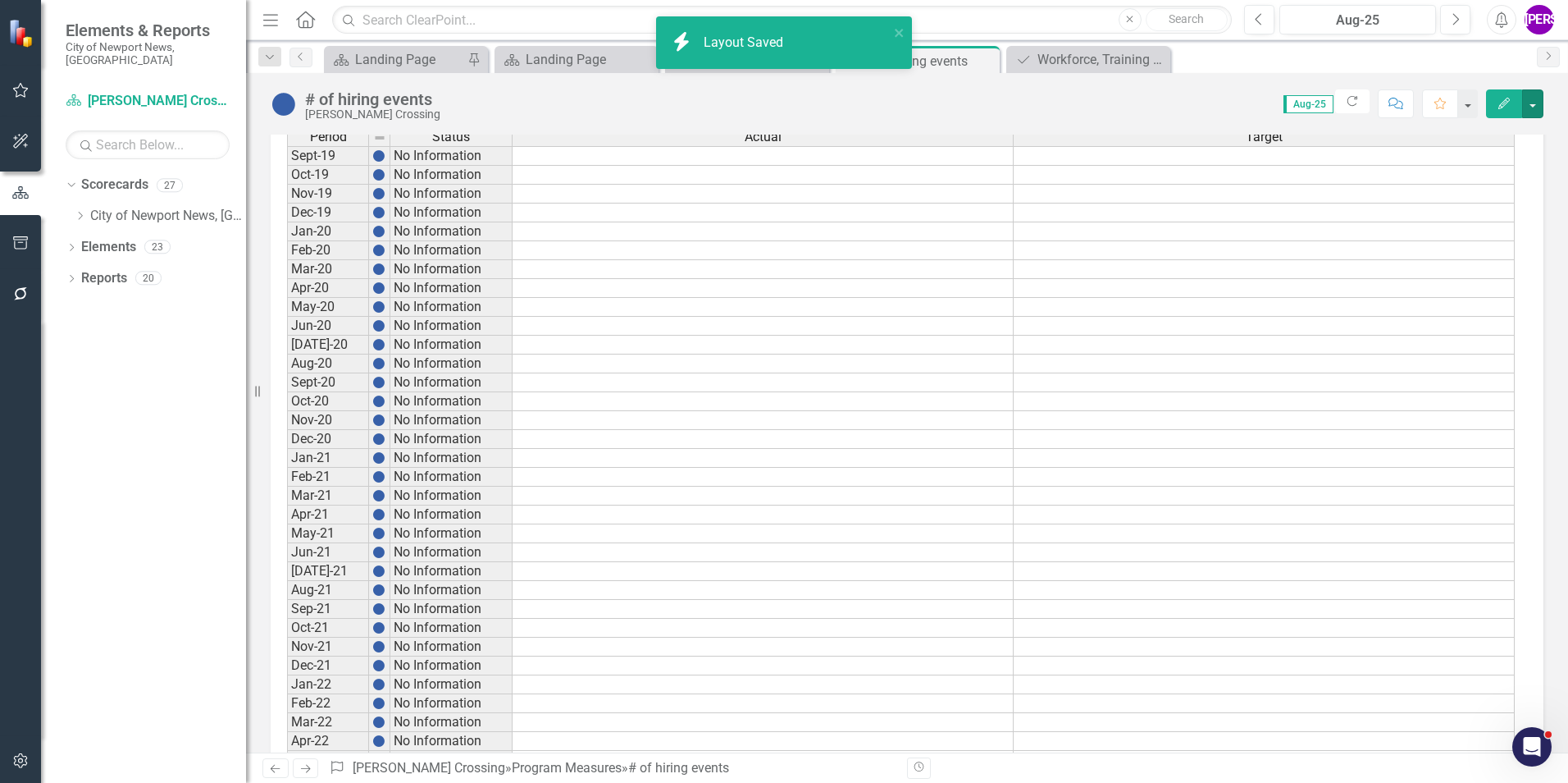
scroll to position [0, 0]
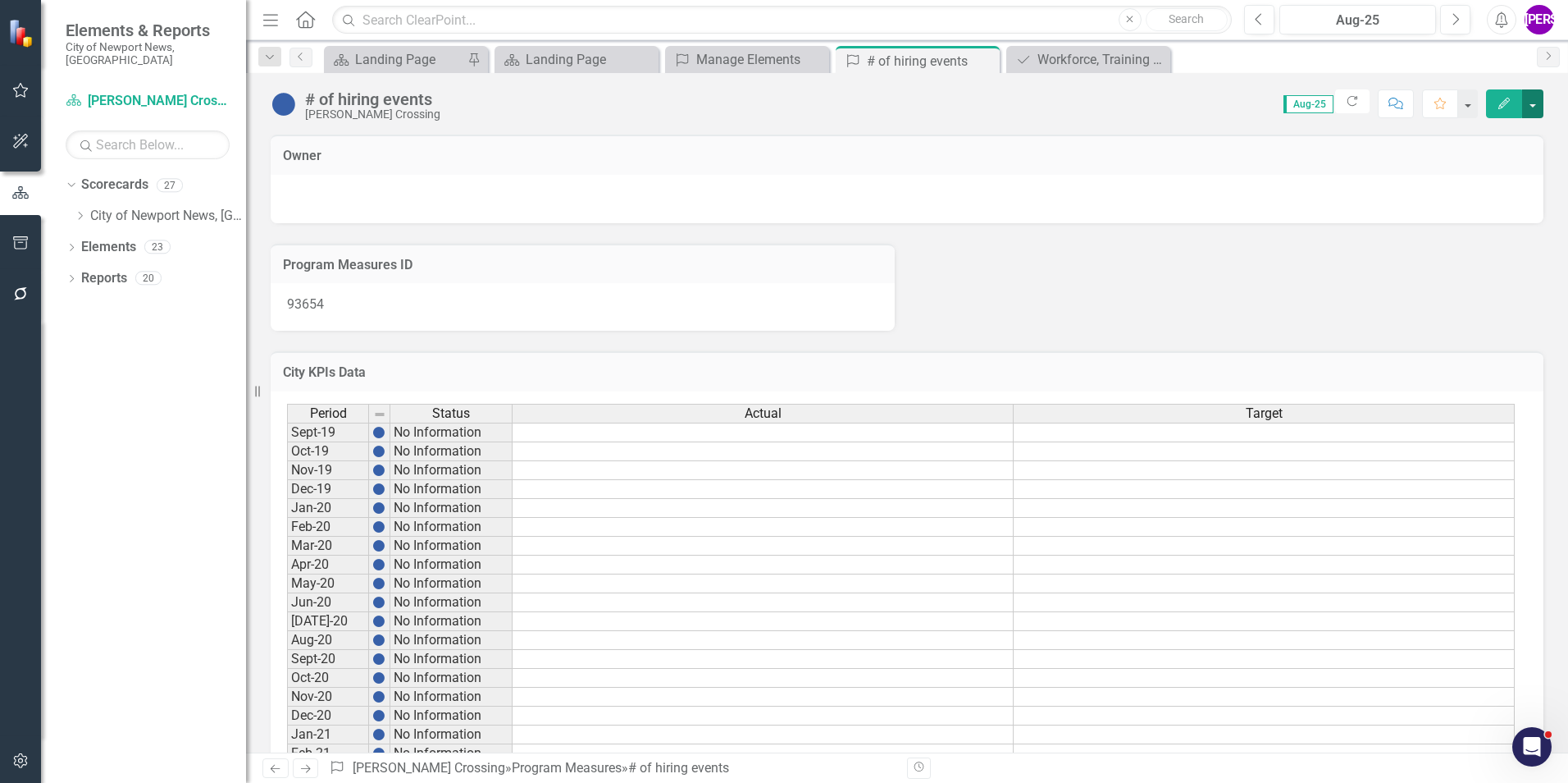
click at [1533, 103] on button "button" at bounding box center [1533, 103] width 21 height 28
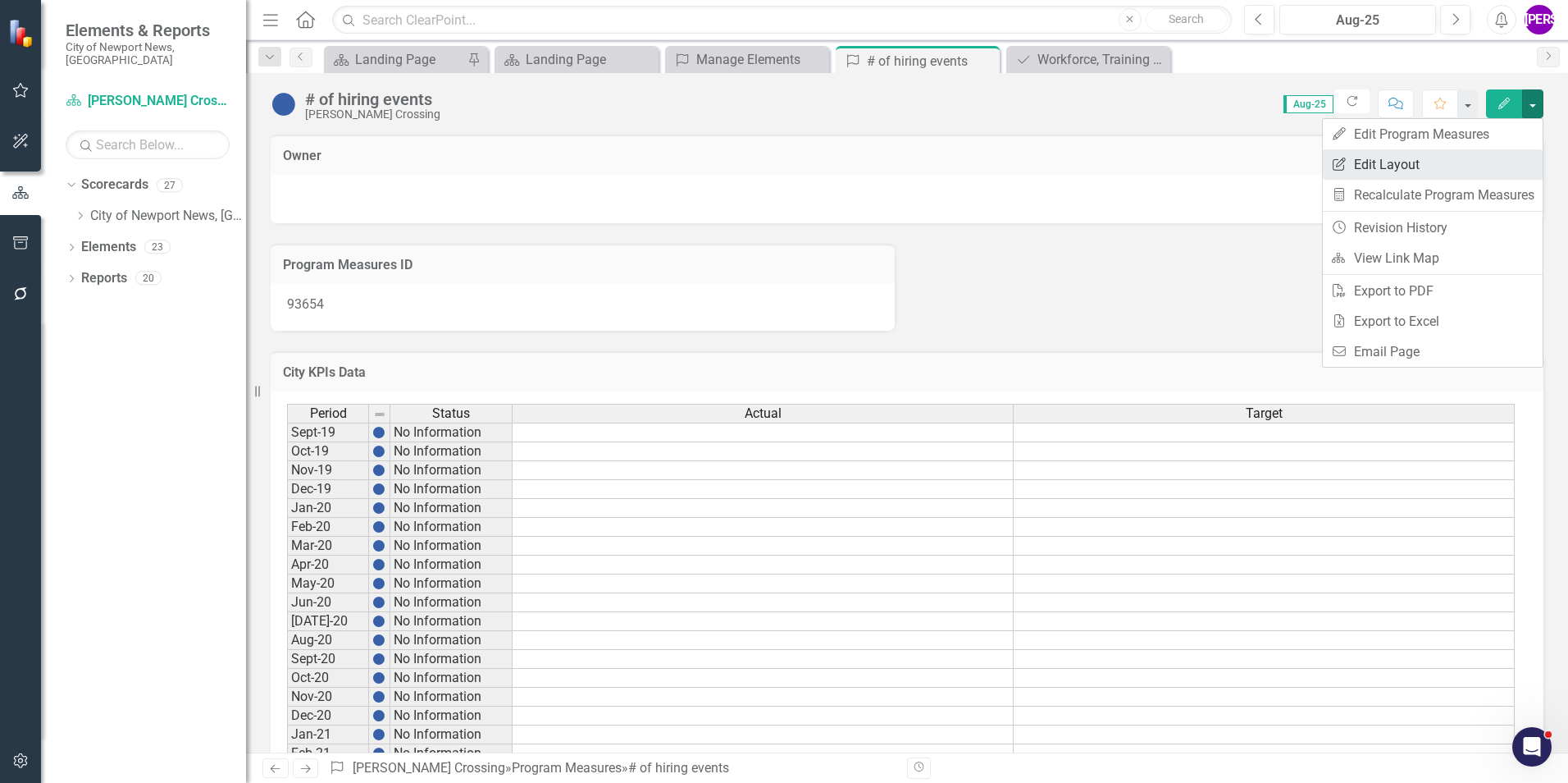
click at [1484, 158] on link "Edit Report Edit Layout" at bounding box center [1433, 164] width 220 height 30
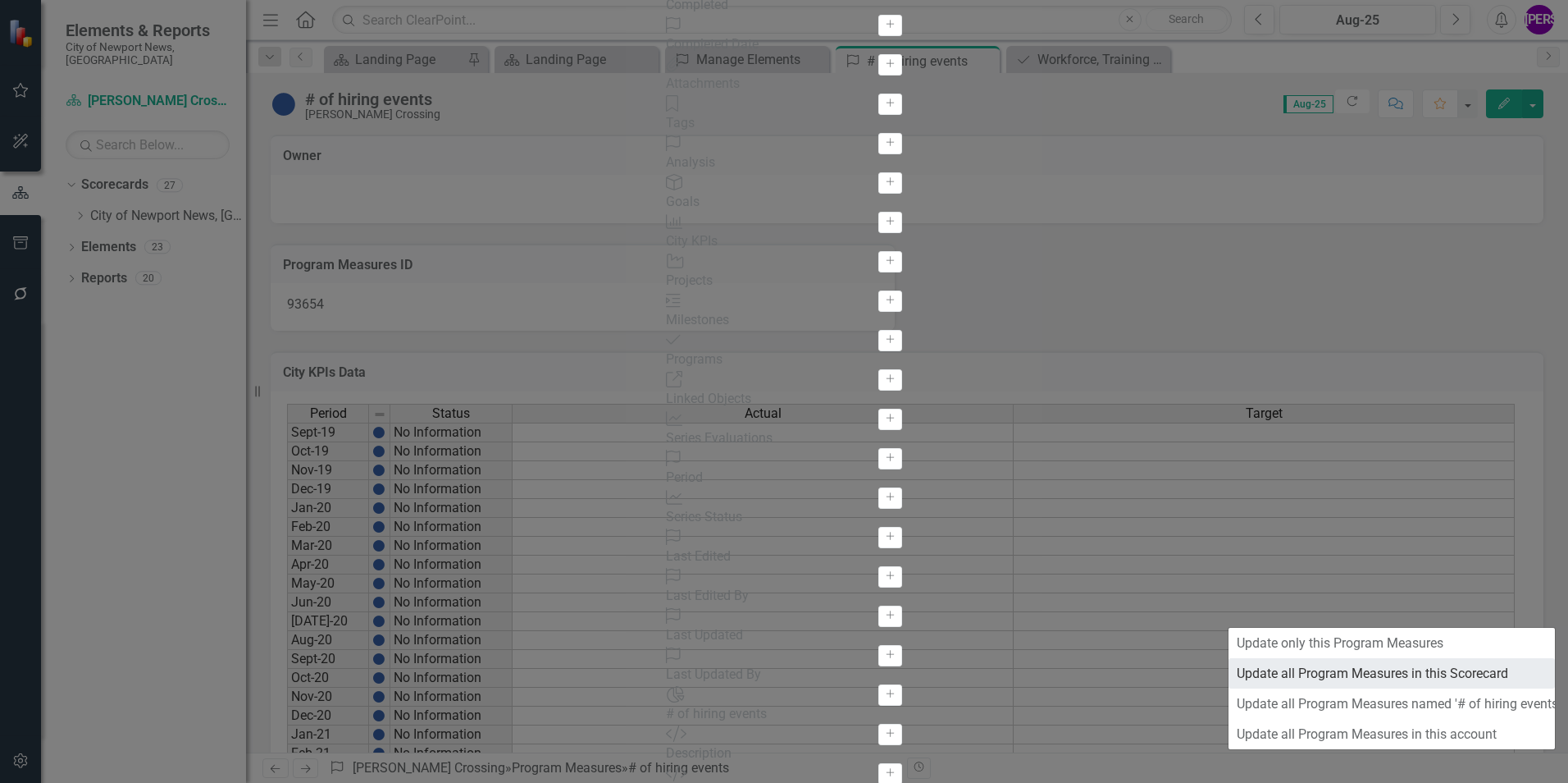
click at [1486, 670] on link "Update all Program Measures in this Scorecard" at bounding box center [1392, 673] width 327 height 30
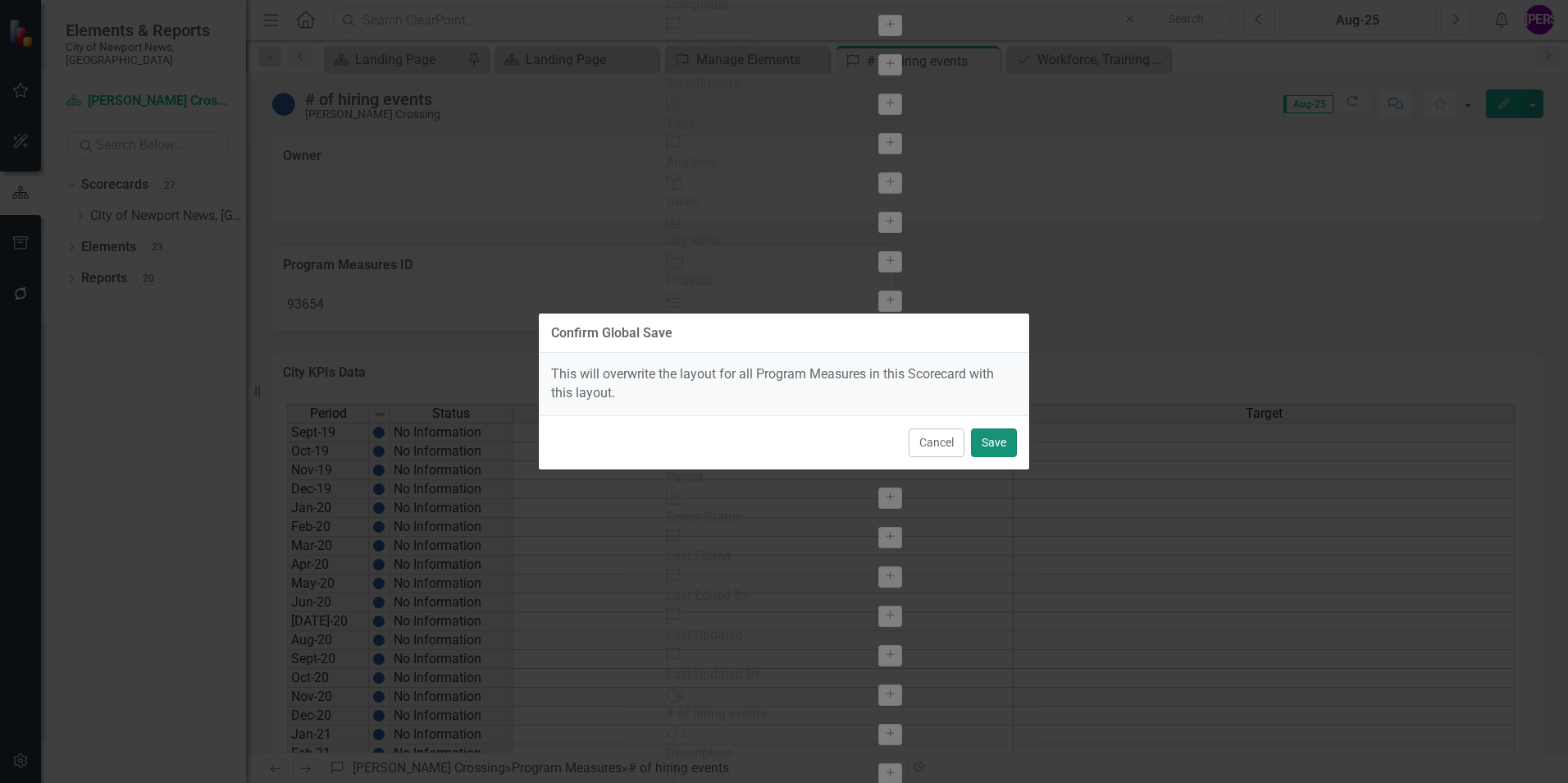
click at [978, 443] on button "Save" at bounding box center [994, 443] width 46 height 28
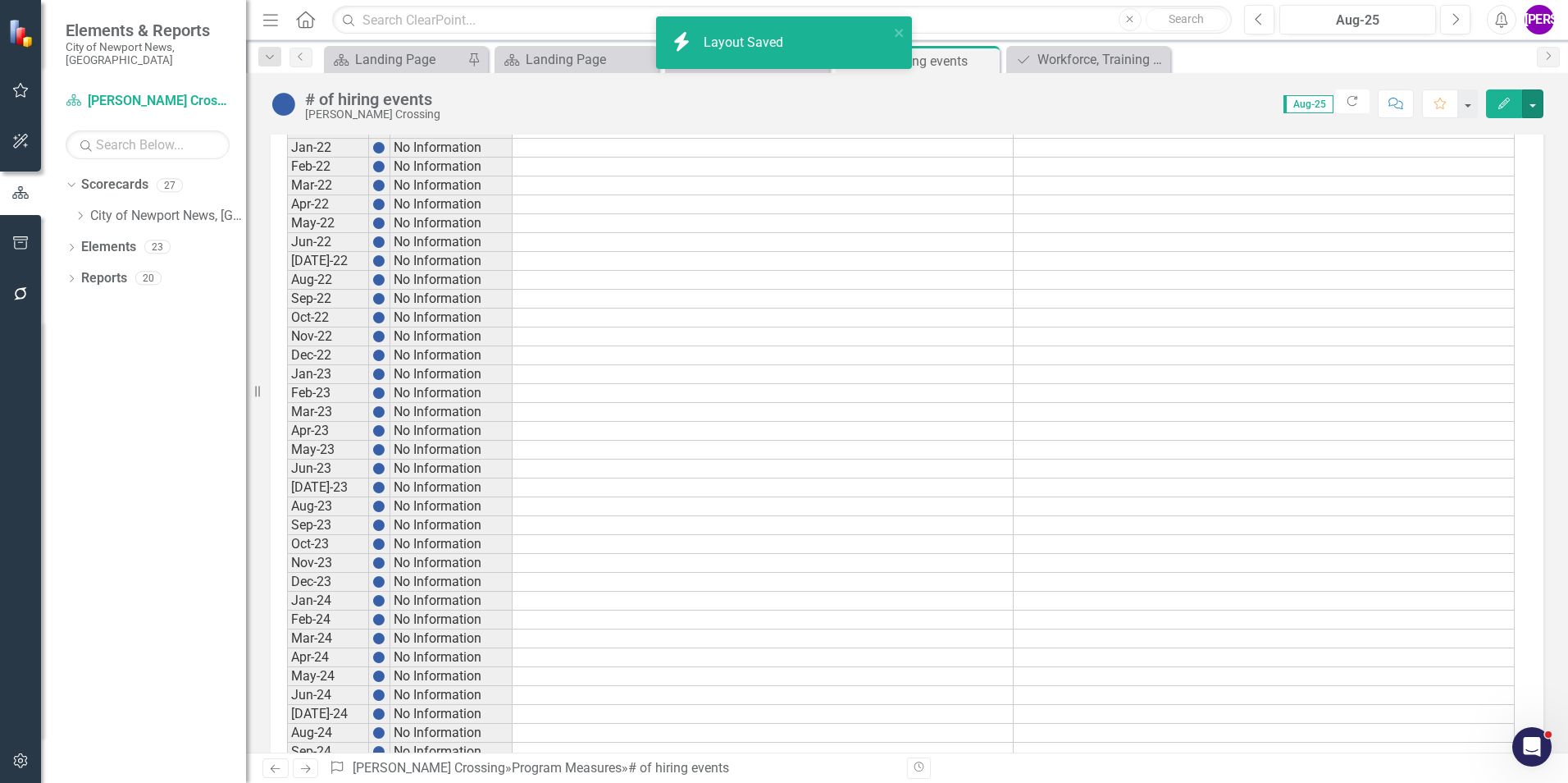
scroll to position [423, 0]
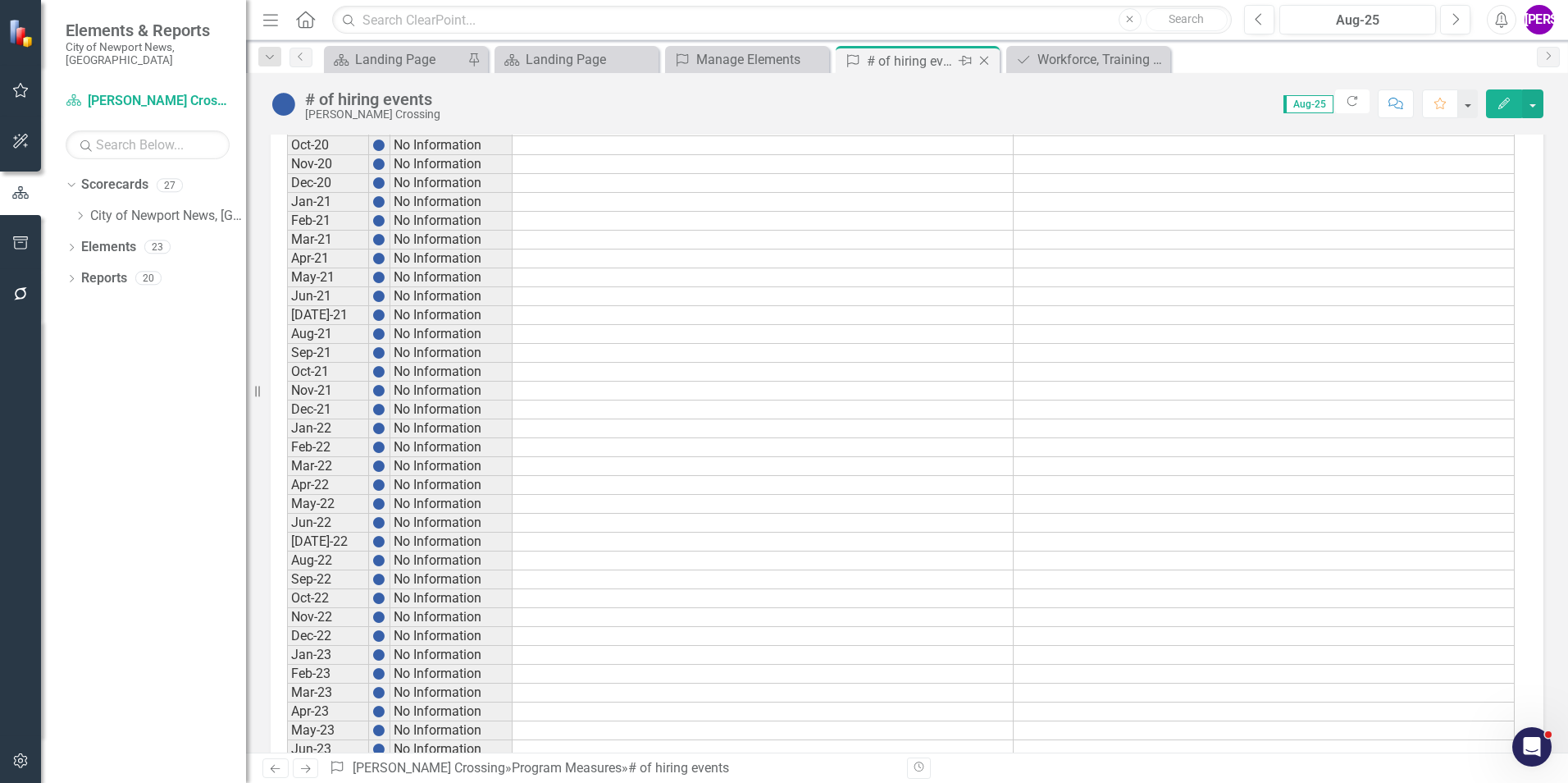
click at [982, 63] on icon at bounding box center [985, 61] width 9 height 9
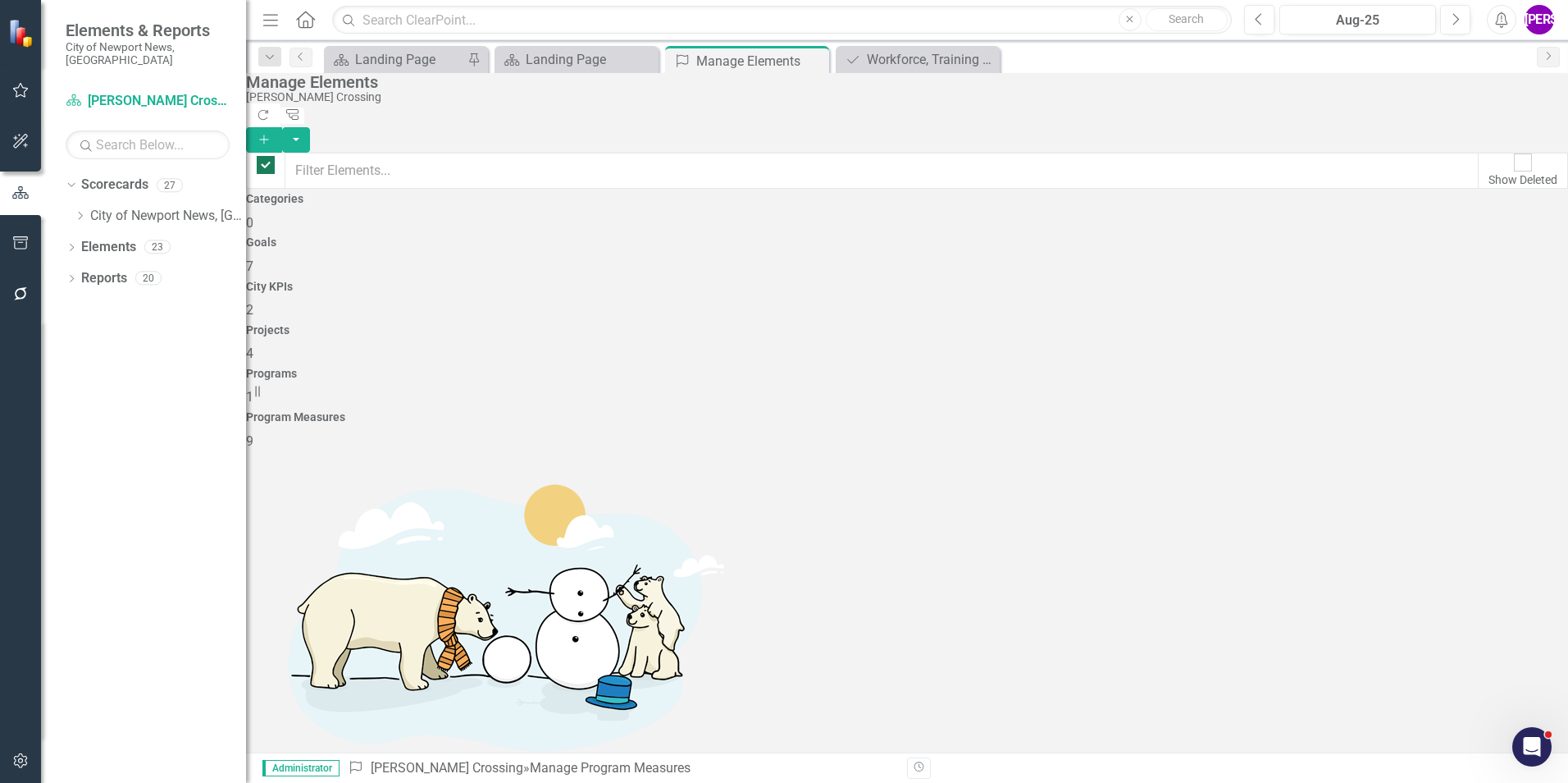
checkbox input "false"
click at [0, 0] on icon at bounding box center [0, 0] width 0 height 0
click at [814, 60] on icon "Close" at bounding box center [814, 60] width 17 height 13
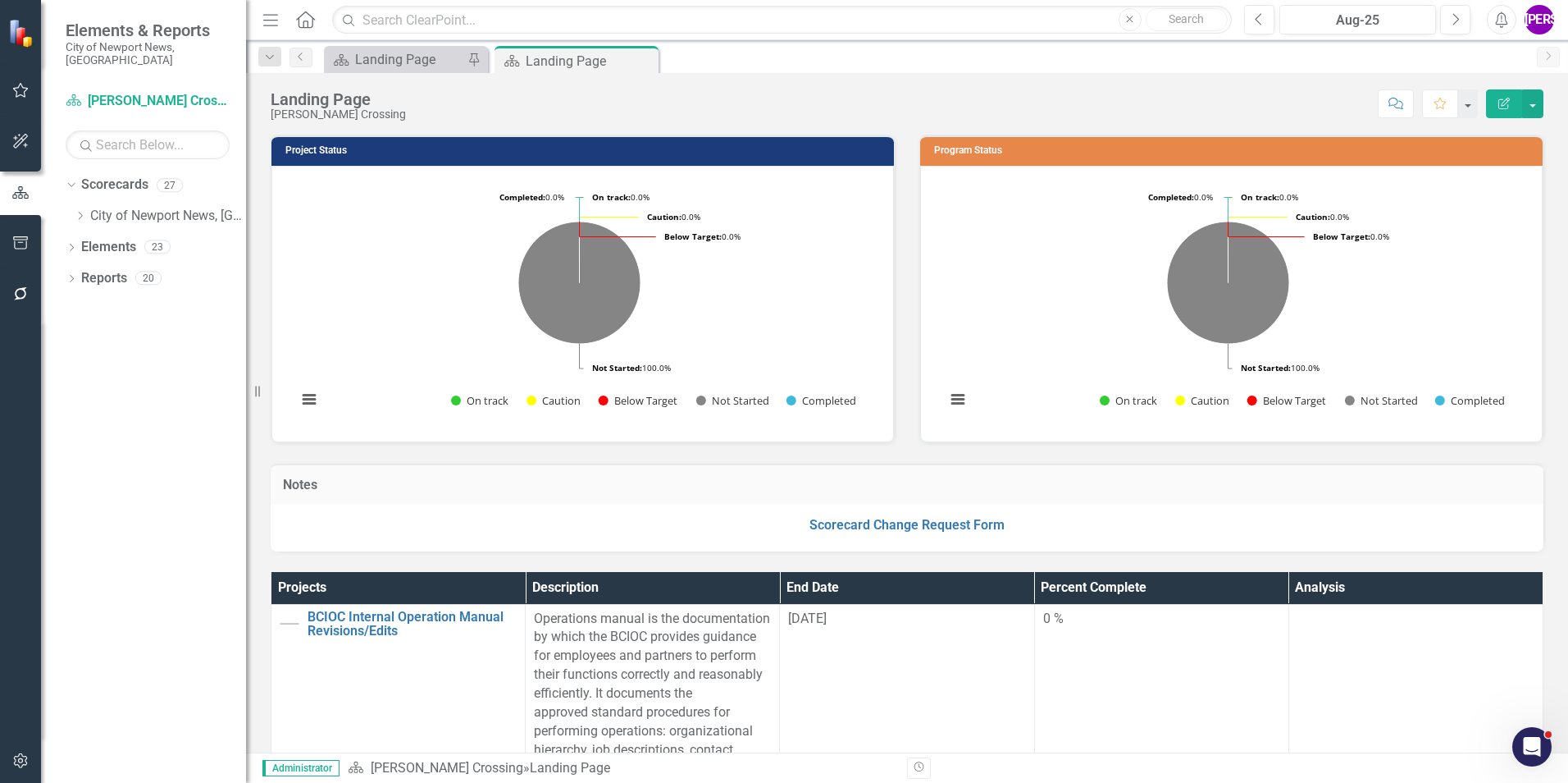
click at [0, 0] on icon "Close" at bounding box center [0, 0] width 0 height 0
